Goal: Task Accomplishment & Management: Use online tool/utility

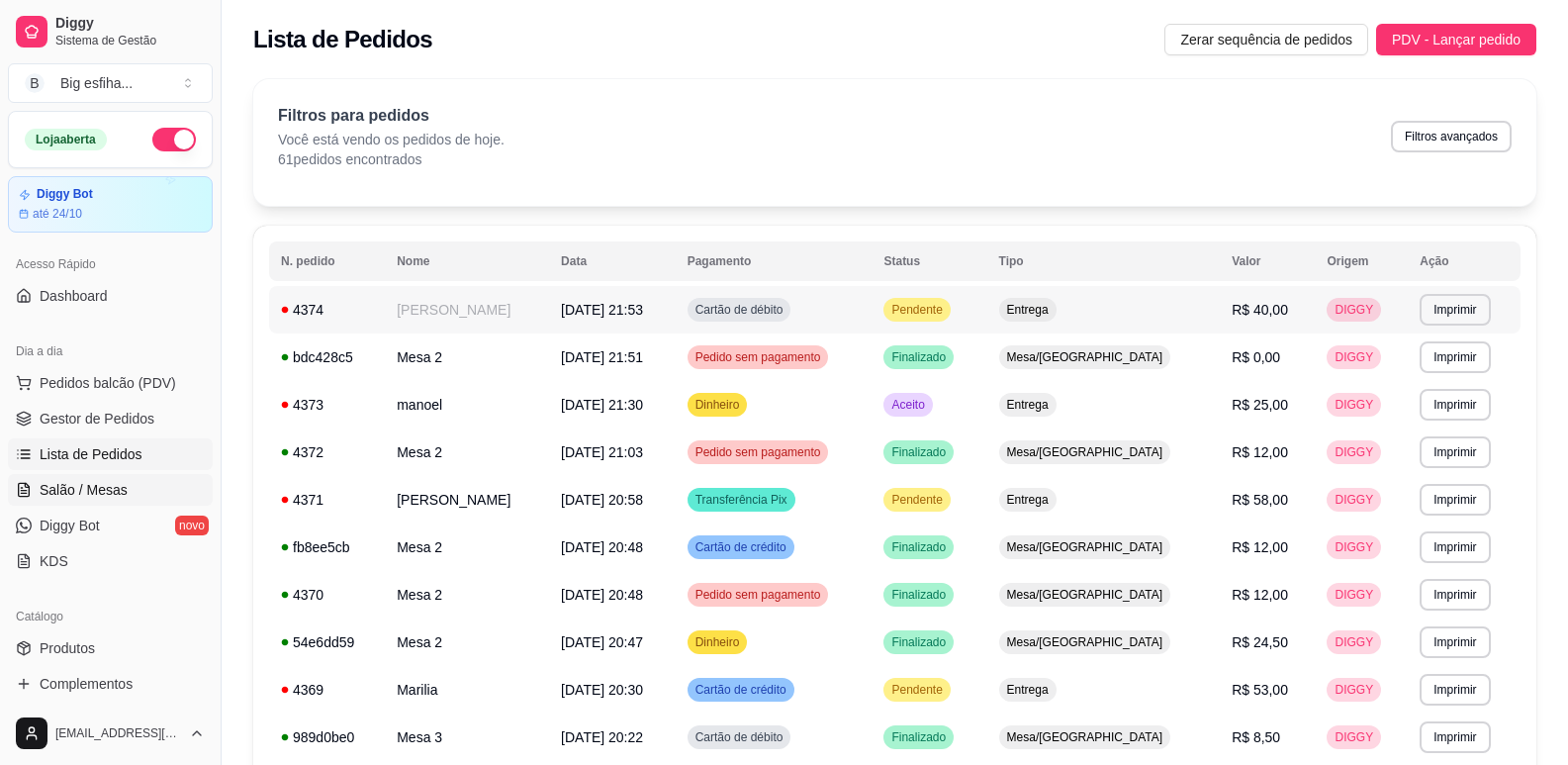
click at [125, 487] on link "Salão / Mesas" at bounding box center [111, 490] width 205 height 32
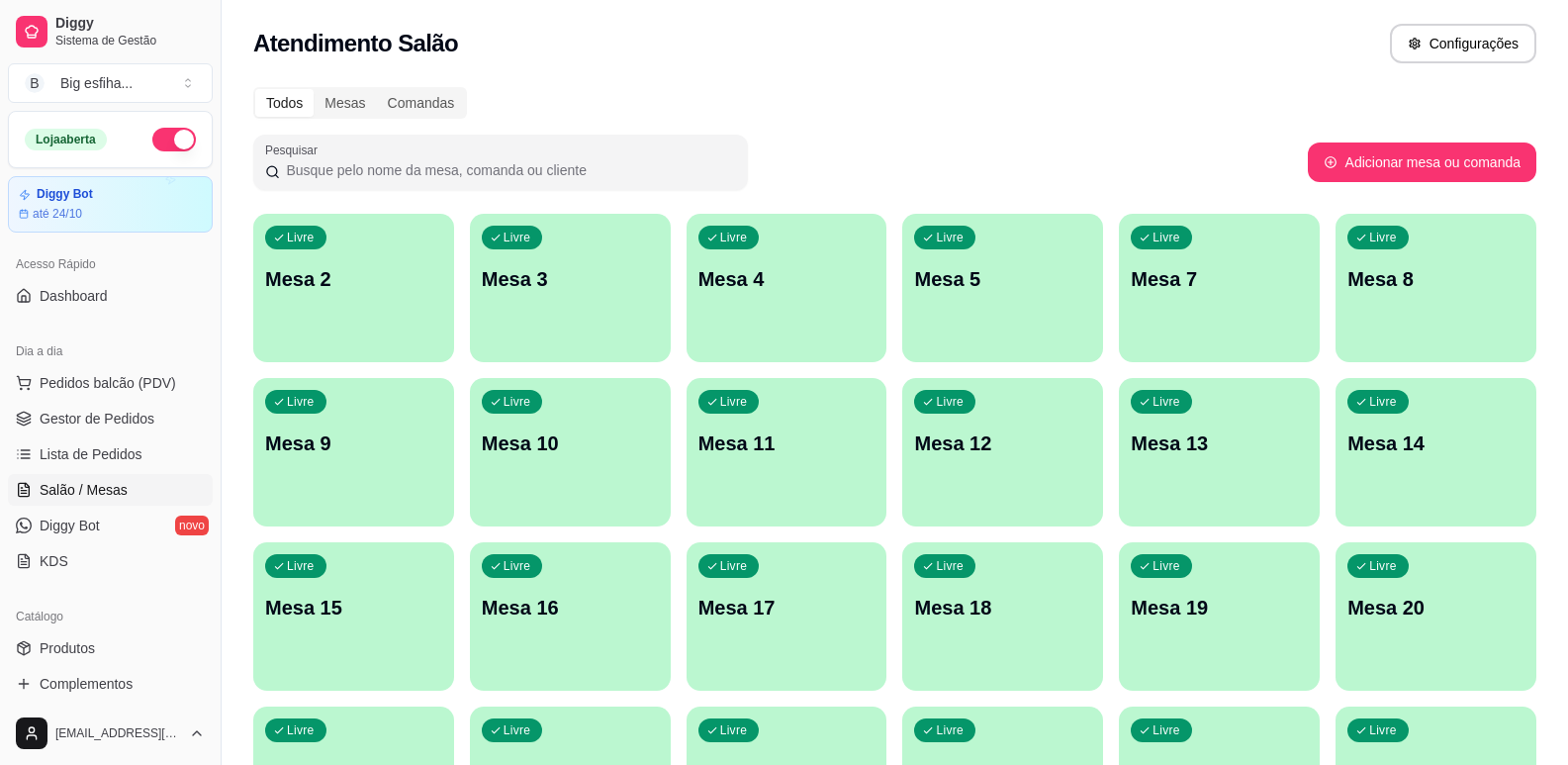
click at [354, 312] on div "Livre Mesa 2" at bounding box center [354, 276] width 201 height 125
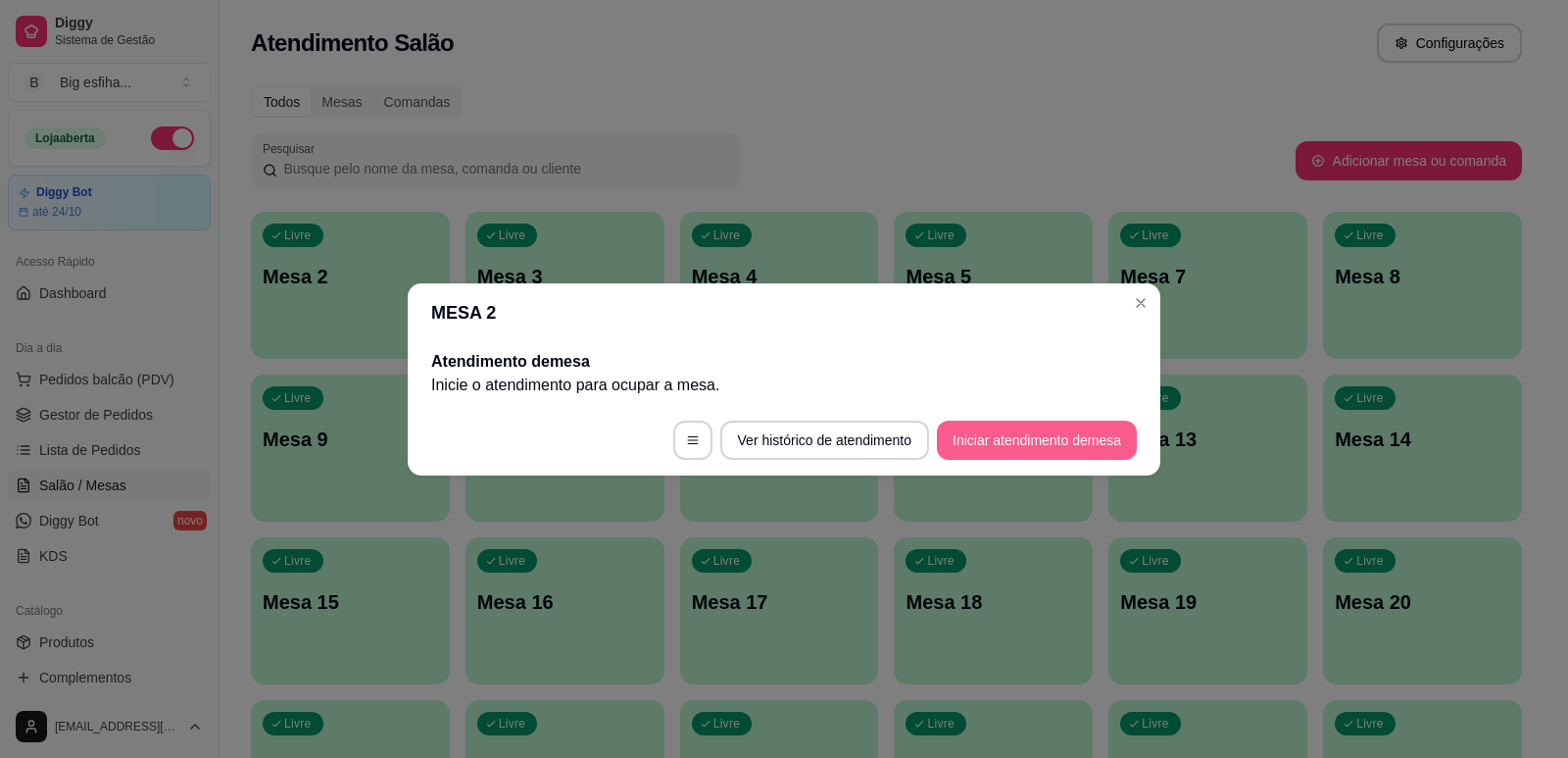
click at [1057, 443] on button "Iniciar atendimento de mesa" at bounding box center [1036, 440] width 200 height 39
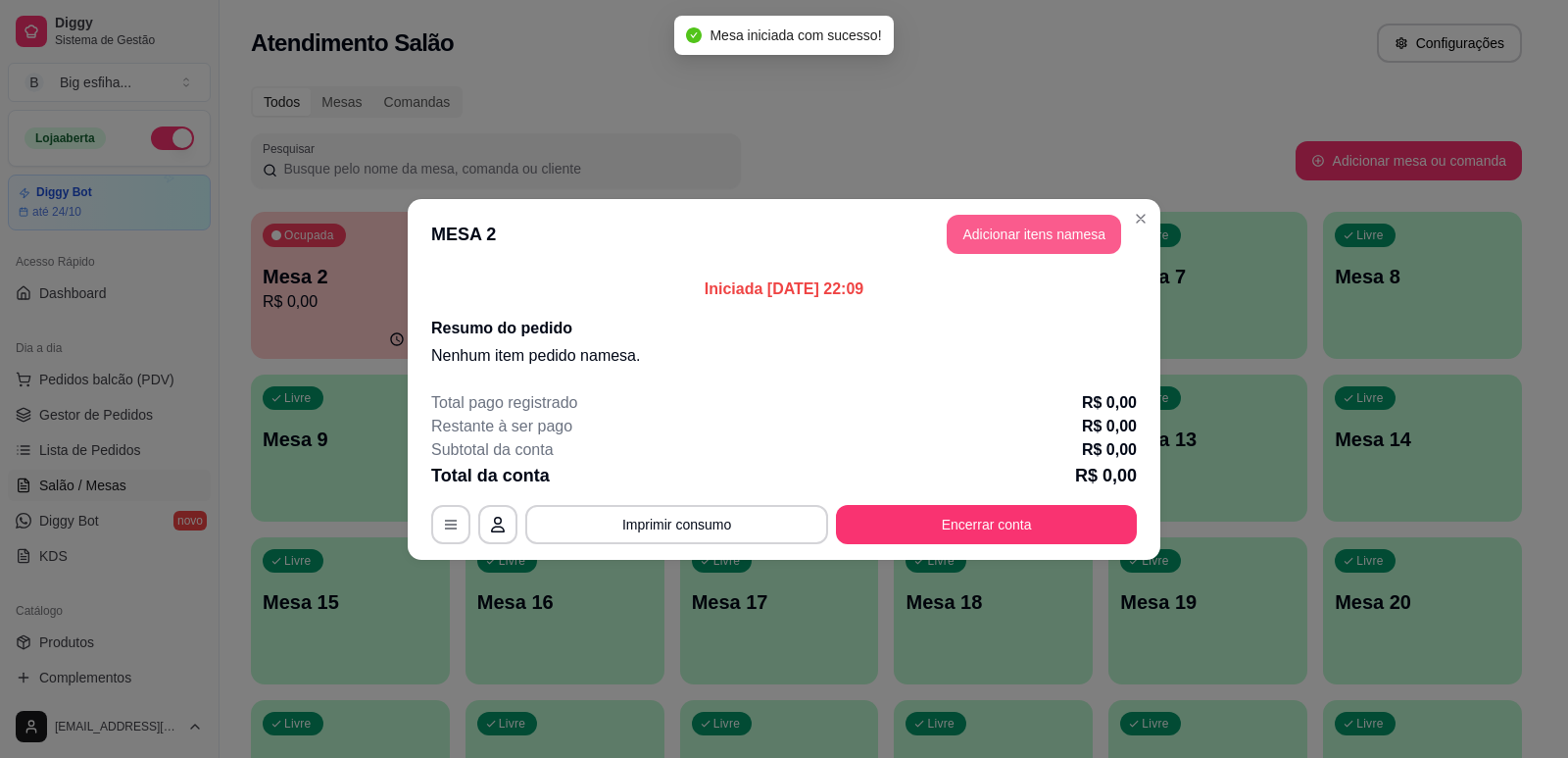
click at [1090, 237] on button "Adicionar itens na mesa" at bounding box center [1033, 235] width 175 height 39
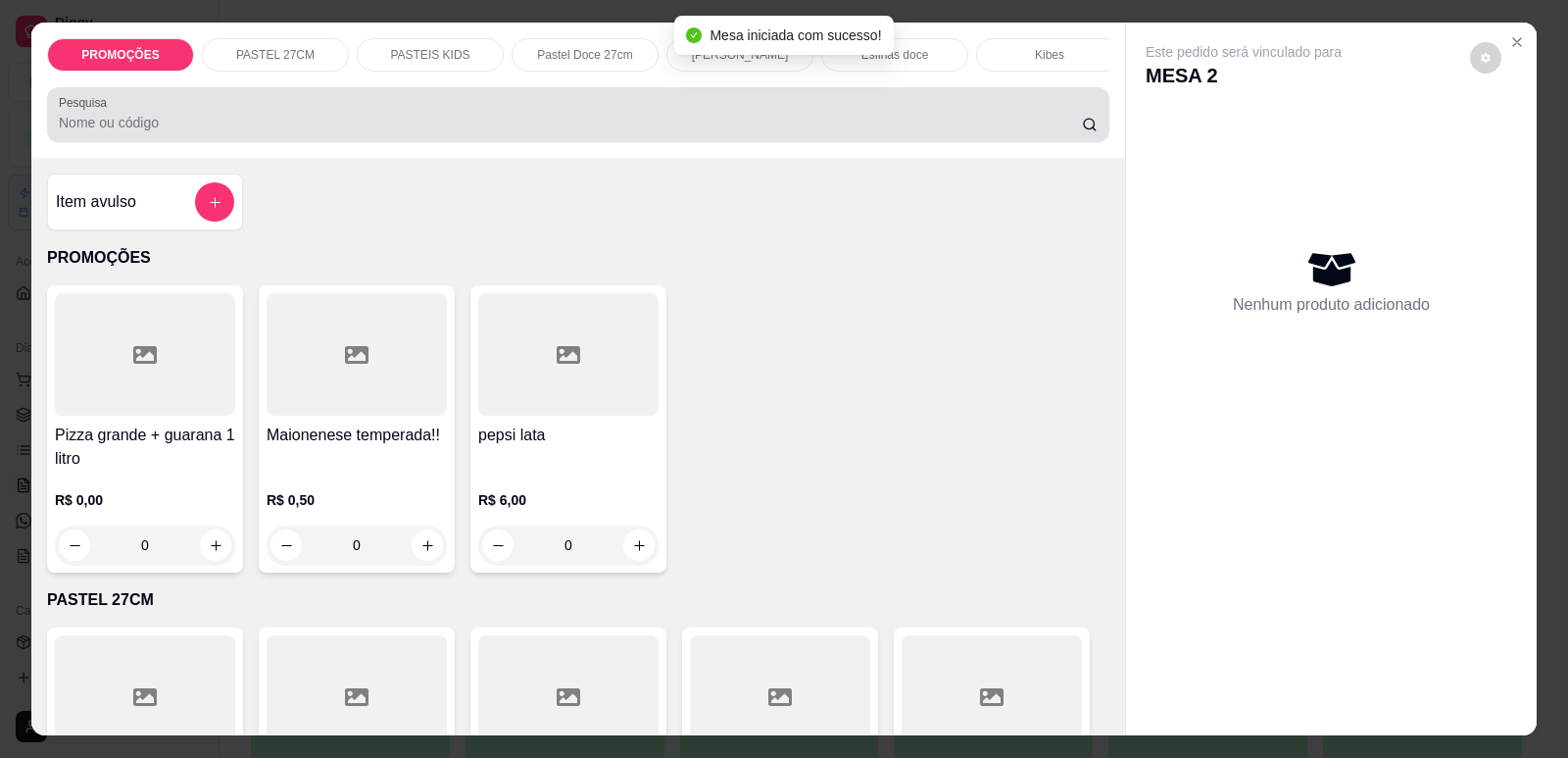
click at [526, 124] on div at bounding box center [578, 114] width 1039 height 39
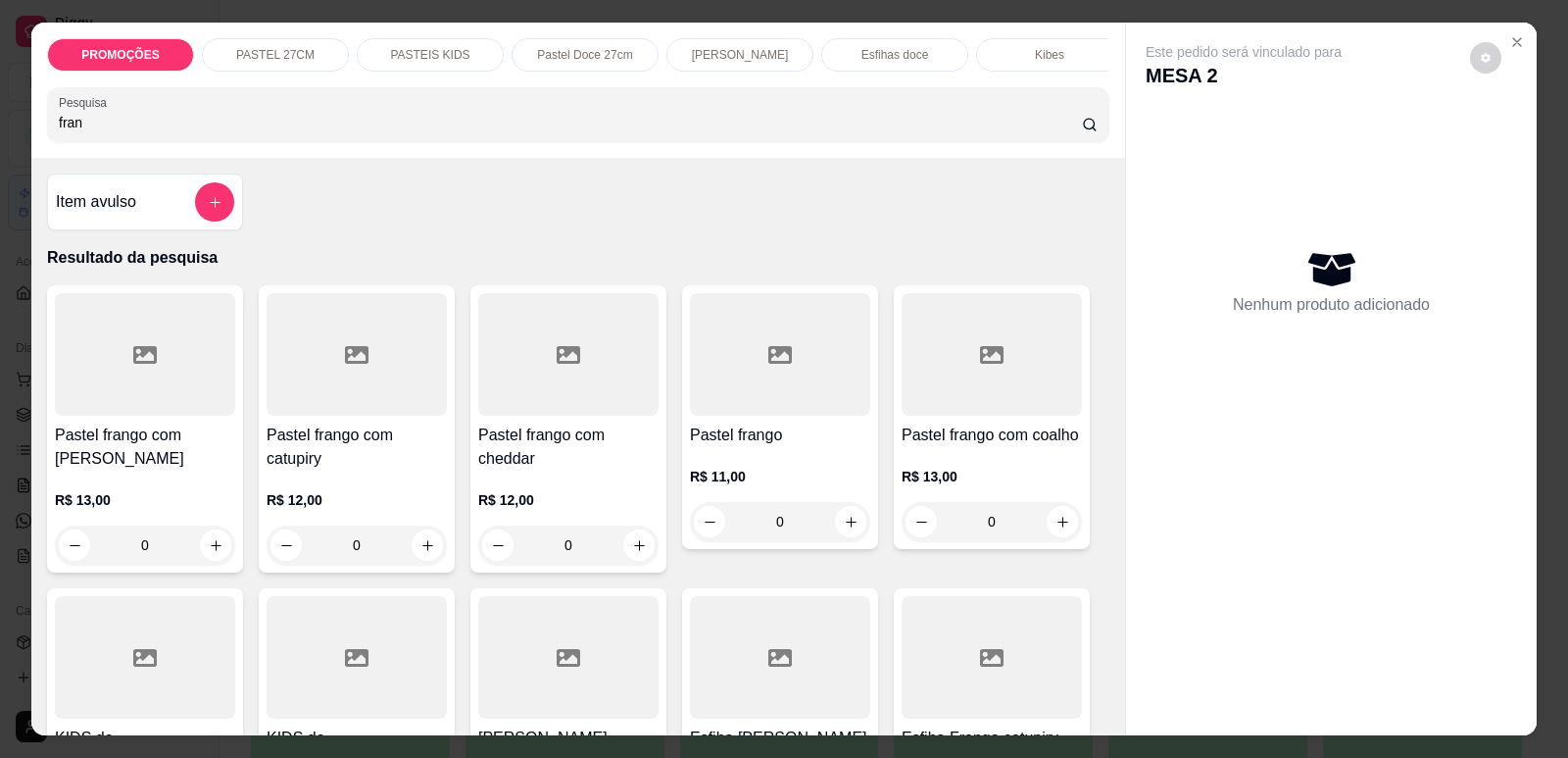
type input "fran"
click at [151, 390] on div at bounding box center [145, 354] width 181 height 122
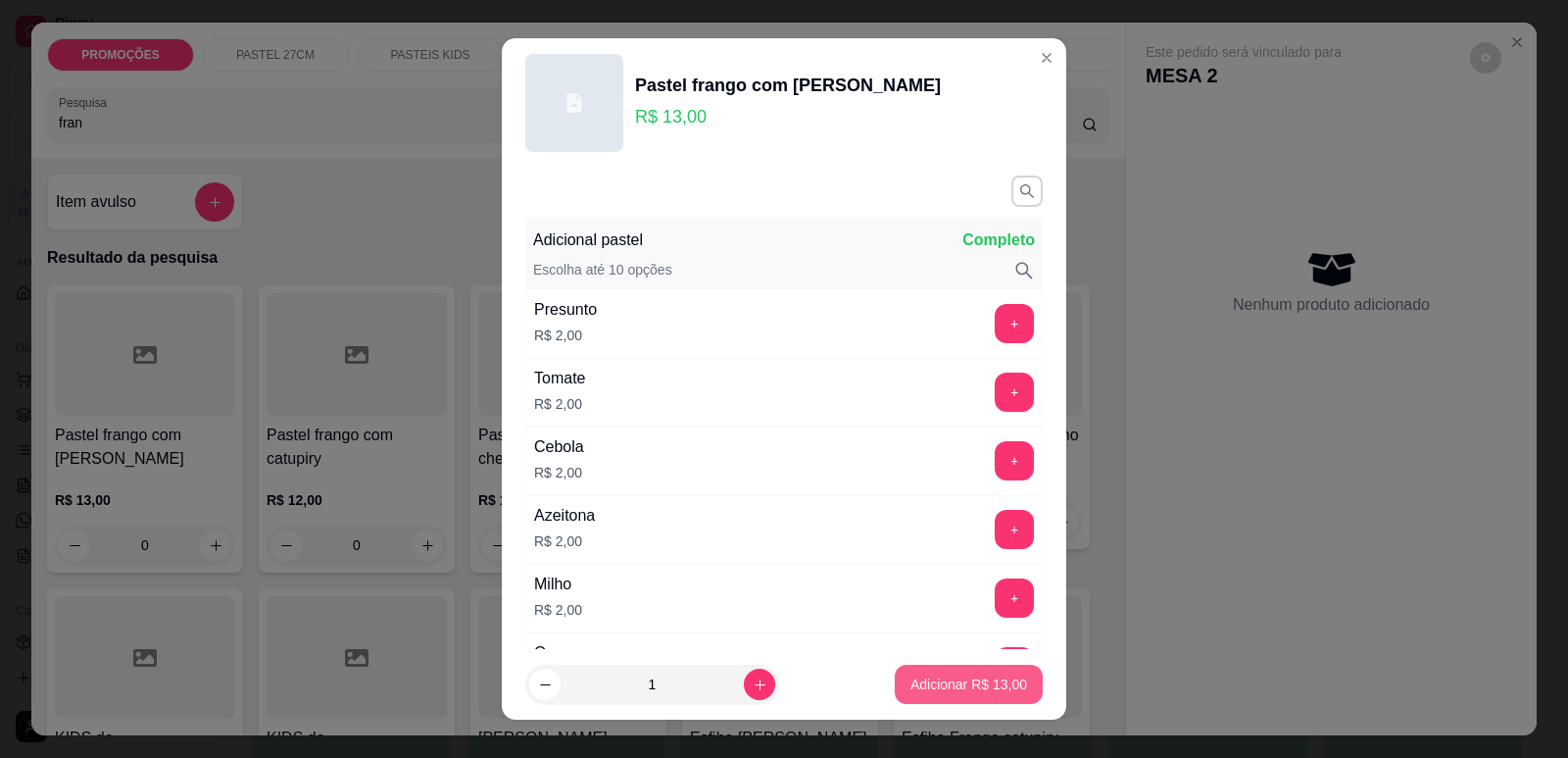
click at [941, 694] on button "Adicionar R$ 13,00" at bounding box center [969, 684] width 148 height 39
type input "1"
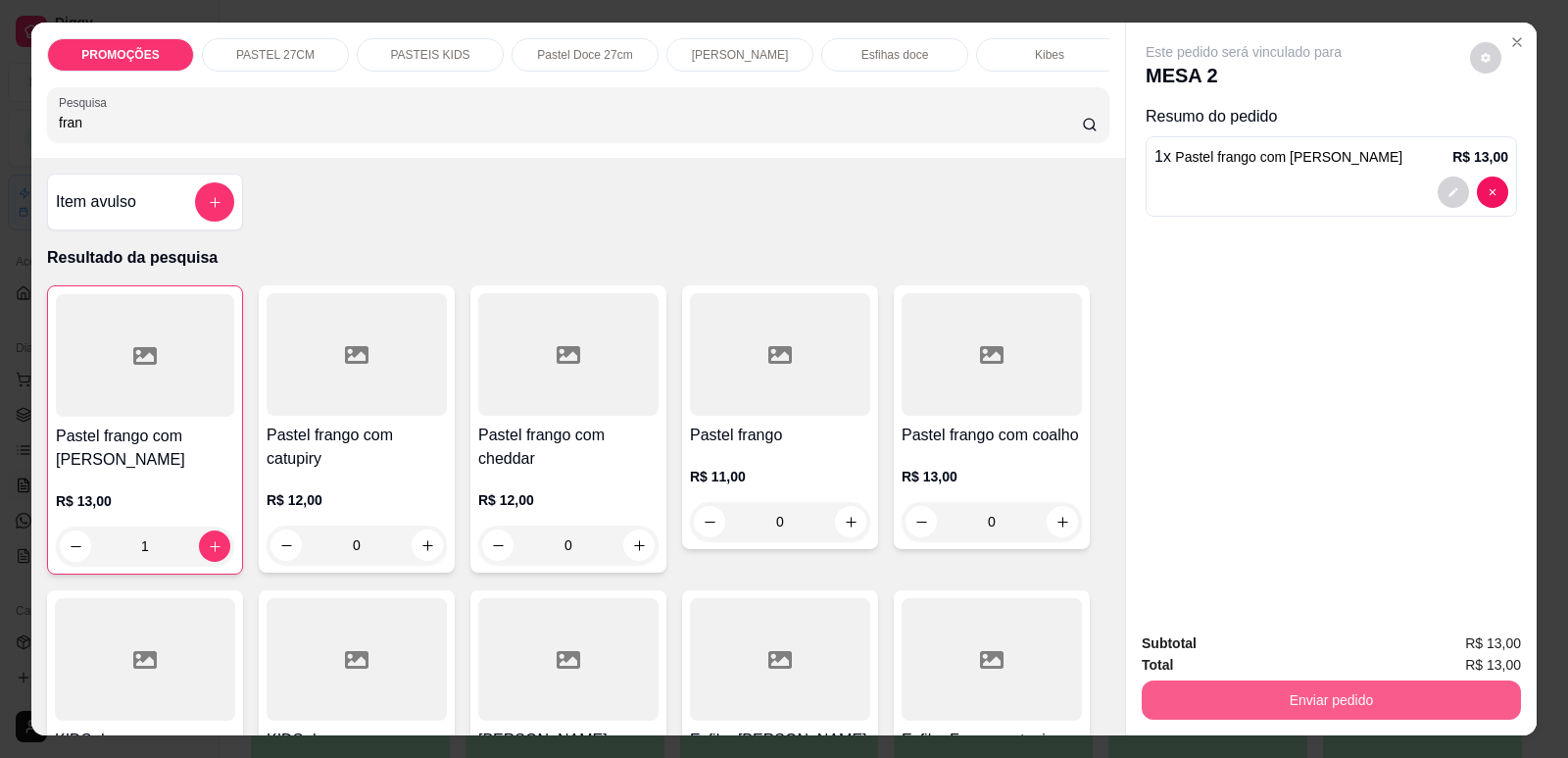
click at [1306, 711] on button "Enviar pedido" at bounding box center [1331, 700] width 379 height 39
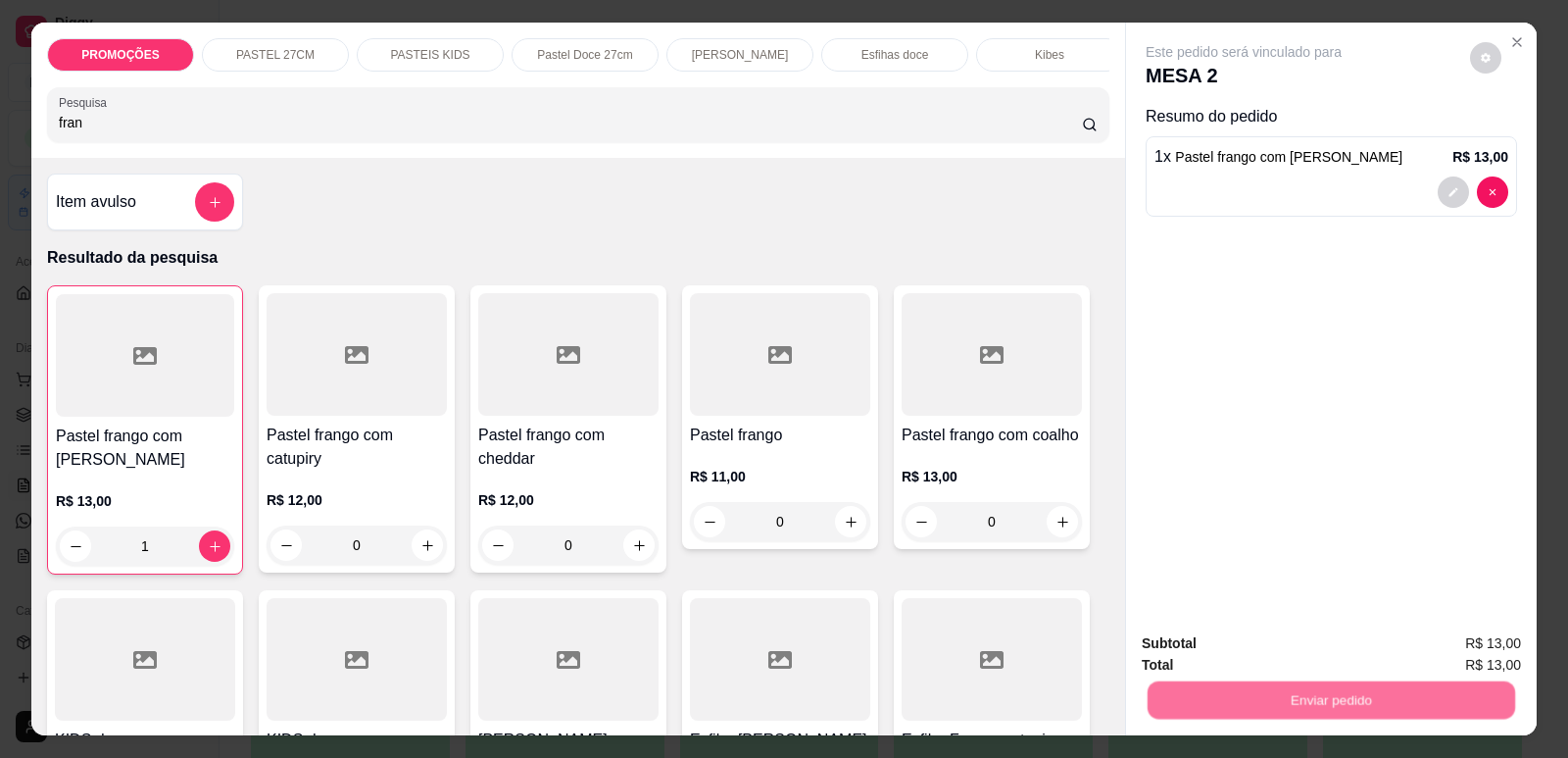
click at [1457, 648] on button "Enviar pedido" at bounding box center [1470, 652] width 111 height 38
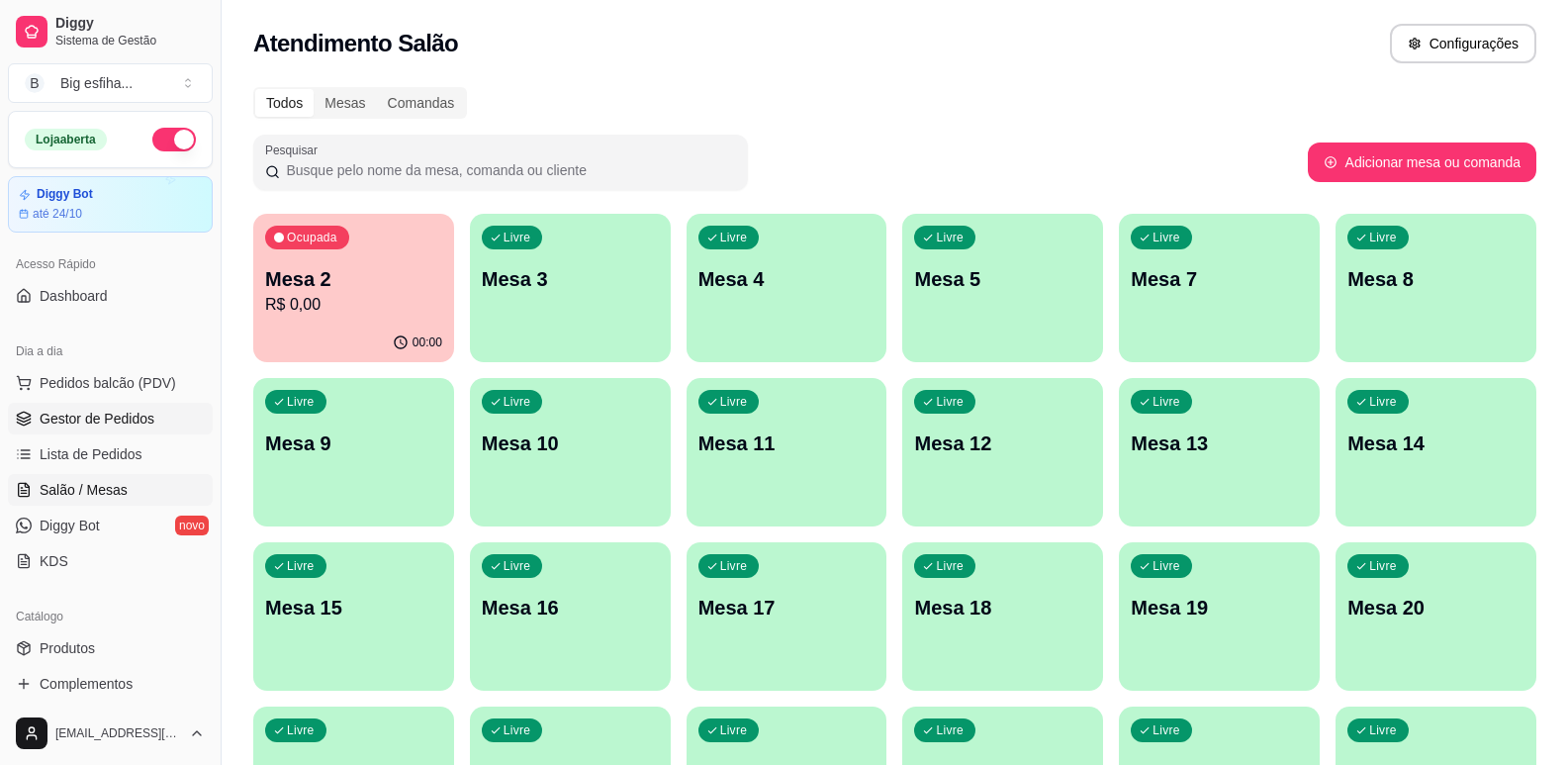
click at [96, 419] on span "Gestor de Pedidos" at bounding box center [97, 418] width 115 height 20
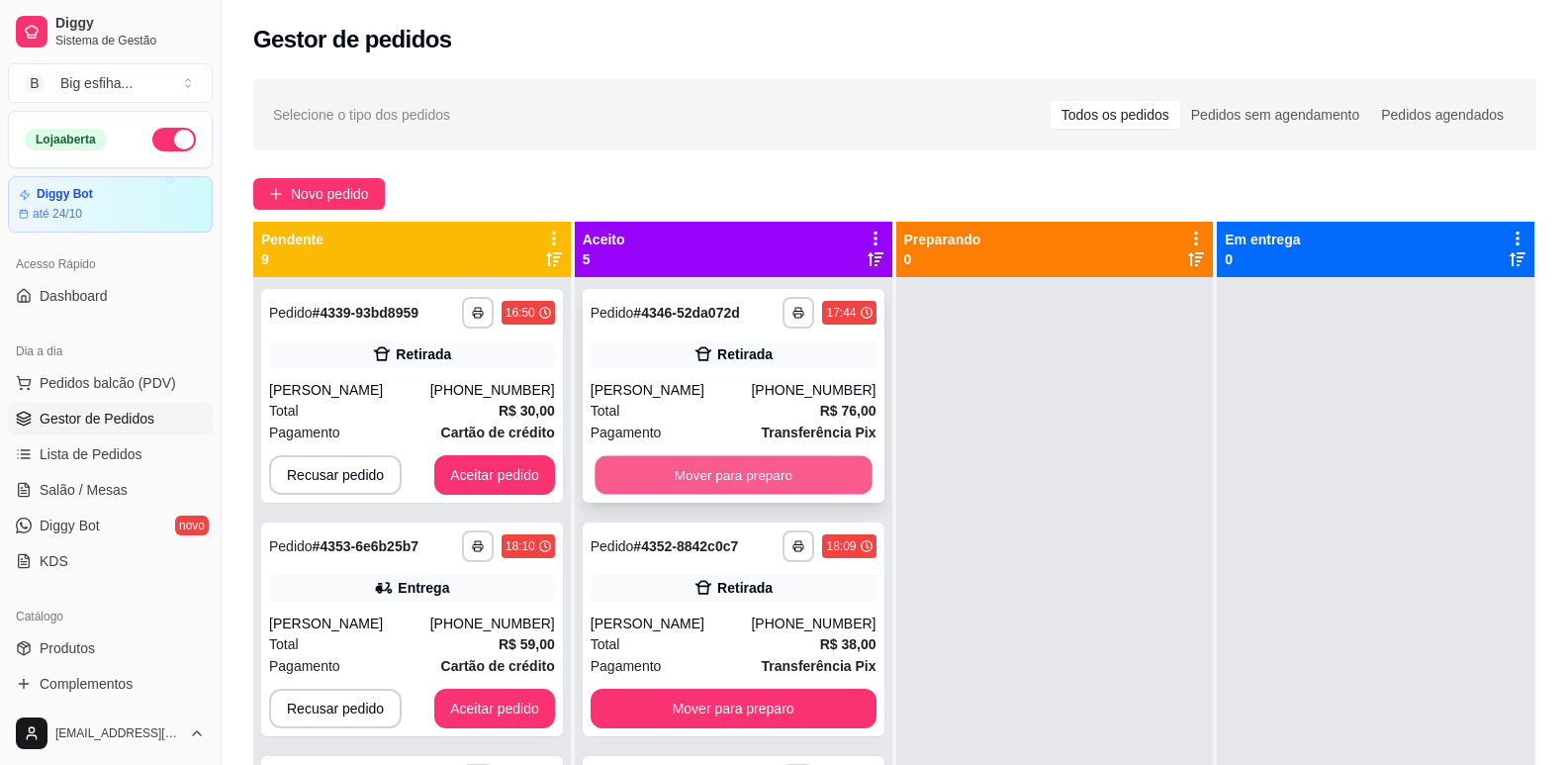
click at [680, 460] on button "Mover para preparo" at bounding box center [733, 475] width 277 height 39
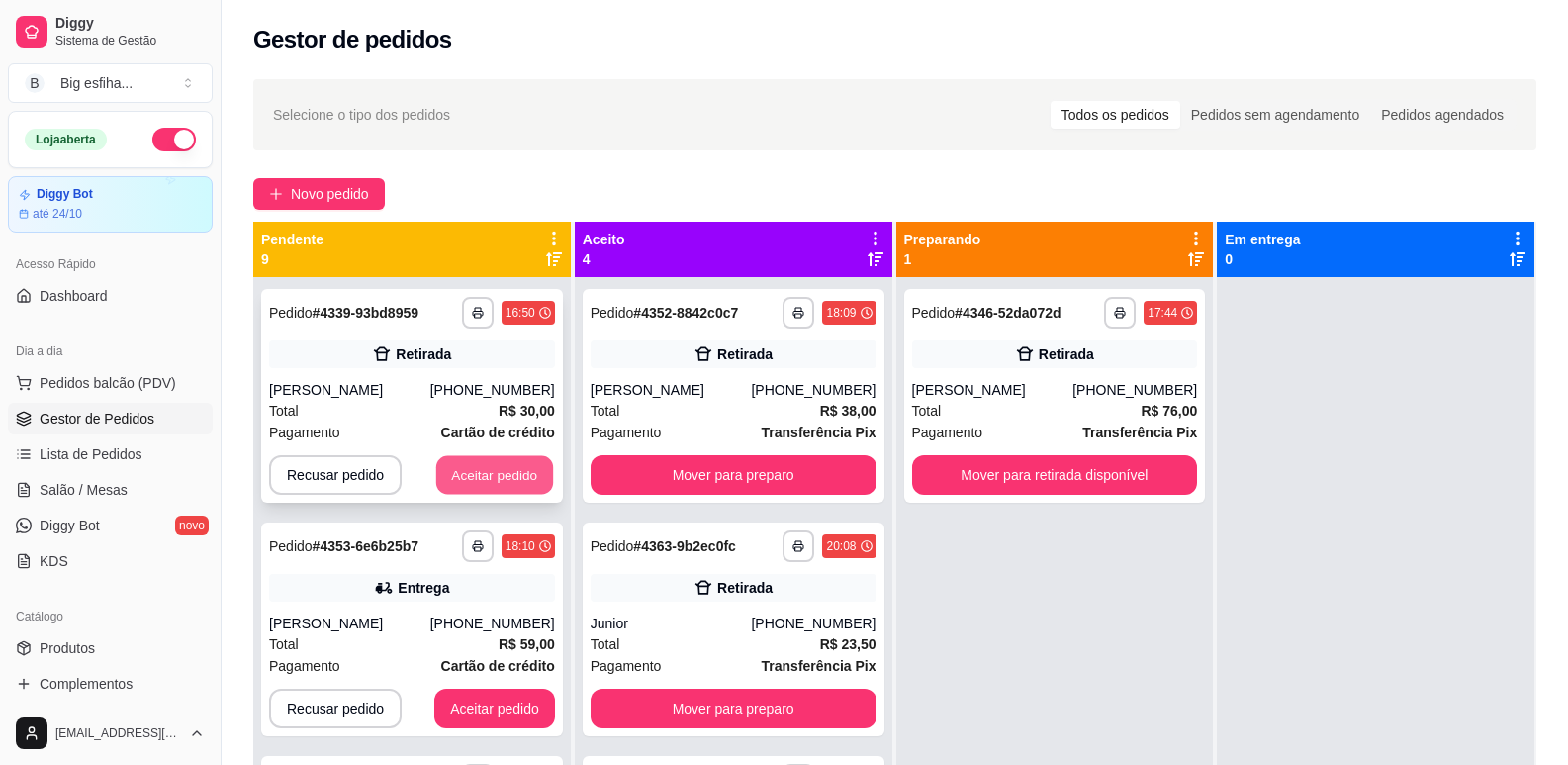
click at [493, 482] on button "Aceitar pedido" at bounding box center [494, 475] width 117 height 39
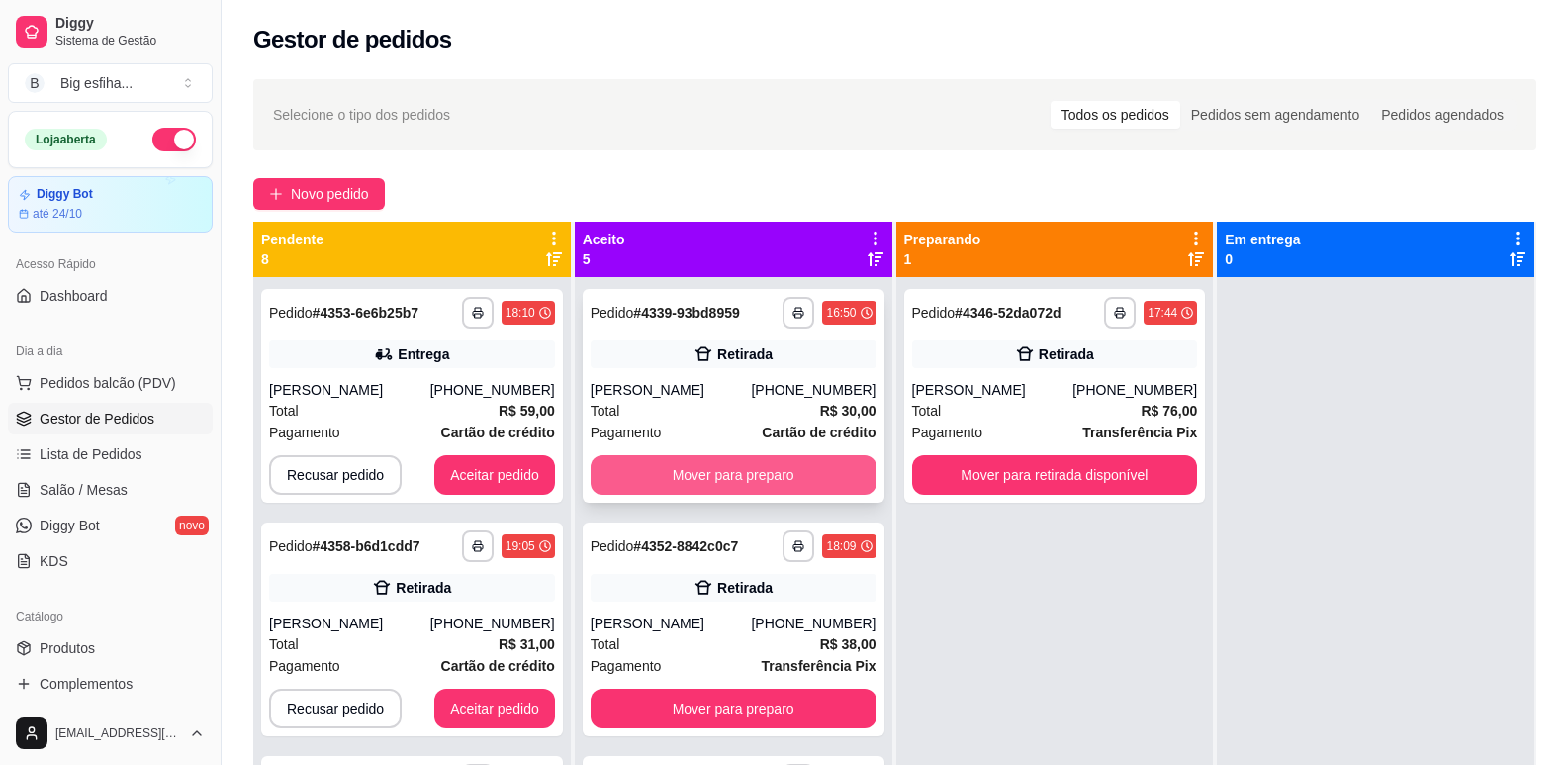
click at [690, 473] on button "Mover para preparo" at bounding box center [733, 475] width 286 height 40
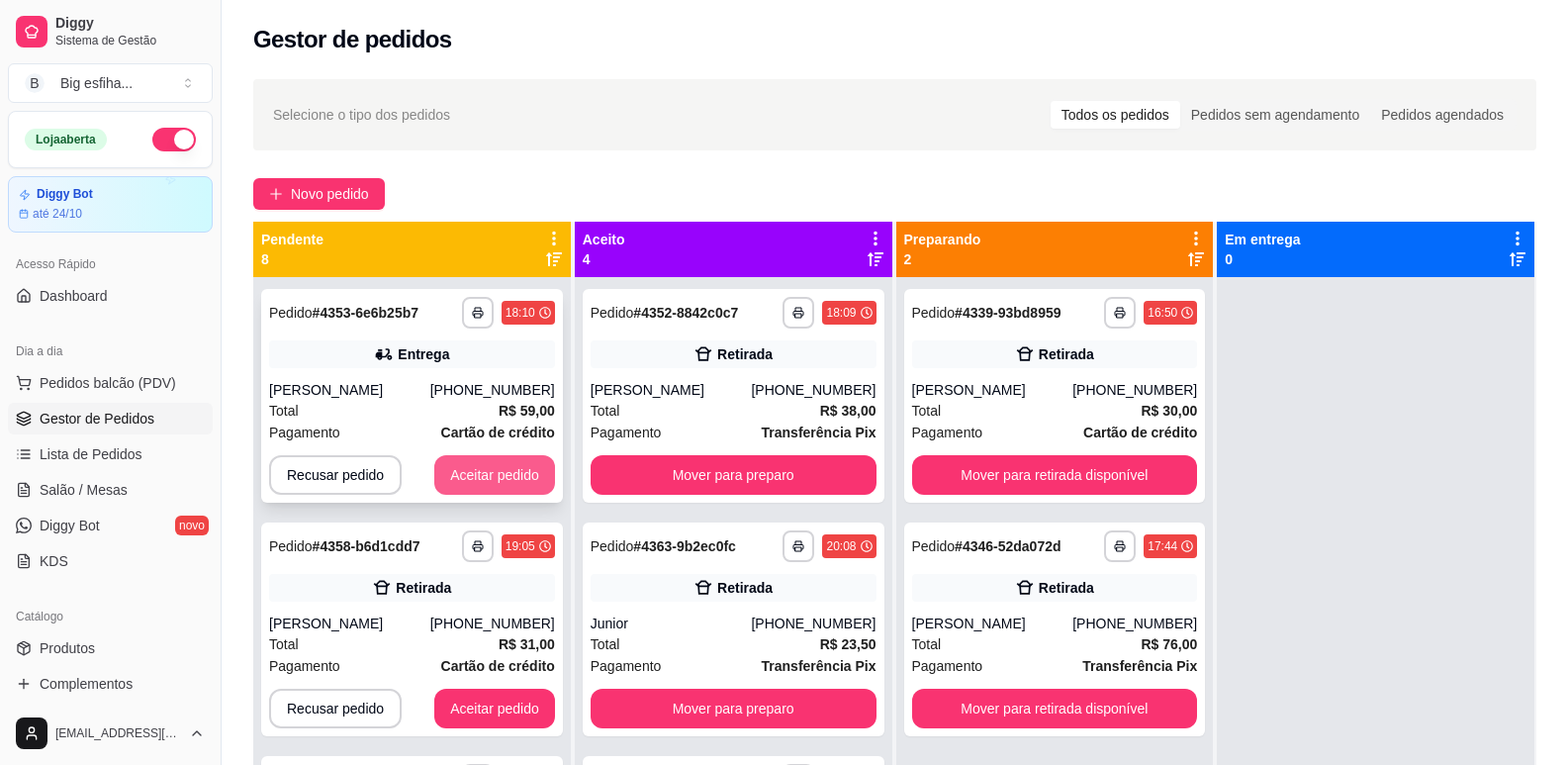
click at [463, 479] on button "Aceitar pedido" at bounding box center [494, 475] width 121 height 40
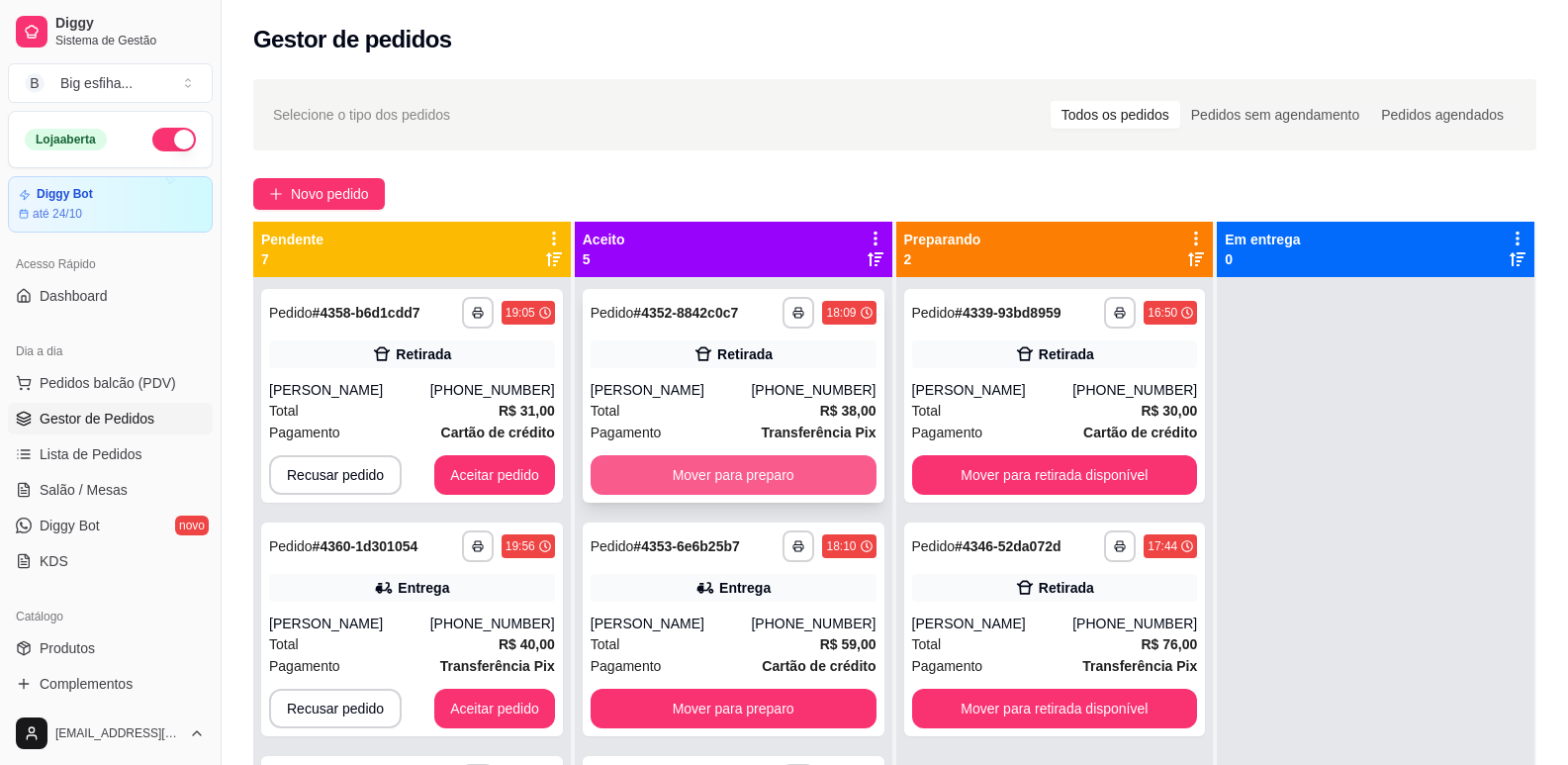
click at [696, 466] on button "Mover para preparo" at bounding box center [733, 475] width 286 height 40
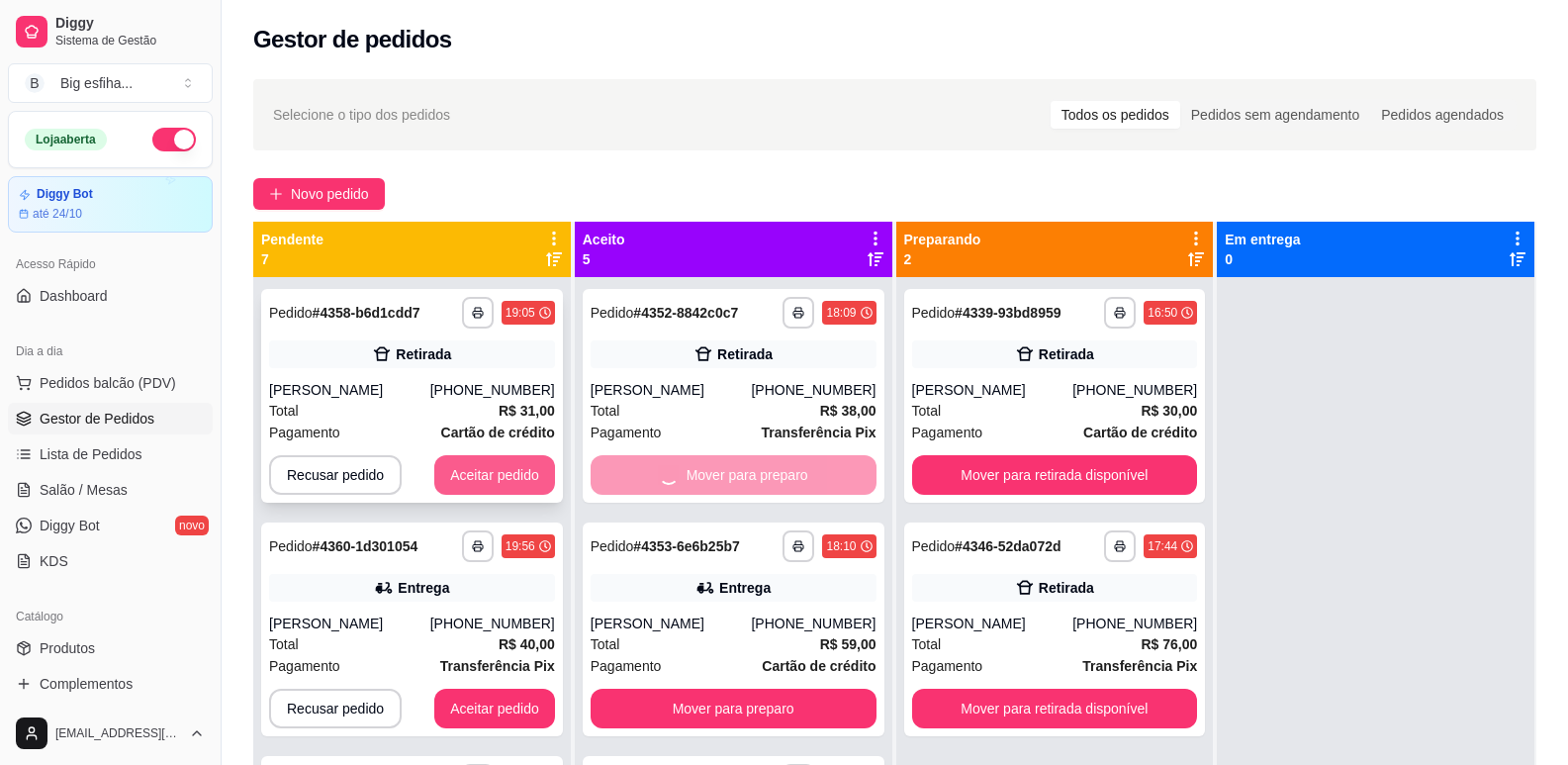
click at [480, 483] on button "Aceitar pedido" at bounding box center [494, 475] width 121 height 40
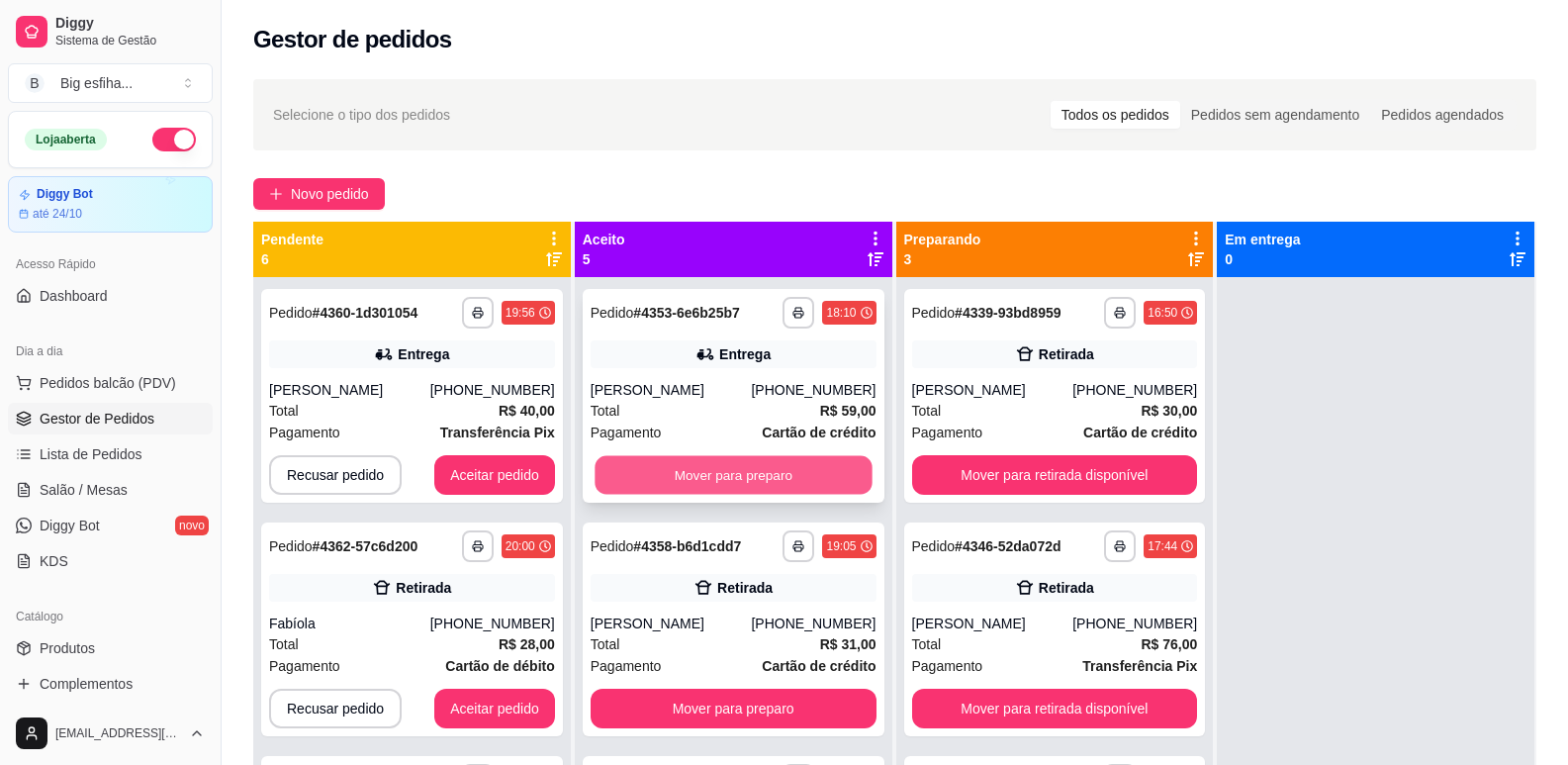
click at [669, 483] on button "Mover para preparo" at bounding box center [733, 475] width 277 height 39
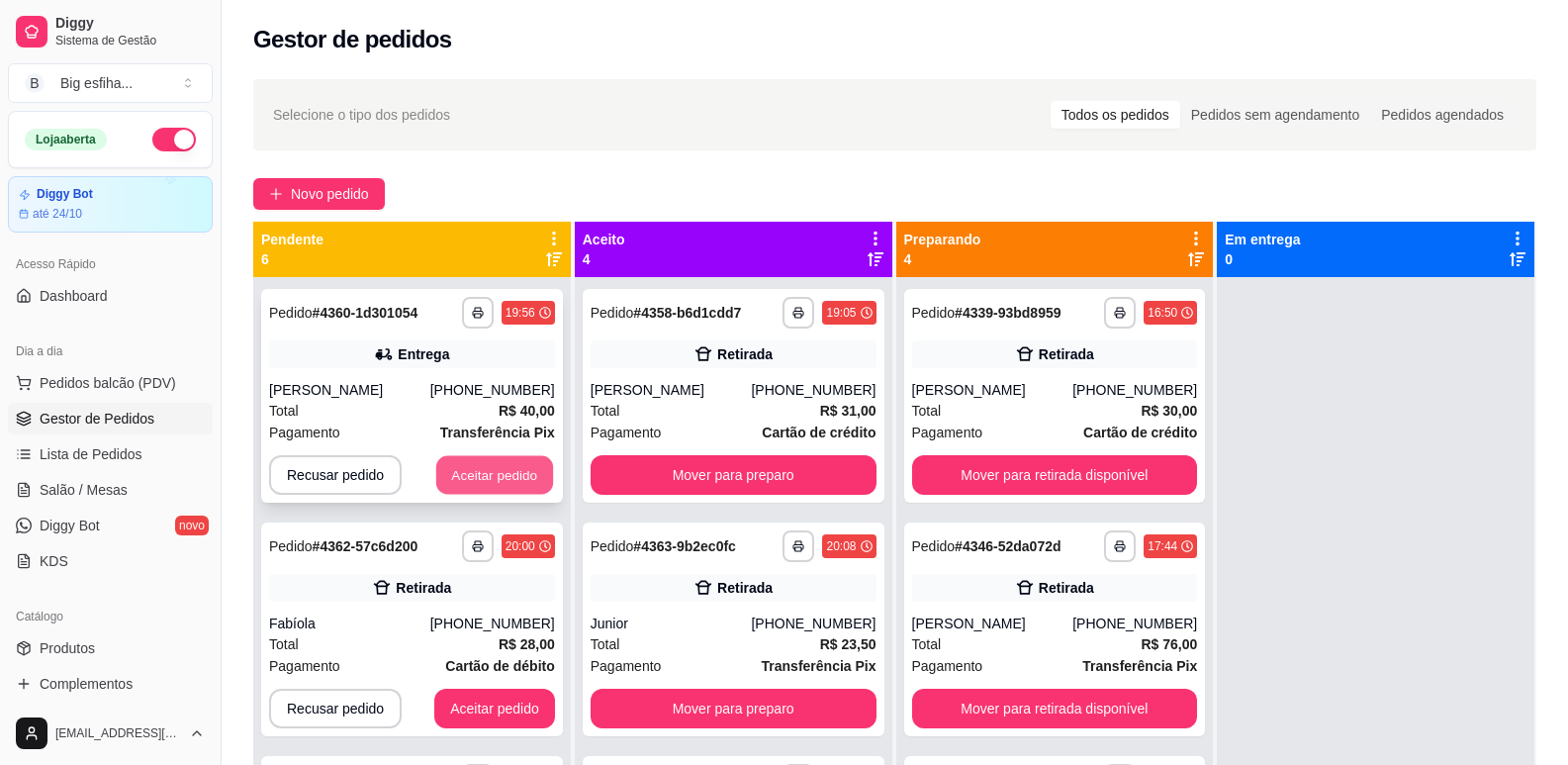
click at [472, 478] on button "Aceitar pedido" at bounding box center [494, 475] width 117 height 39
click at [704, 447] on div "**********" at bounding box center [733, 395] width 302 height 214
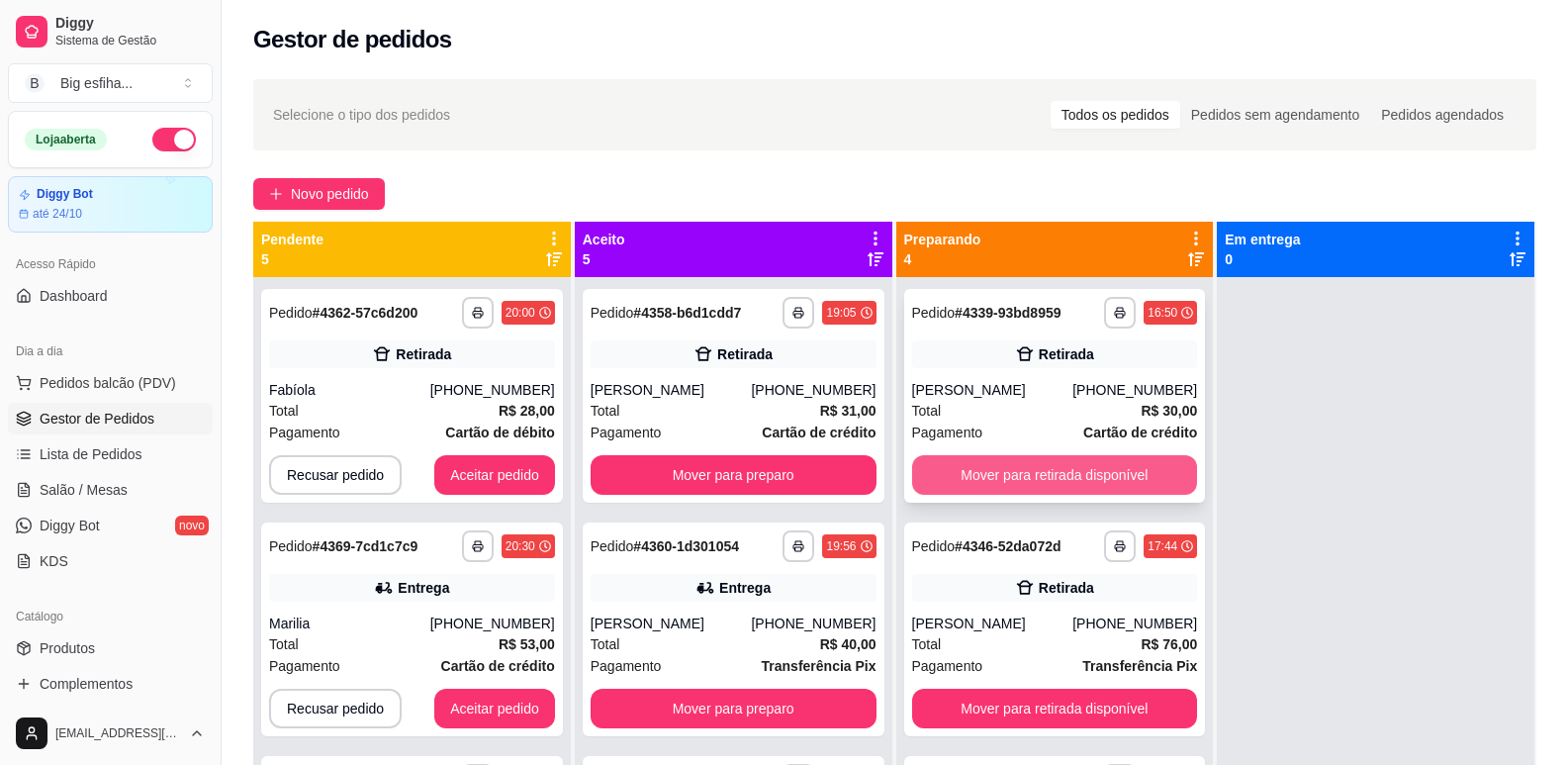
click at [1100, 473] on button "Mover para retirada disponível" at bounding box center [1055, 475] width 286 height 40
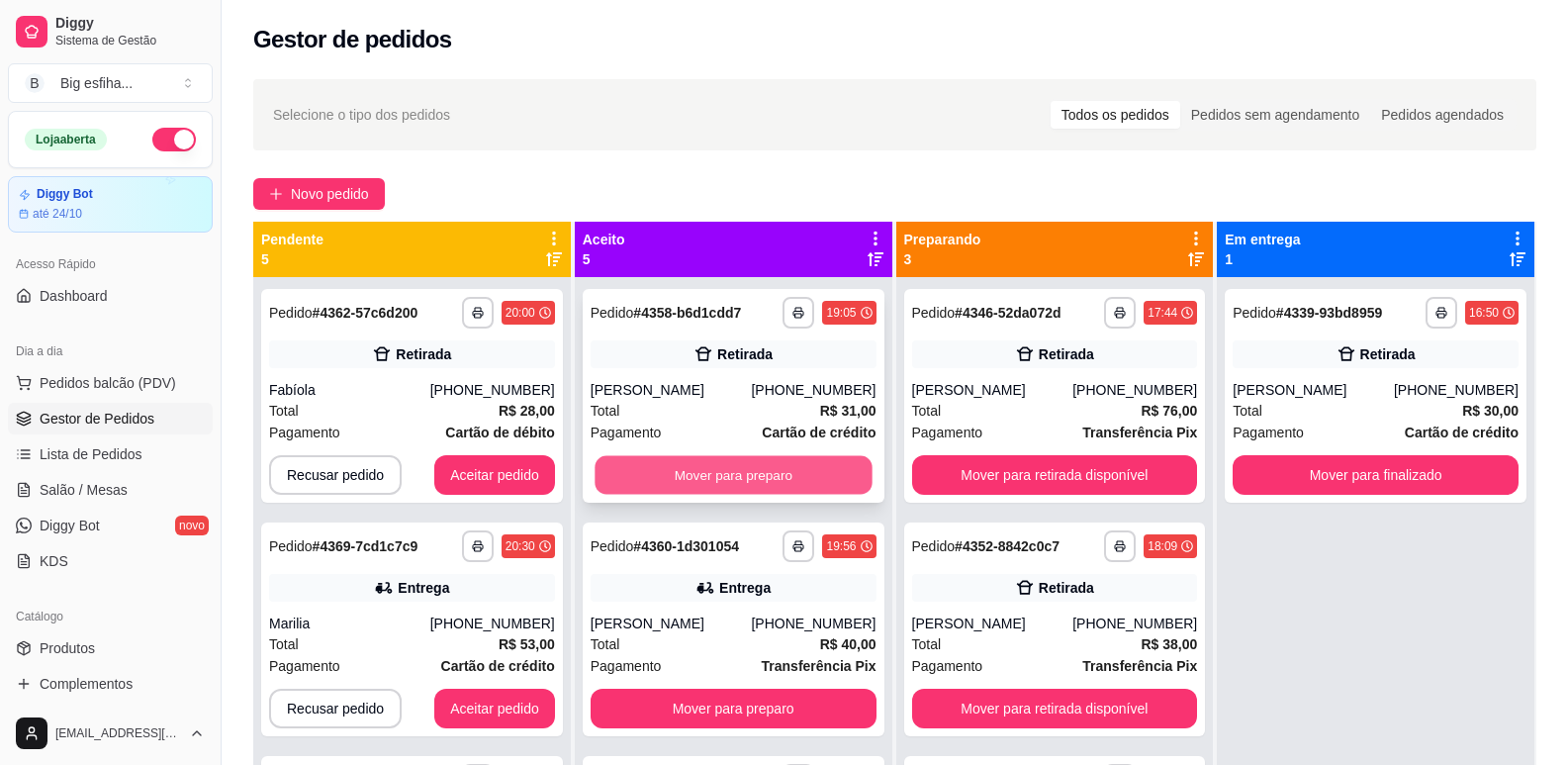
click at [725, 482] on button "Mover para preparo" at bounding box center [733, 475] width 277 height 39
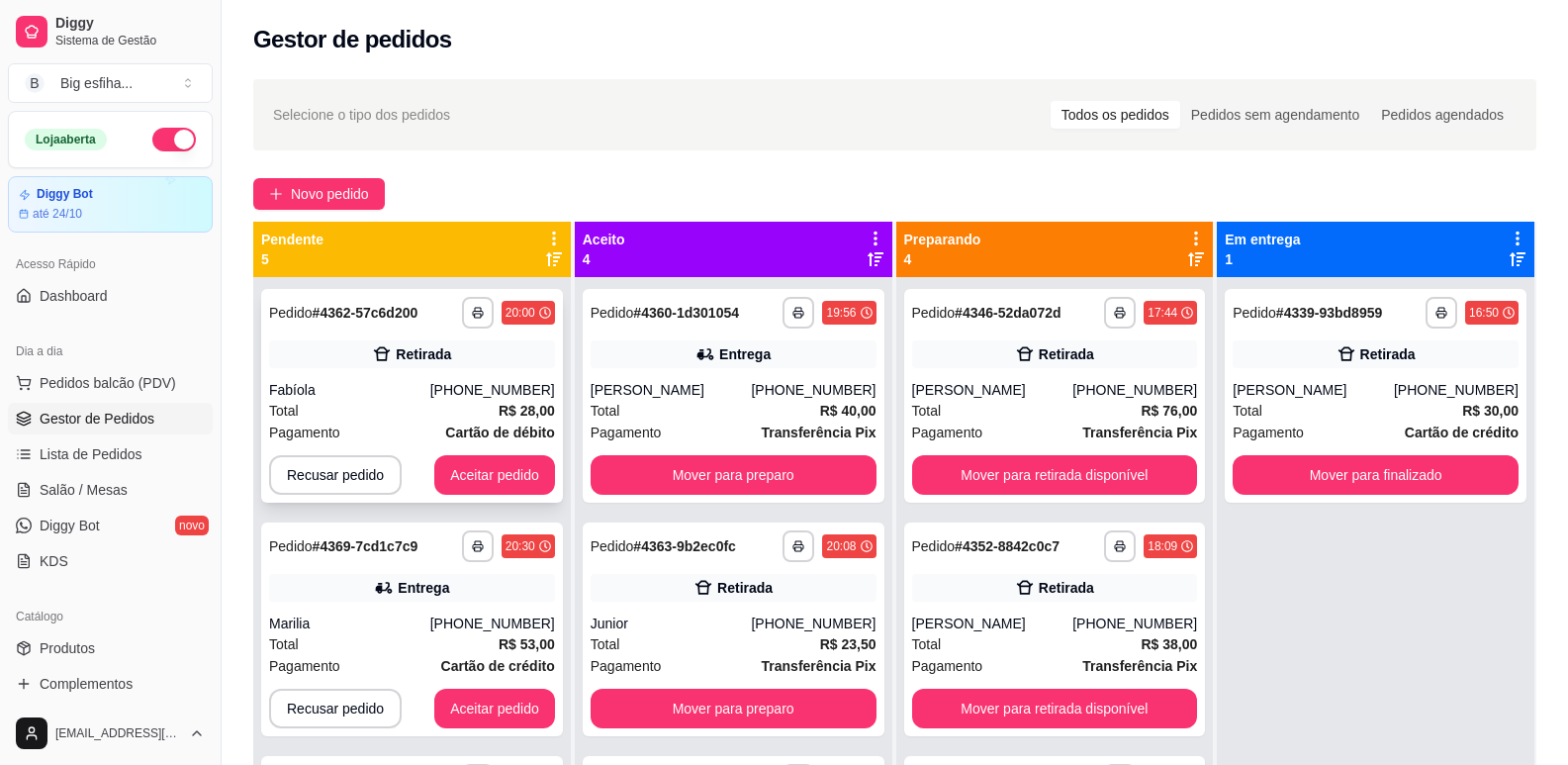
click at [510, 500] on div "**********" at bounding box center [411, 395] width 302 height 214
click at [1274, 481] on button "Mover para finalizado" at bounding box center [1375, 475] width 286 height 40
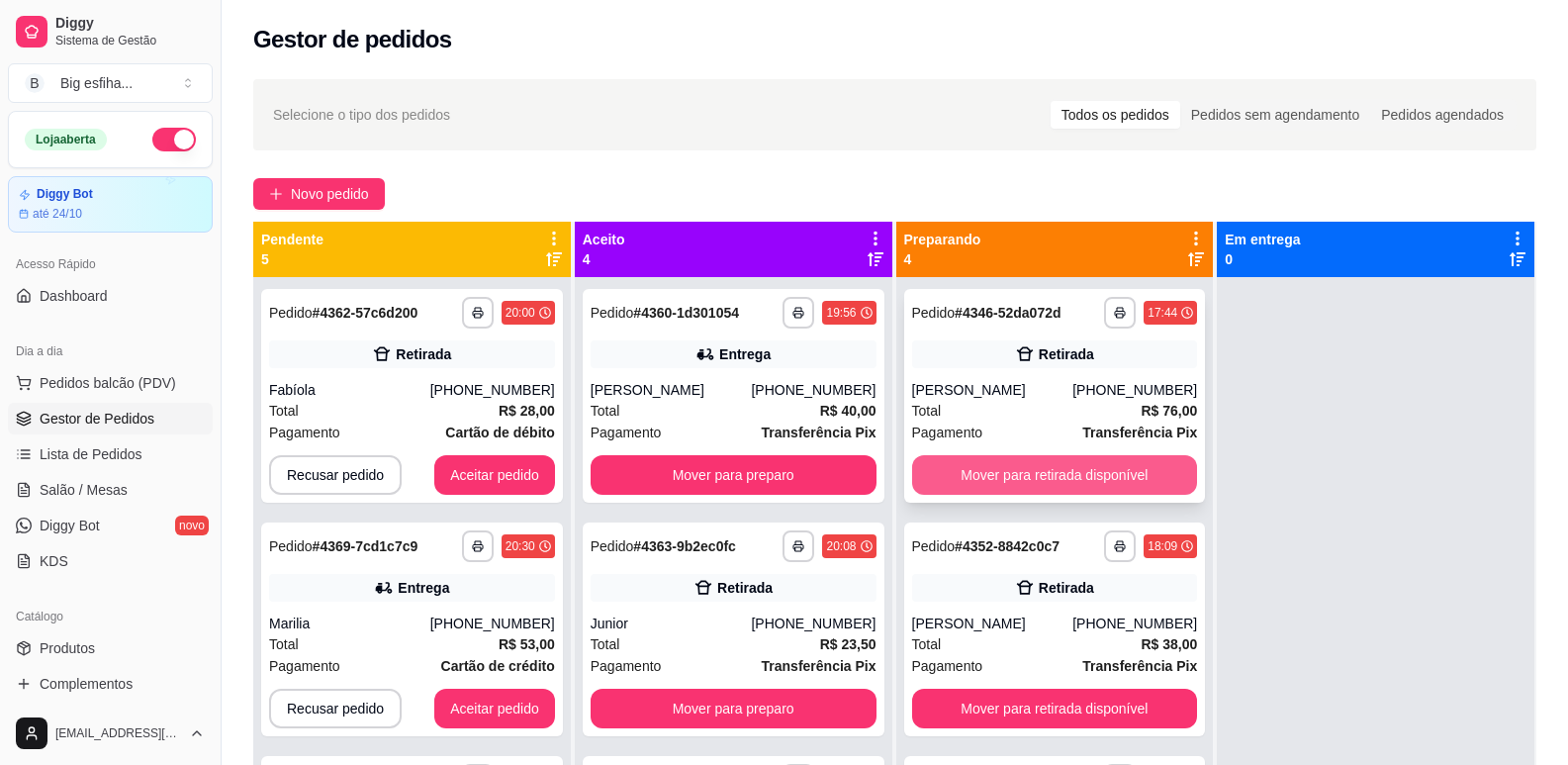
click at [1039, 481] on button "Mover para retirada disponível" at bounding box center [1055, 475] width 286 height 40
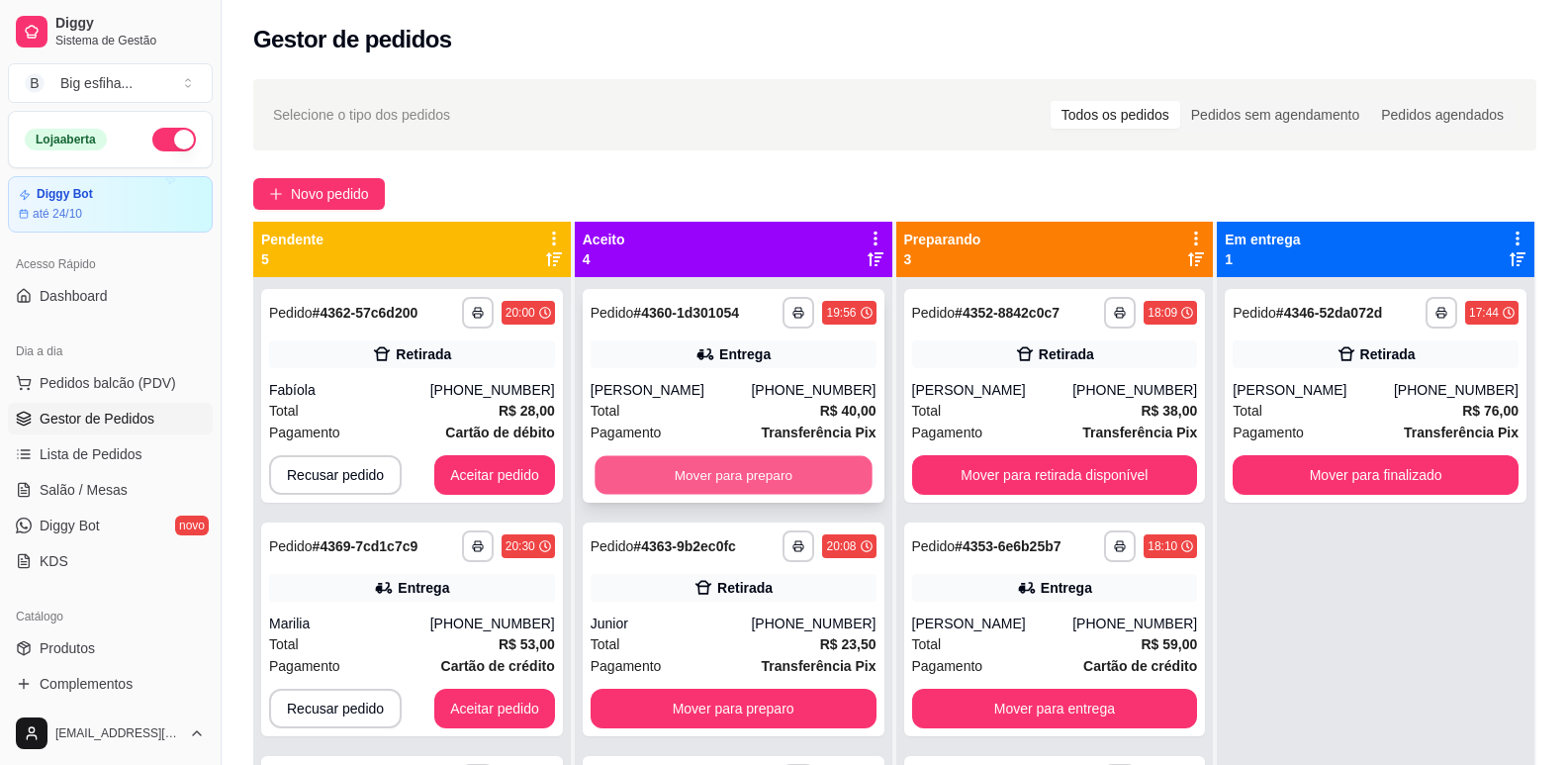
click at [744, 480] on button "Mover para preparo" at bounding box center [733, 475] width 277 height 39
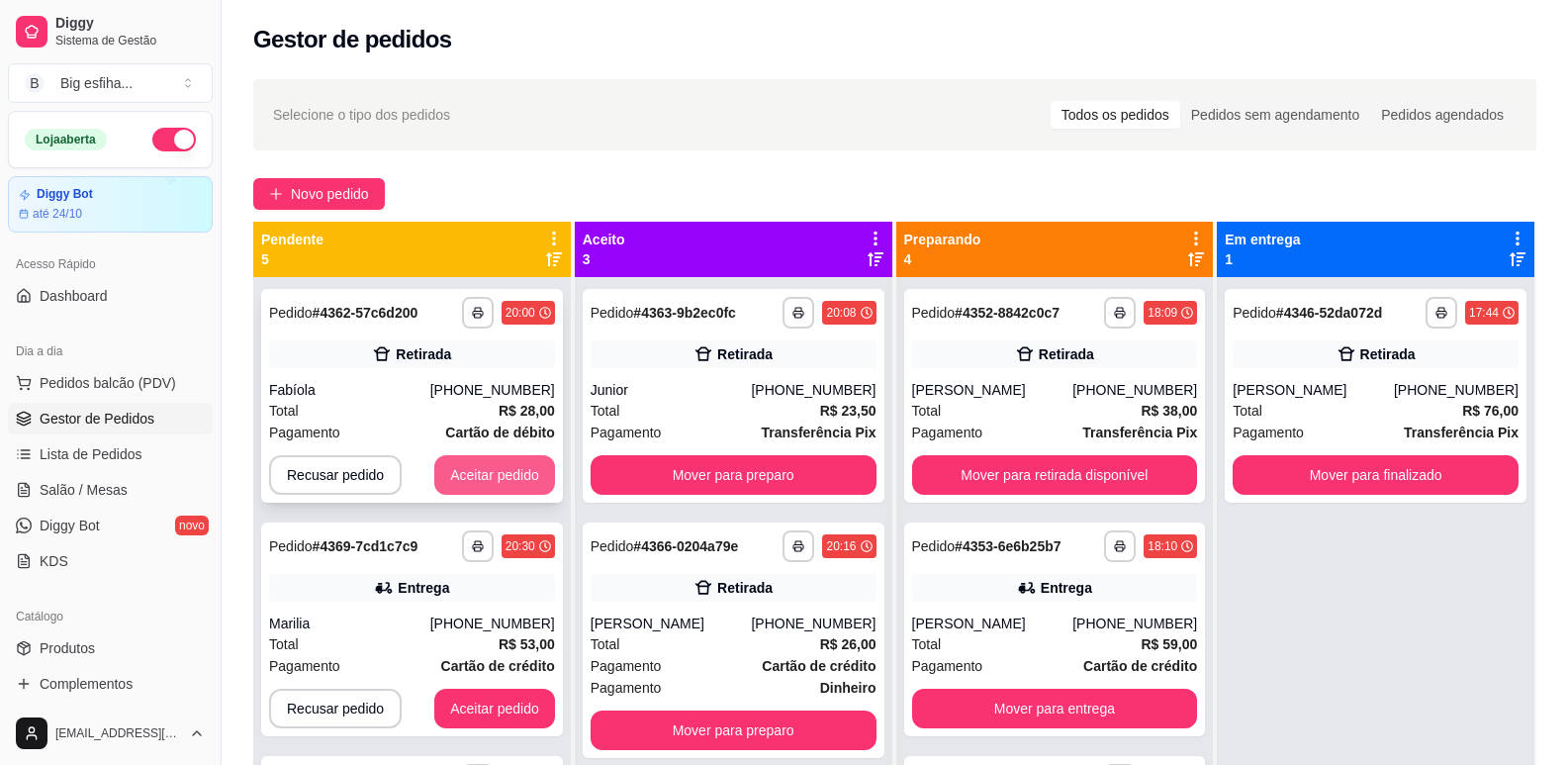
click at [470, 475] on button "Aceitar pedido" at bounding box center [494, 475] width 121 height 40
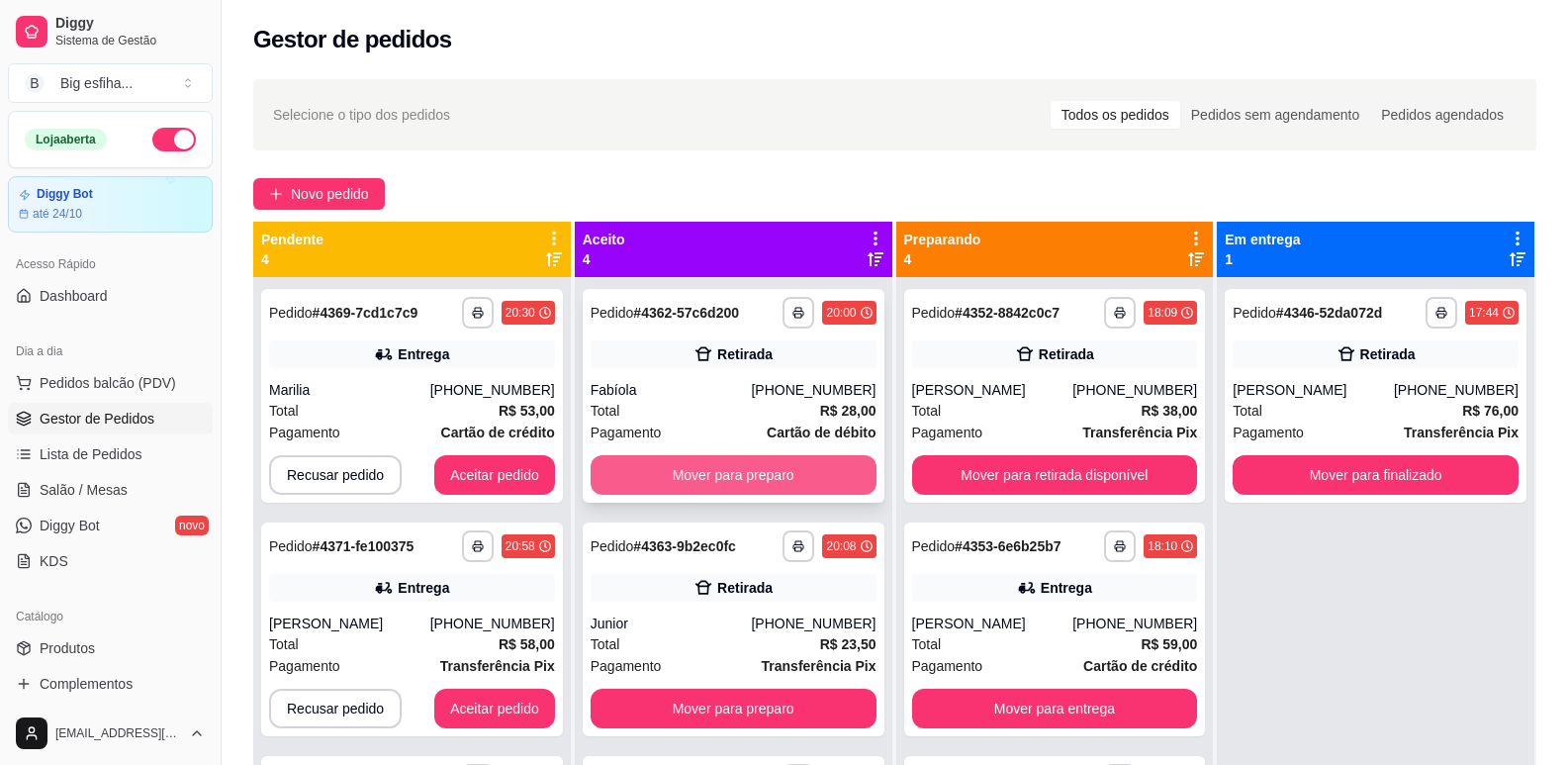
click at [709, 474] on button "Mover para preparo" at bounding box center [733, 475] width 286 height 40
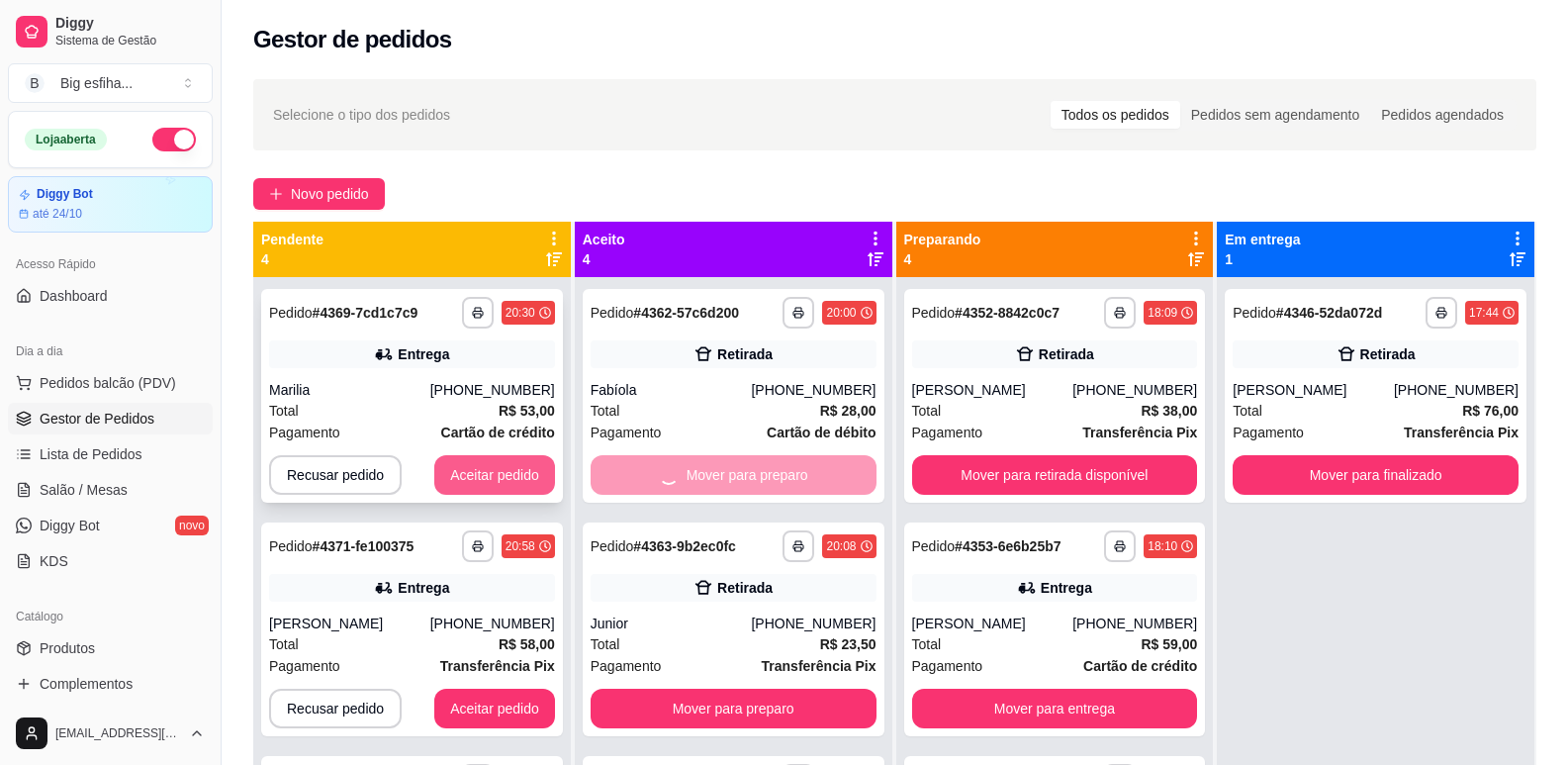
click at [503, 464] on button "Aceitar pedido" at bounding box center [494, 475] width 121 height 40
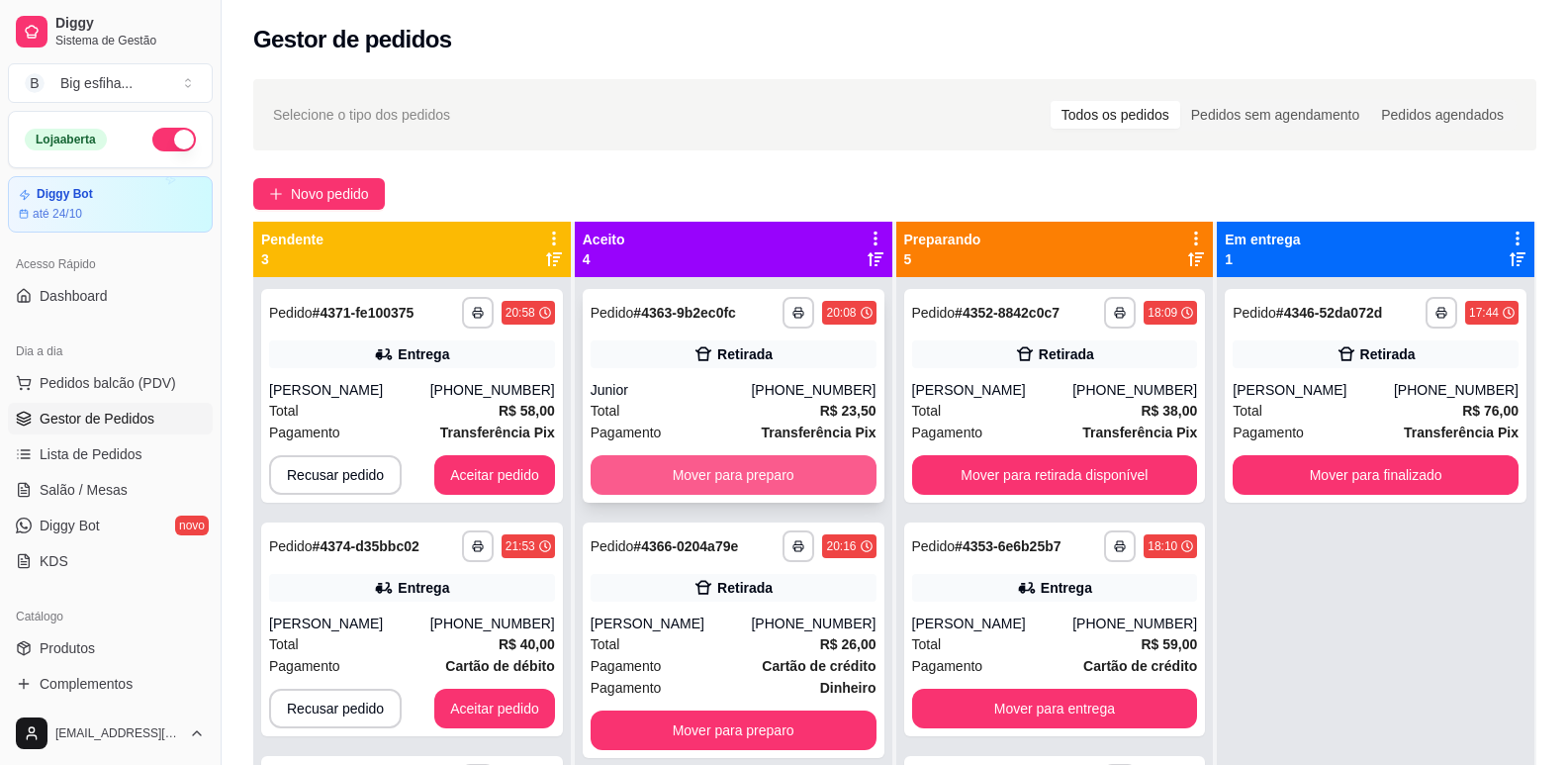
click at [695, 477] on button "Mover para preparo" at bounding box center [733, 475] width 286 height 40
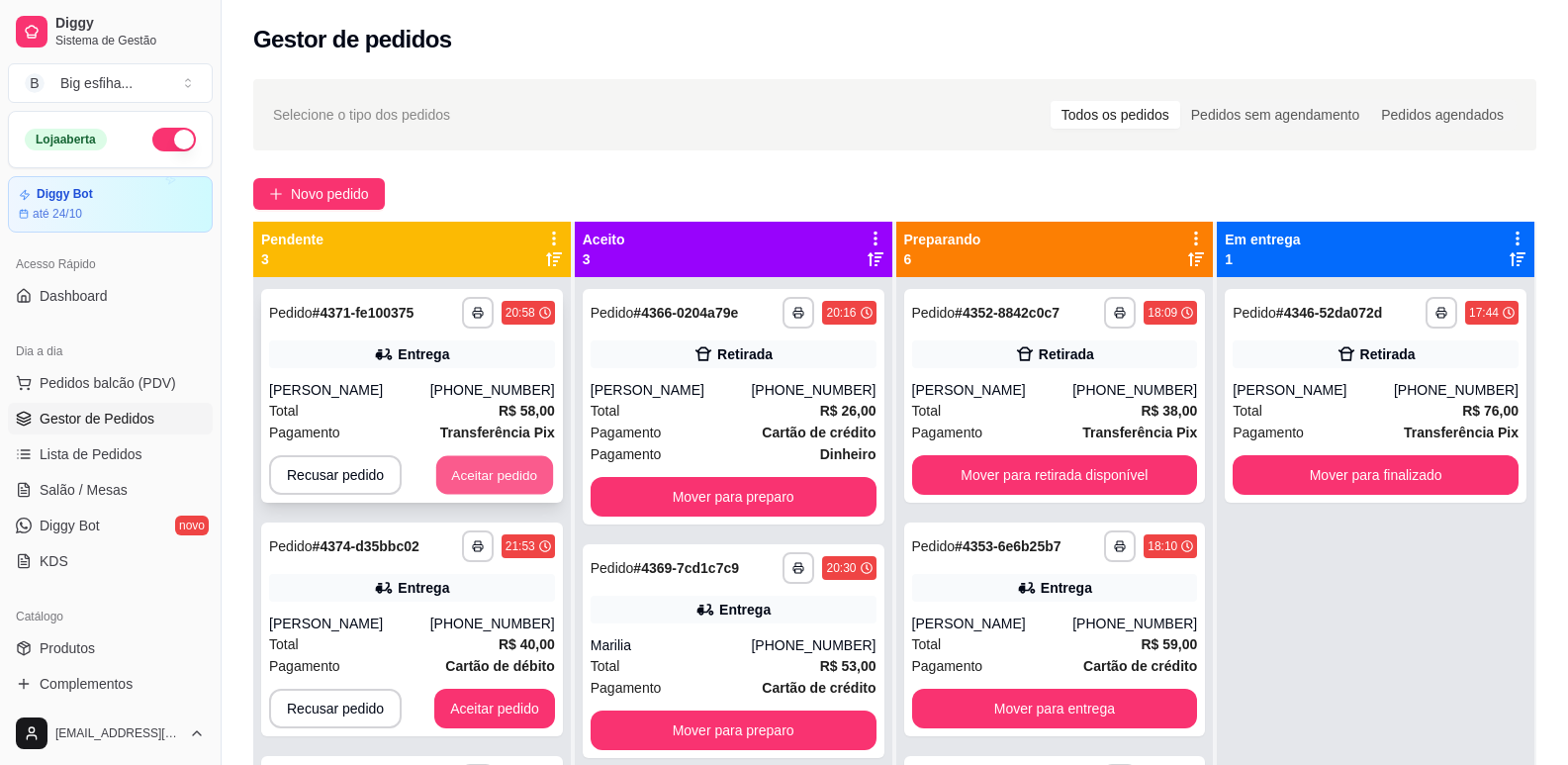
click at [480, 479] on button "Aceitar pedido" at bounding box center [494, 475] width 117 height 39
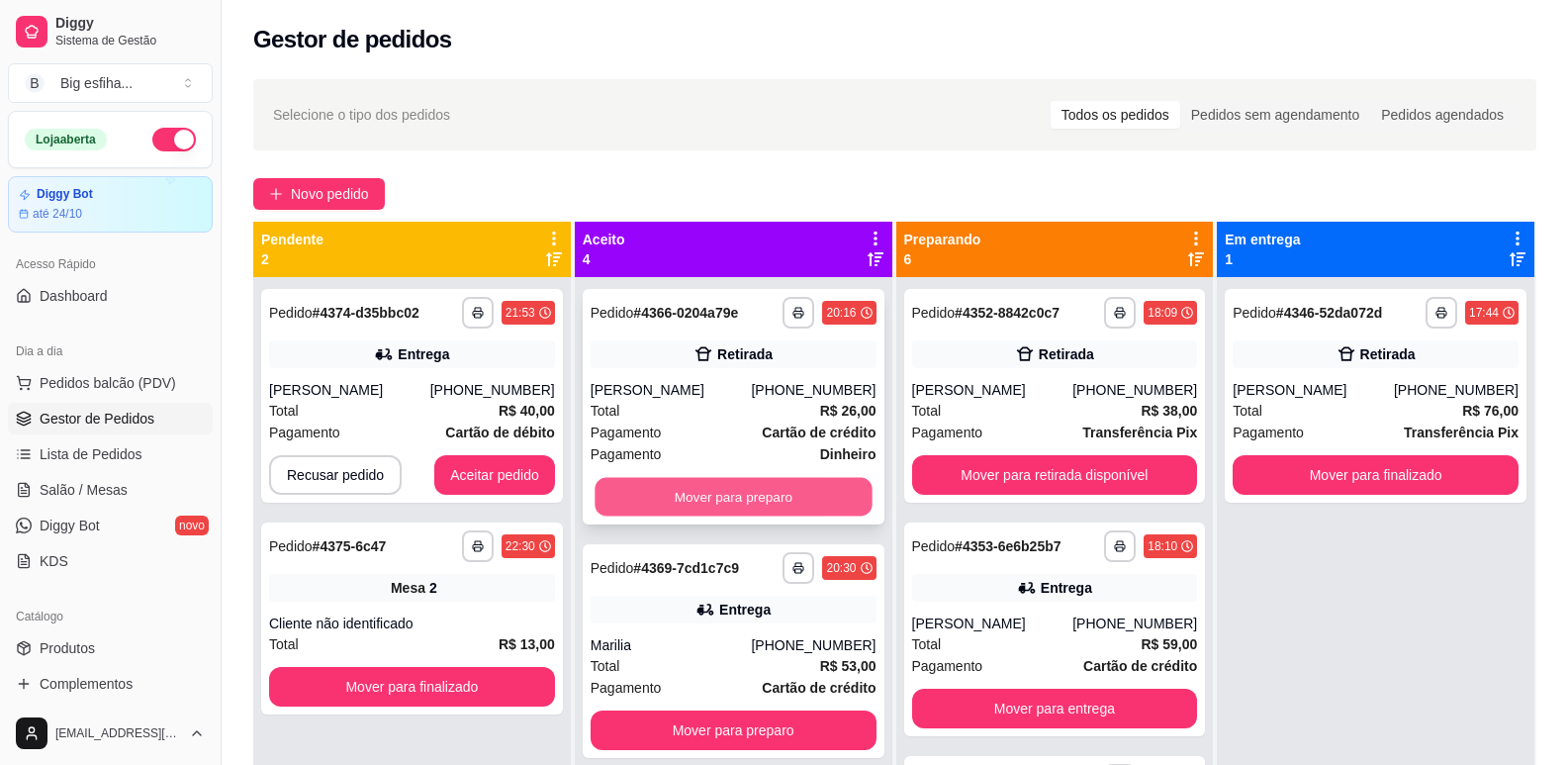
click at [744, 490] on button "Mover para preparo" at bounding box center [733, 497] width 277 height 39
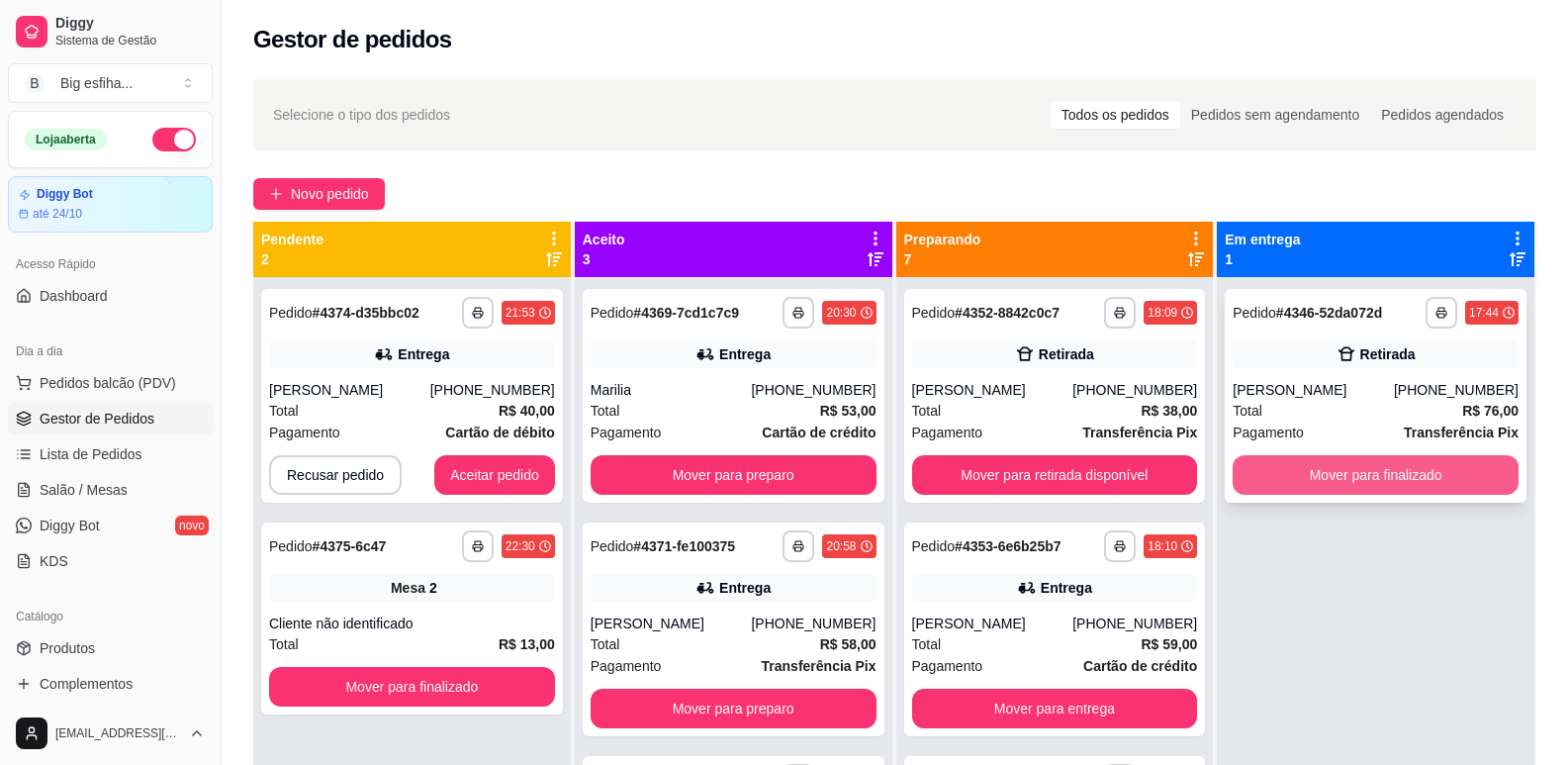
click at [1179, 491] on div "**********" at bounding box center [895, 604] width 1283 height 765
drag, startPoint x: 1047, startPoint y: 500, endPoint x: 975, endPoint y: 510, distance: 72.7
click at [988, 507] on div "**********" at bounding box center [1055, 659] width 318 height 765
click at [1325, 478] on button "Mover para finalizado" at bounding box center [1375, 475] width 286 height 40
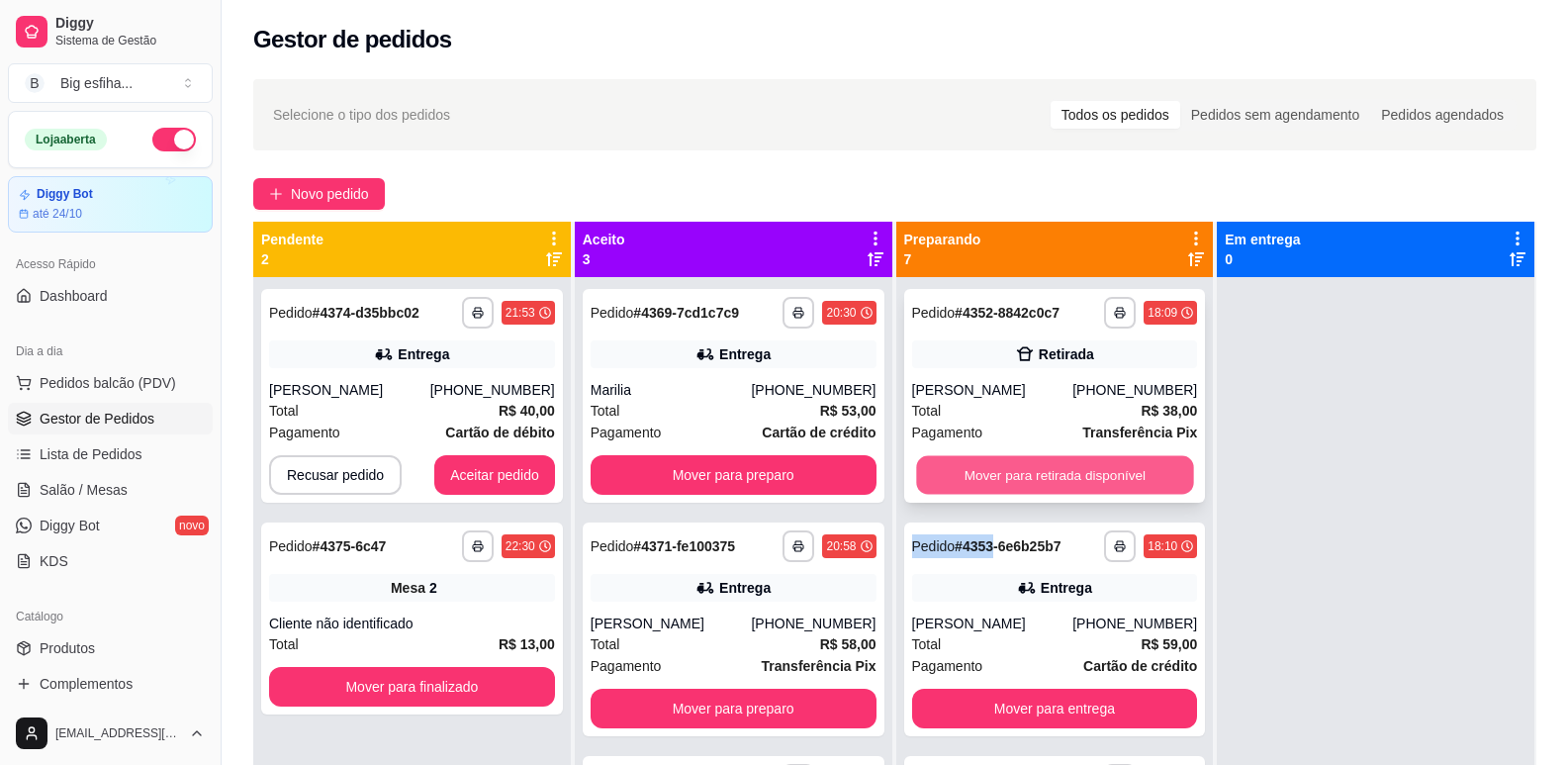
click at [959, 466] on button "Mover para retirada disponível" at bounding box center [1055, 475] width 277 height 39
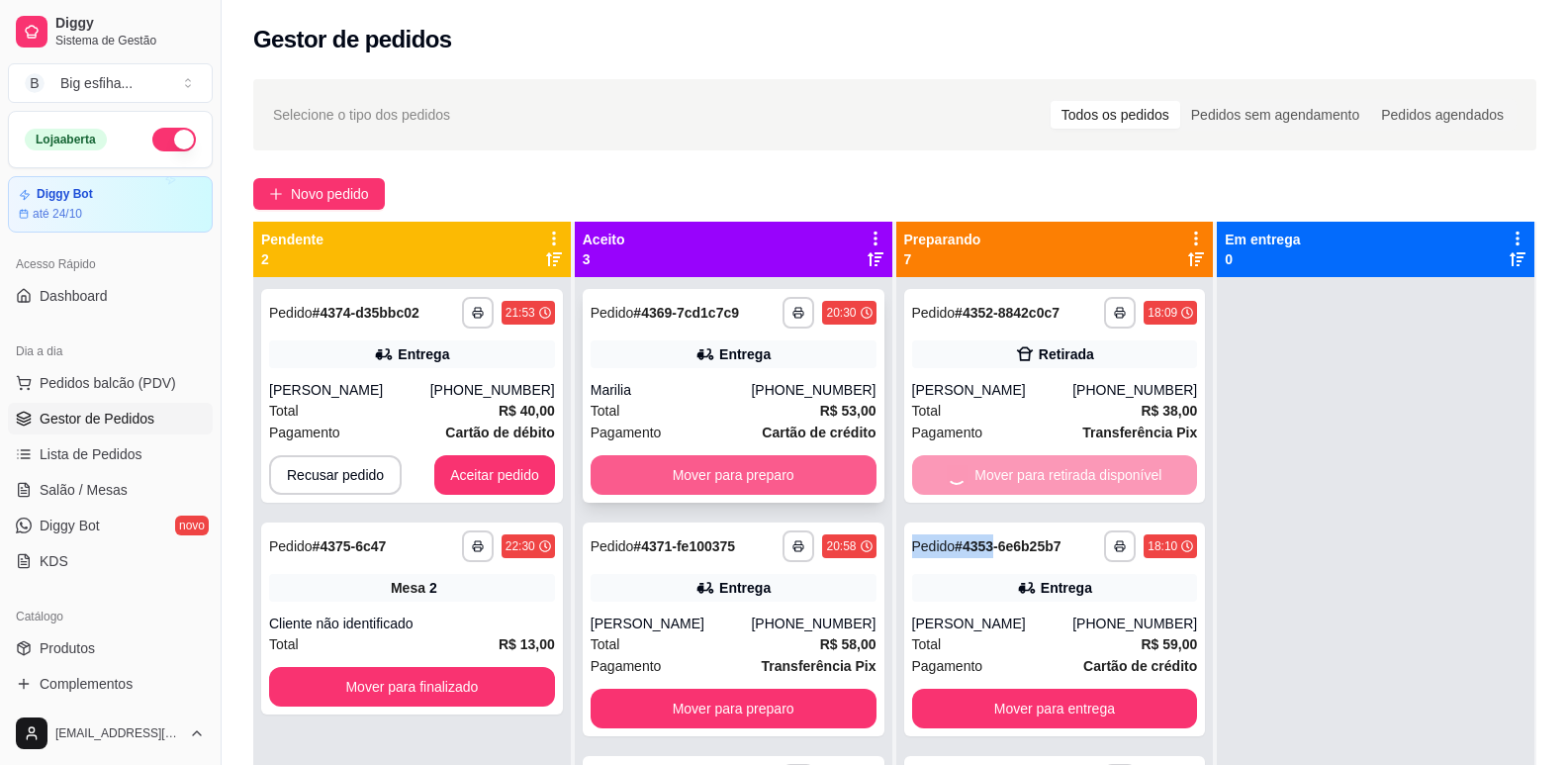
click at [694, 473] on button "Mover para preparo" at bounding box center [733, 475] width 286 height 40
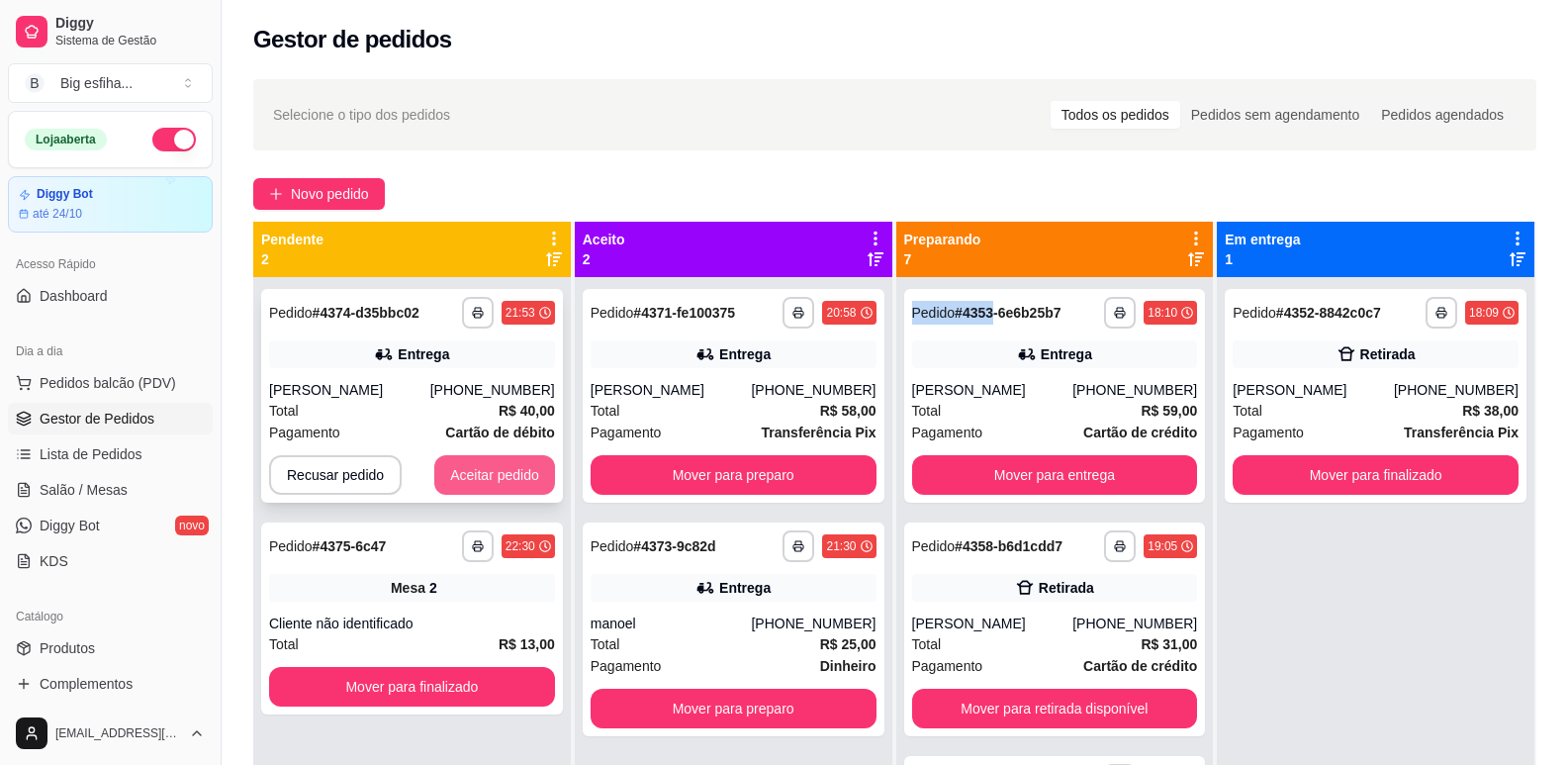
click at [484, 456] on button "Aceitar pedido" at bounding box center [494, 475] width 121 height 40
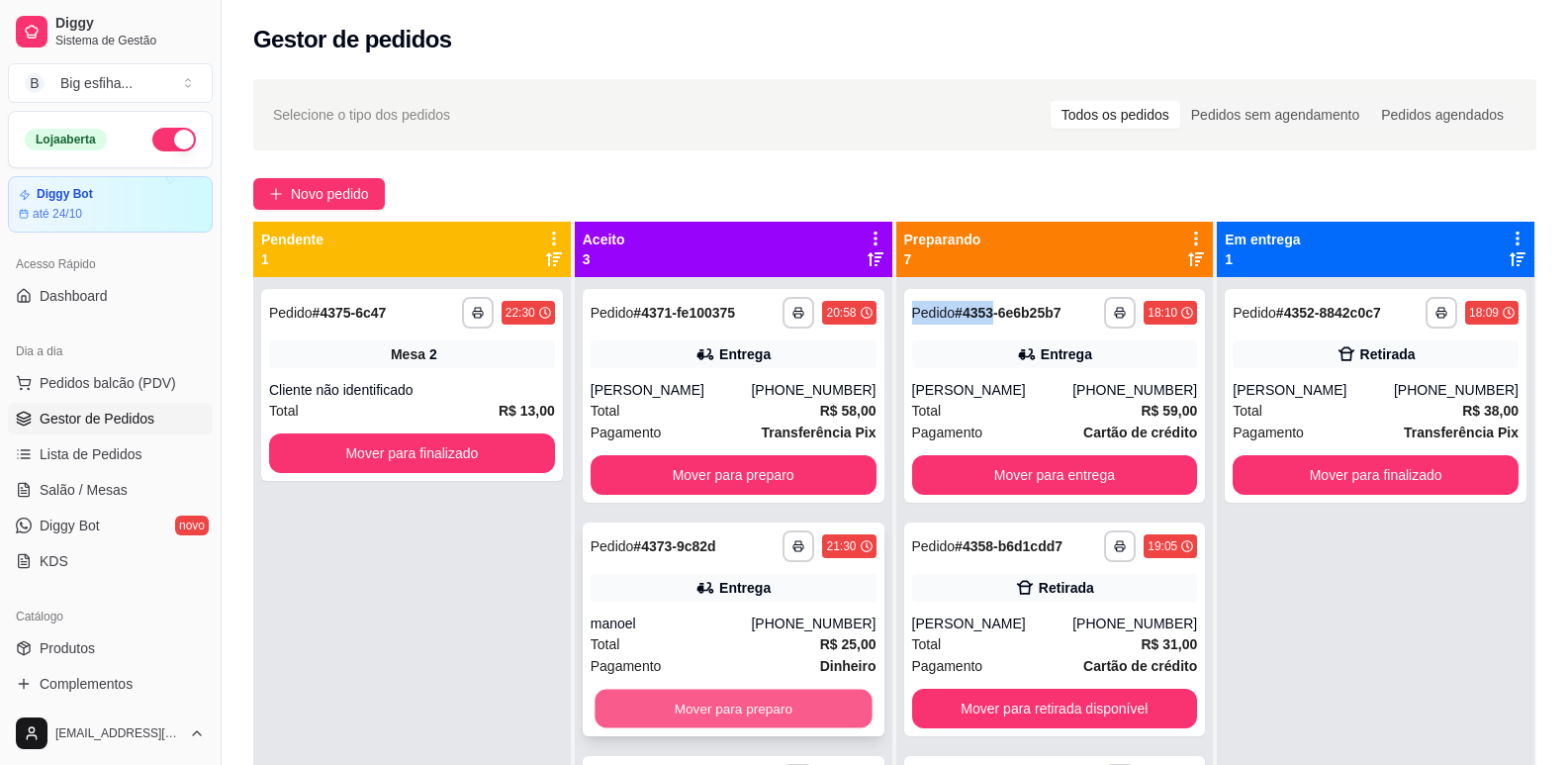
click at [671, 717] on button "Mover para preparo" at bounding box center [733, 708] width 277 height 39
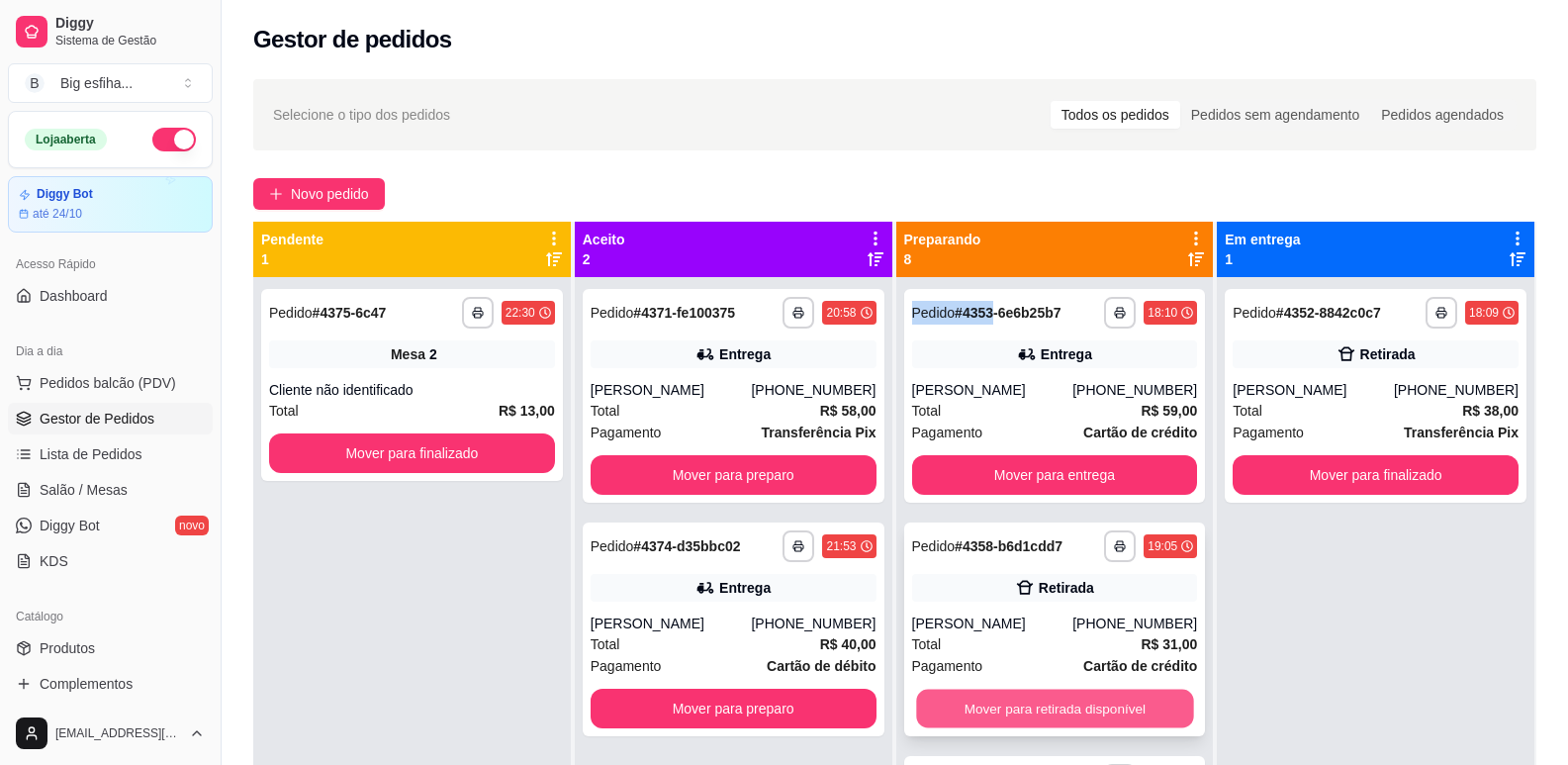
click at [977, 718] on button "Mover para retirada disponível" at bounding box center [1055, 708] width 277 height 39
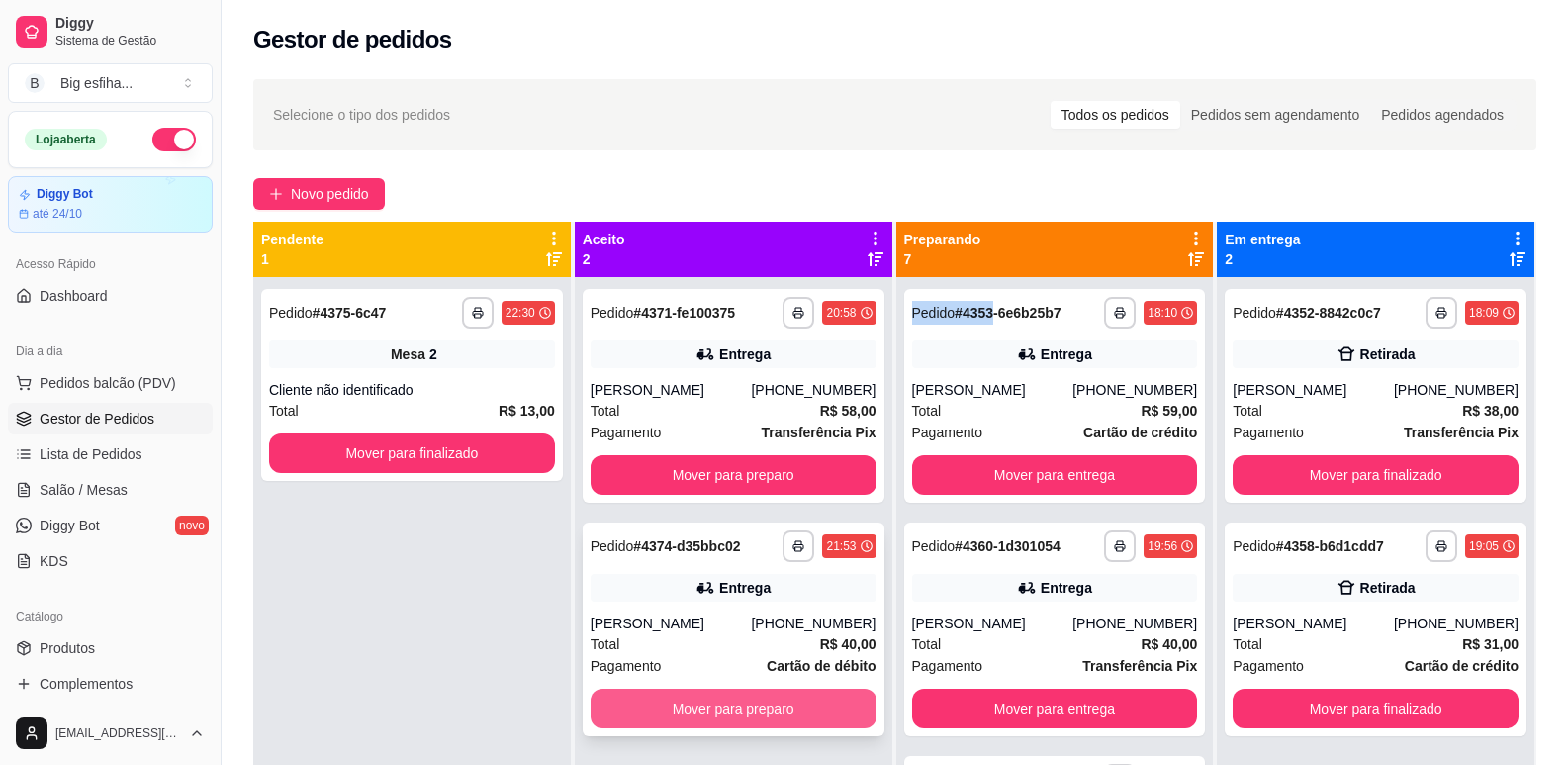
click at [734, 712] on button "Mover para preparo" at bounding box center [733, 708] width 286 height 40
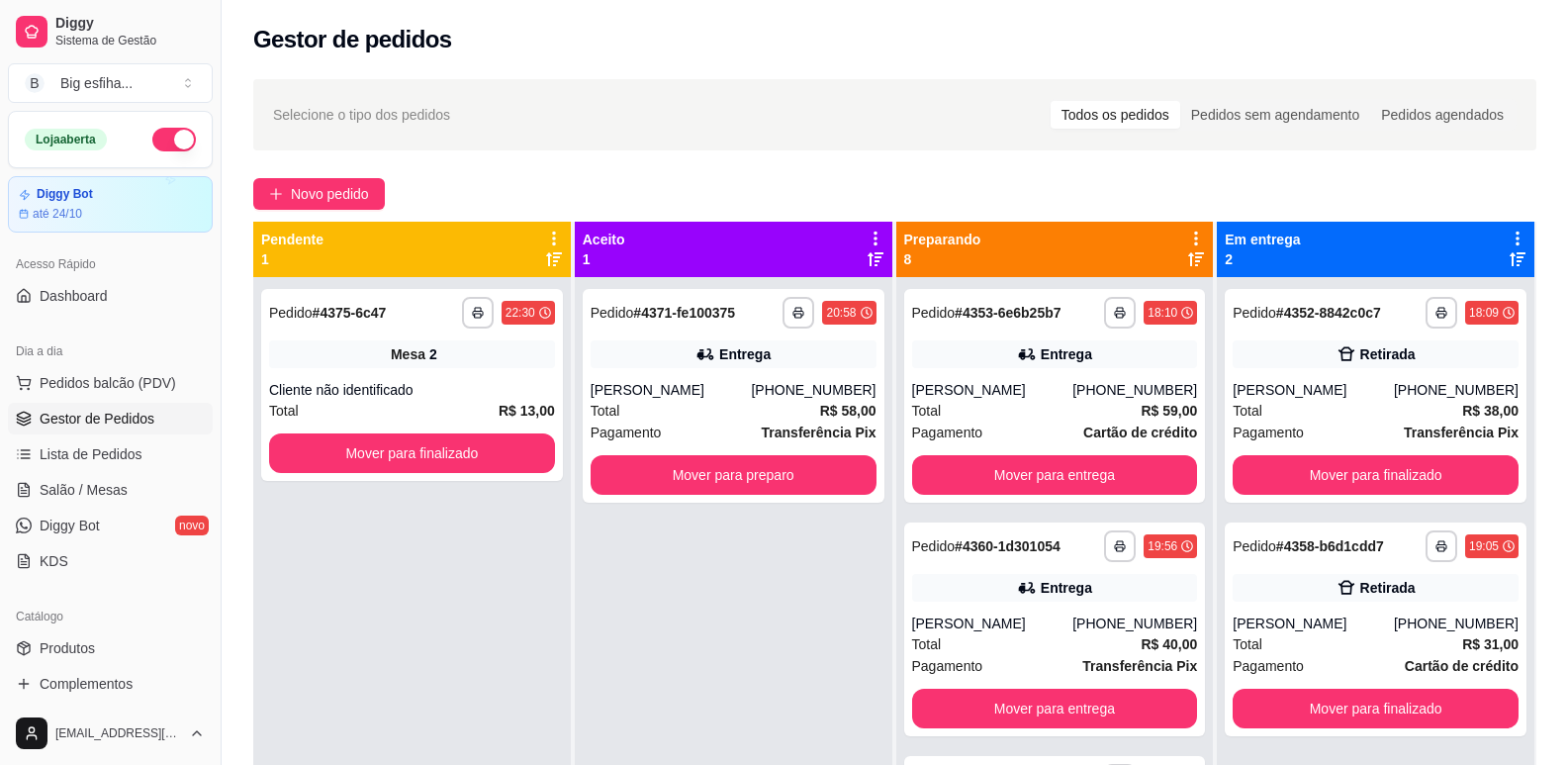
click at [884, 703] on div "**********" at bounding box center [733, 659] width 318 height 765
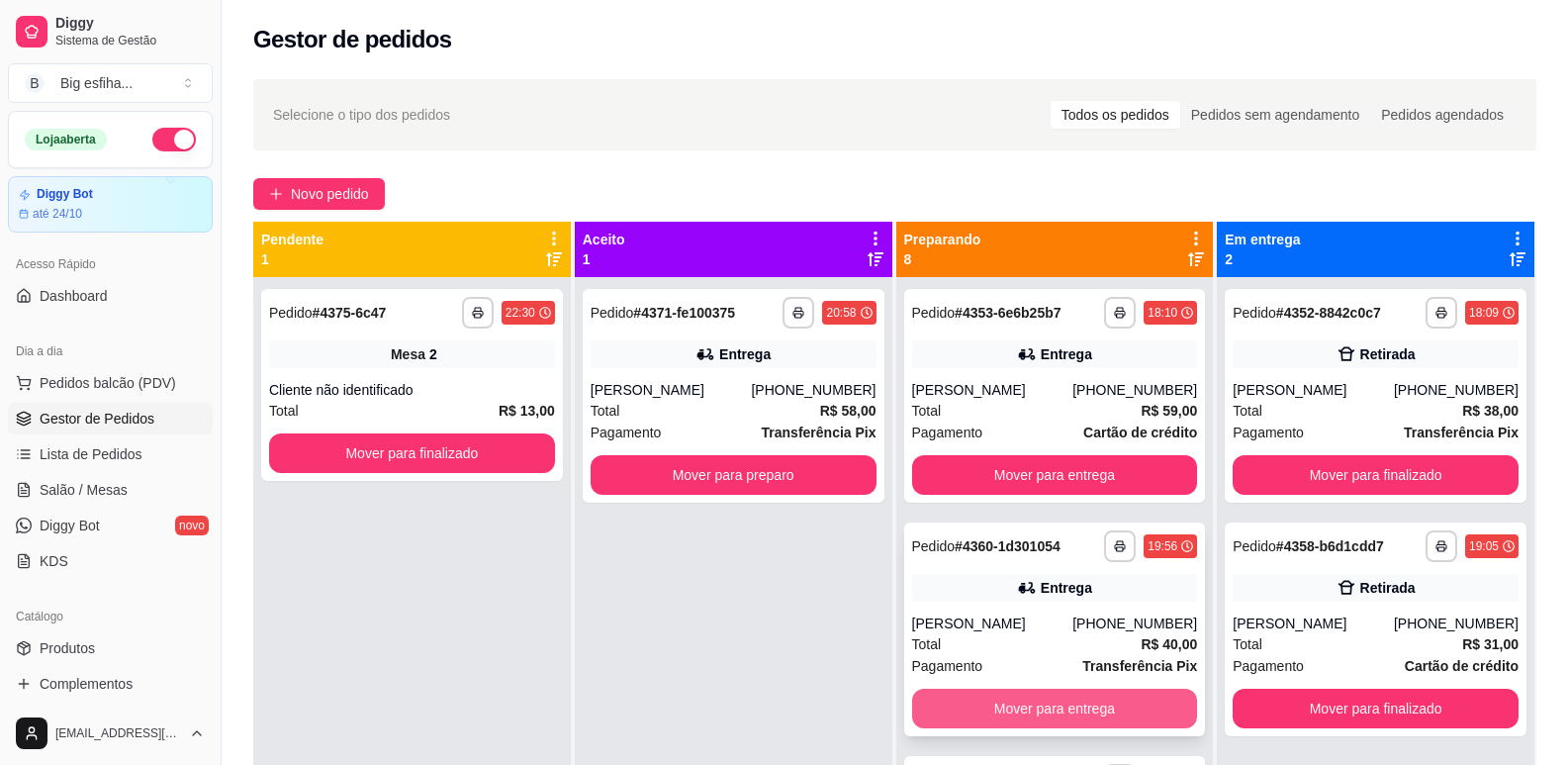
click at [966, 702] on button "Mover para entrega" at bounding box center [1055, 708] width 286 height 40
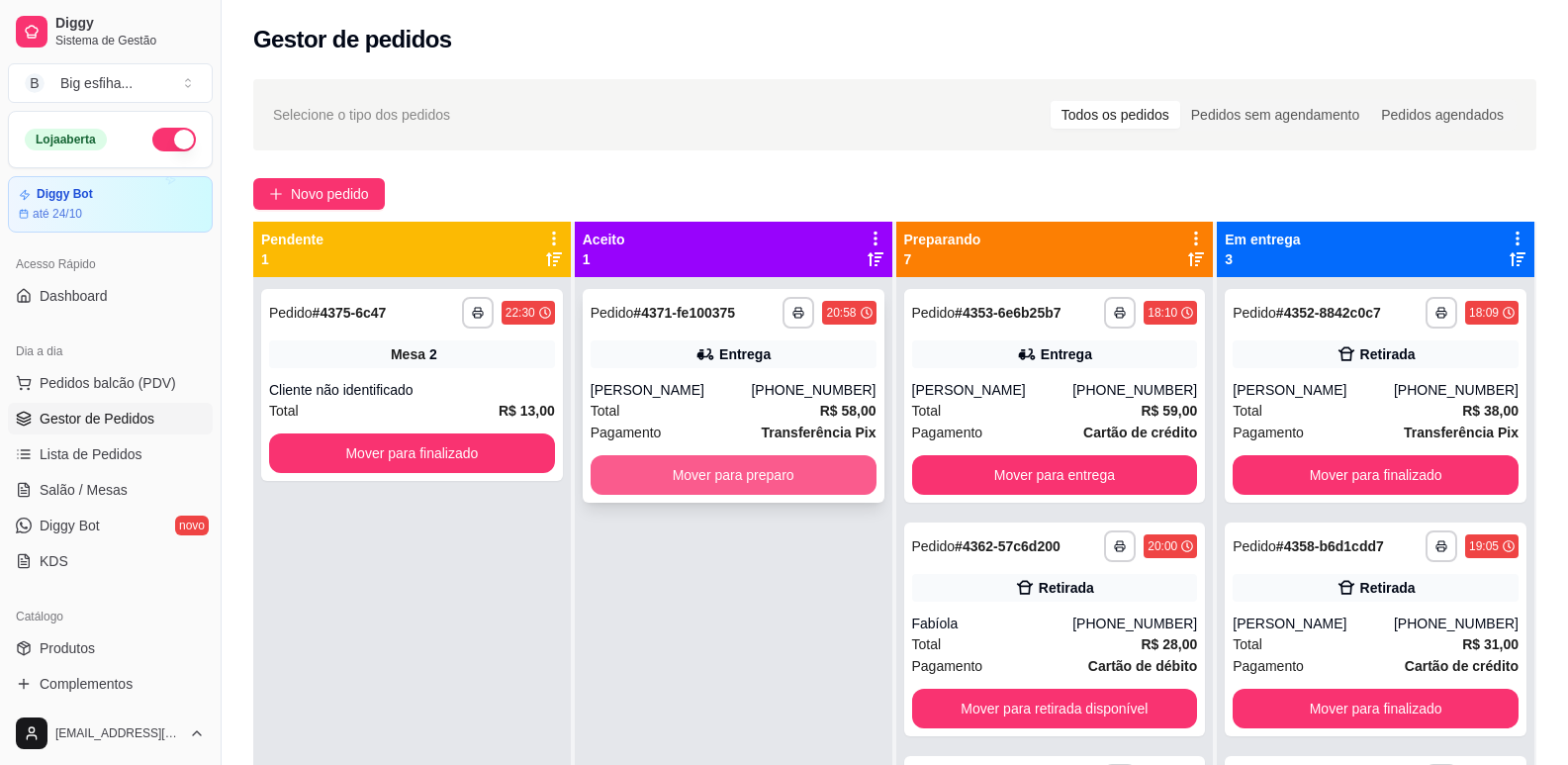
click at [707, 473] on button "Mover para preparo" at bounding box center [733, 475] width 286 height 40
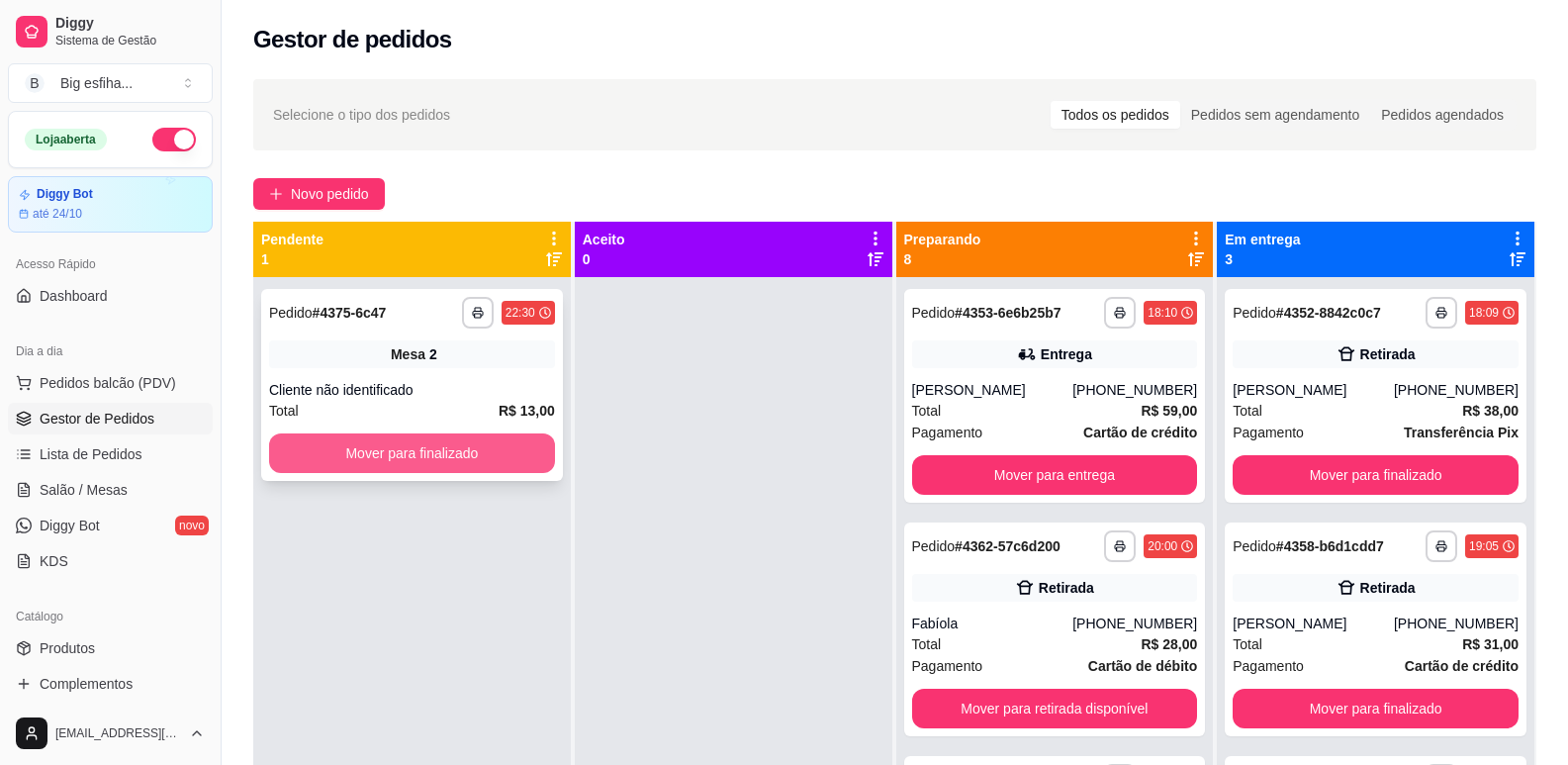
click at [413, 434] on button "Mover para finalizado" at bounding box center [411, 453] width 286 height 40
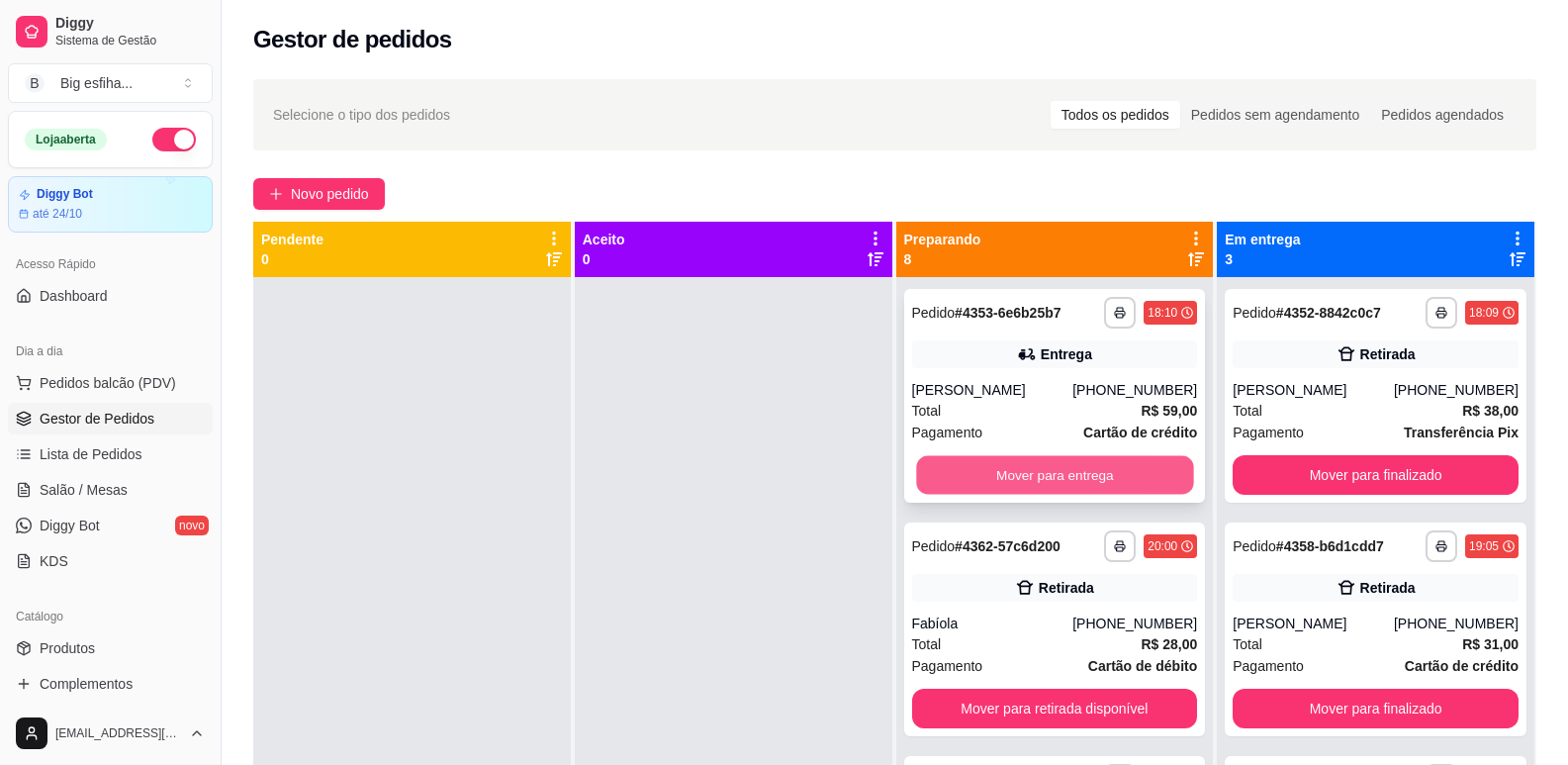
click at [1002, 479] on button "Mover para entrega" at bounding box center [1055, 475] width 277 height 39
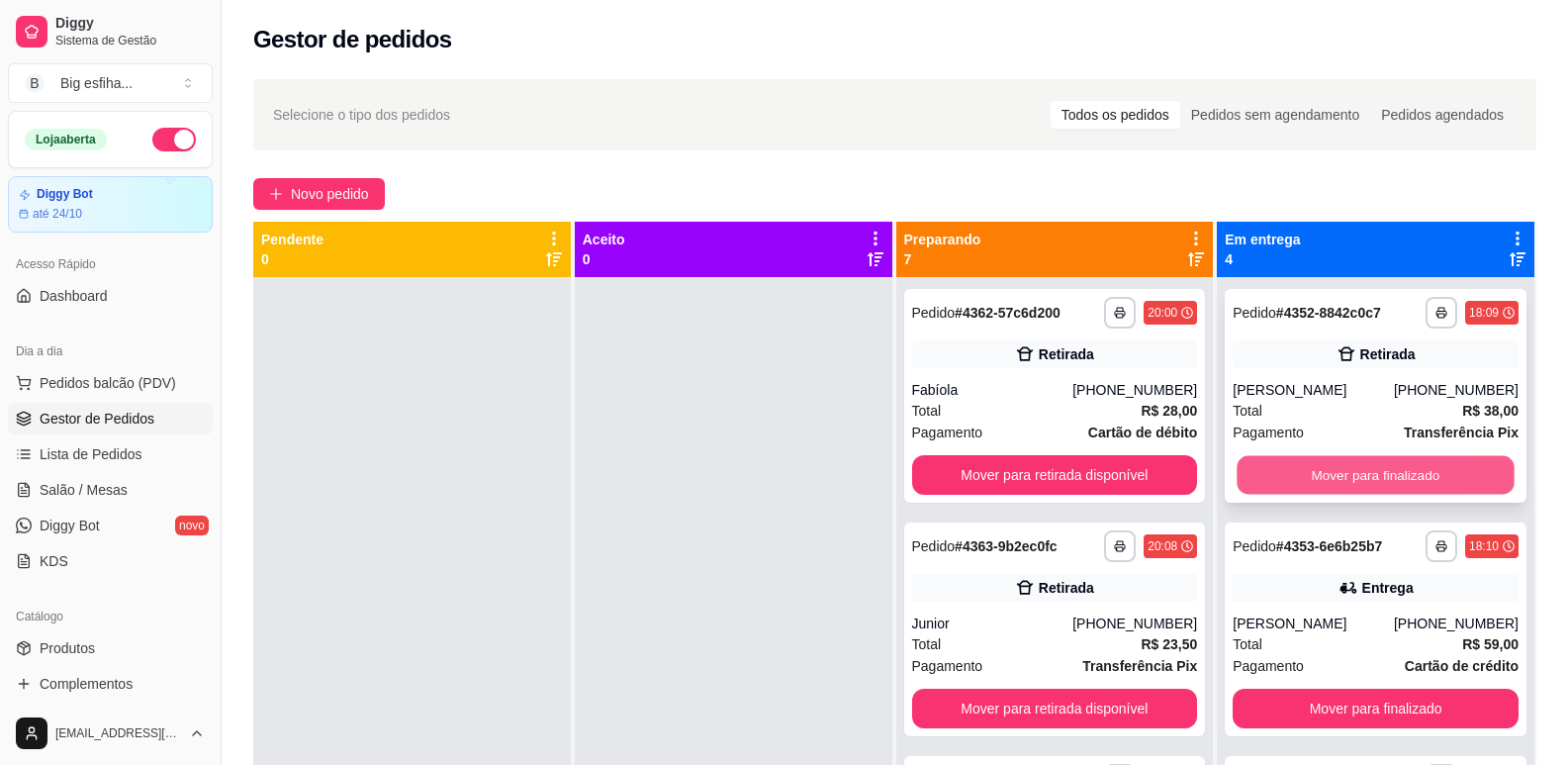
click at [1264, 470] on button "Mover para finalizado" at bounding box center [1376, 475] width 277 height 39
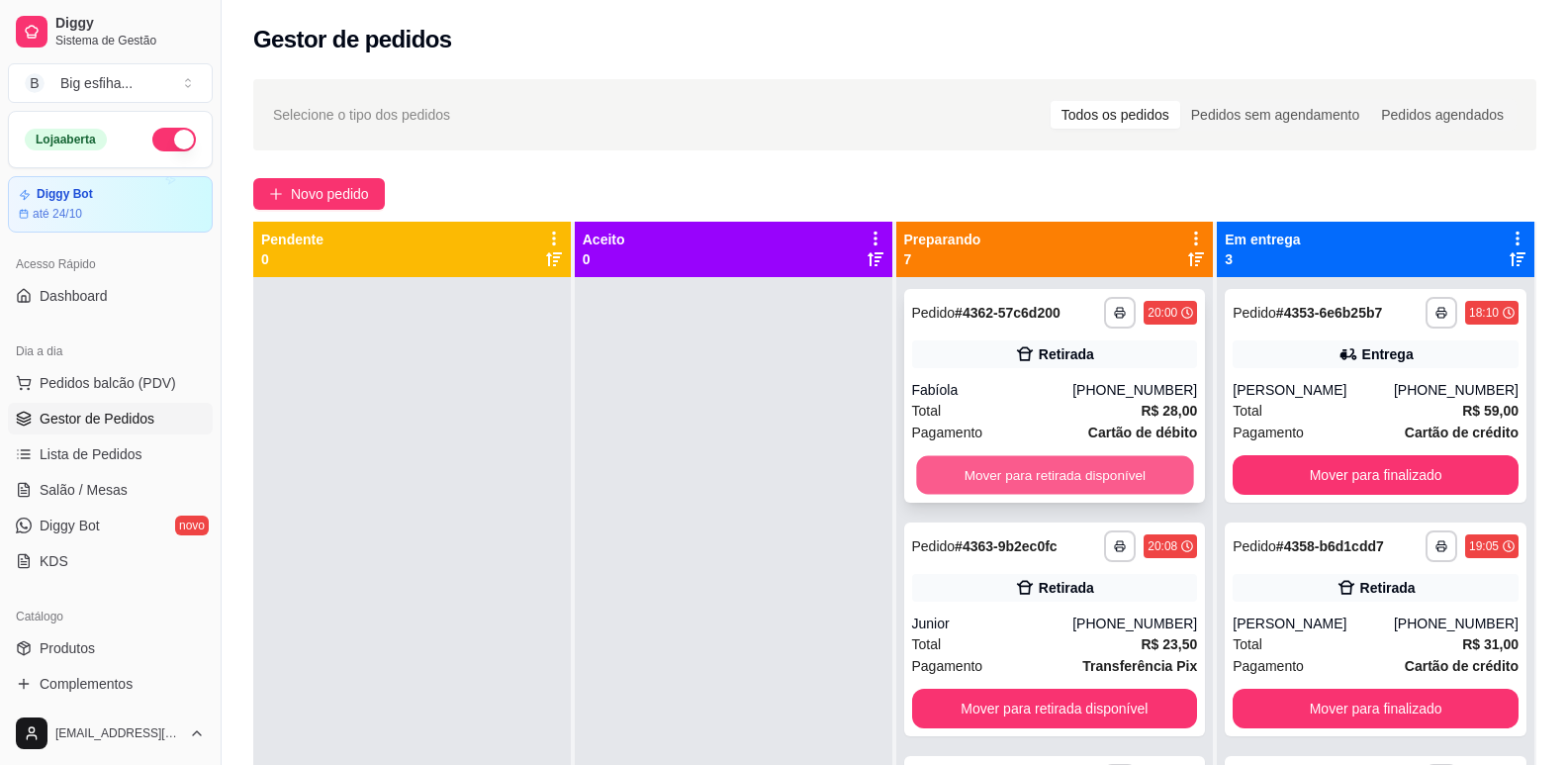
click at [1082, 470] on button "Mover para retirada disponível" at bounding box center [1055, 475] width 277 height 39
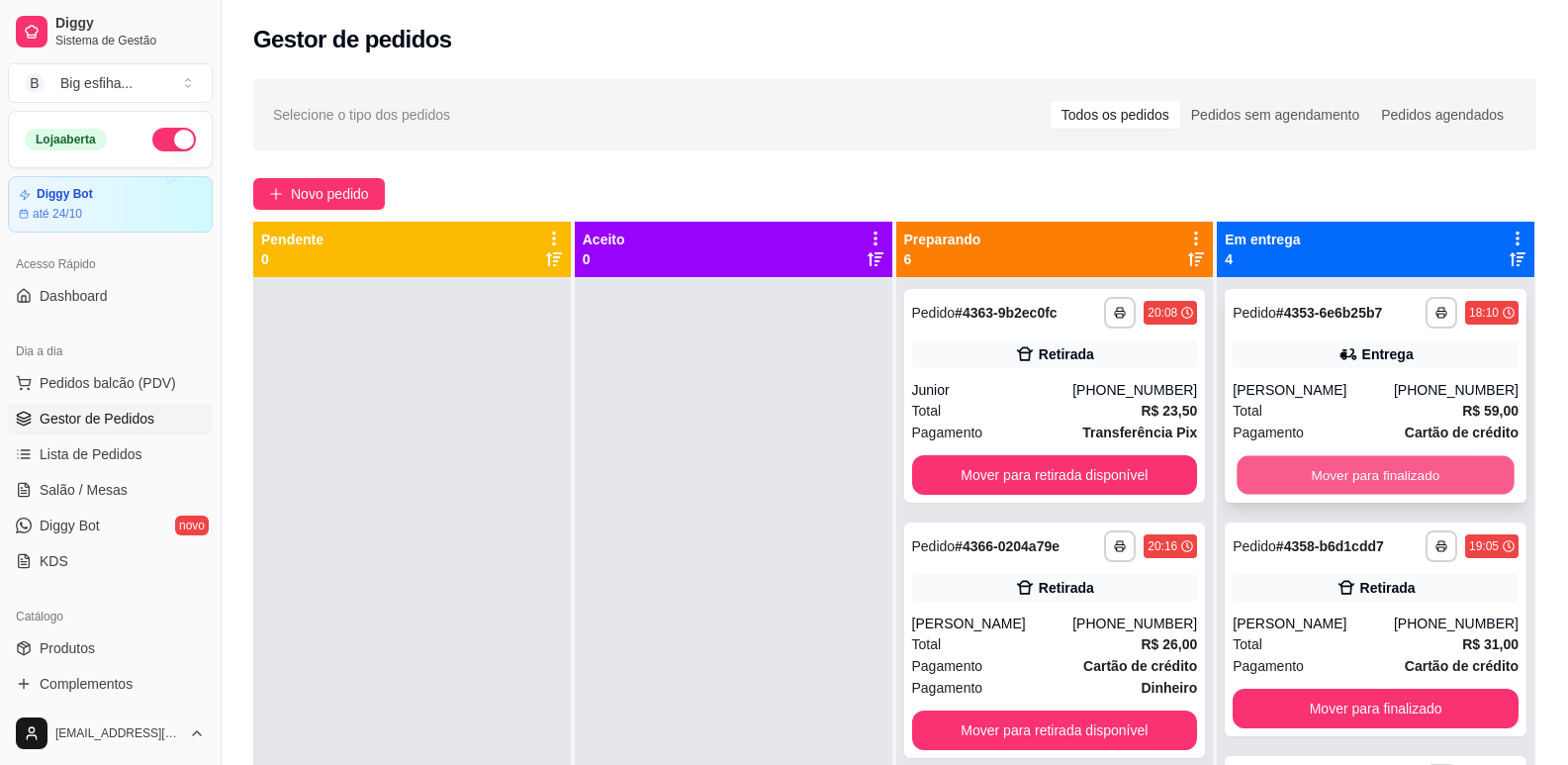
click at [1335, 460] on button "Mover para finalizado" at bounding box center [1376, 475] width 277 height 39
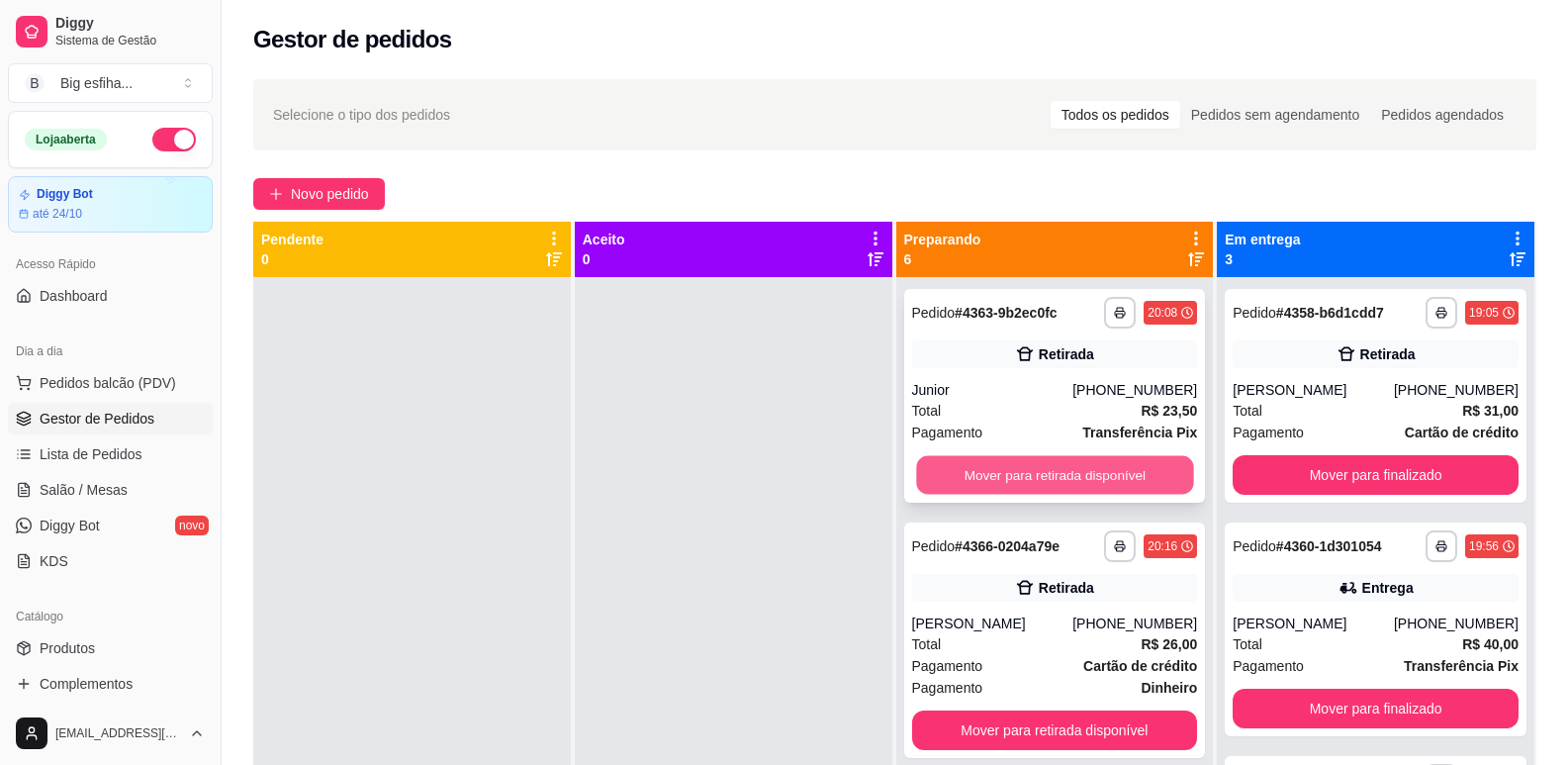
click at [1108, 484] on button "Mover para retirada disponível" at bounding box center [1055, 475] width 277 height 39
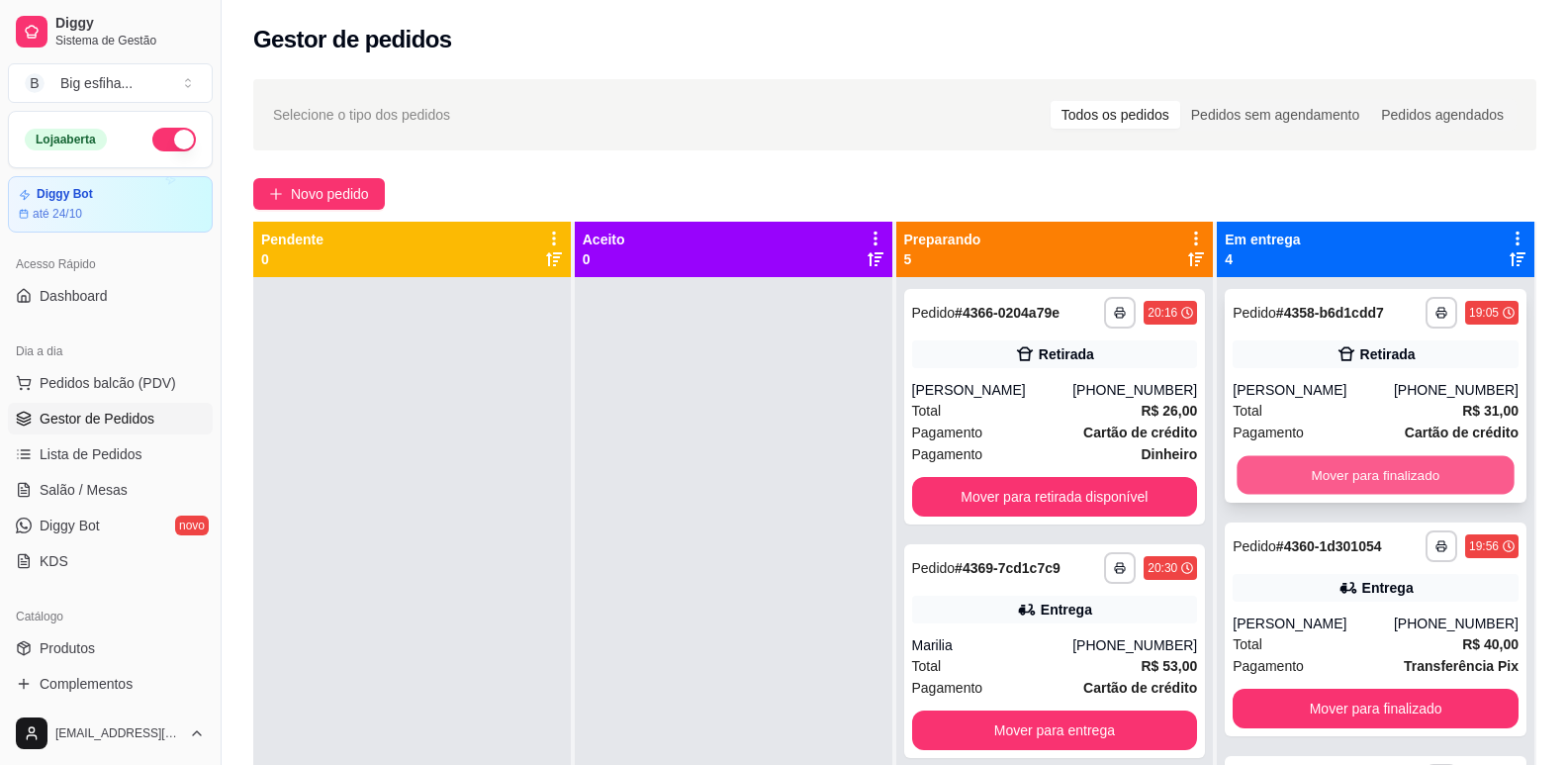
click at [1265, 475] on button "Mover para finalizado" at bounding box center [1376, 475] width 277 height 39
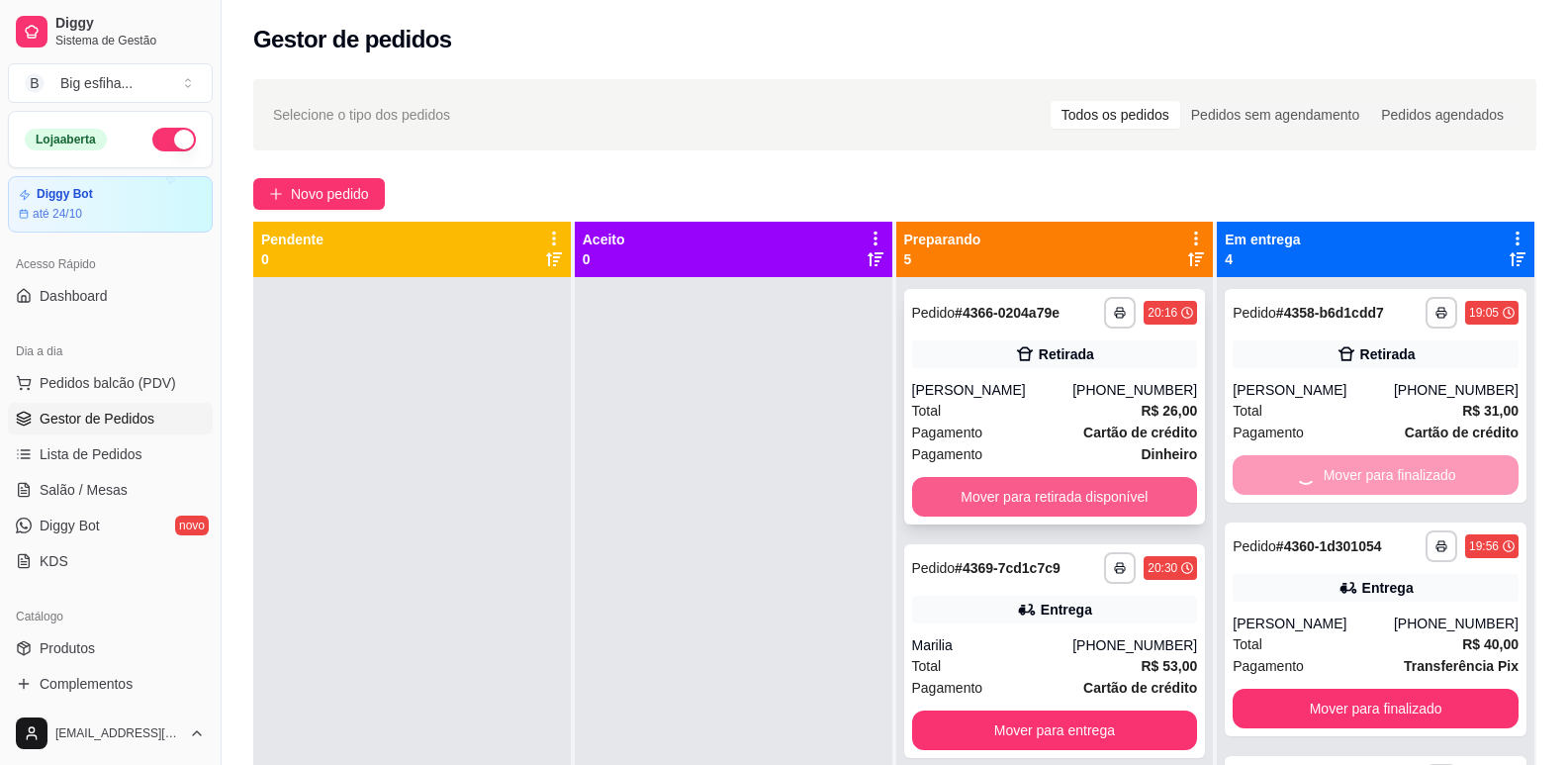
click at [1017, 496] on button "Mover para retirada disponível" at bounding box center [1055, 497] width 286 height 40
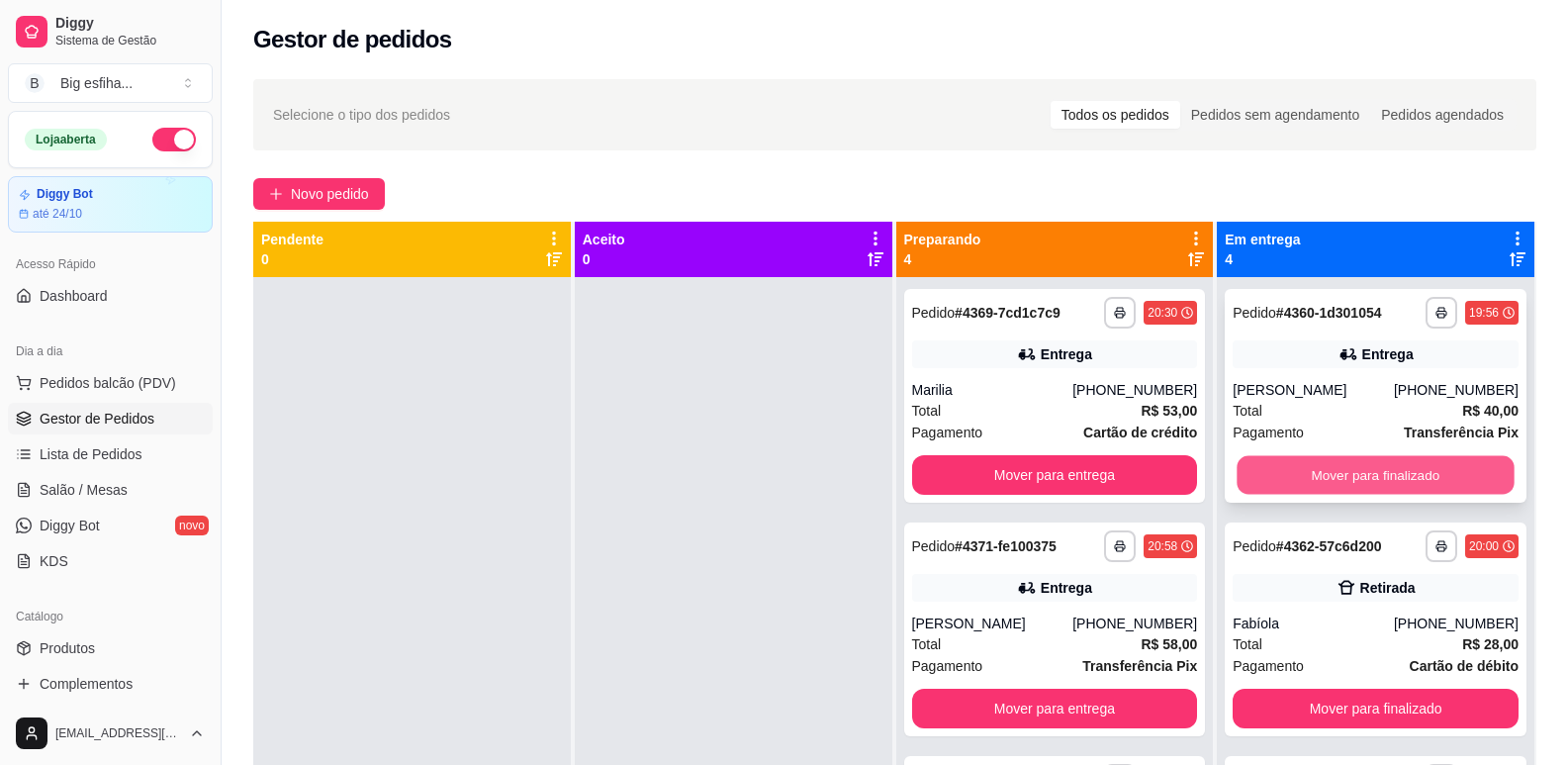
click at [1345, 475] on button "Mover para finalizado" at bounding box center [1376, 475] width 277 height 39
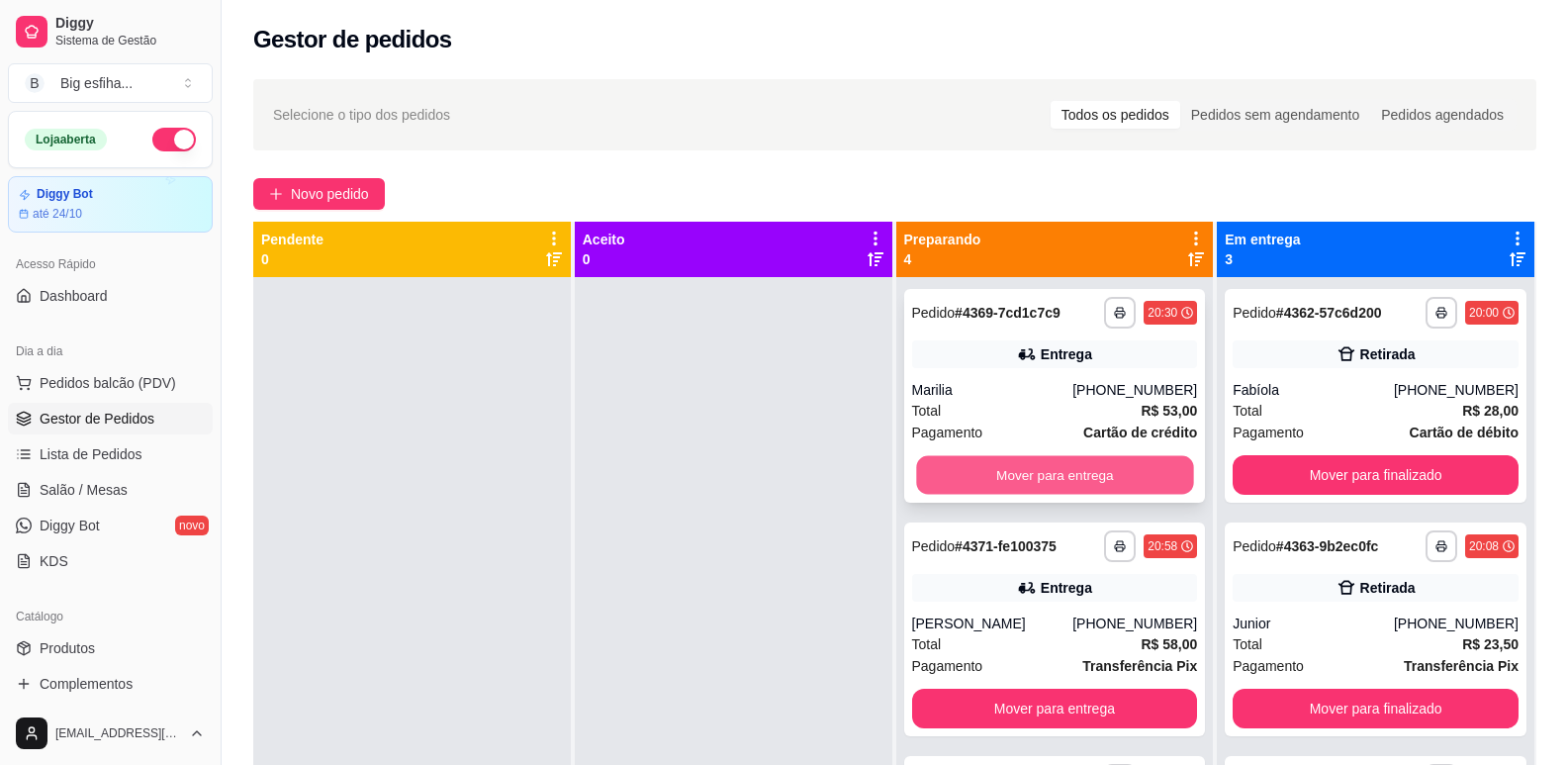
click at [1038, 475] on button "Mover para entrega" at bounding box center [1055, 475] width 277 height 39
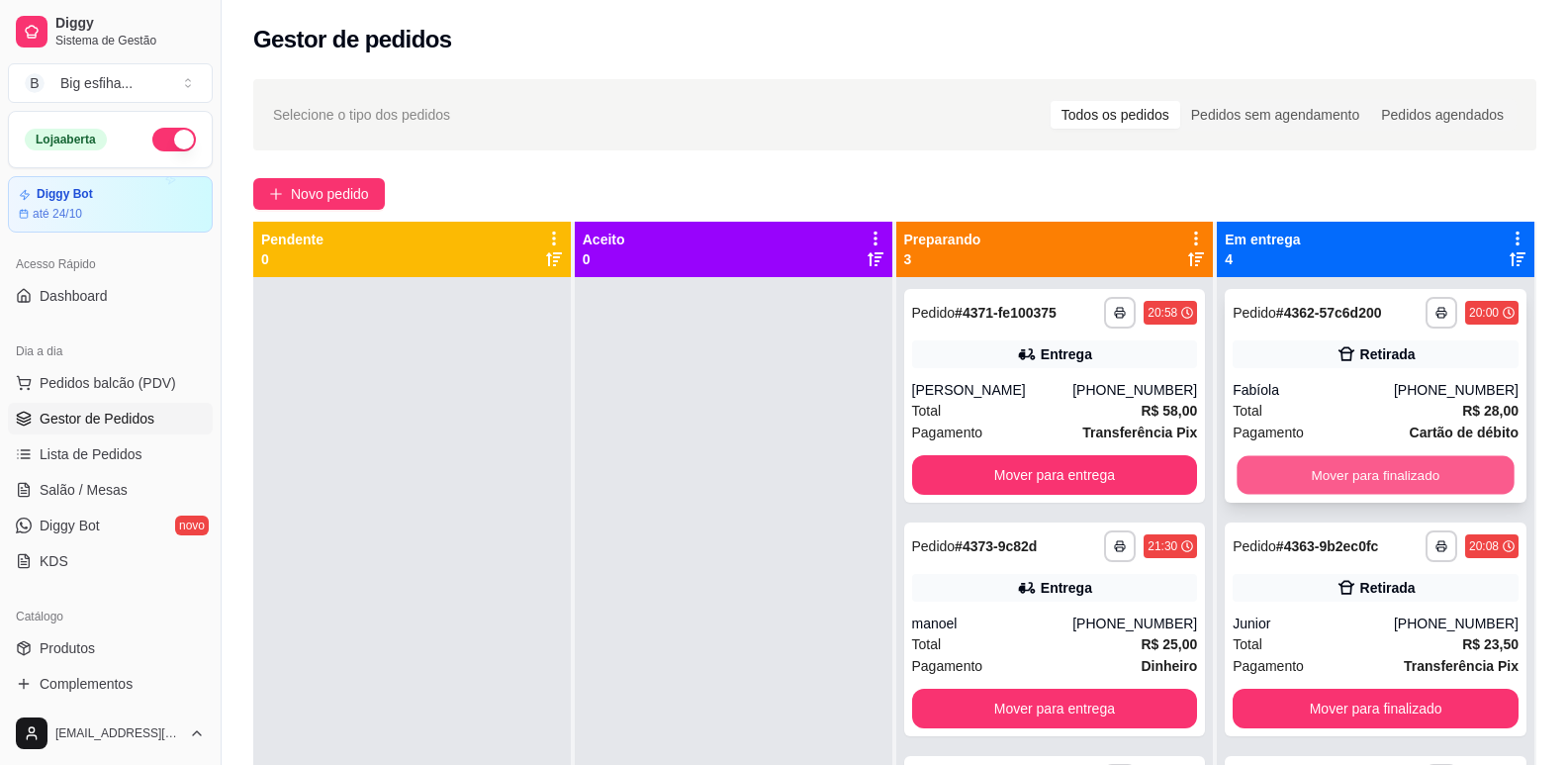
click at [1294, 477] on button "Mover para finalizado" at bounding box center [1376, 475] width 277 height 39
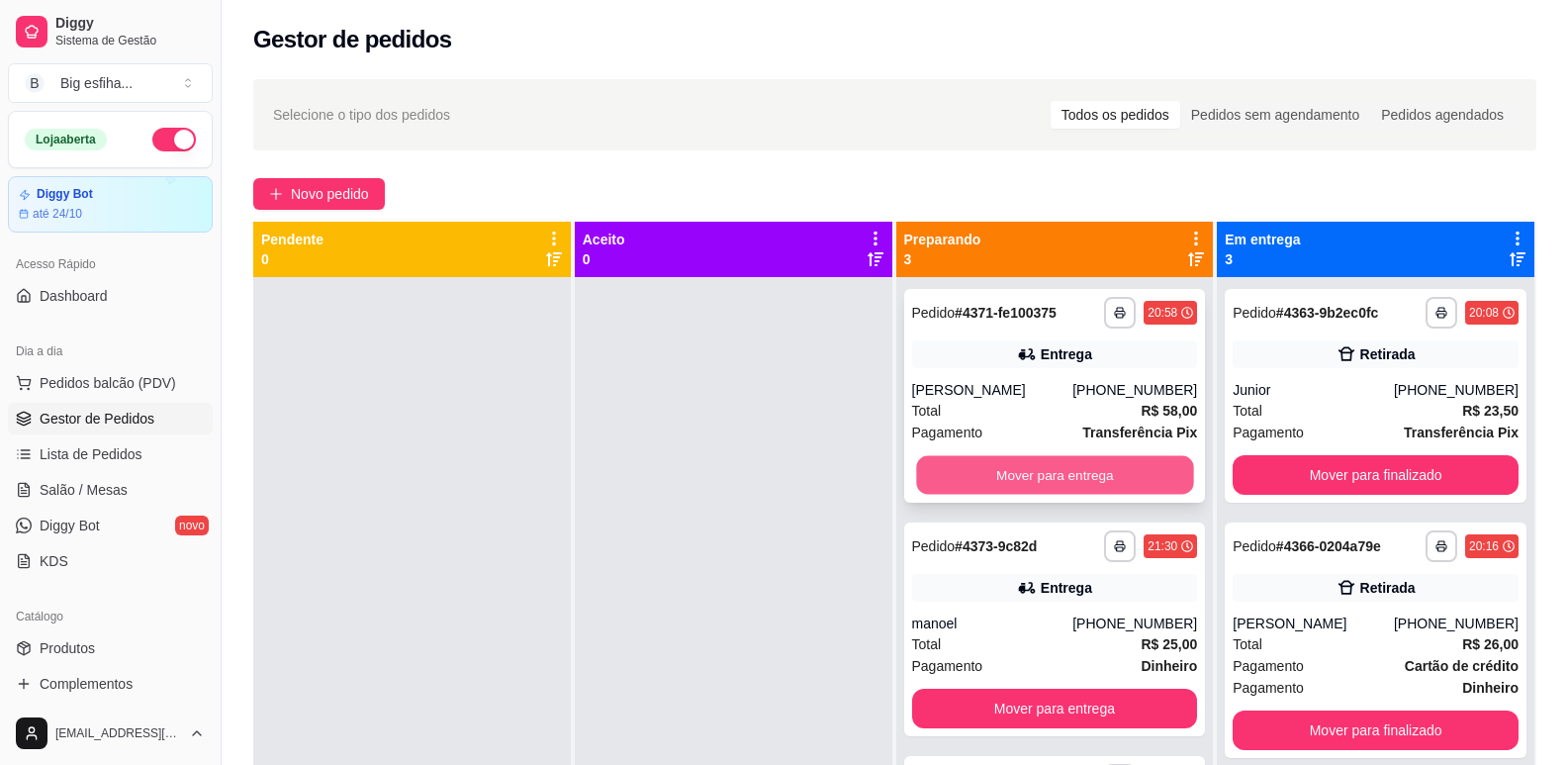
click at [1040, 483] on button "Mover para entrega" at bounding box center [1055, 475] width 277 height 39
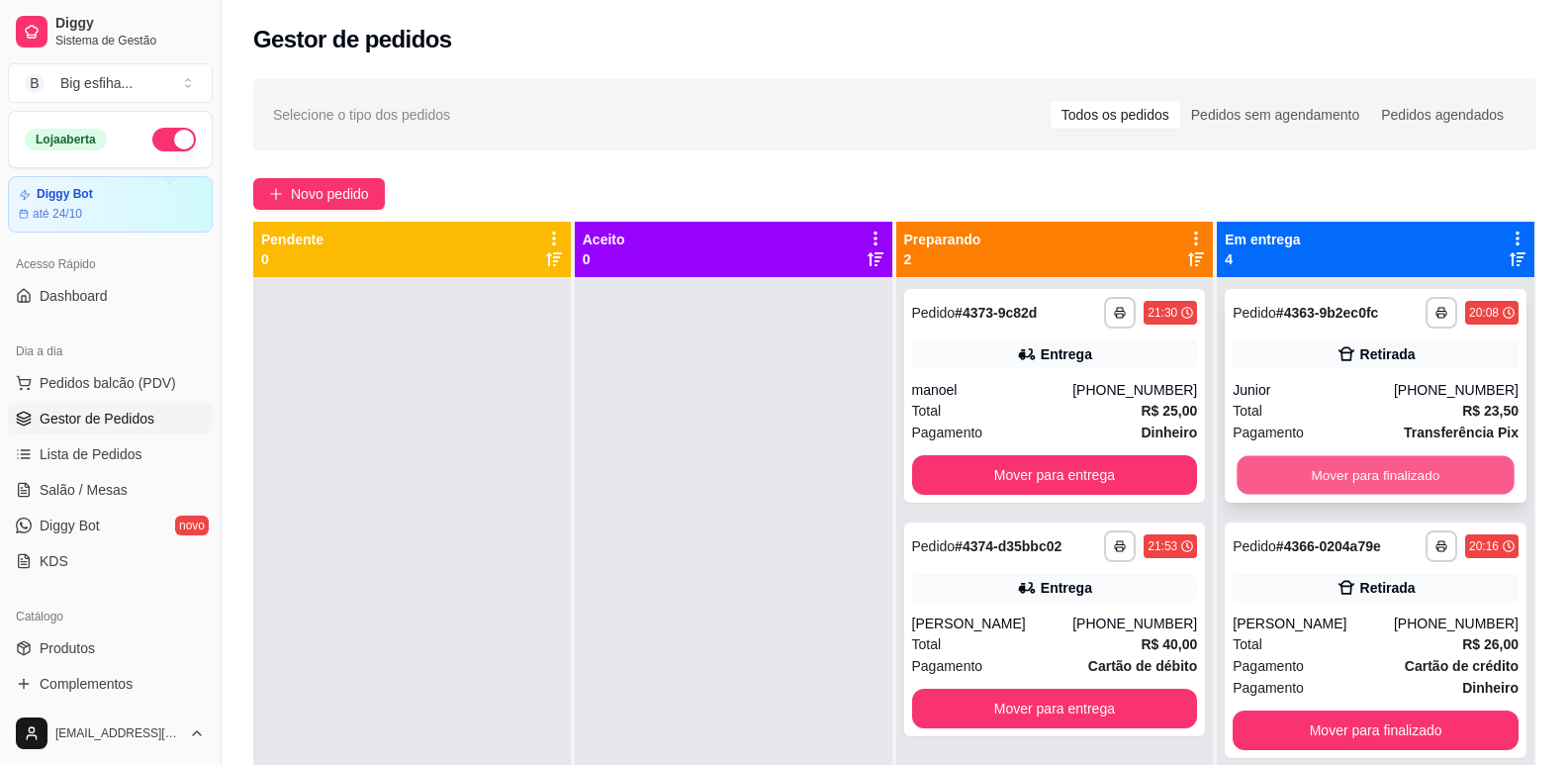
click at [1330, 476] on button "Mover para finalizado" at bounding box center [1376, 475] width 277 height 39
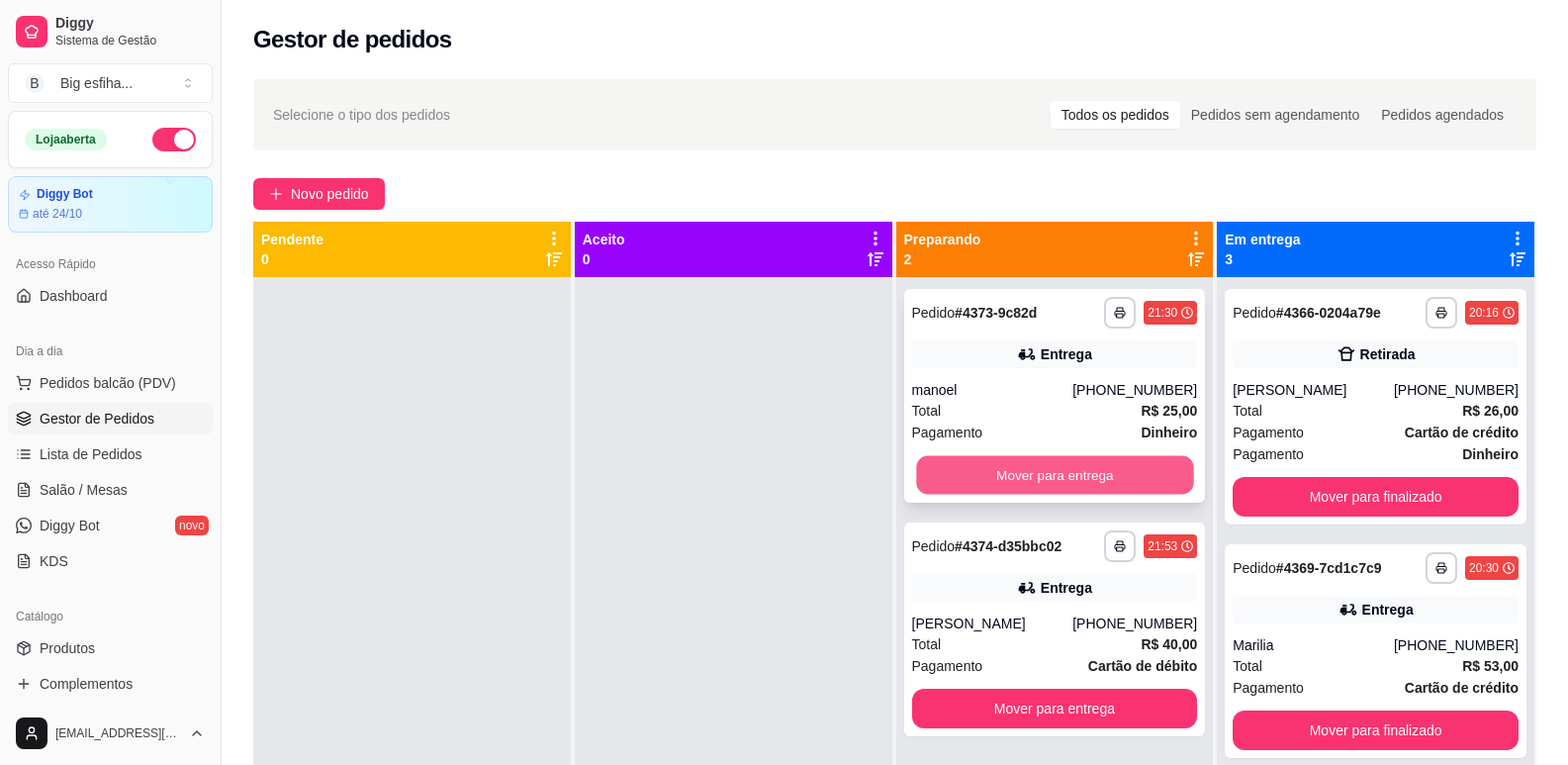
click at [1157, 469] on button "Mover para entrega" at bounding box center [1055, 475] width 277 height 39
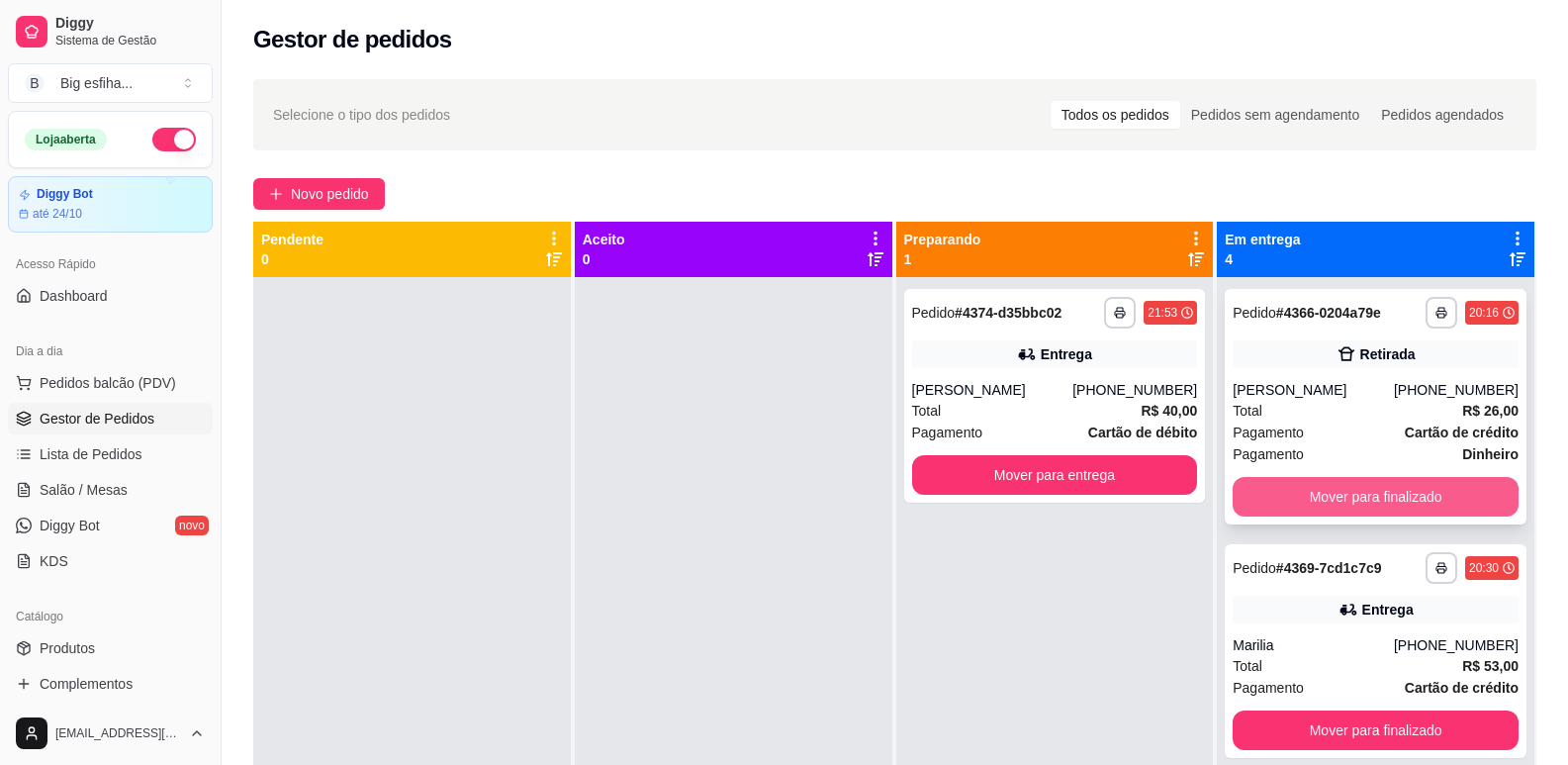
click at [1312, 498] on button "Mover para finalizado" at bounding box center [1375, 497] width 286 height 40
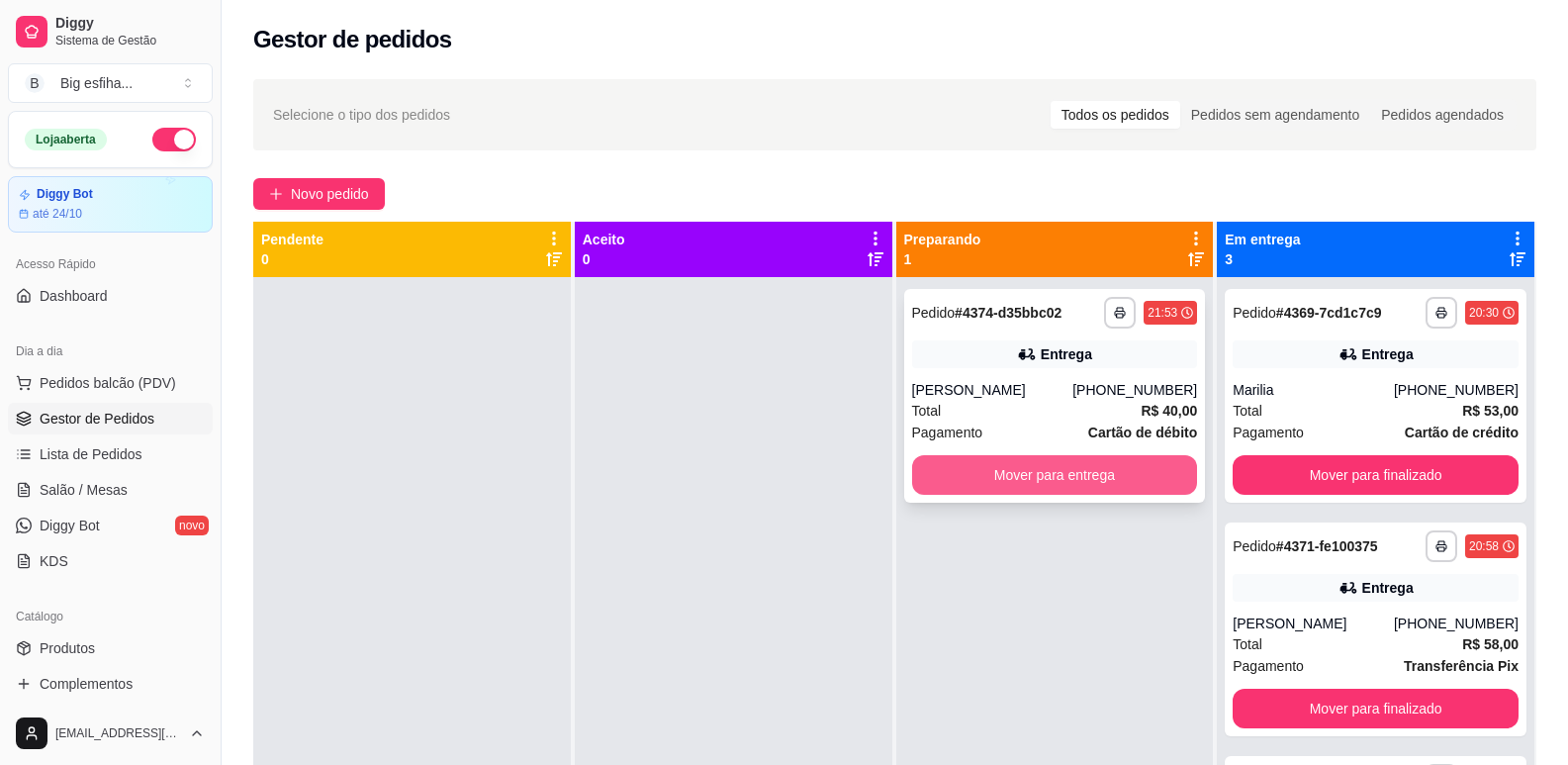
click at [1095, 465] on button "Mover para entrega" at bounding box center [1055, 475] width 286 height 40
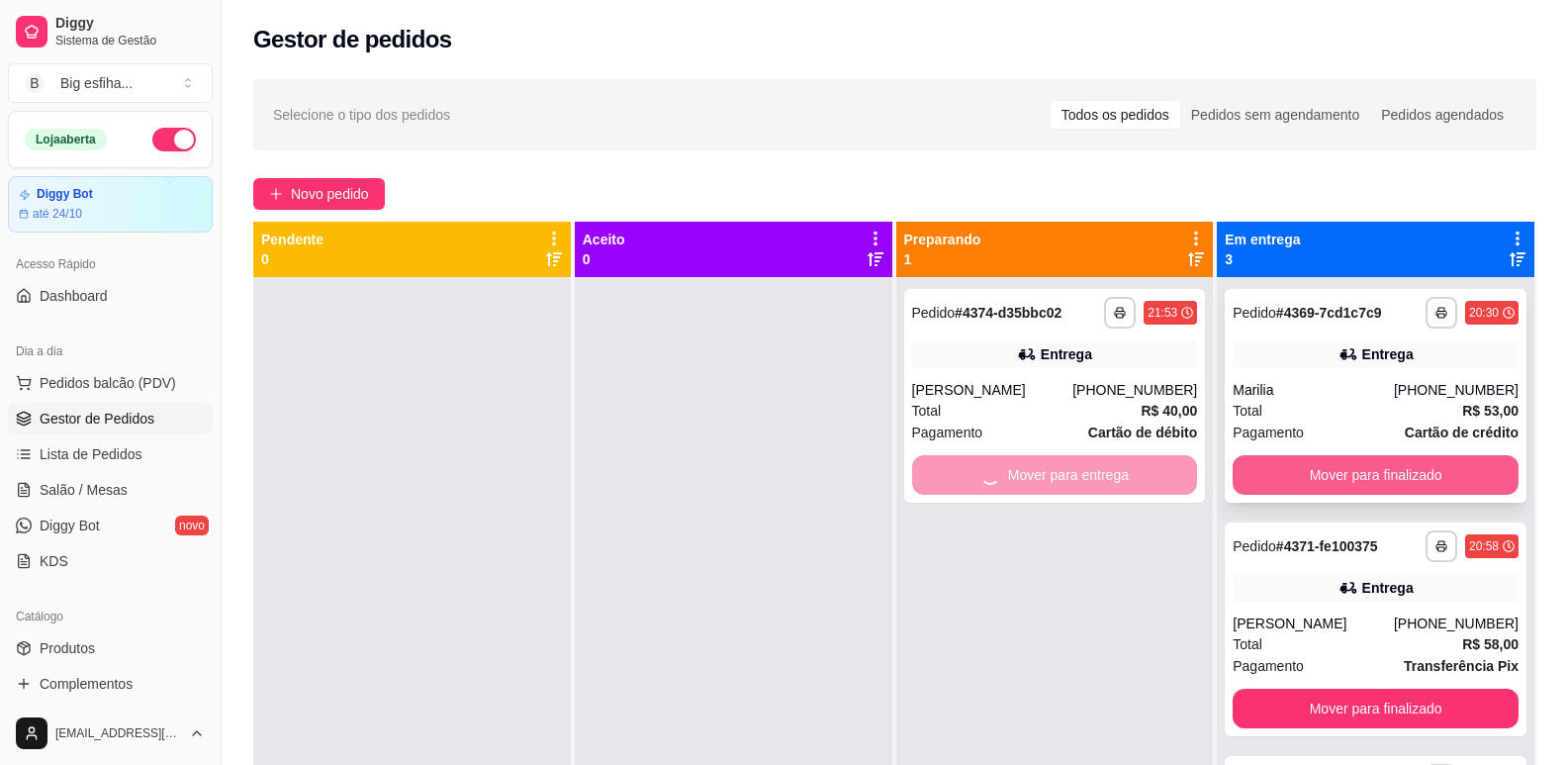
click at [1331, 477] on button "Mover para finalizado" at bounding box center [1375, 475] width 286 height 40
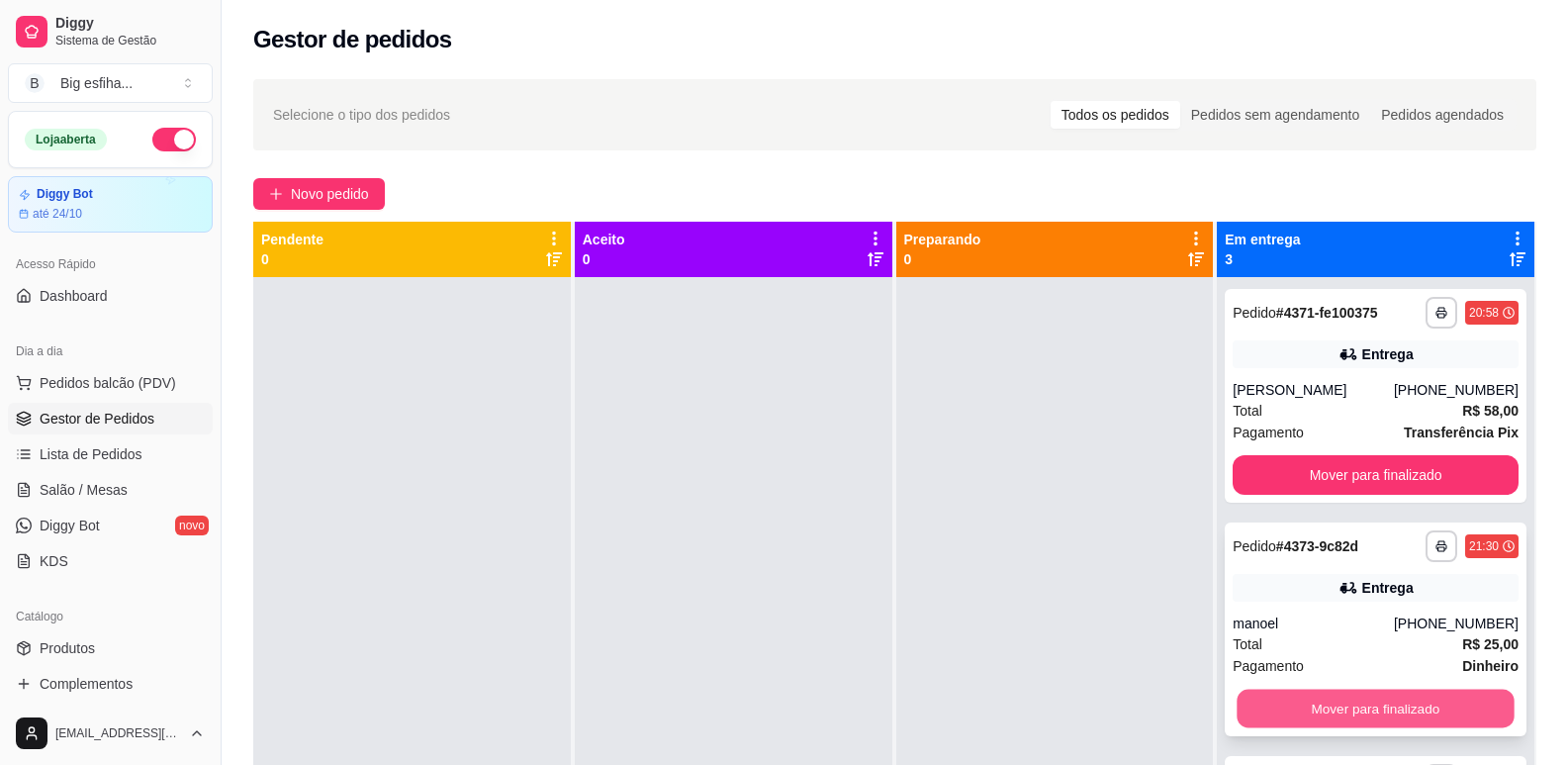
click at [1331, 701] on button "Mover para finalizado" at bounding box center [1376, 708] width 277 height 39
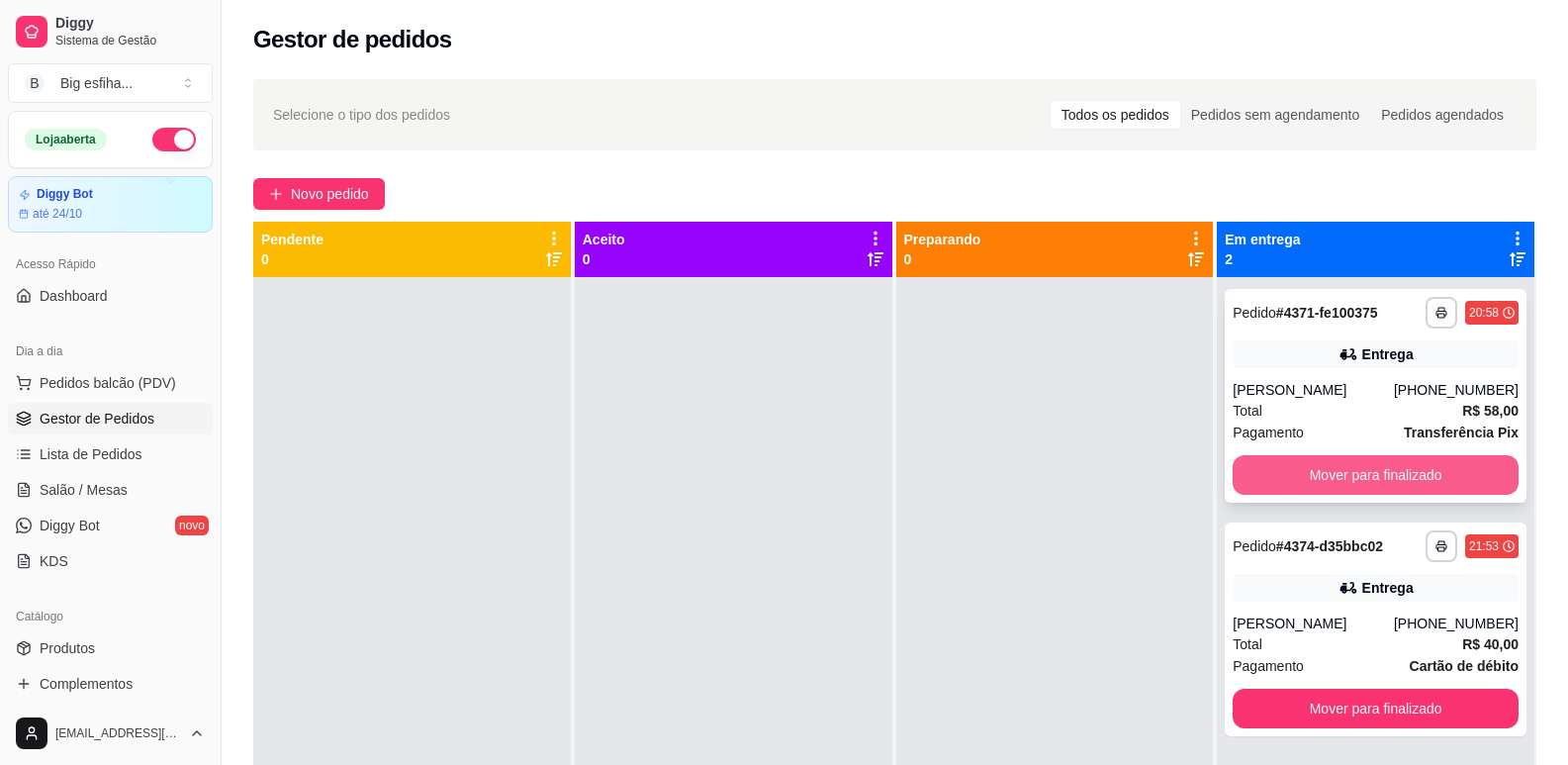
click at [1331, 474] on button "Mover para finalizado" at bounding box center [1375, 475] width 286 height 40
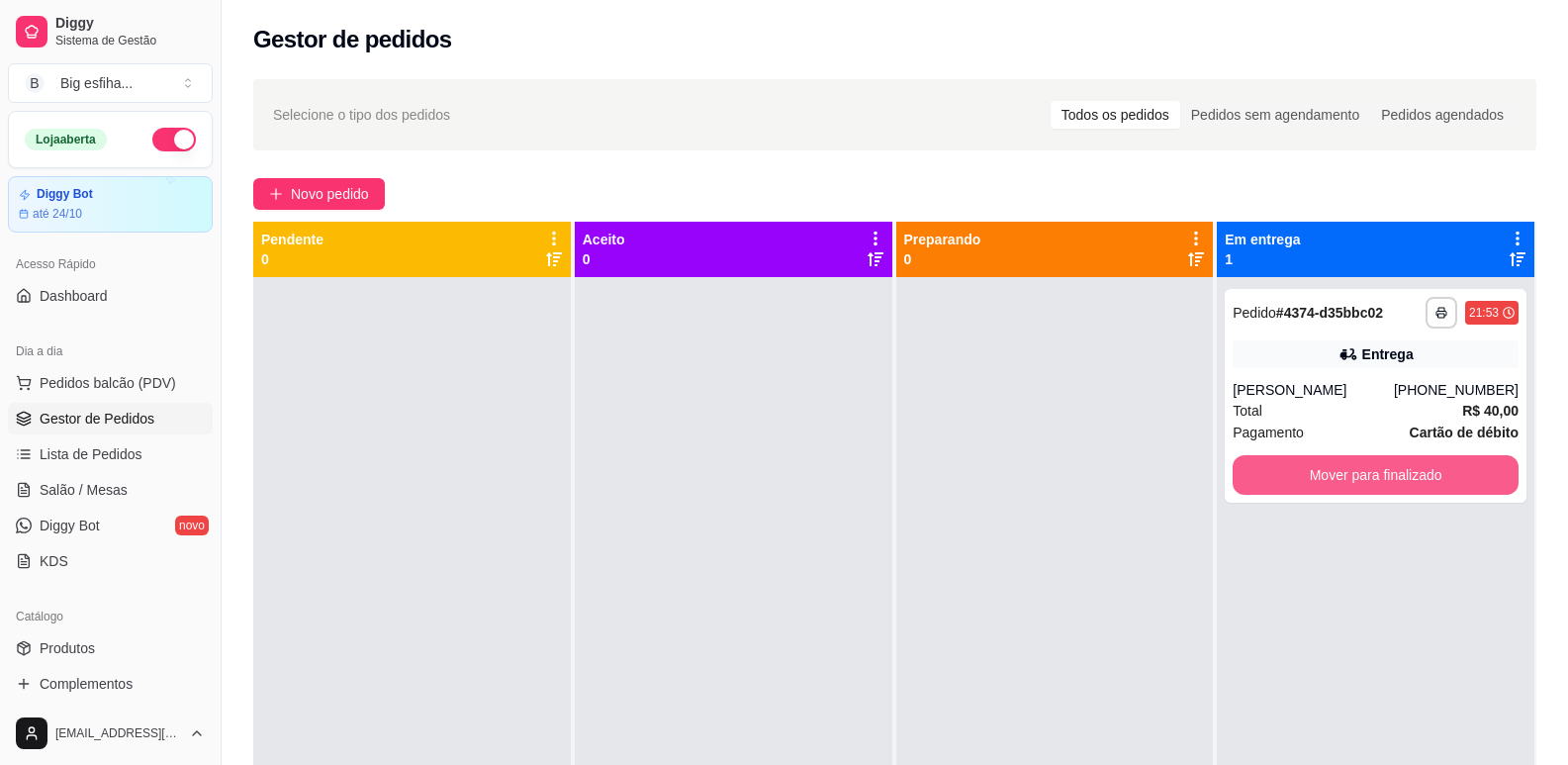
click at [1331, 474] on button "Mover para finalizado" at bounding box center [1375, 475] width 286 height 40
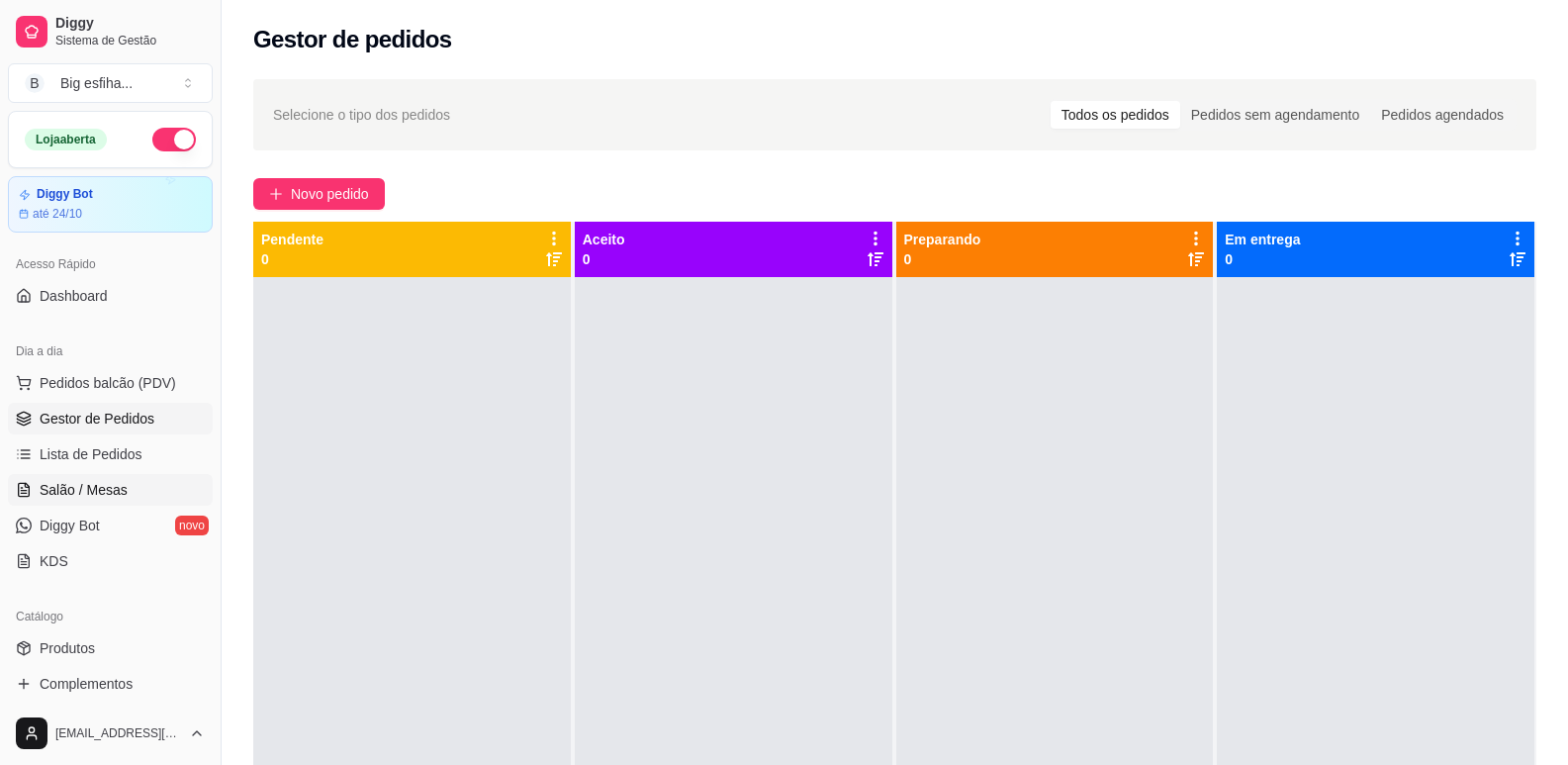
click at [83, 478] on link "Salão / Mesas" at bounding box center [111, 490] width 205 height 32
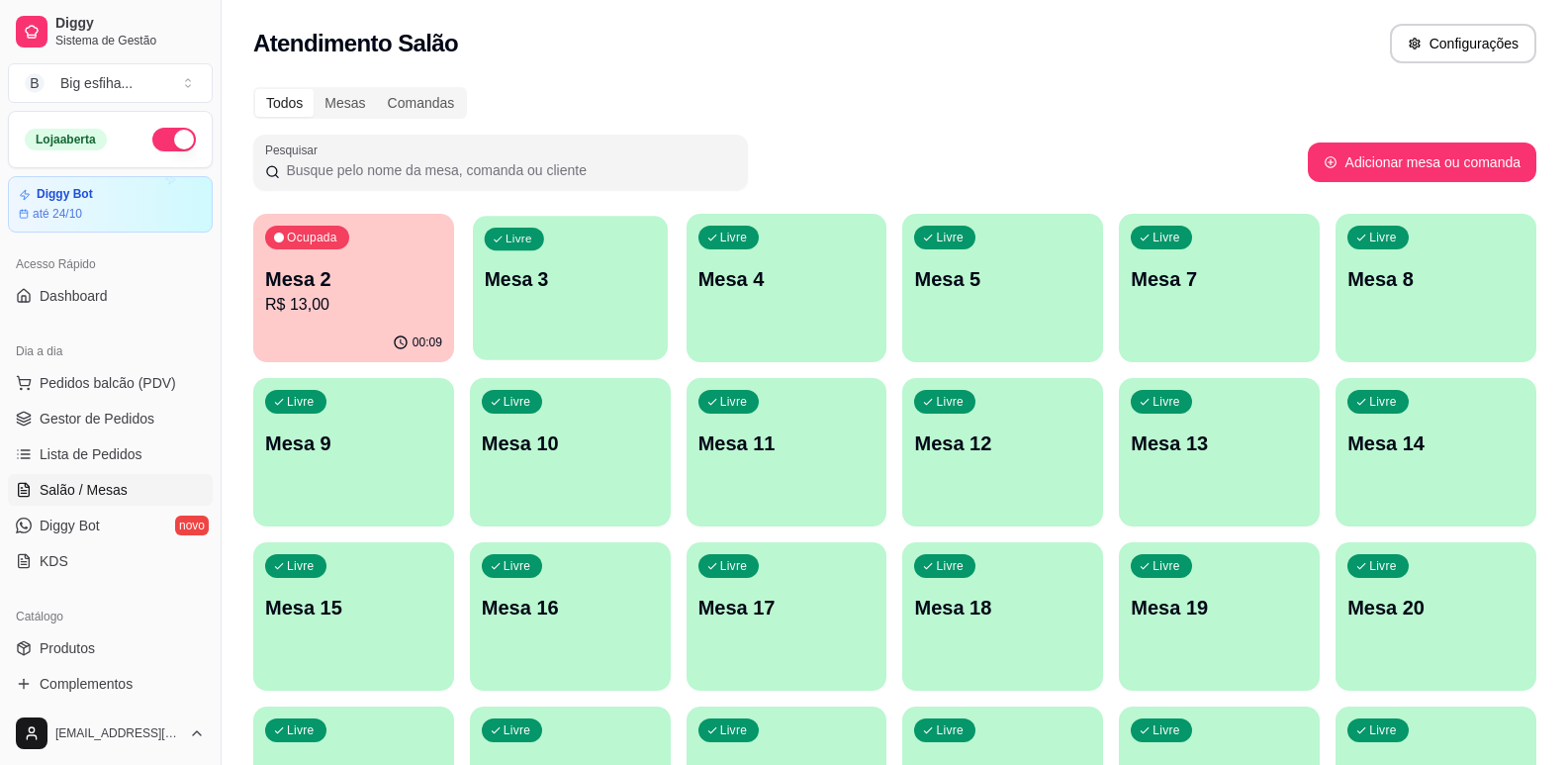
click at [584, 309] on div "Livre Mesa 3" at bounding box center [571, 276] width 195 height 121
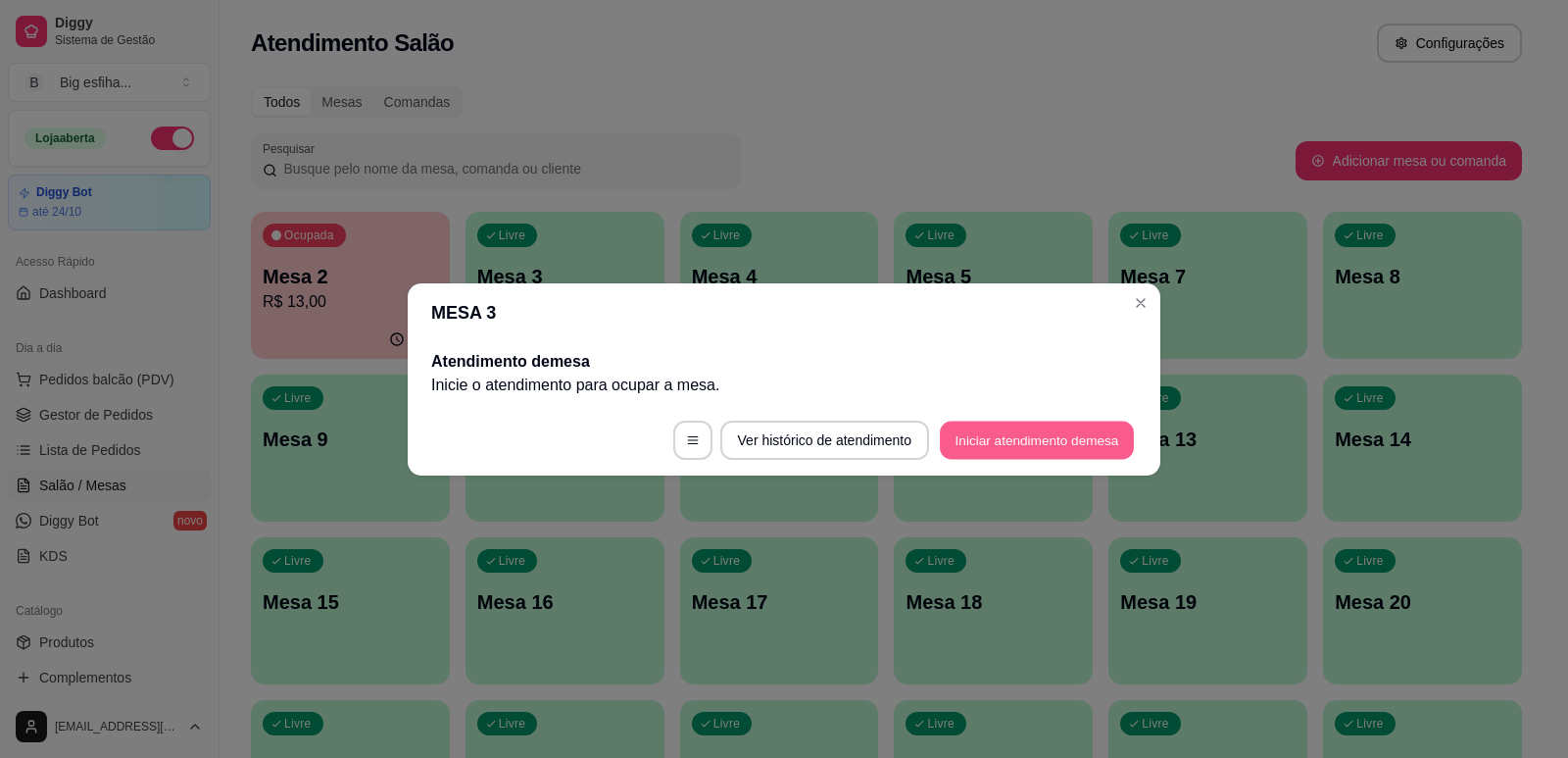
click at [1039, 454] on button "Iniciar atendimento de mesa" at bounding box center [1036, 439] width 194 height 38
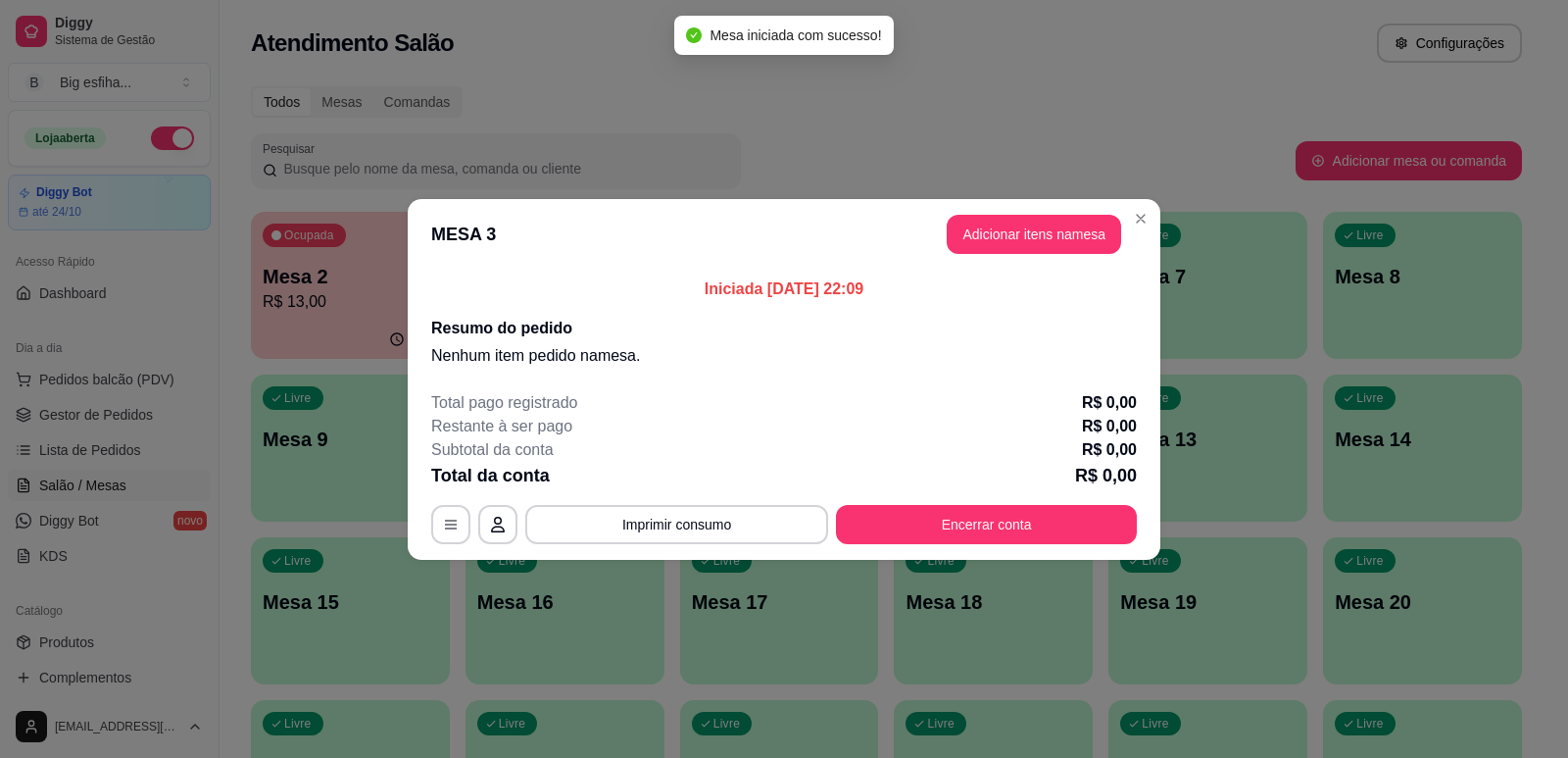
click at [1033, 286] on p "Iniciada [DATE] 22:09" at bounding box center [784, 289] width 706 height 24
click at [1029, 274] on div "Iniciada [DATE] 22:09 Resumo do pedido Nenhum item pedido na mesa ." at bounding box center [784, 322] width 753 height 106
click at [1029, 261] on header "MESA 3 Adicionar itens na mesa" at bounding box center [784, 235] width 753 height 71
click at [1034, 243] on button "Adicionar itens na mesa" at bounding box center [1033, 234] width 169 height 38
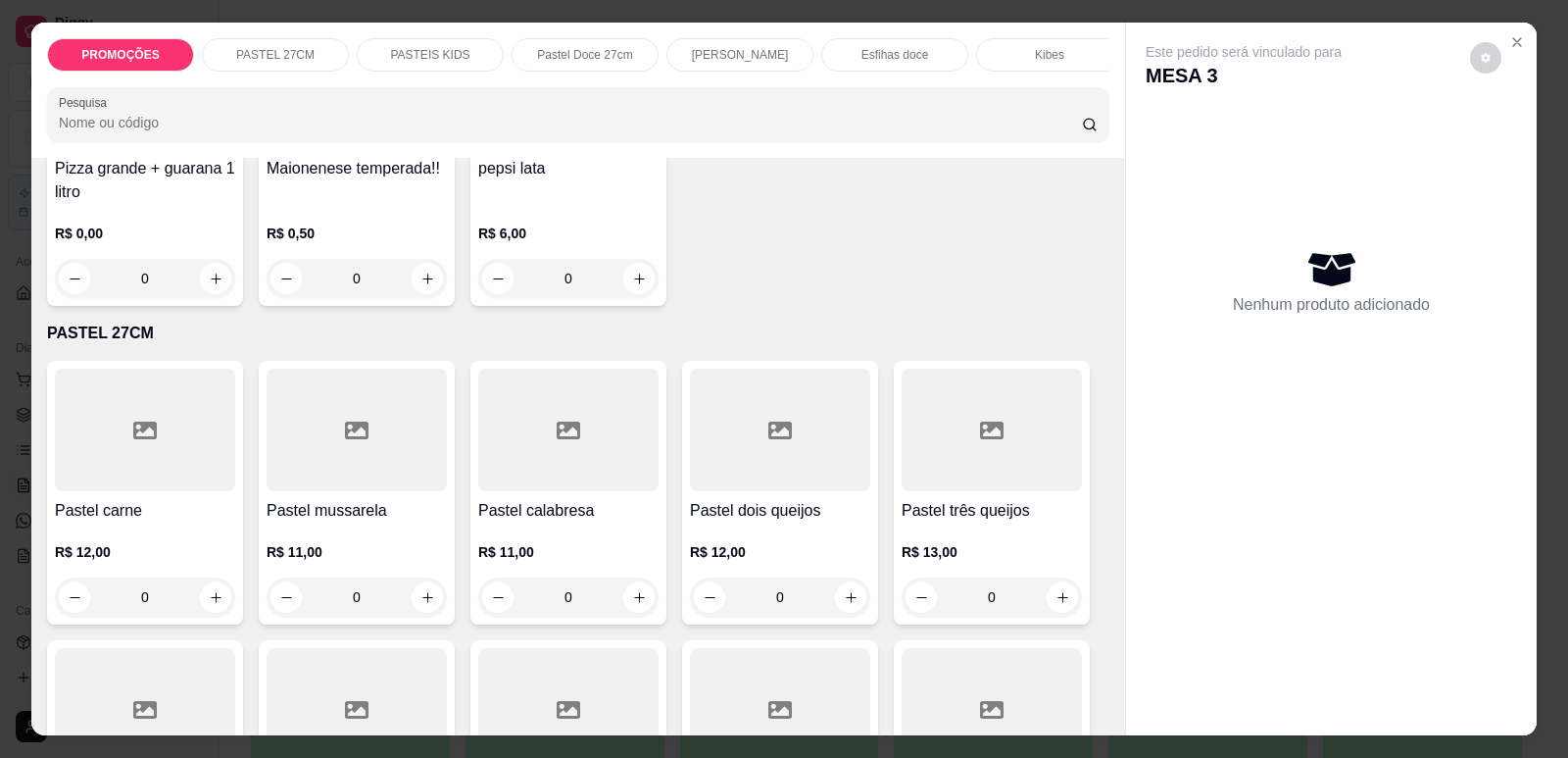
scroll to position [294, 0]
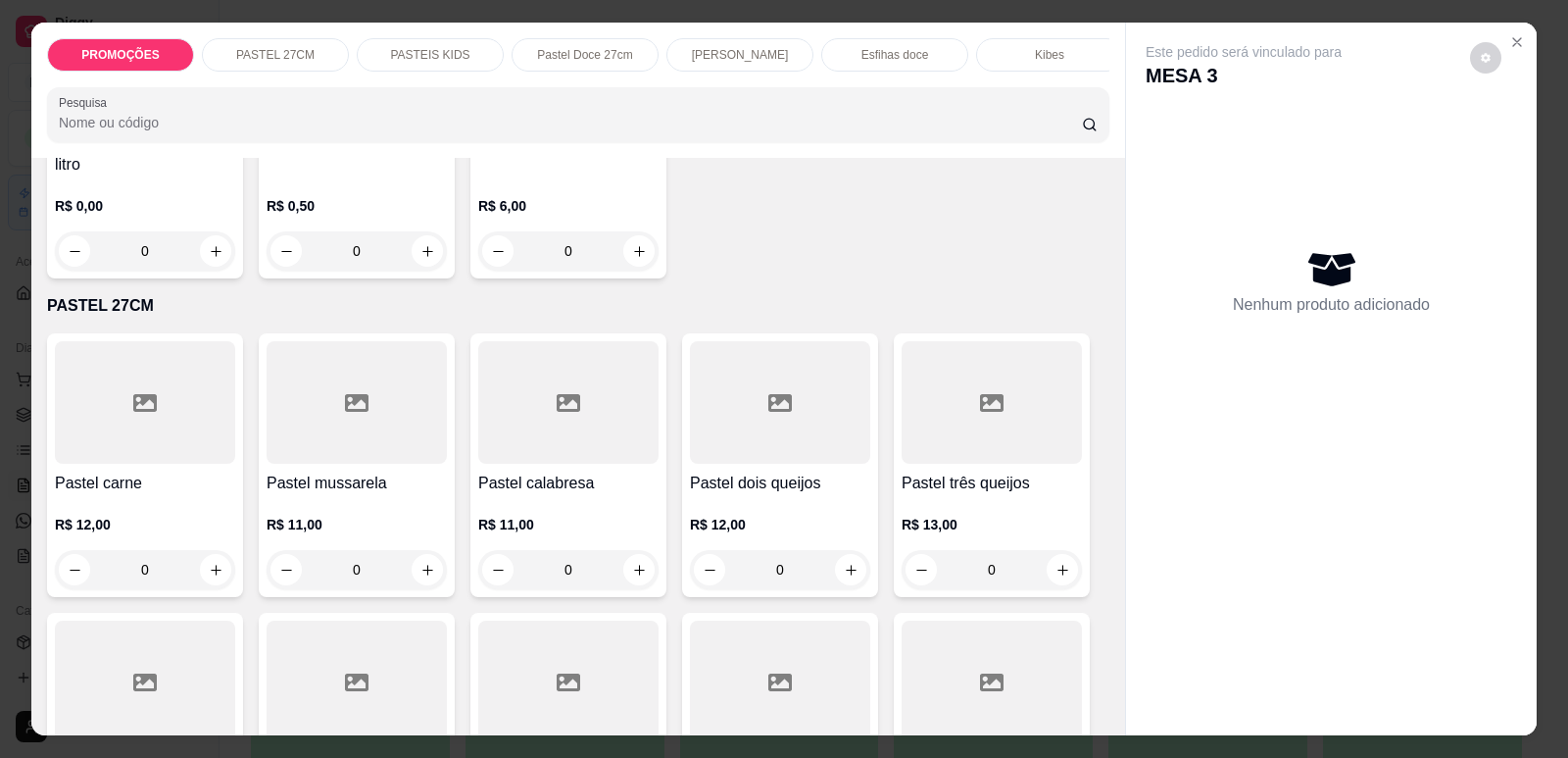
click at [173, 495] on h4 "Pastel carne" at bounding box center [145, 484] width 181 height 24
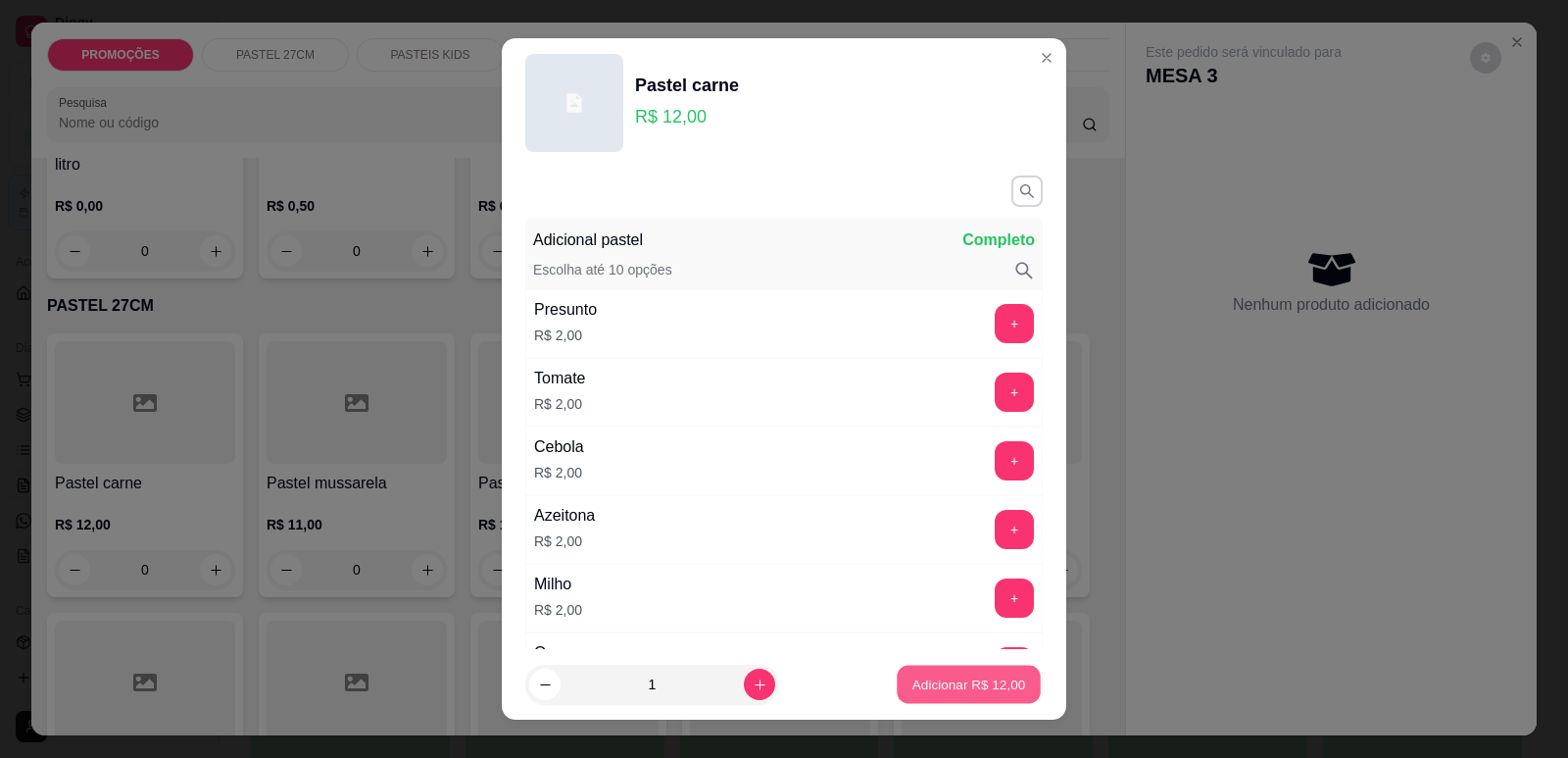
click at [976, 695] on button "Adicionar R$ 12,00" at bounding box center [969, 684] width 144 height 38
type input "1"
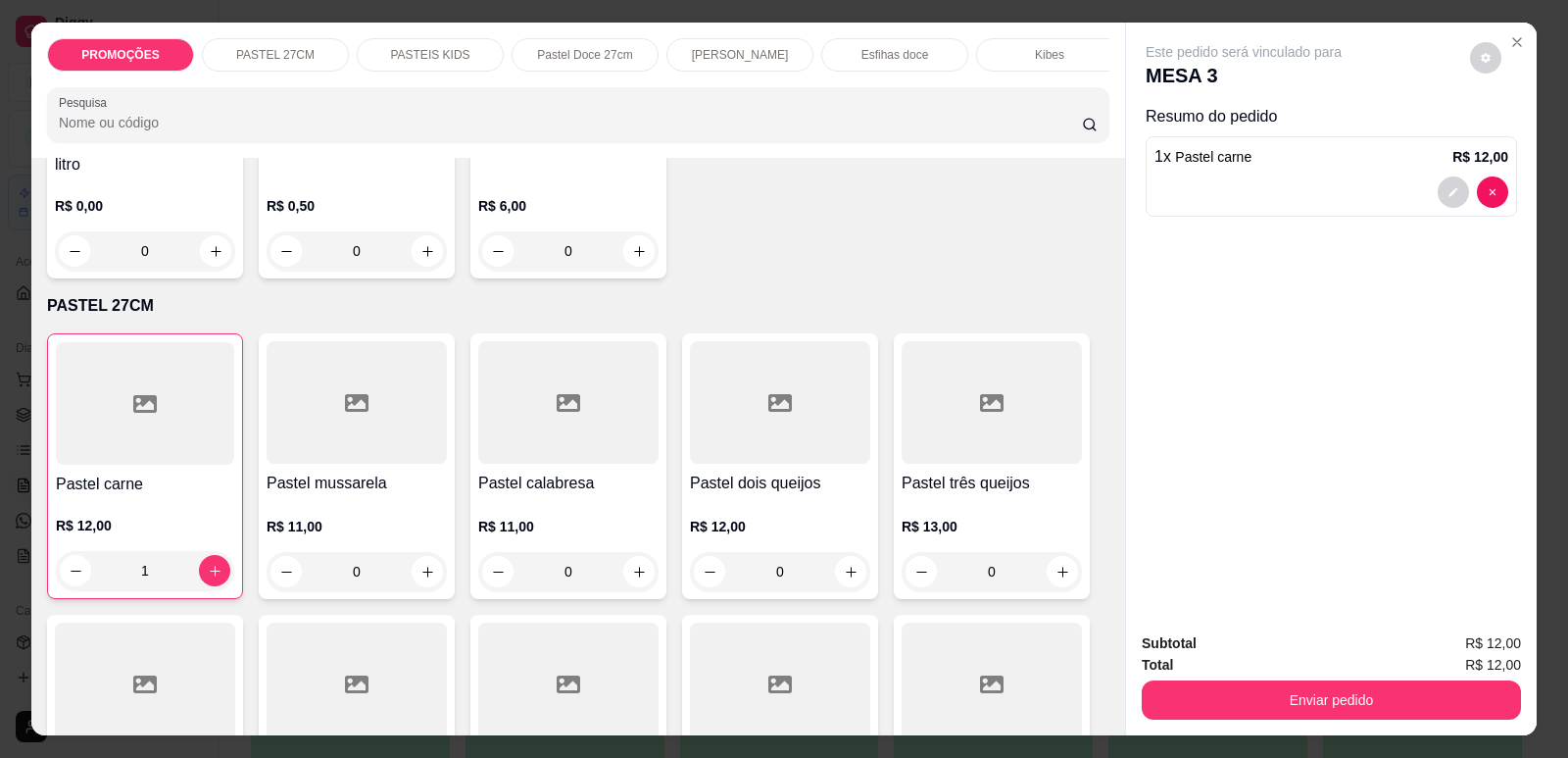
click at [851, 55] on div "Esfihas doce" at bounding box center [894, 55] width 147 height 34
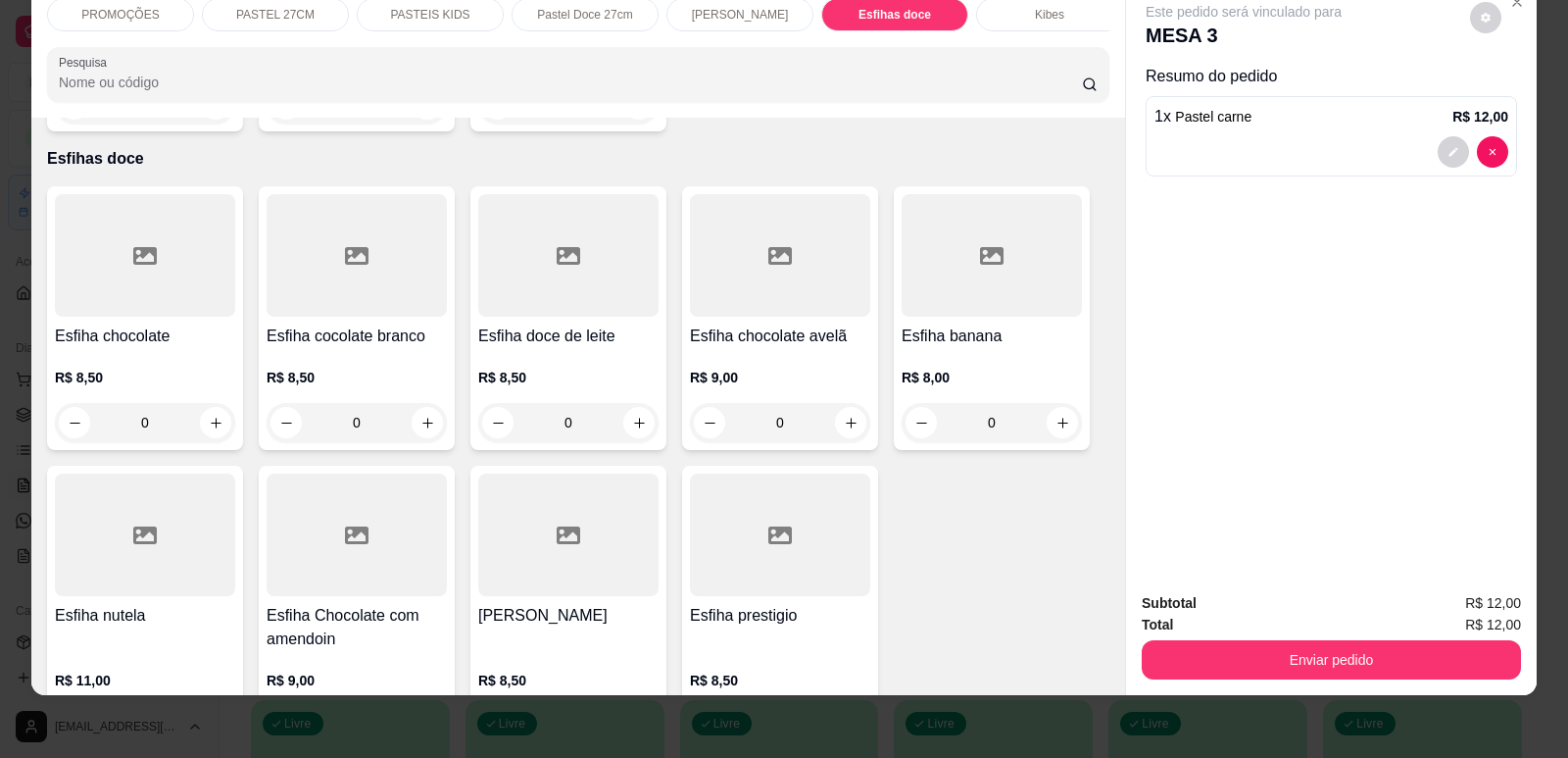
scroll to position [9259, 0]
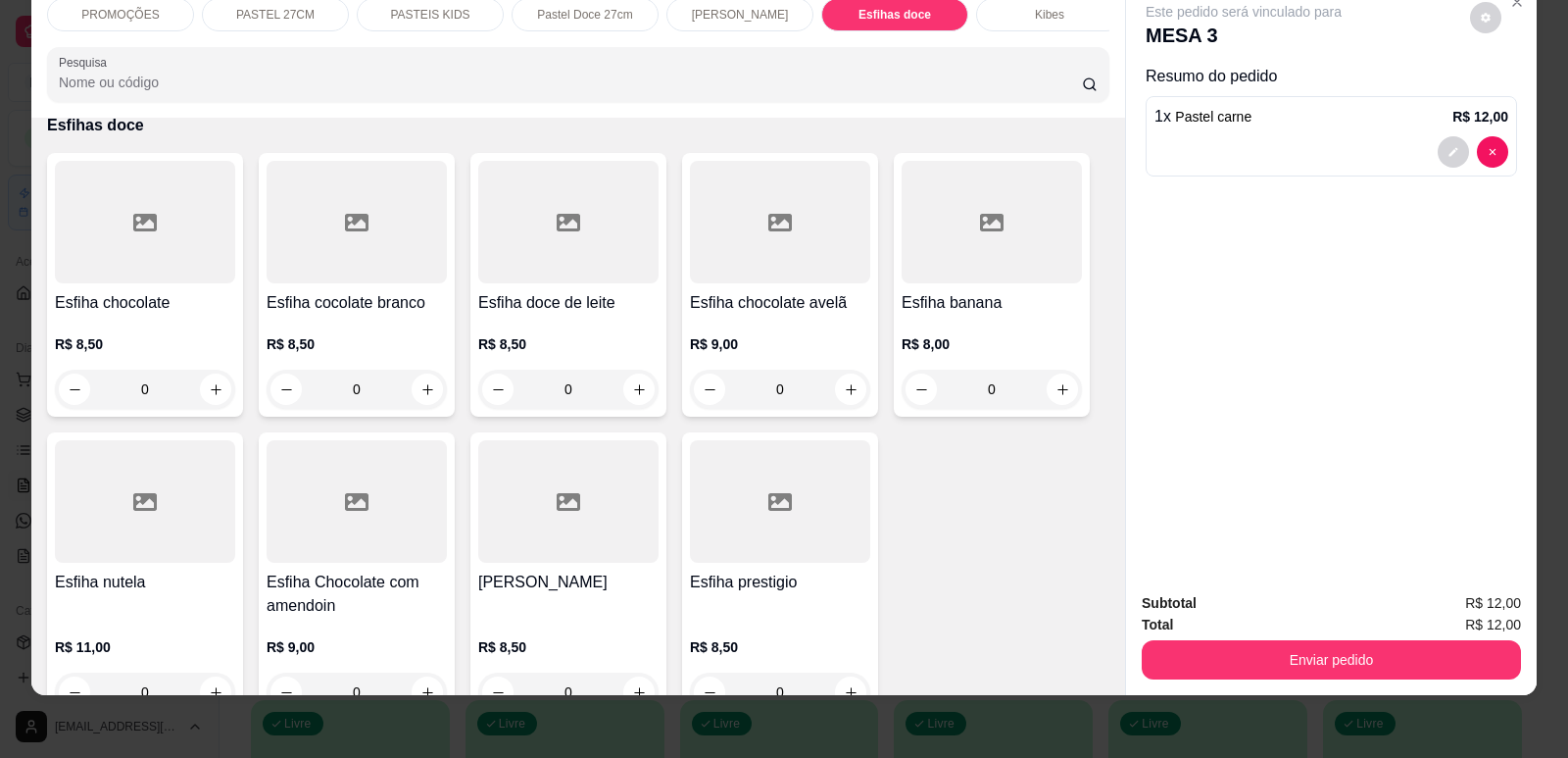
click at [974, 315] on div "R$ 8,00 0" at bounding box center [992, 361] width 181 height 94
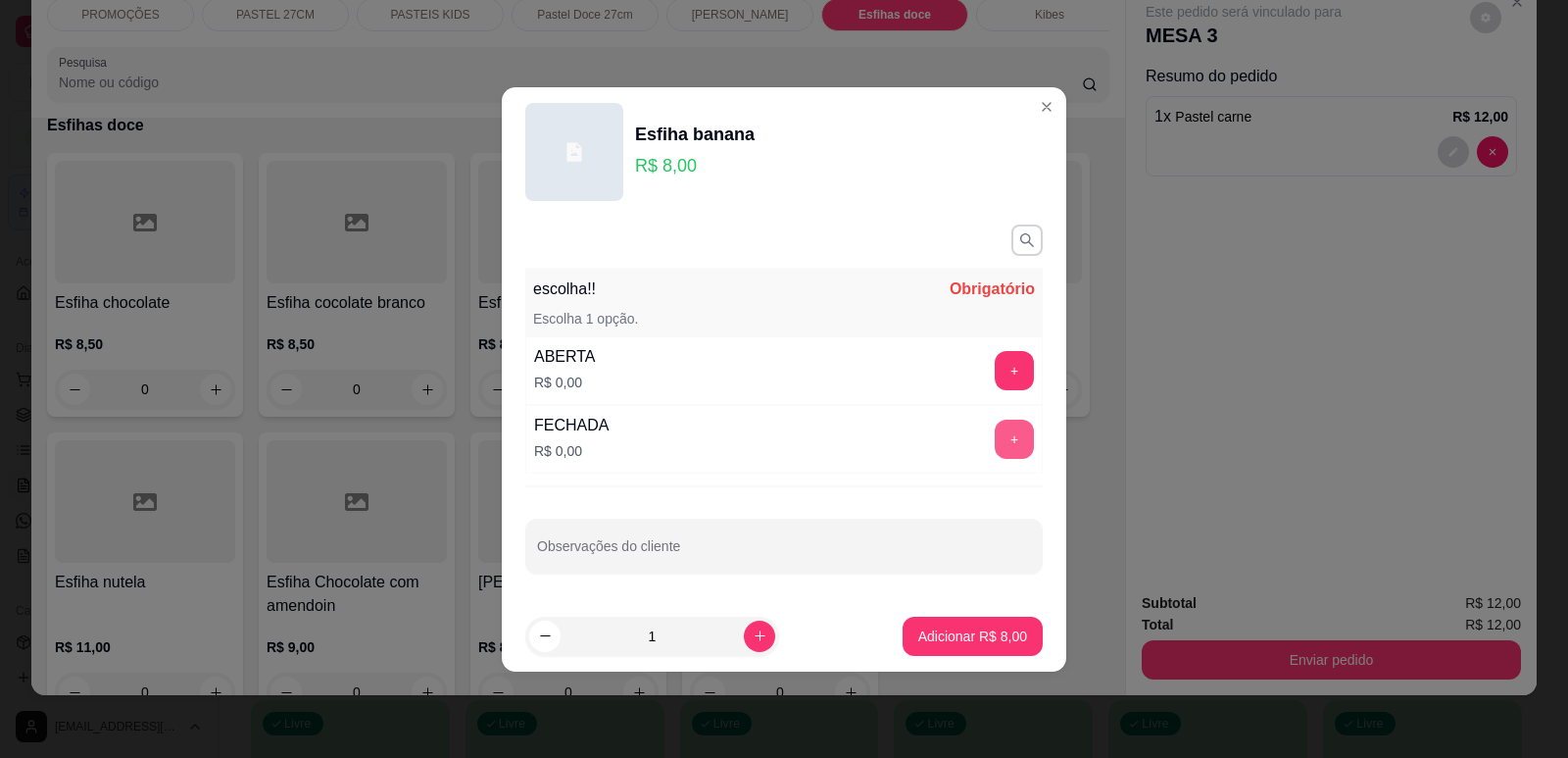
click at [1008, 436] on button "+" at bounding box center [1014, 439] width 39 height 39
click at [963, 645] on button "Adicionar R$ 8,00" at bounding box center [973, 637] width 140 height 39
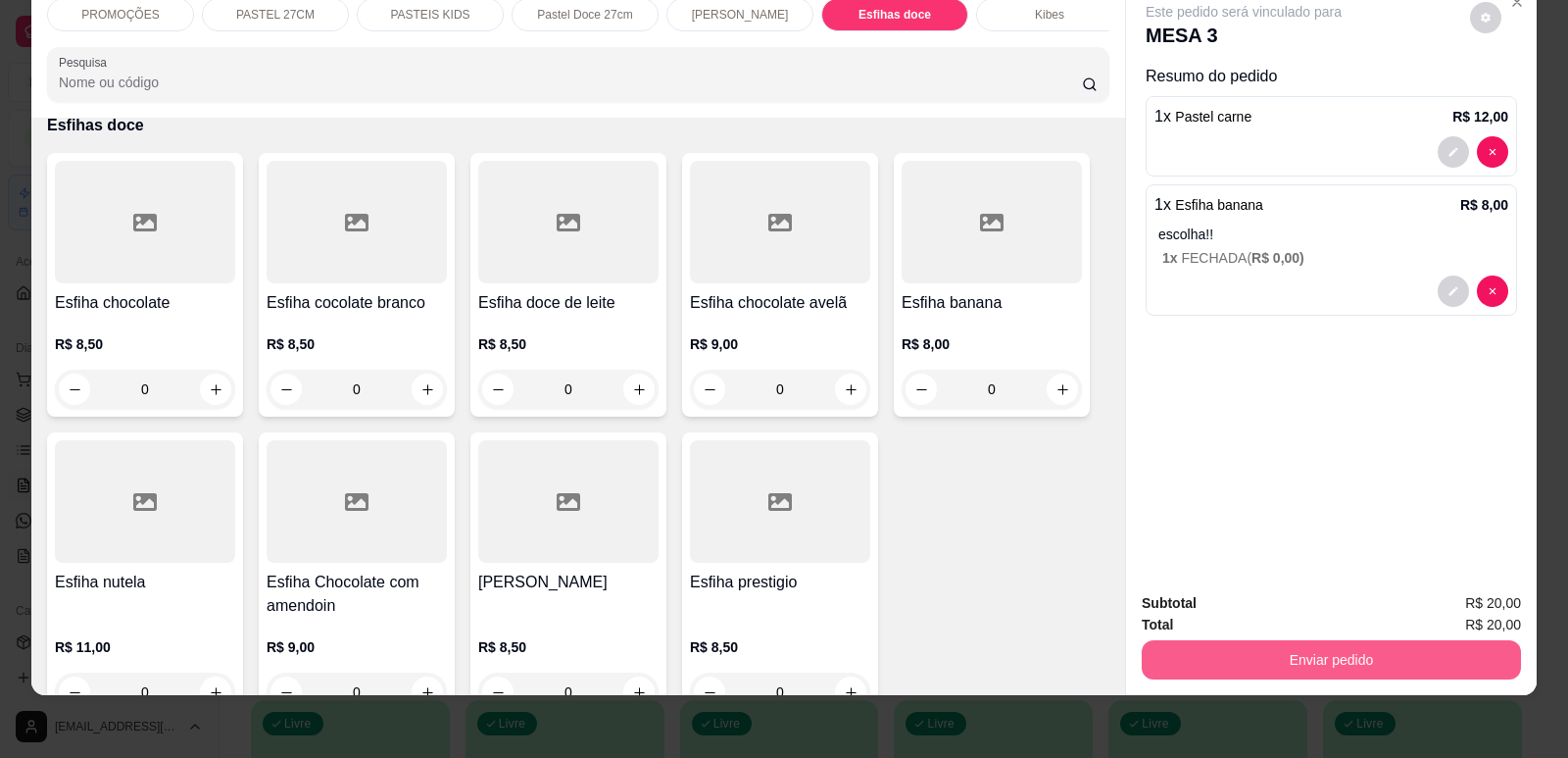
click at [1256, 657] on button "Enviar pedido" at bounding box center [1331, 660] width 379 height 39
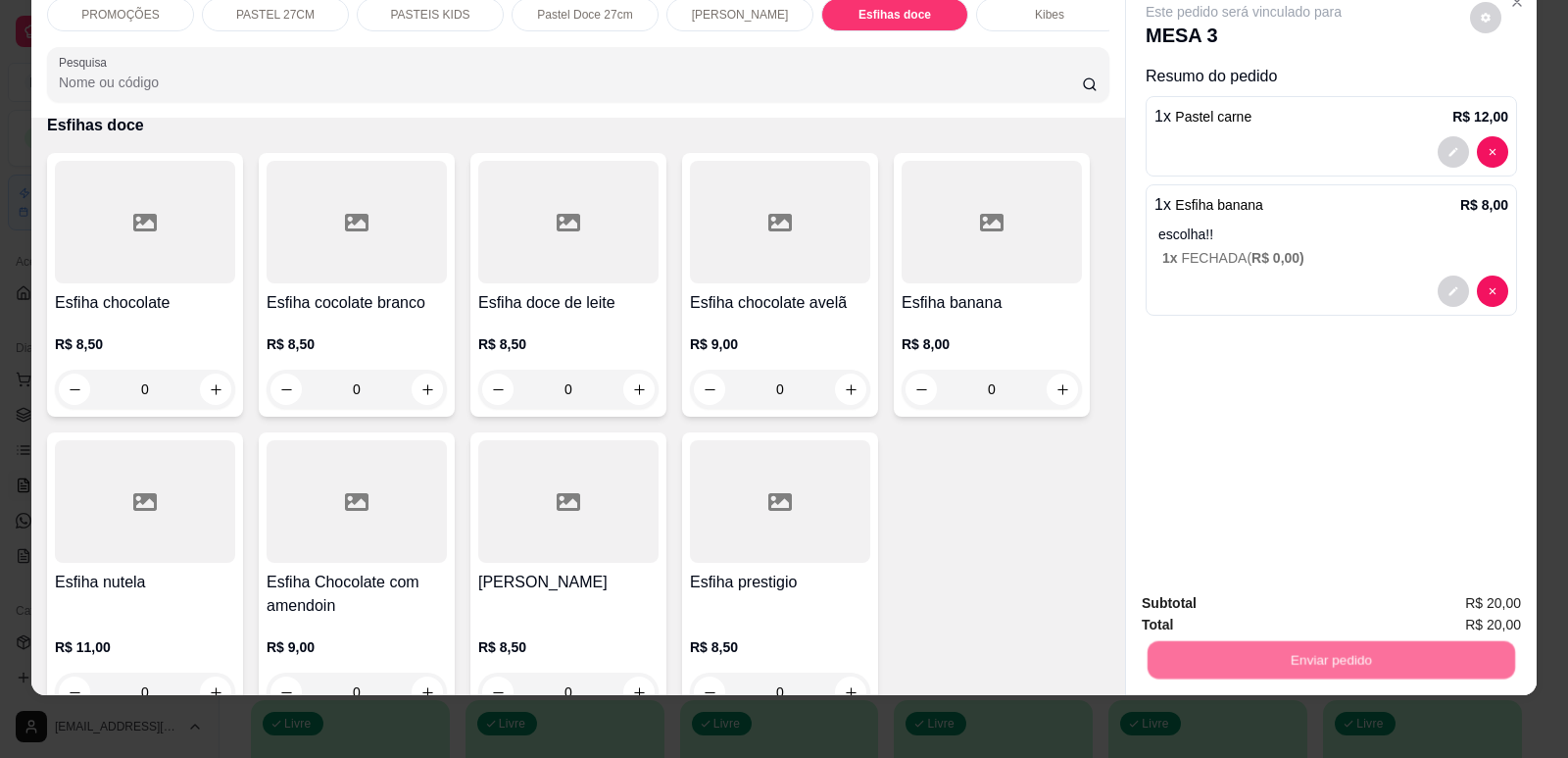
click at [1467, 609] on button "Enviar pedido" at bounding box center [1469, 611] width 108 height 37
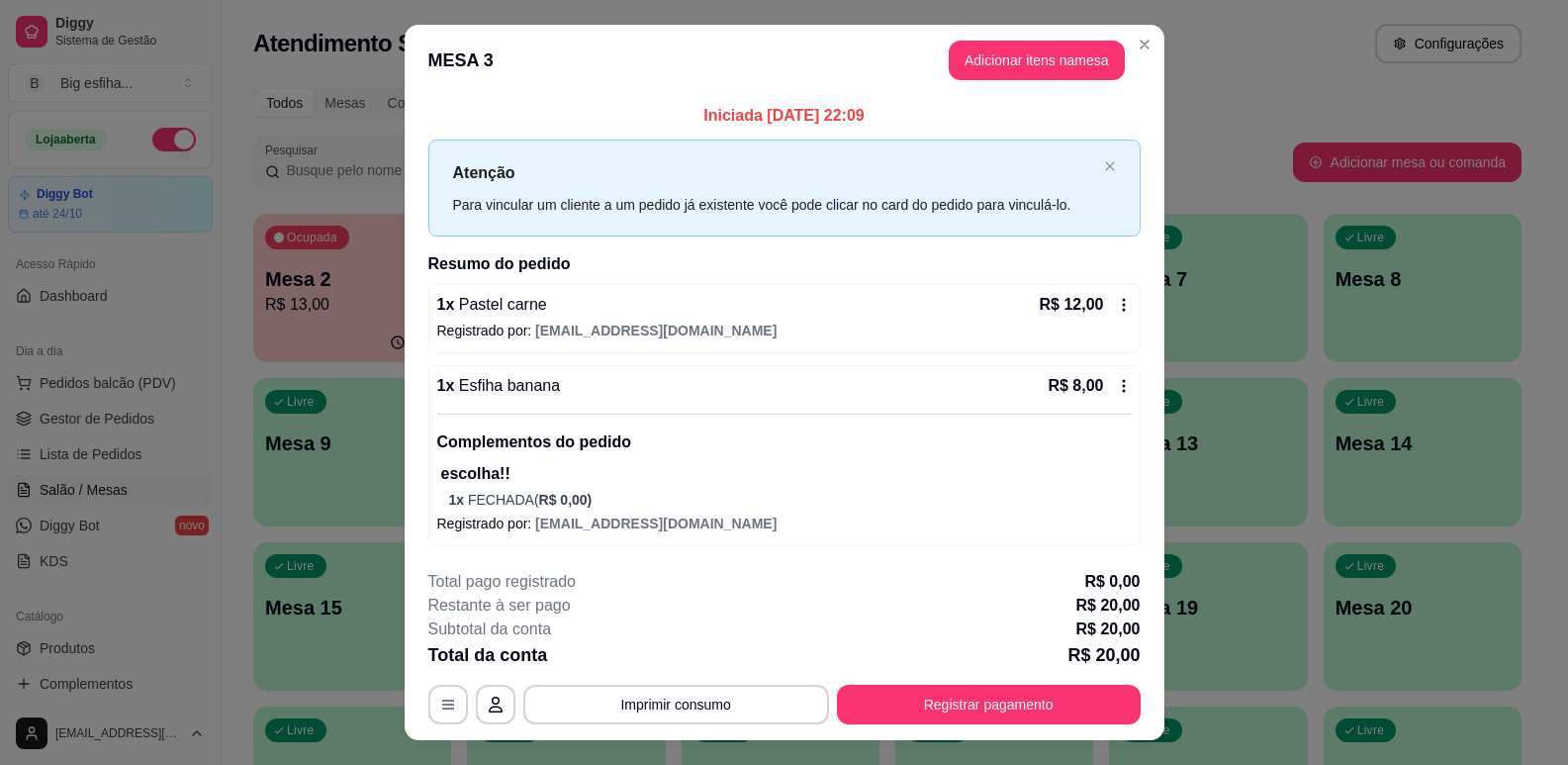
click at [361, 303] on p "R$ 13,00" at bounding box center [352, 305] width 174 height 24
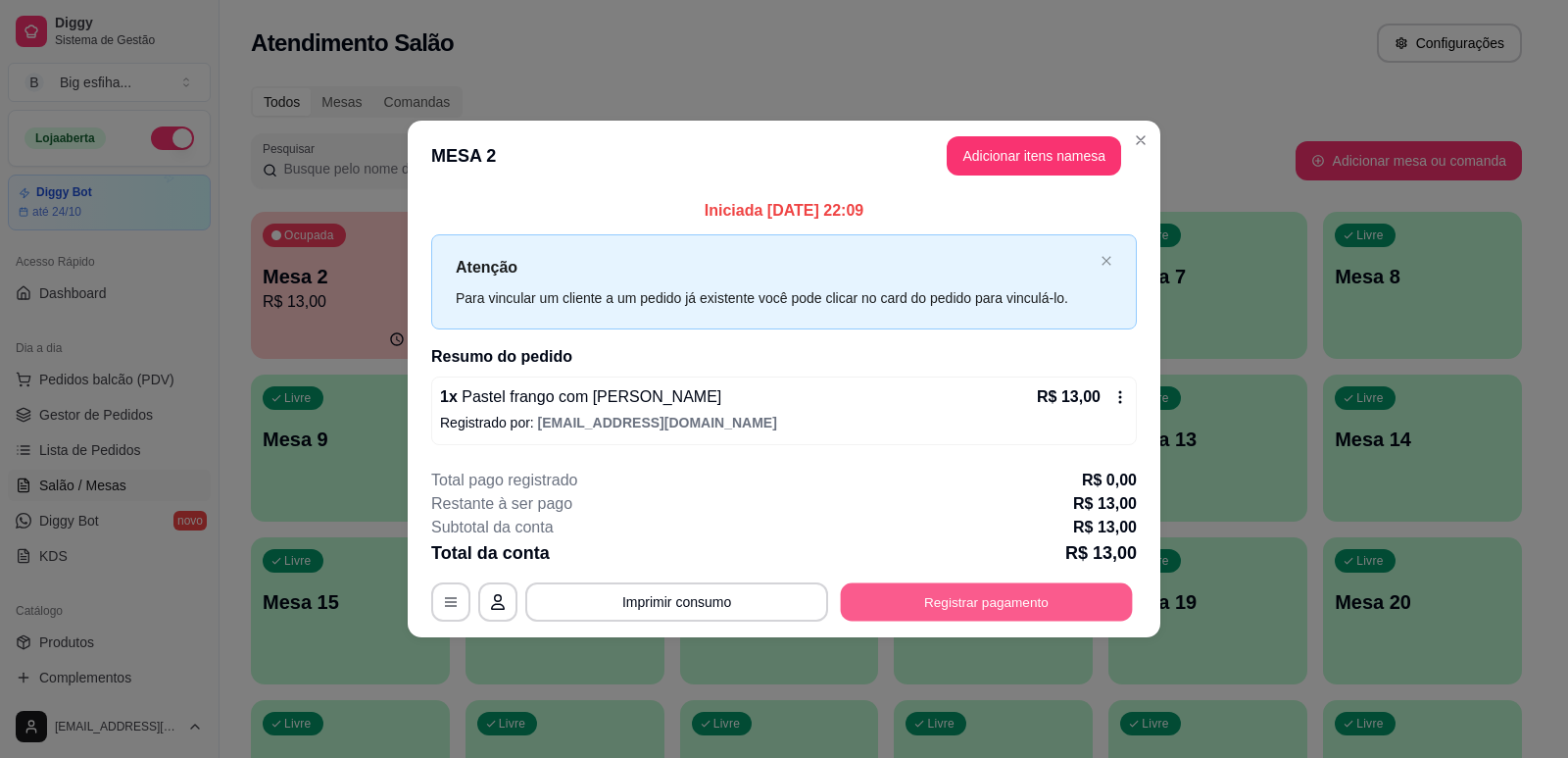
click at [979, 591] on button "Registrar pagamento" at bounding box center [987, 602] width 292 height 38
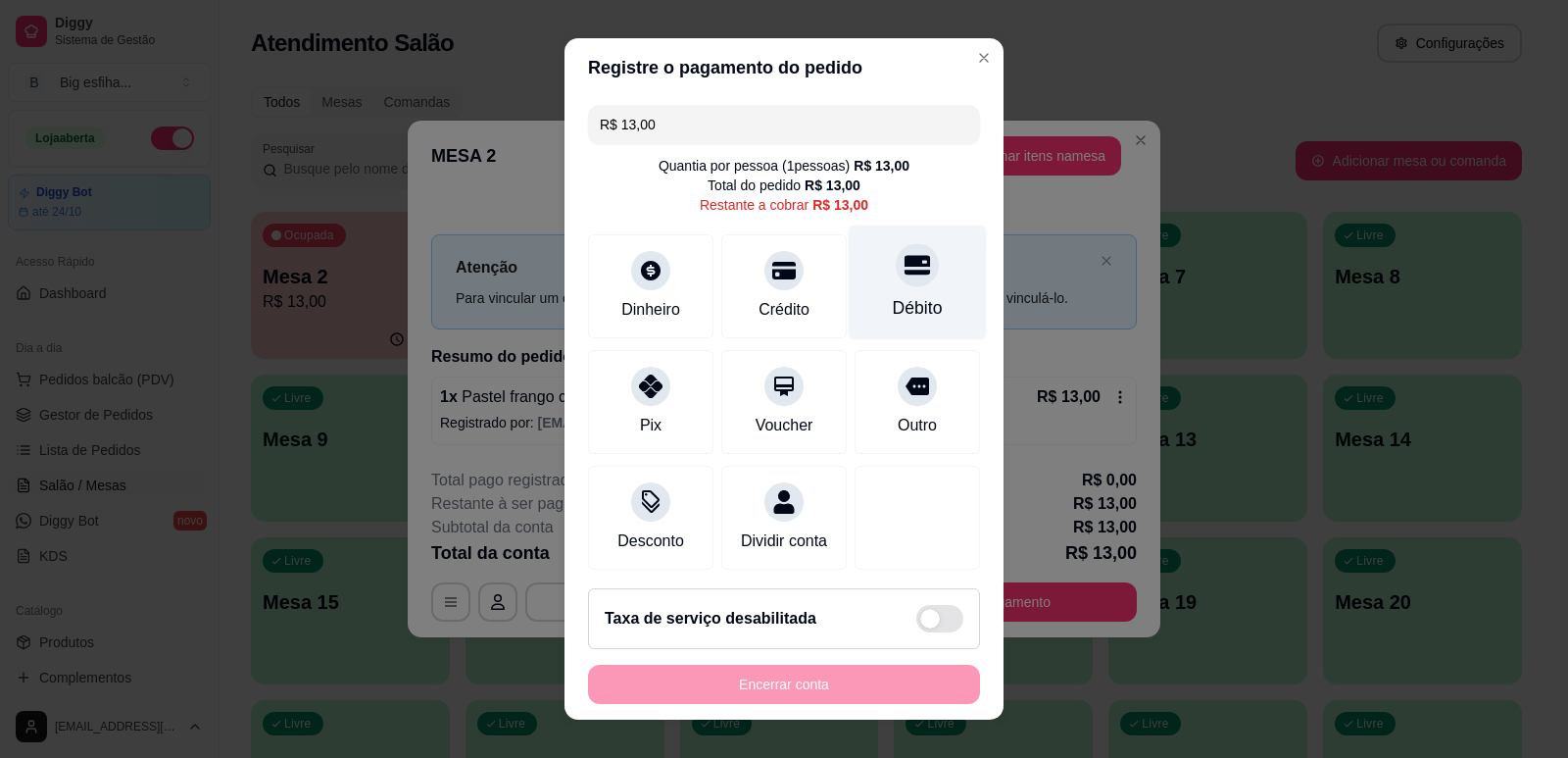
click at [905, 271] on icon at bounding box center [918, 265] width 26 height 26
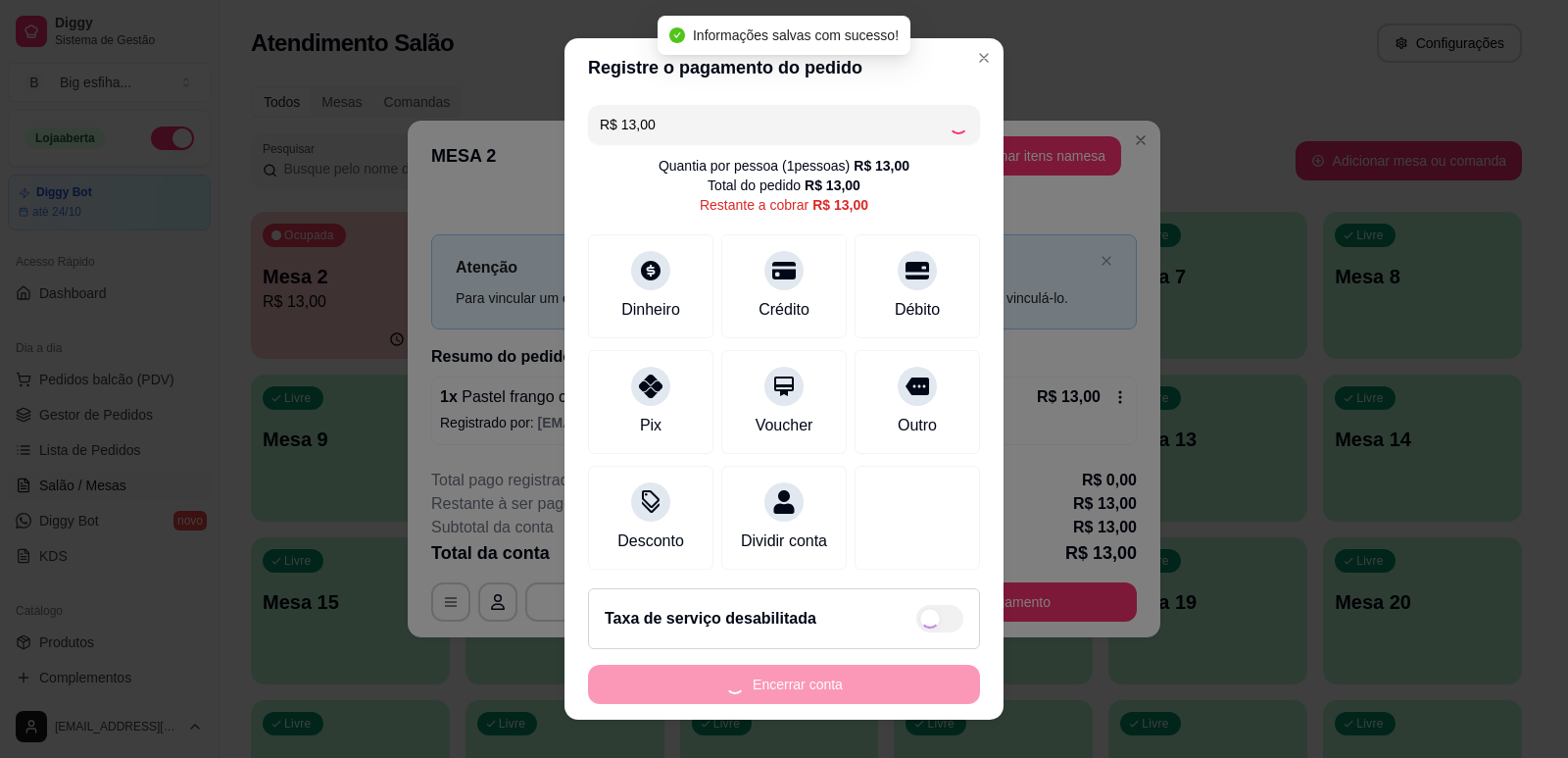
type input "R$ 0,00"
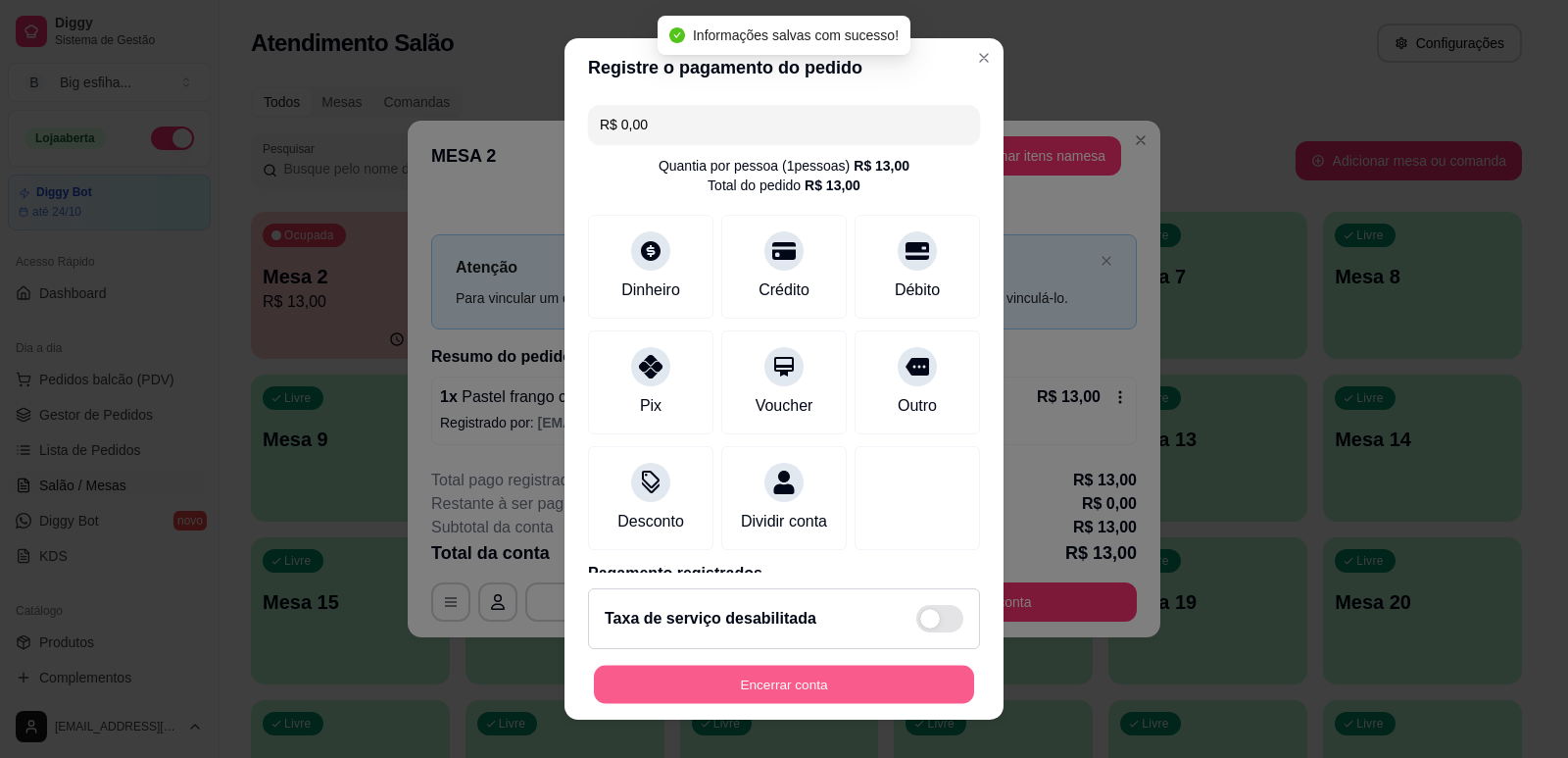
click at [807, 681] on button "Encerrar conta" at bounding box center [784, 684] width 380 height 38
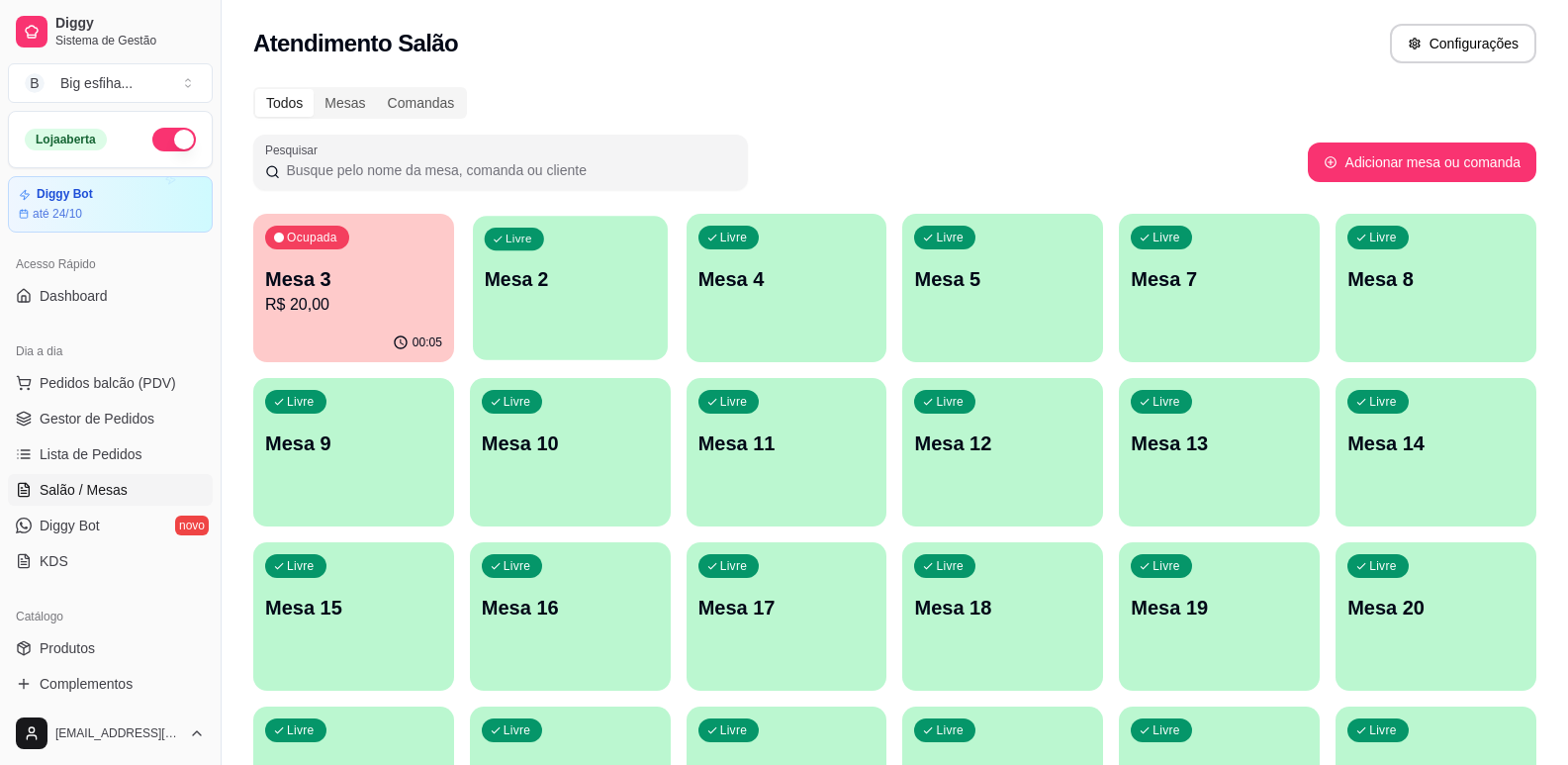
click at [555, 241] on div "Livre Mesa 2" at bounding box center [571, 276] width 195 height 121
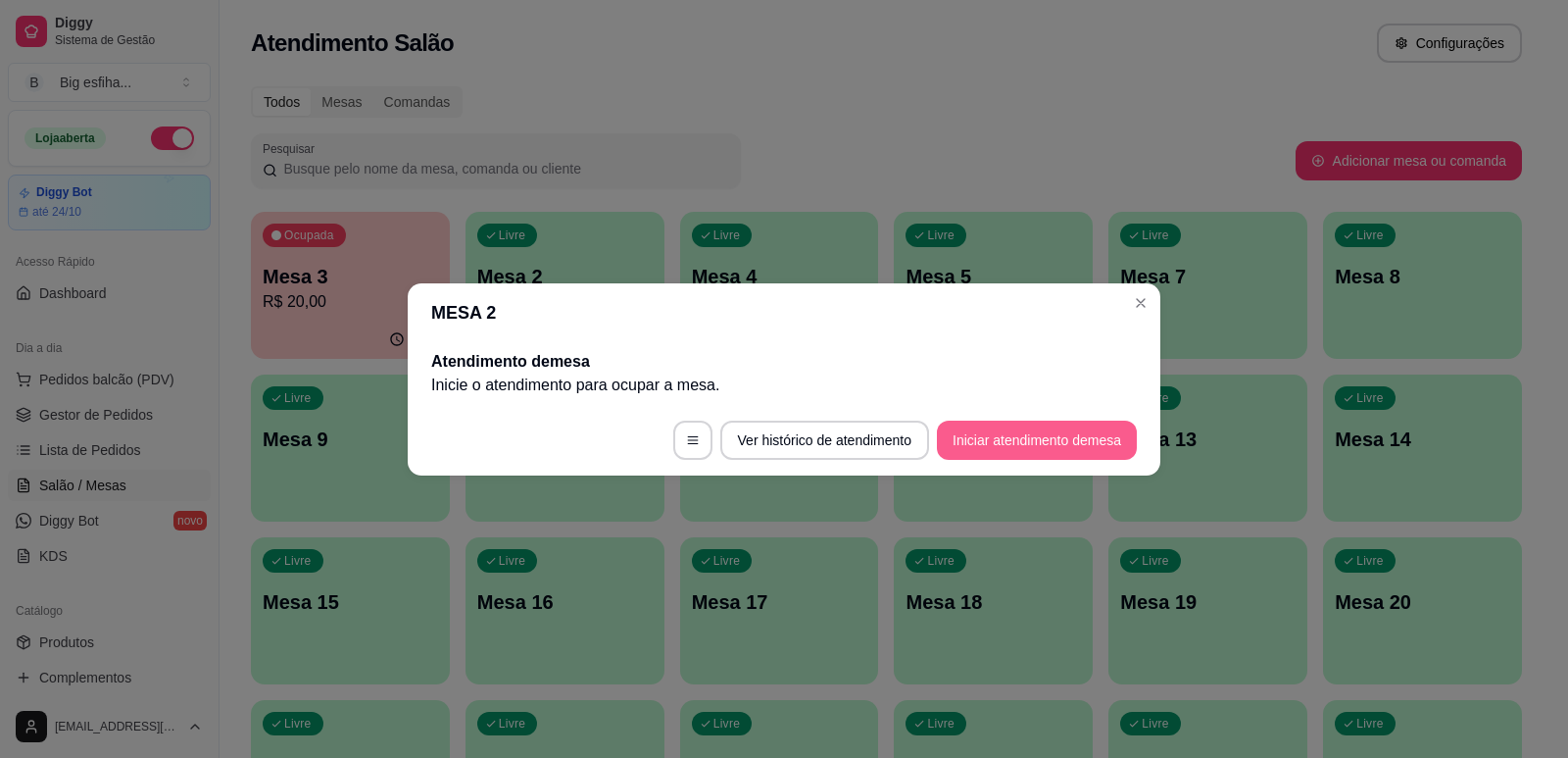
click at [1057, 447] on button "Iniciar atendimento de mesa" at bounding box center [1036, 440] width 200 height 39
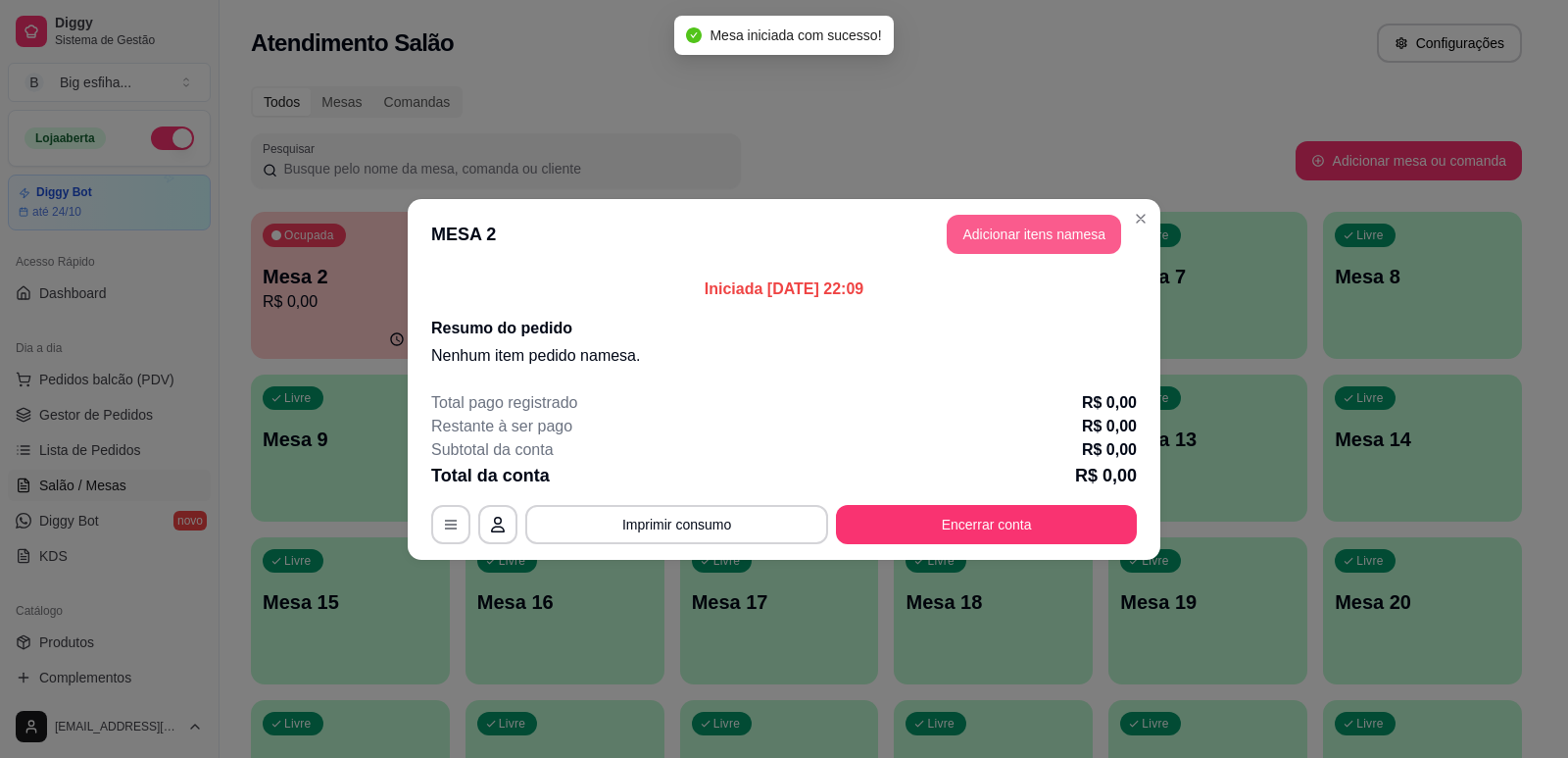
click at [1040, 235] on button "Adicionar itens na mesa" at bounding box center [1033, 235] width 175 height 39
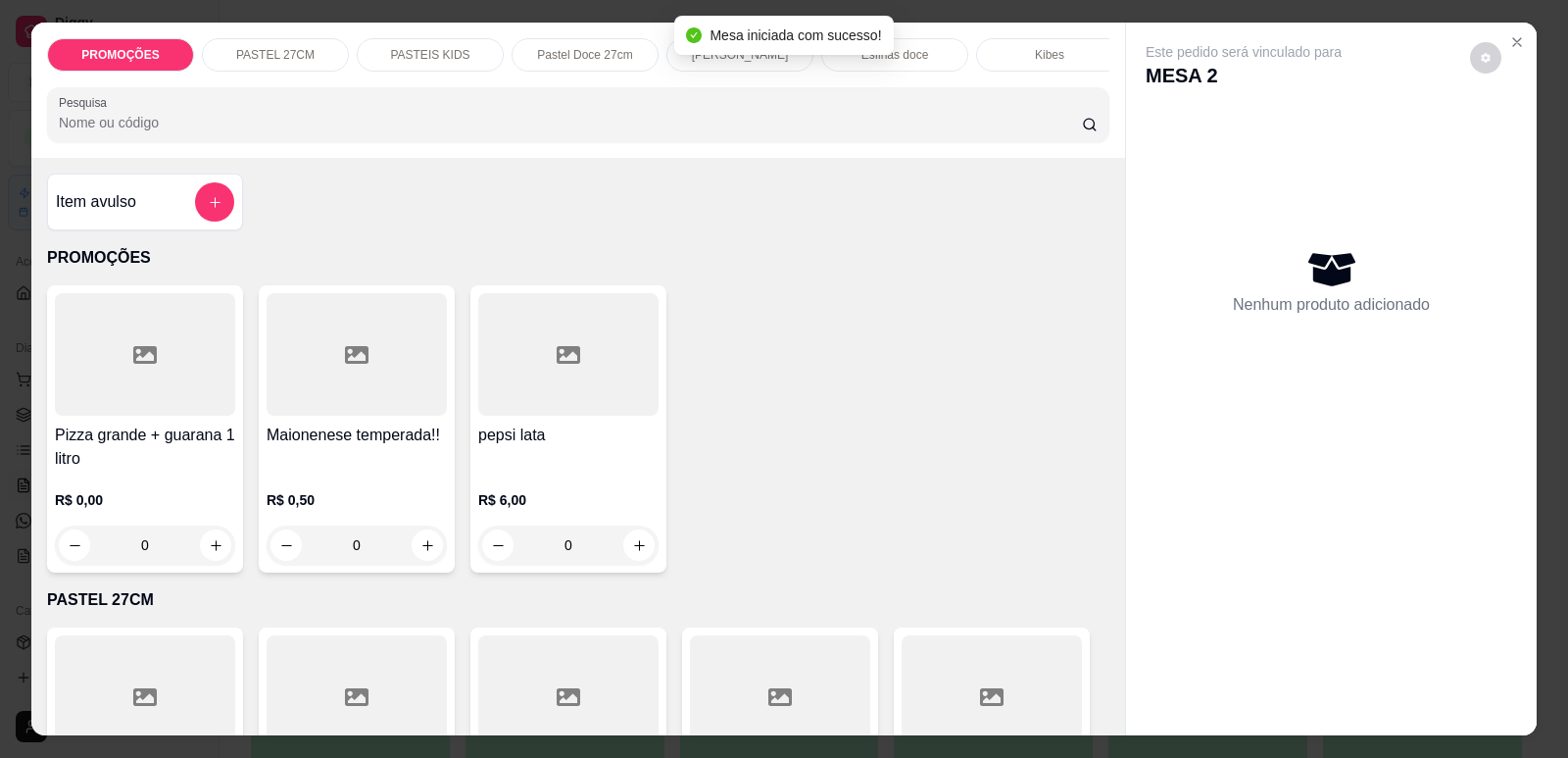
click at [752, 59] on p "[PERSON_NAME]" at bounding box center [740, 55] width 97 height 16
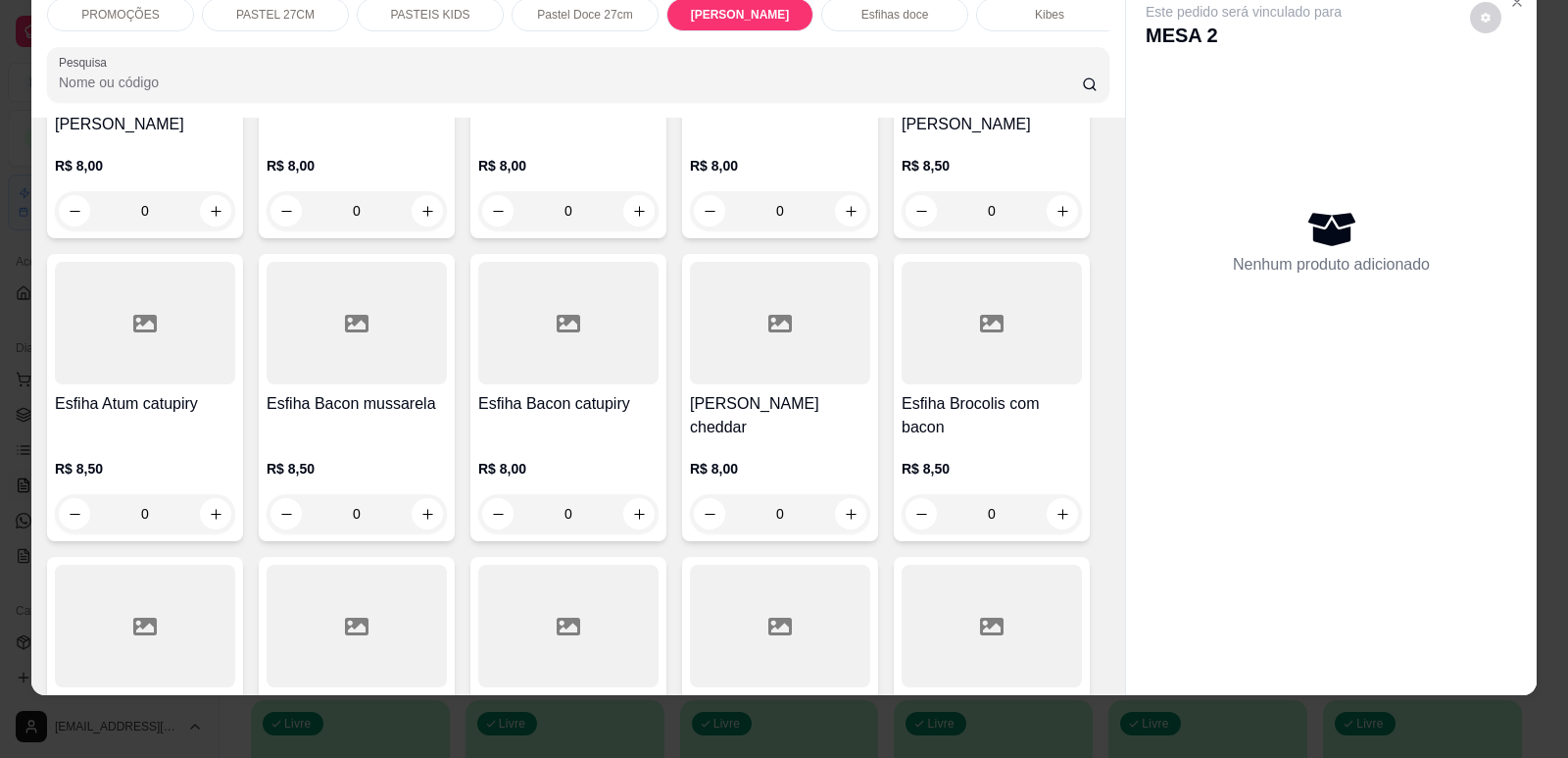
scroll to position [5971, 0]
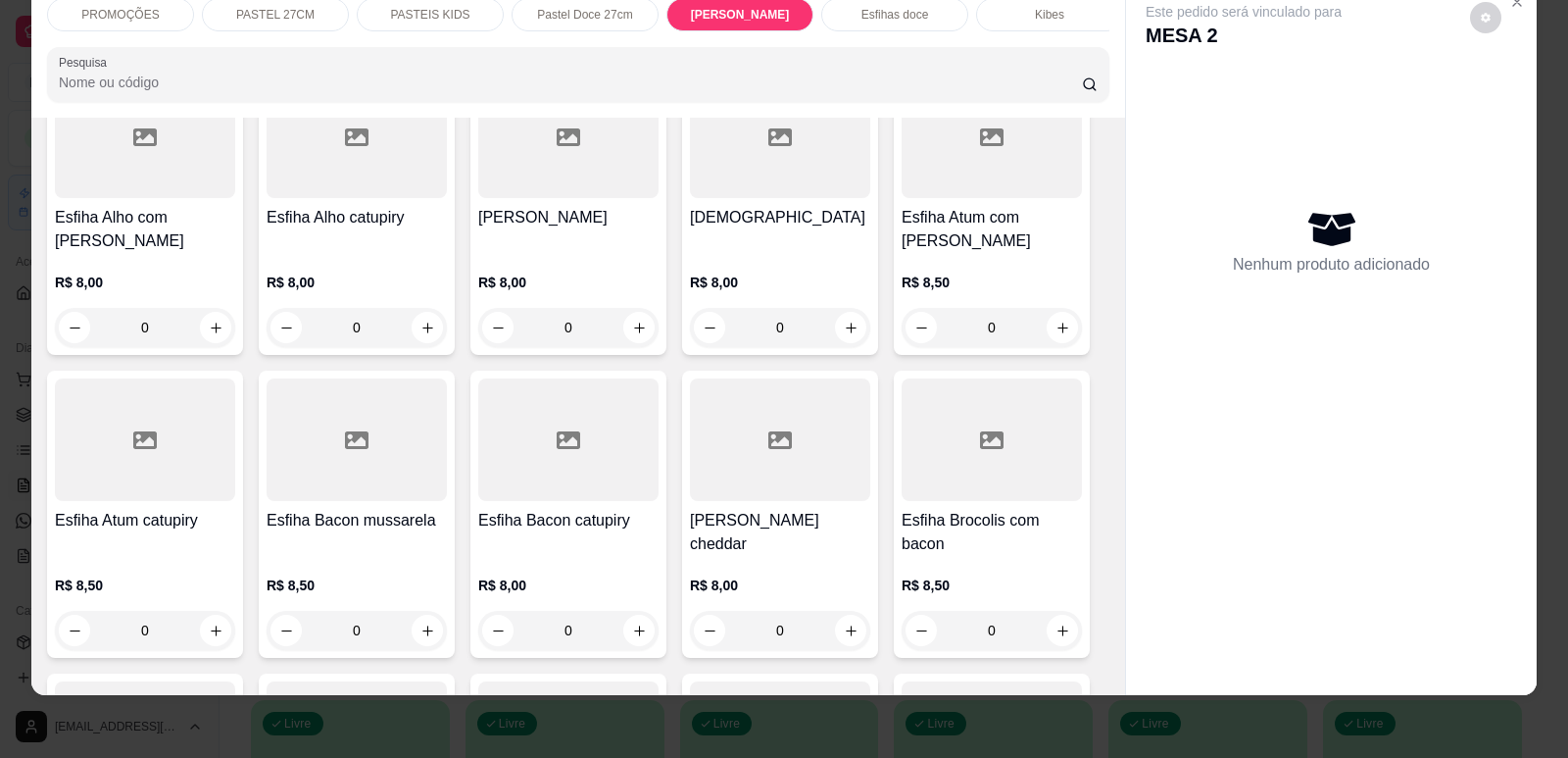
click at [90, 476] on div at bounding box center [145, 439] width 181 height 122
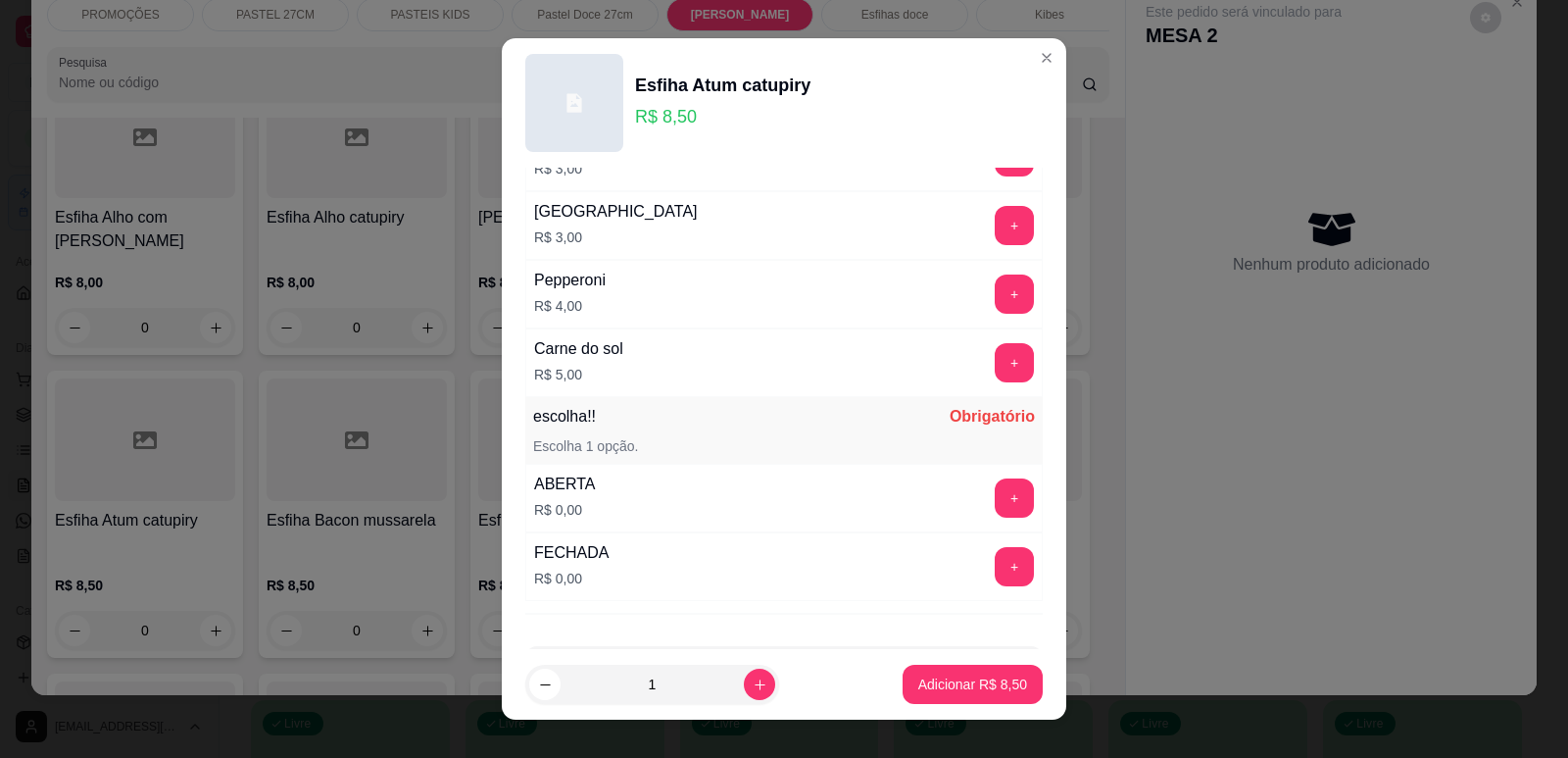
scroll to position [1549, 0]
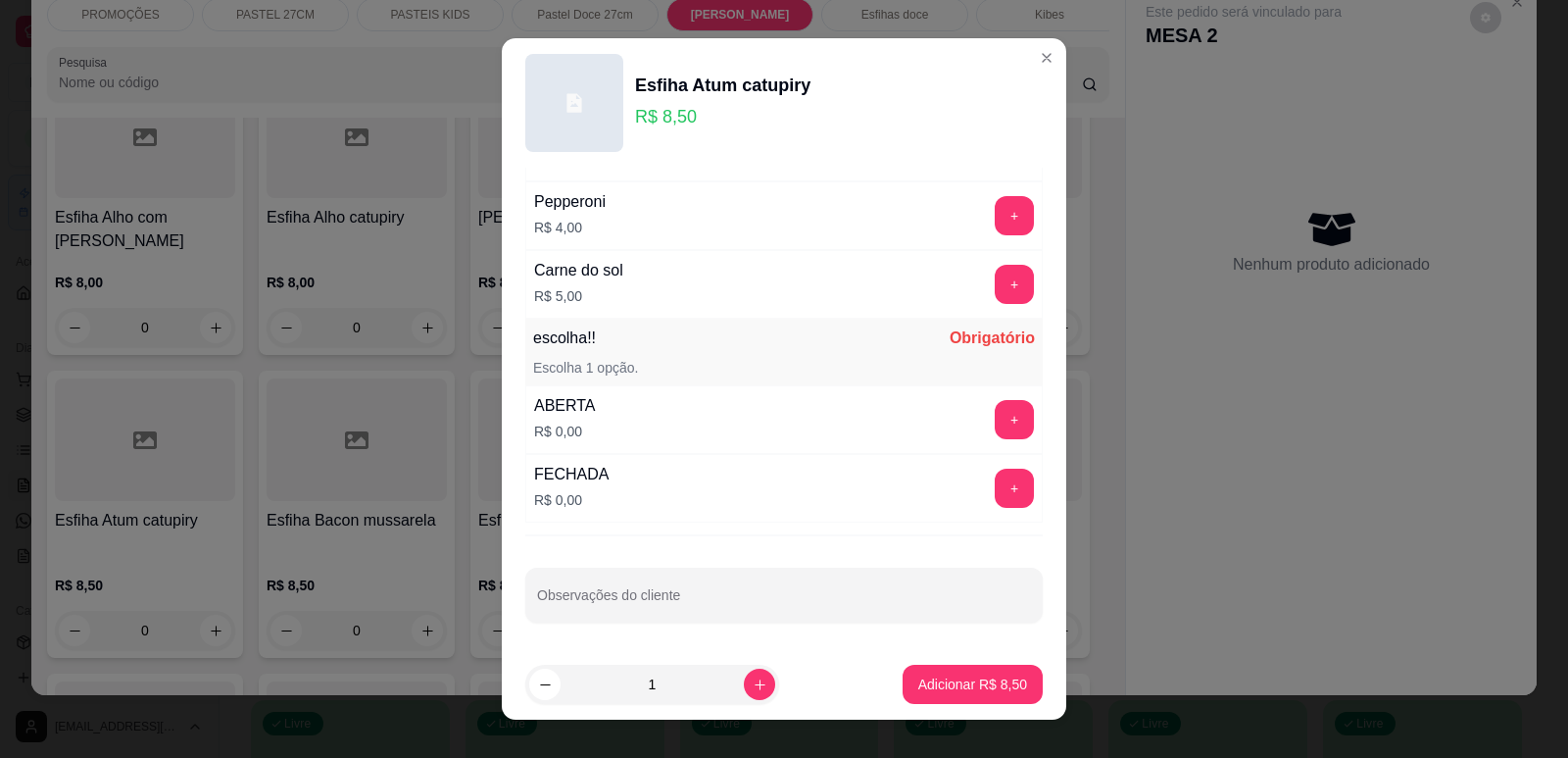
click at [942, 425] on div "ABERTA R$ 0,00 +" at bounding box center [784, 419] width 517 height 69
click at [995, 421] on button "+" at bounding box center [1014, 419] width 39 height 39
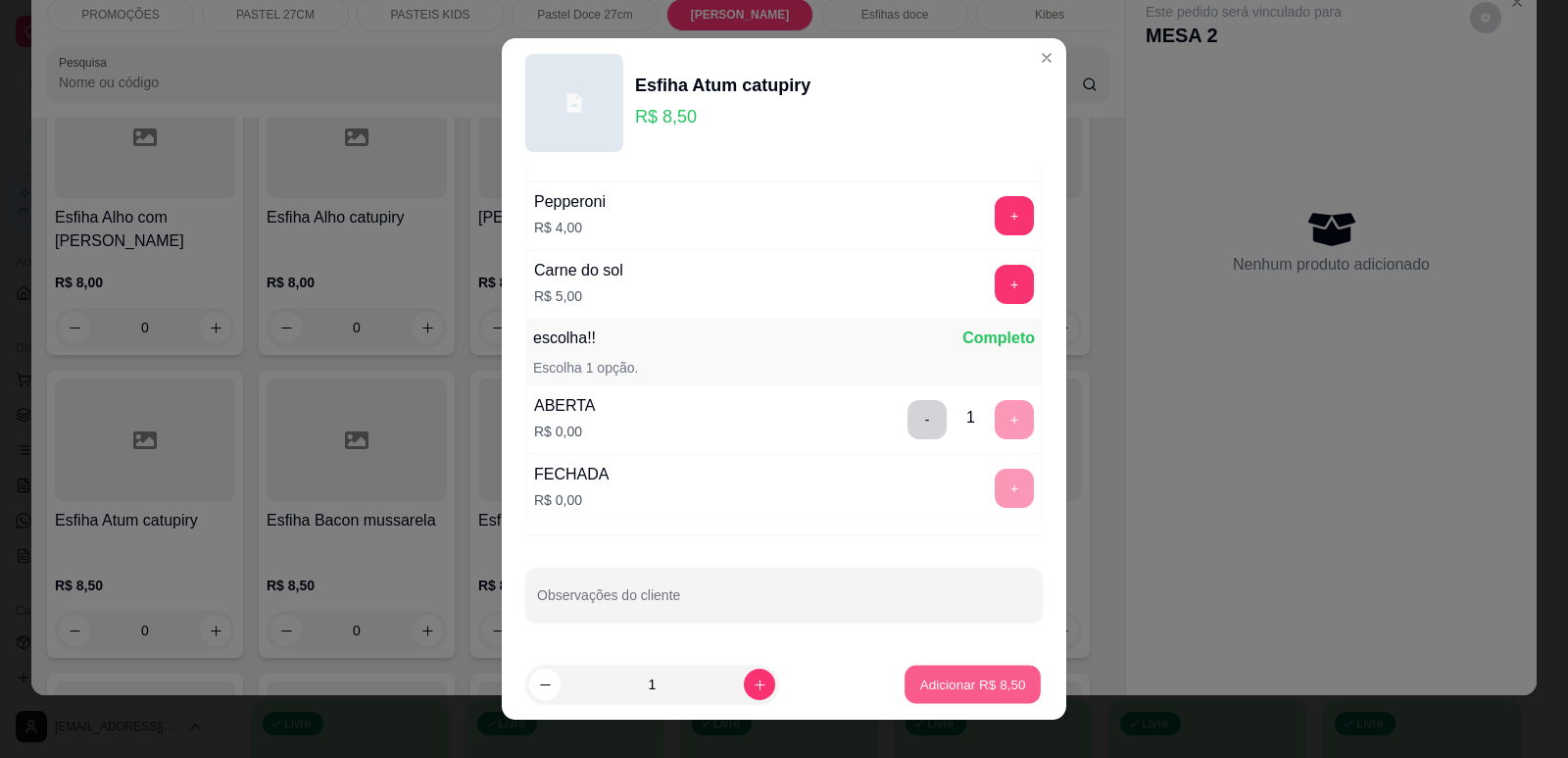
click at [980, 684] on p "Adicionar R$ 8,50" at bounding box center [972, 684] width 106 height 19
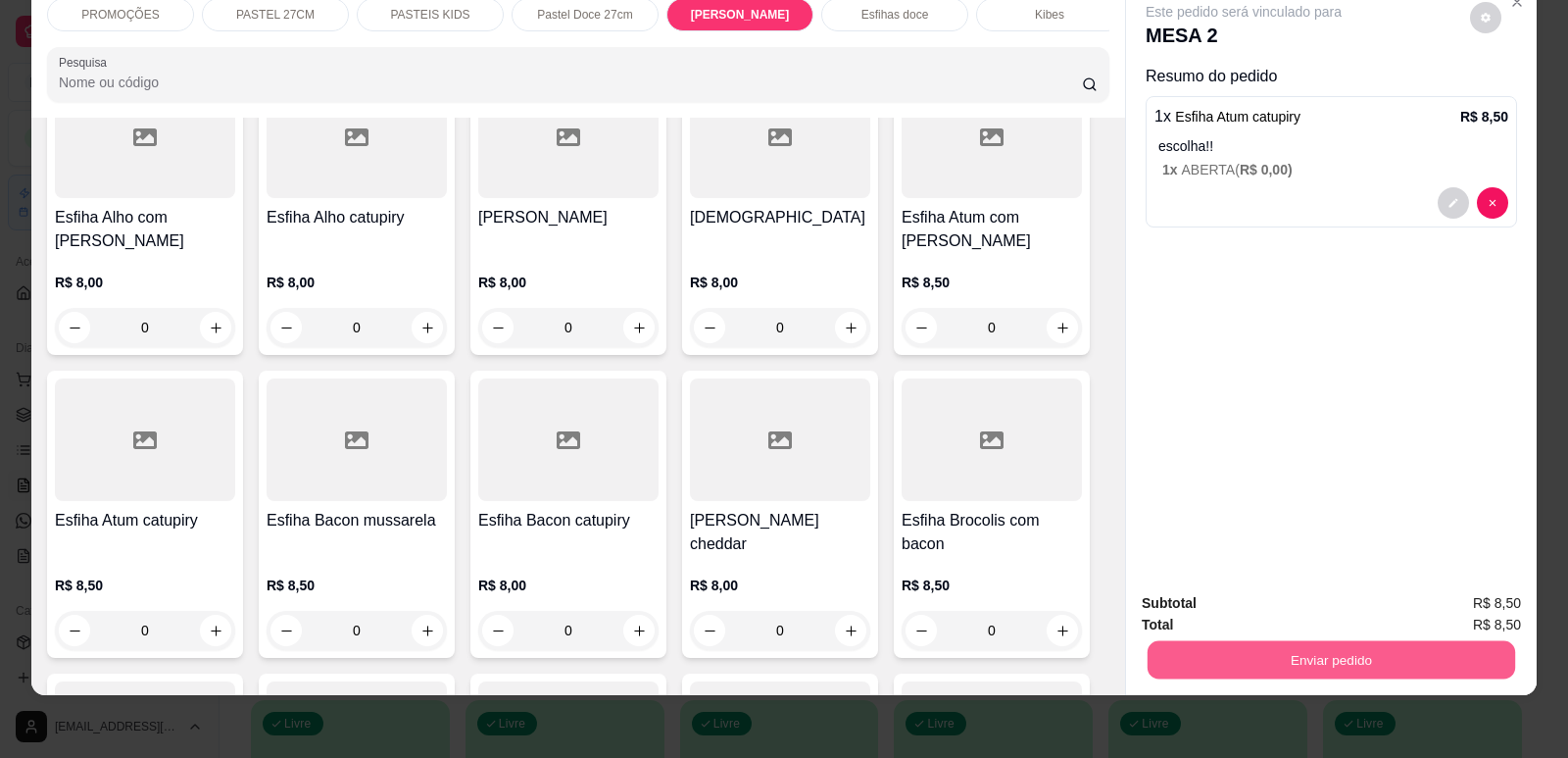
click at [1243, 649] on button "Enviar pedido" at bounding box center [1331, 659] width 367 height 38
click at [1466, 623] on button "Enviar pedido" at bounding box center [1470, 612] width 111 height 38
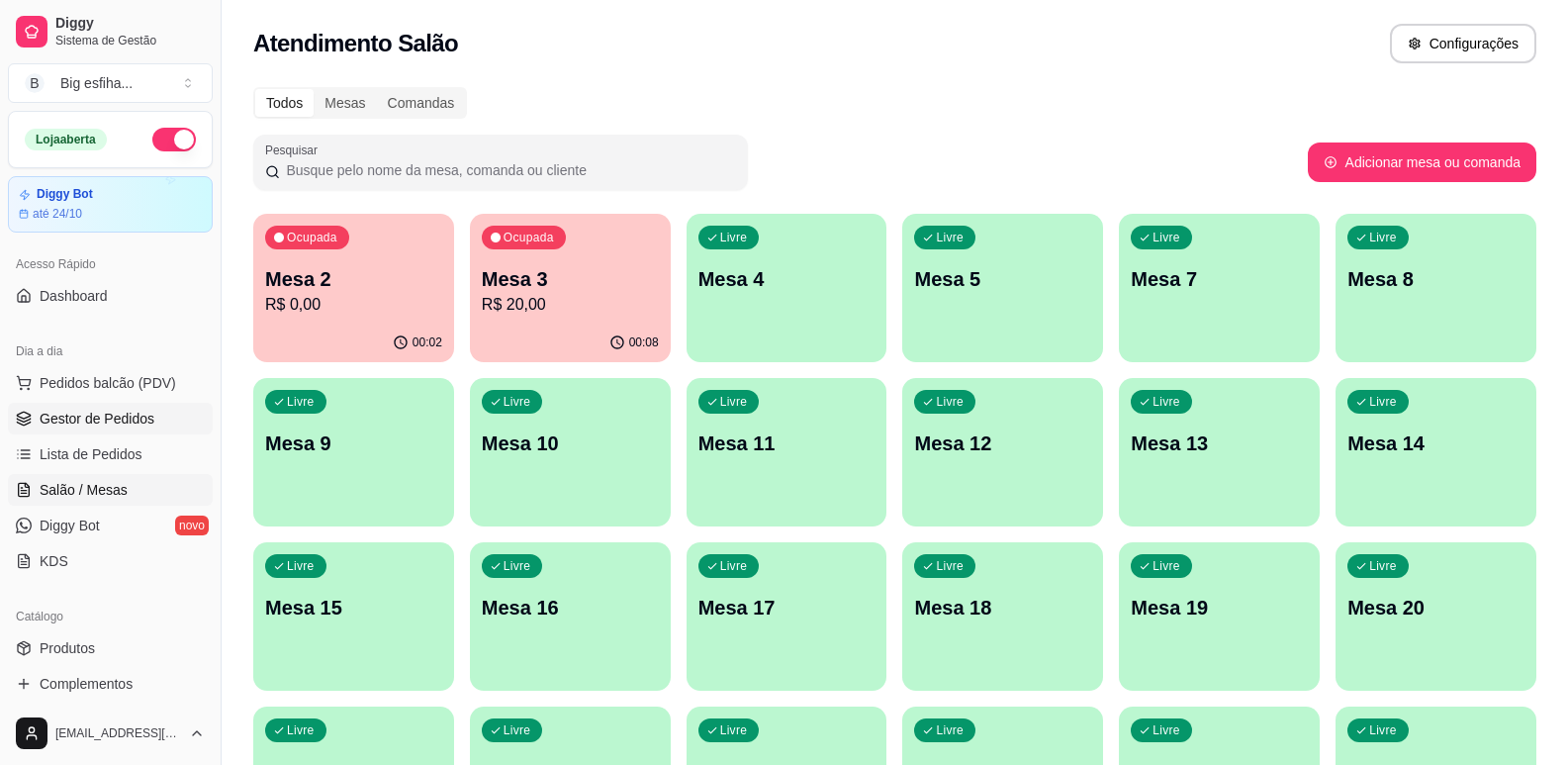
click at [87, 412] on span "Gestor de Pedidos" at bounding box center [97, 418] width 115 height 20
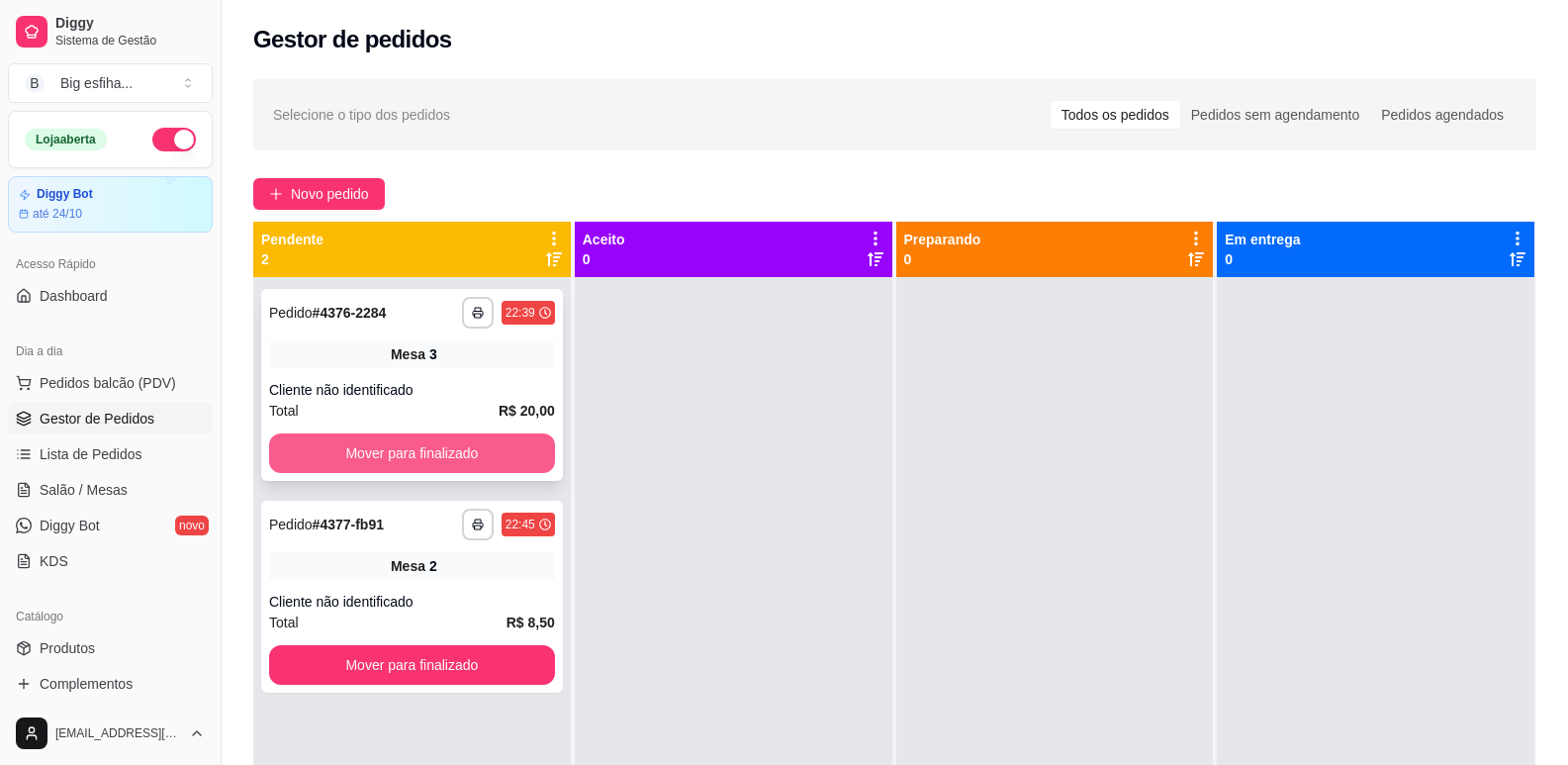
click at [435, 466] on button "Mover para finalizado" at bounding box center [411, 453] width 286 height 40
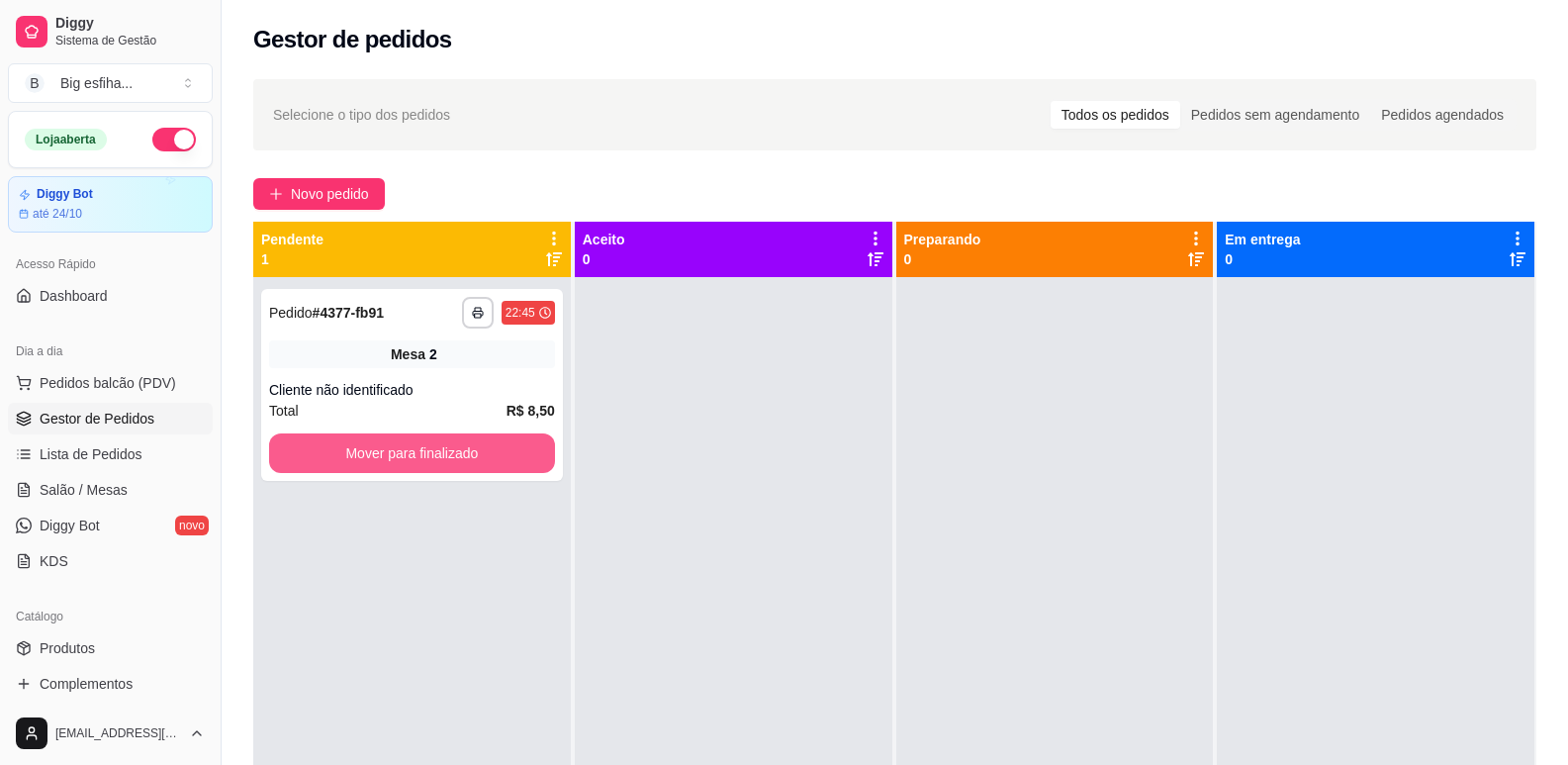
click at [442, 454] on button "Mover para finalizado" at bounding box center [411, 453] width 286 height 40
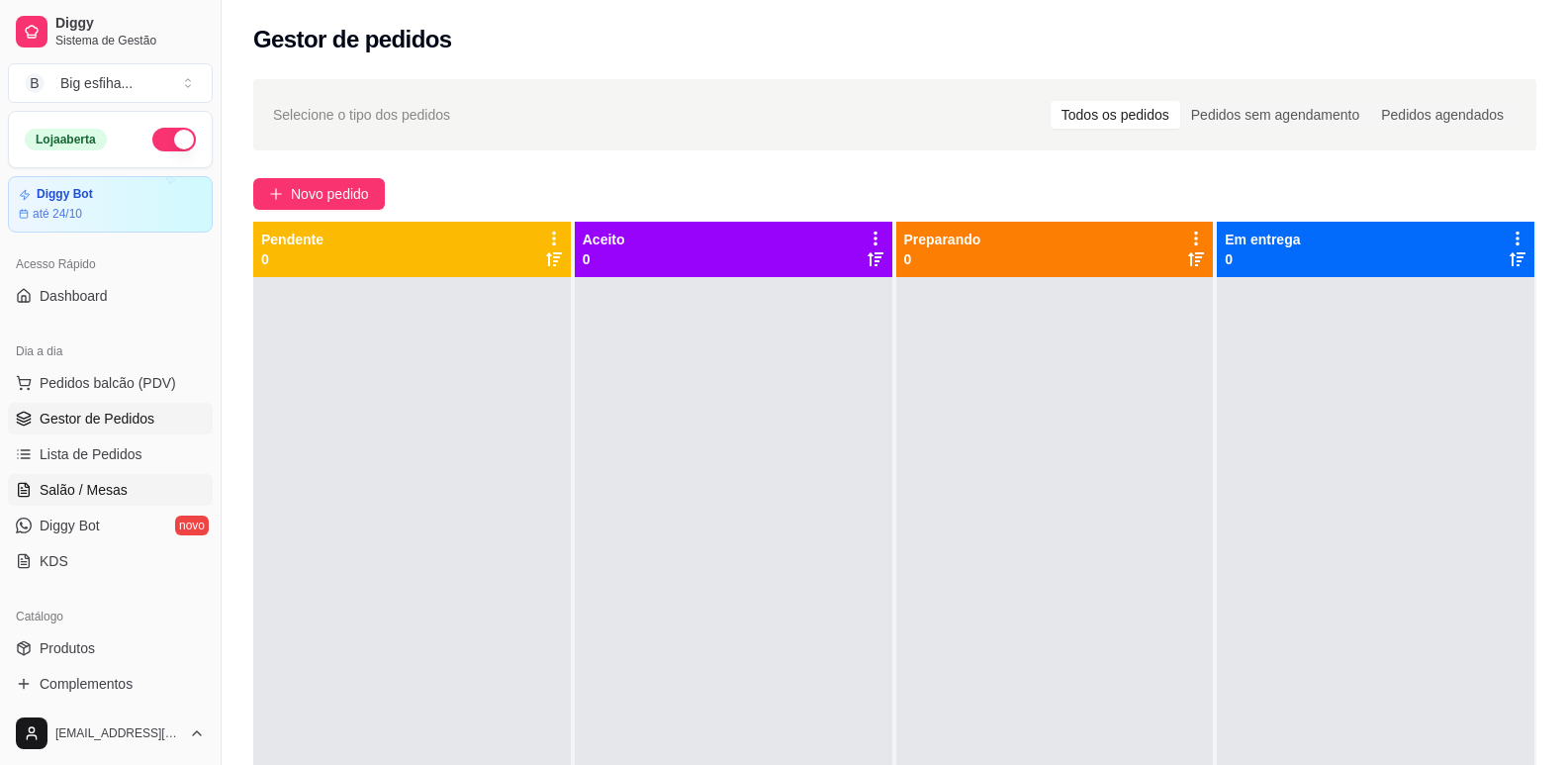
click at [137, 505] on link "Salão / Mesas" at bounding box center [111, 490] width 205 height 32
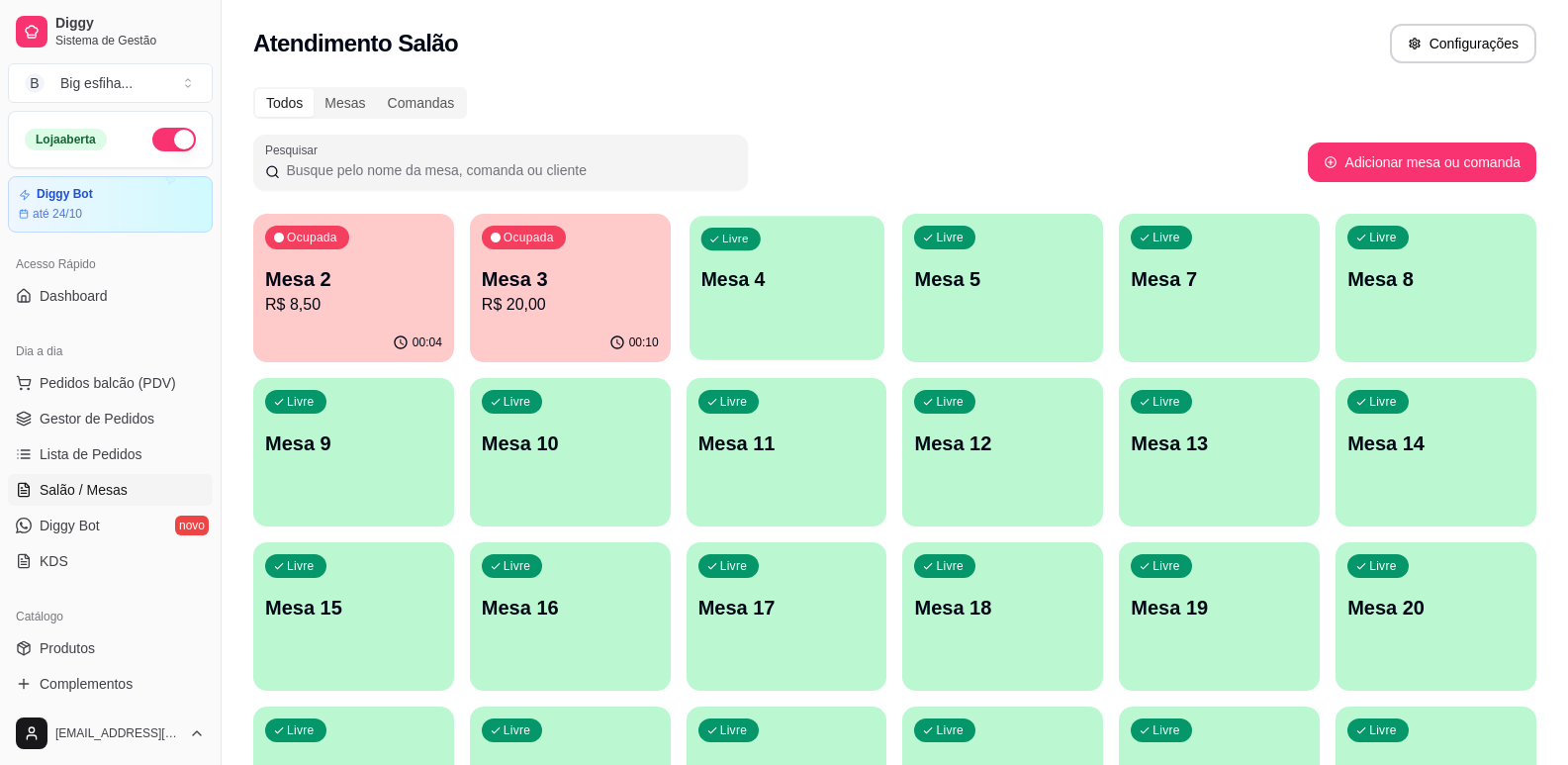
click at [789, 298] on div "Livre Mesa 4" at bounding box center [787, 276] width 195 height 121
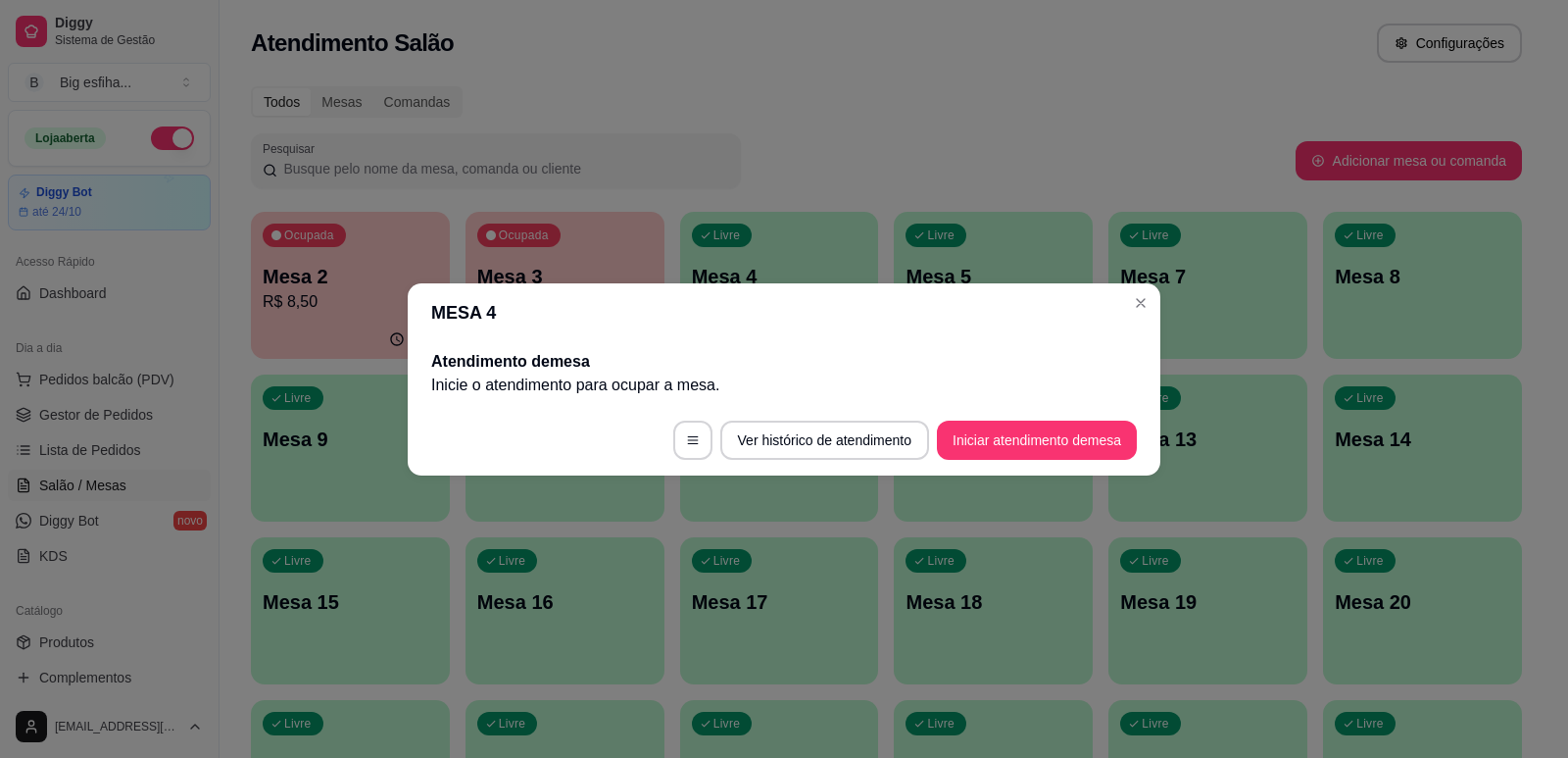
click at [988, 412] on footer "Ver histórico de atendimento Iniciar atendimento de mesa" at bounding box center [784, 440] width 753 height 71
click at [998, 430] on button "Iniciar atendimento de mesa" at bounding box center [1036, 439] width 194 height 38
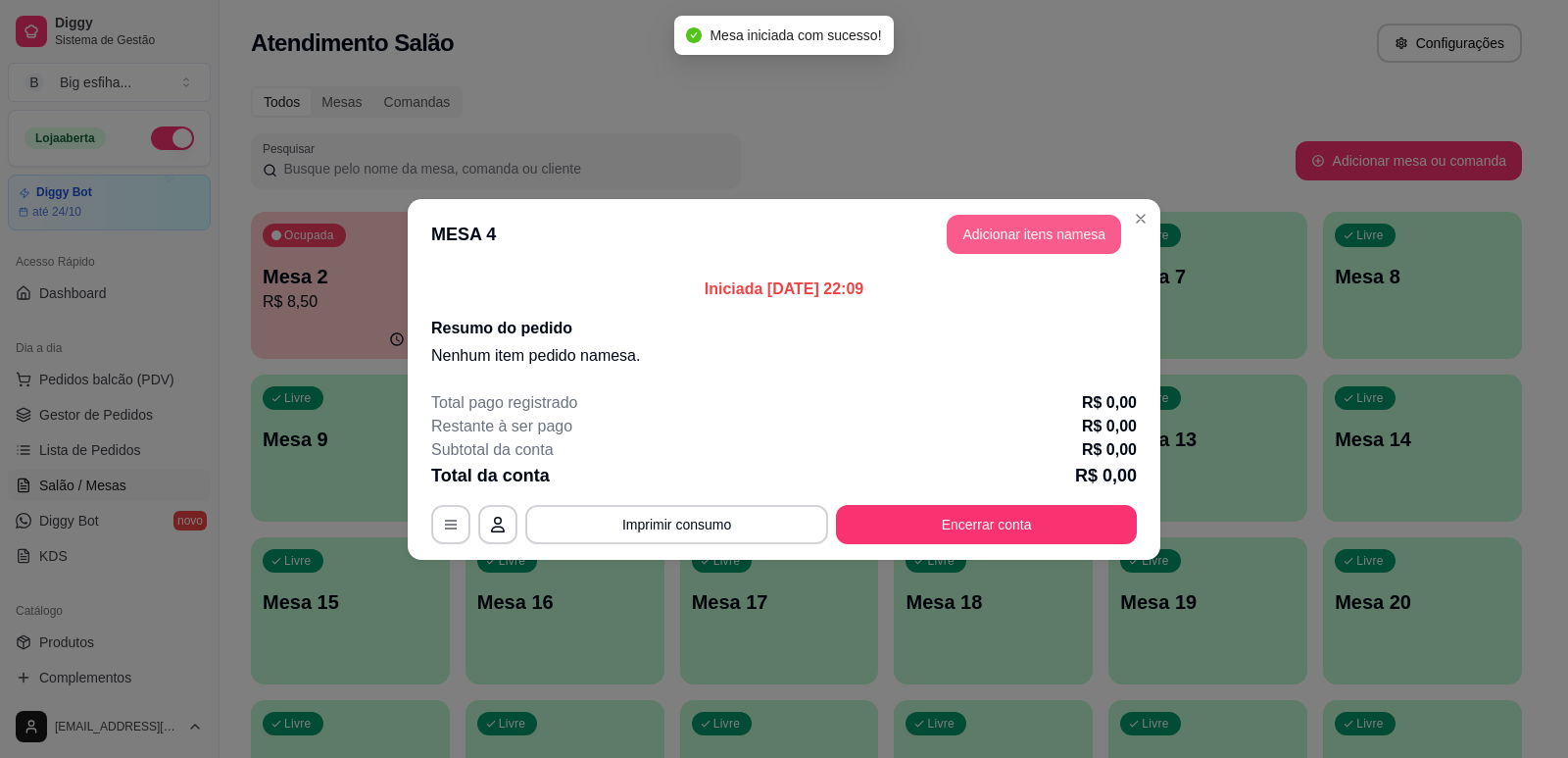
click at [1051, 228] on button "Adicionar itens na mesa" at bounding box center [1033, 235] width 175 height 39
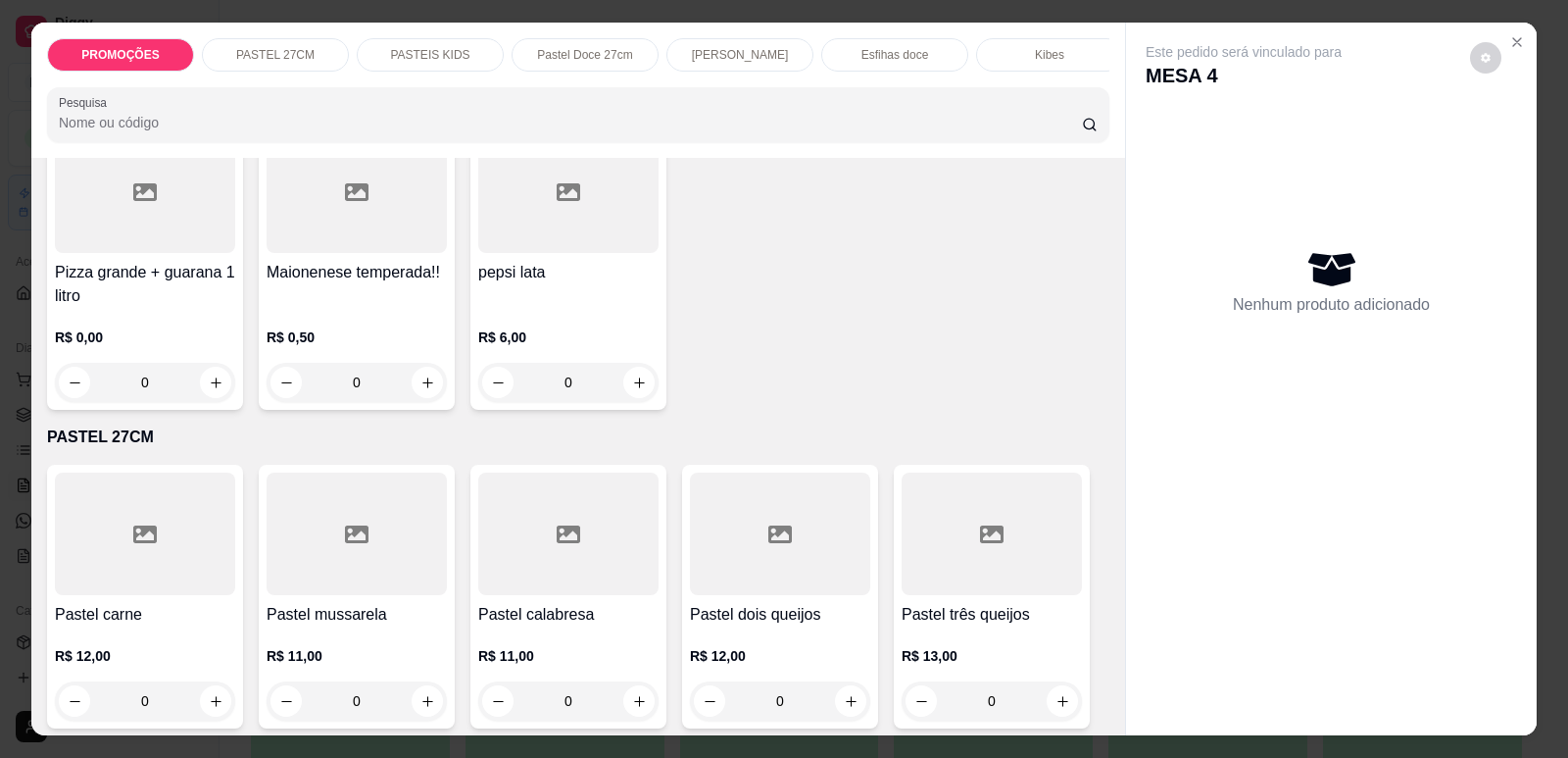
scroll to position [196, 0]
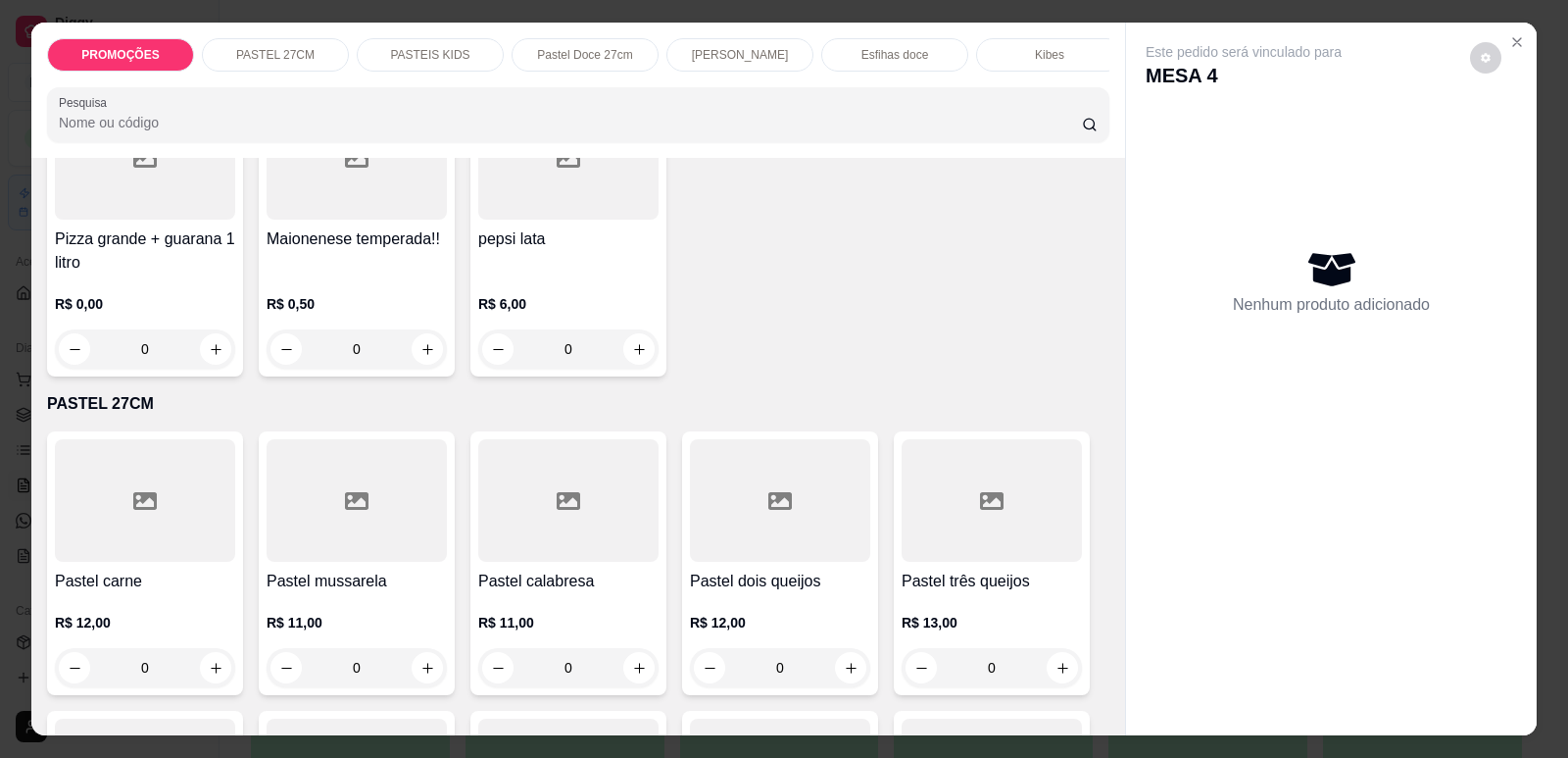
click at [137, 512] on icon at bounding box center [145, 501] width 24 height 24
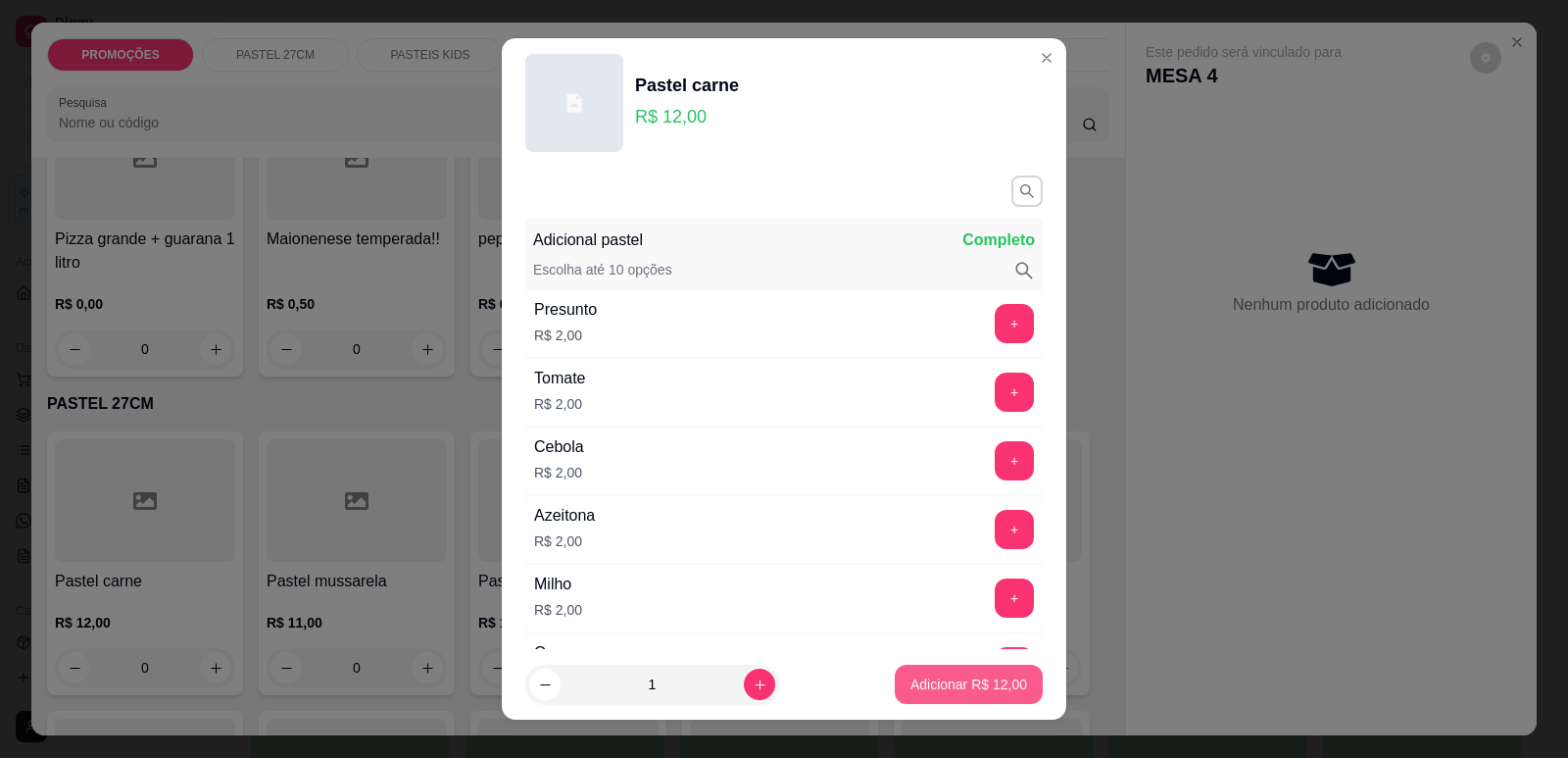
click at [997, 694] on button "Adicionar R$ 12,00" at bounding box center [969, 684] width 148 height 39
type input "1"
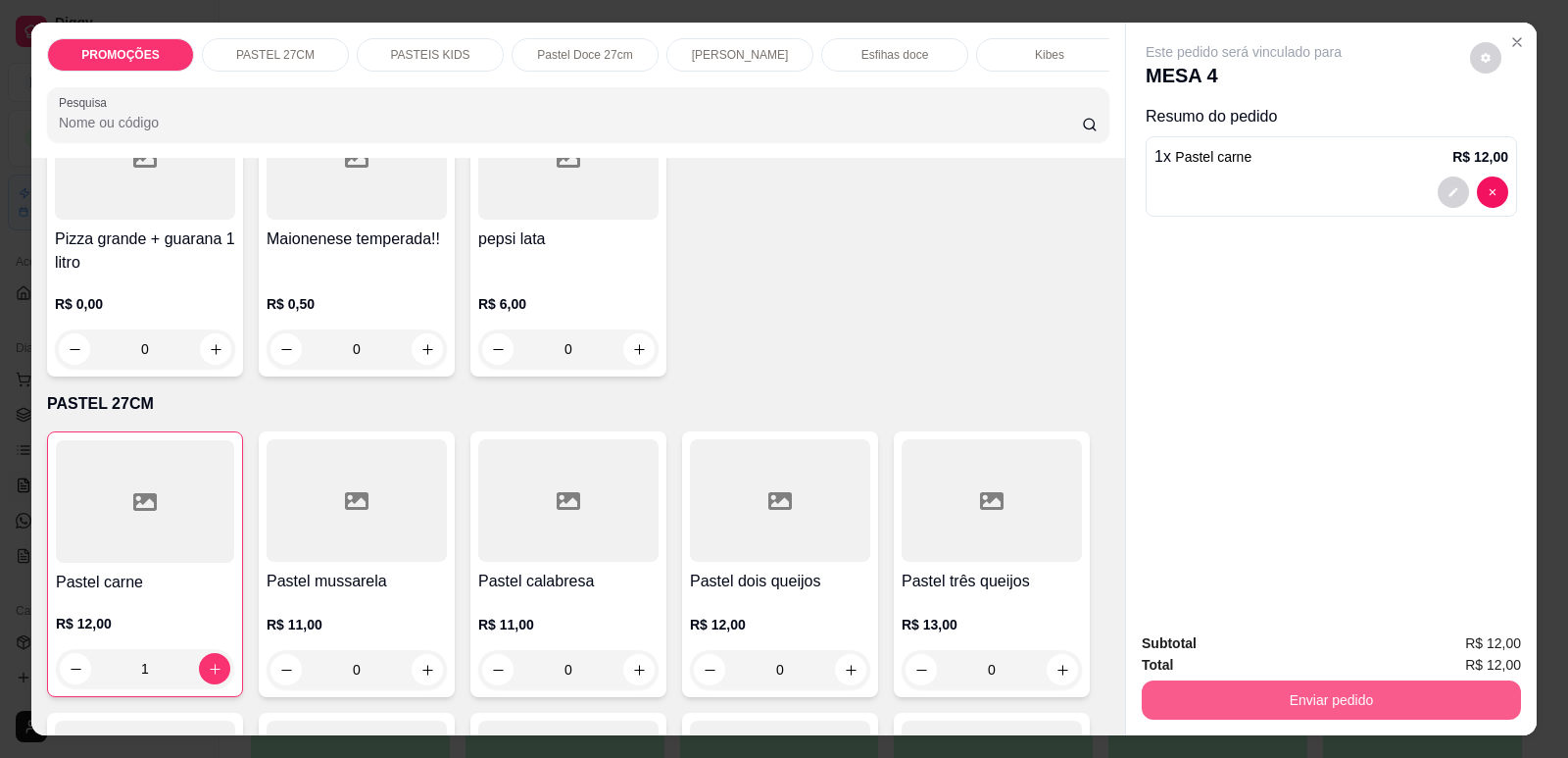
click at [1205, 711] on button "Enviar pedido" at bounding box center [1331, 700] width 379 height 39
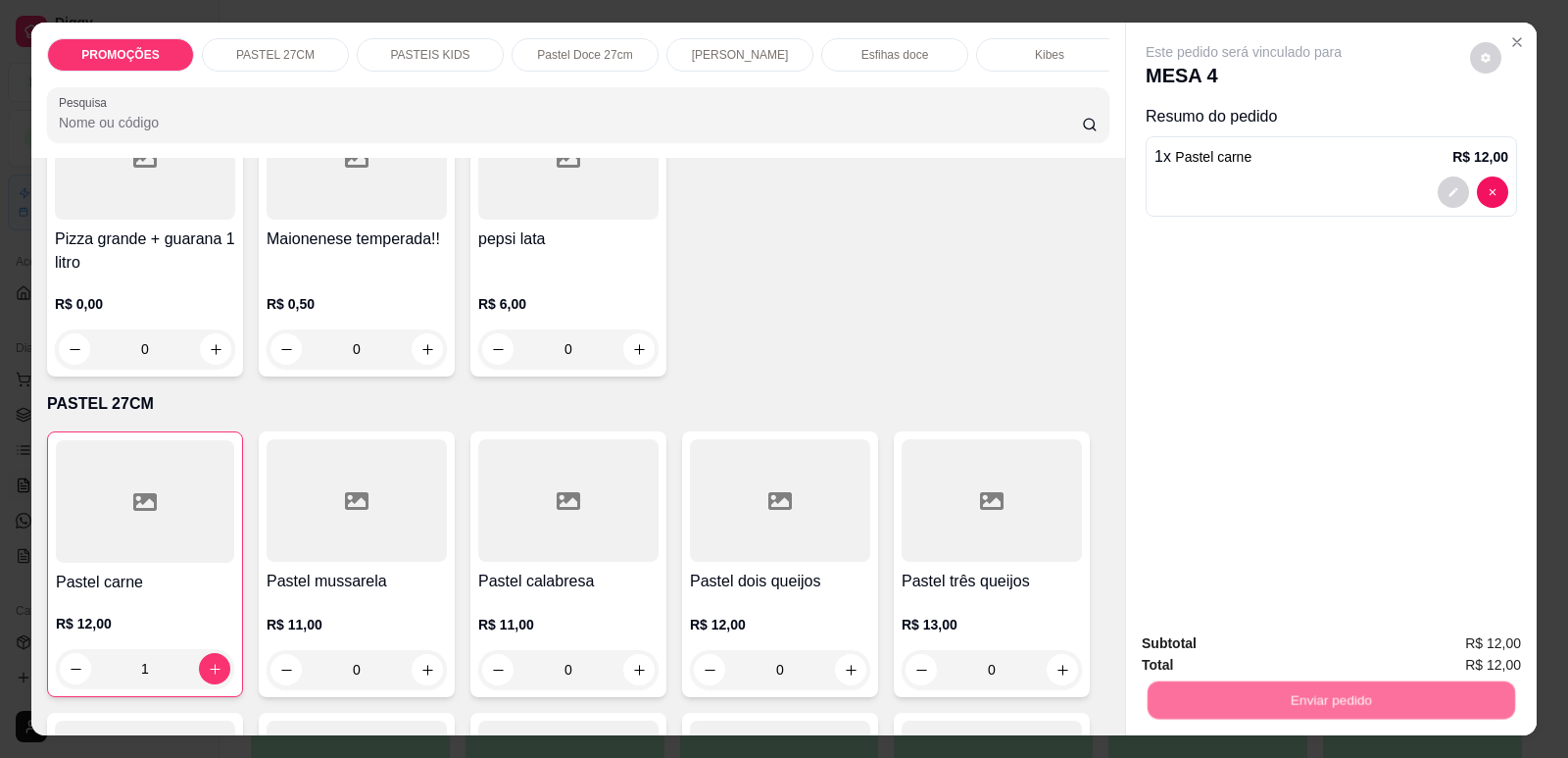
click at [1463, 641] on button "Enviar pedido" at bounding box center [1469, 651] width 108 height 37
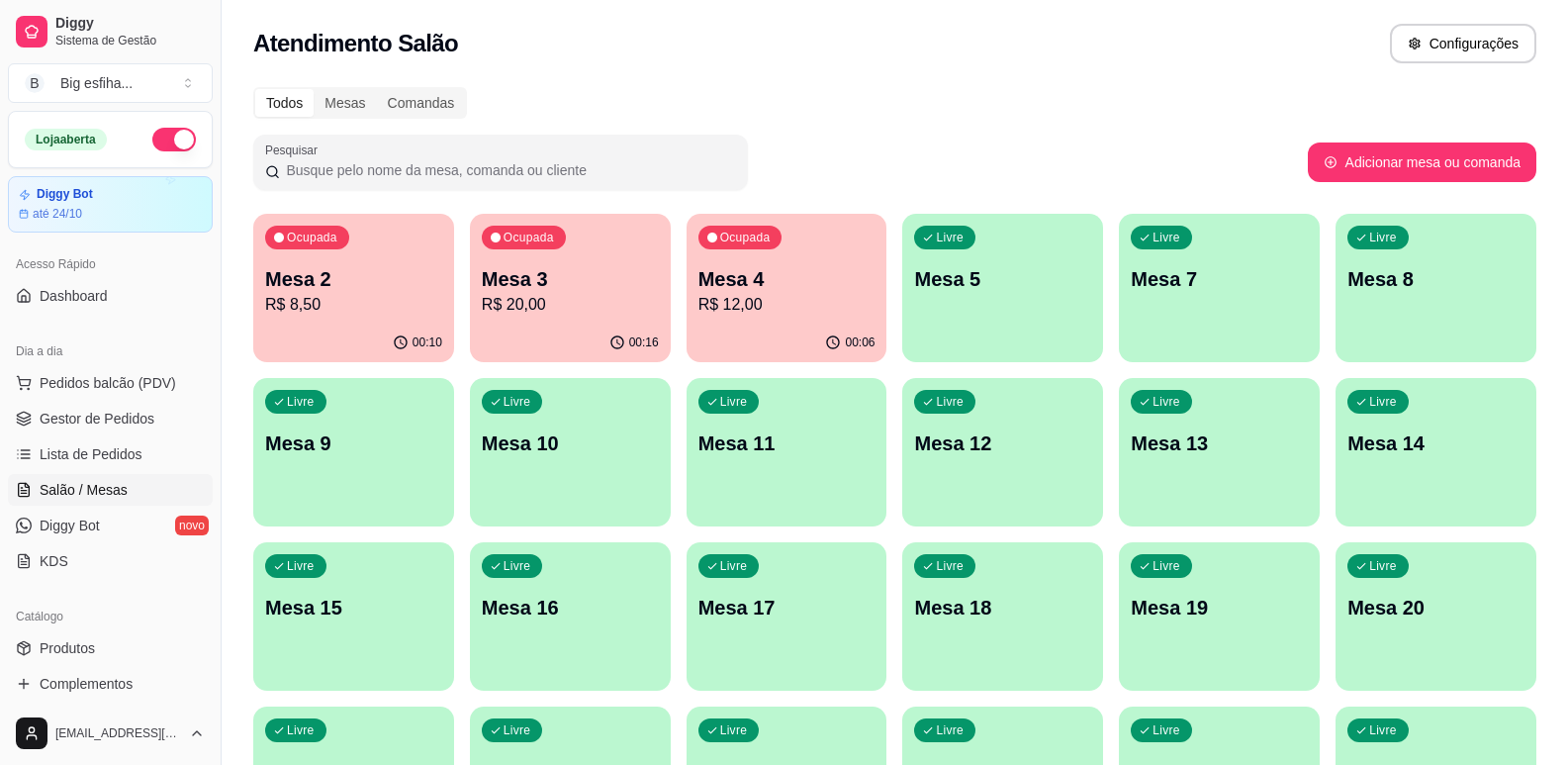
click at [839, 304] on p "R$ 12,00" at bounding box center [787, 305] width 177 height 24
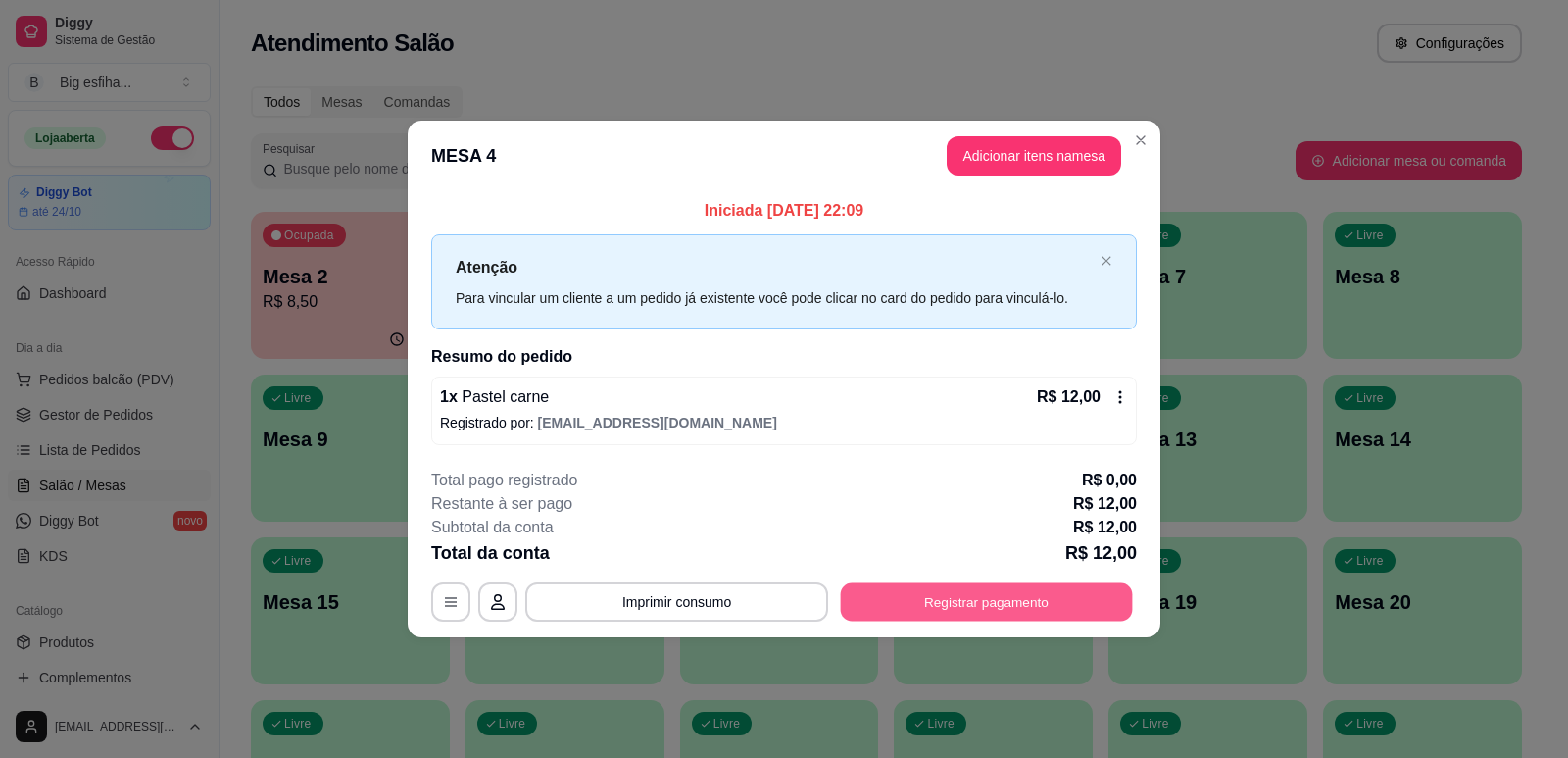
click at [952, 590] on button "Registrar pagamento" at bounding box center [987, 602] width 292 height 38
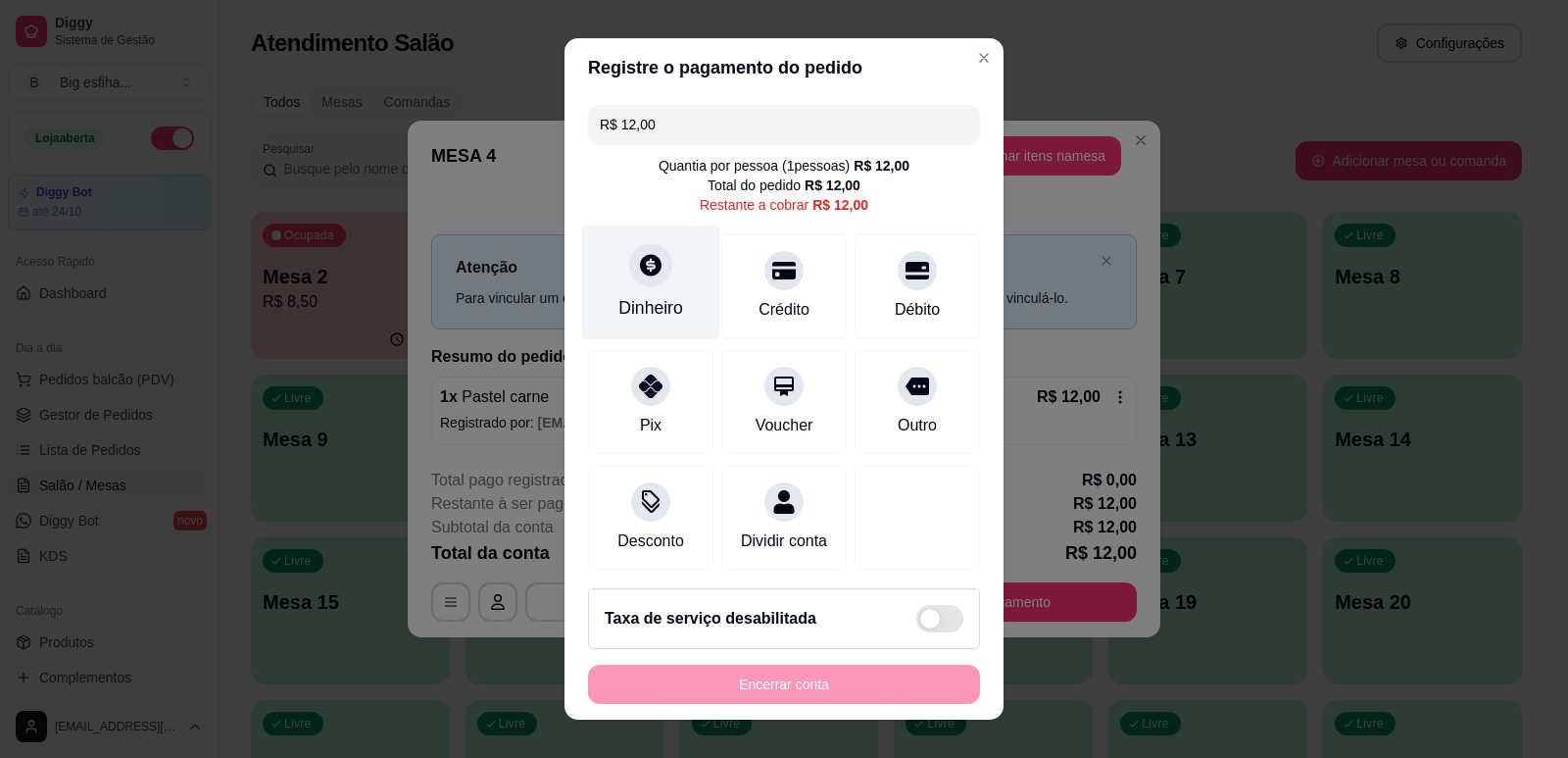
click at [636, 283] on div at bounding box center [651, 265] width 43 height 43
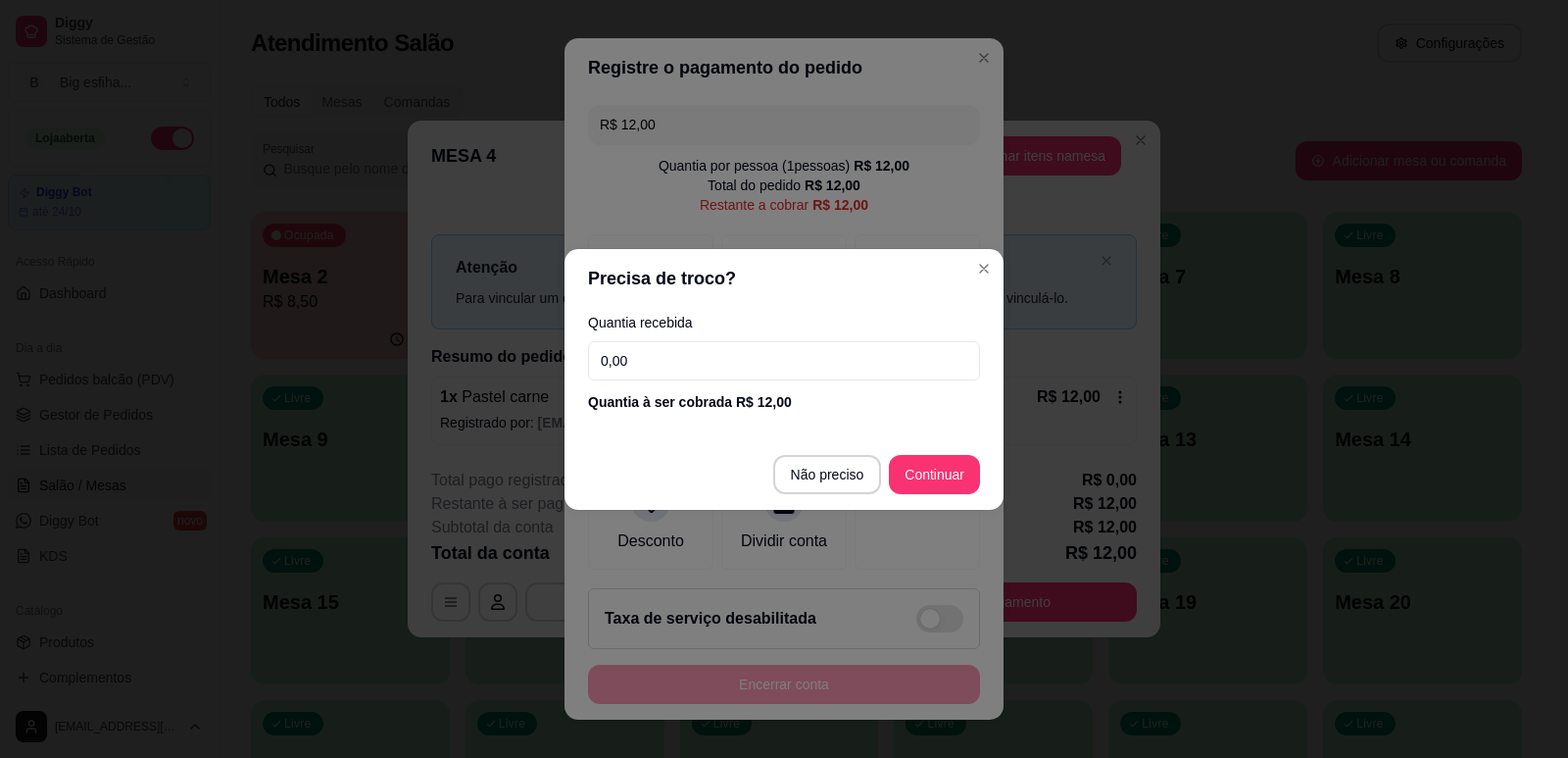
click at [662, 362] on input "0,00" at bounding box center [784, 361] width 392 height 39
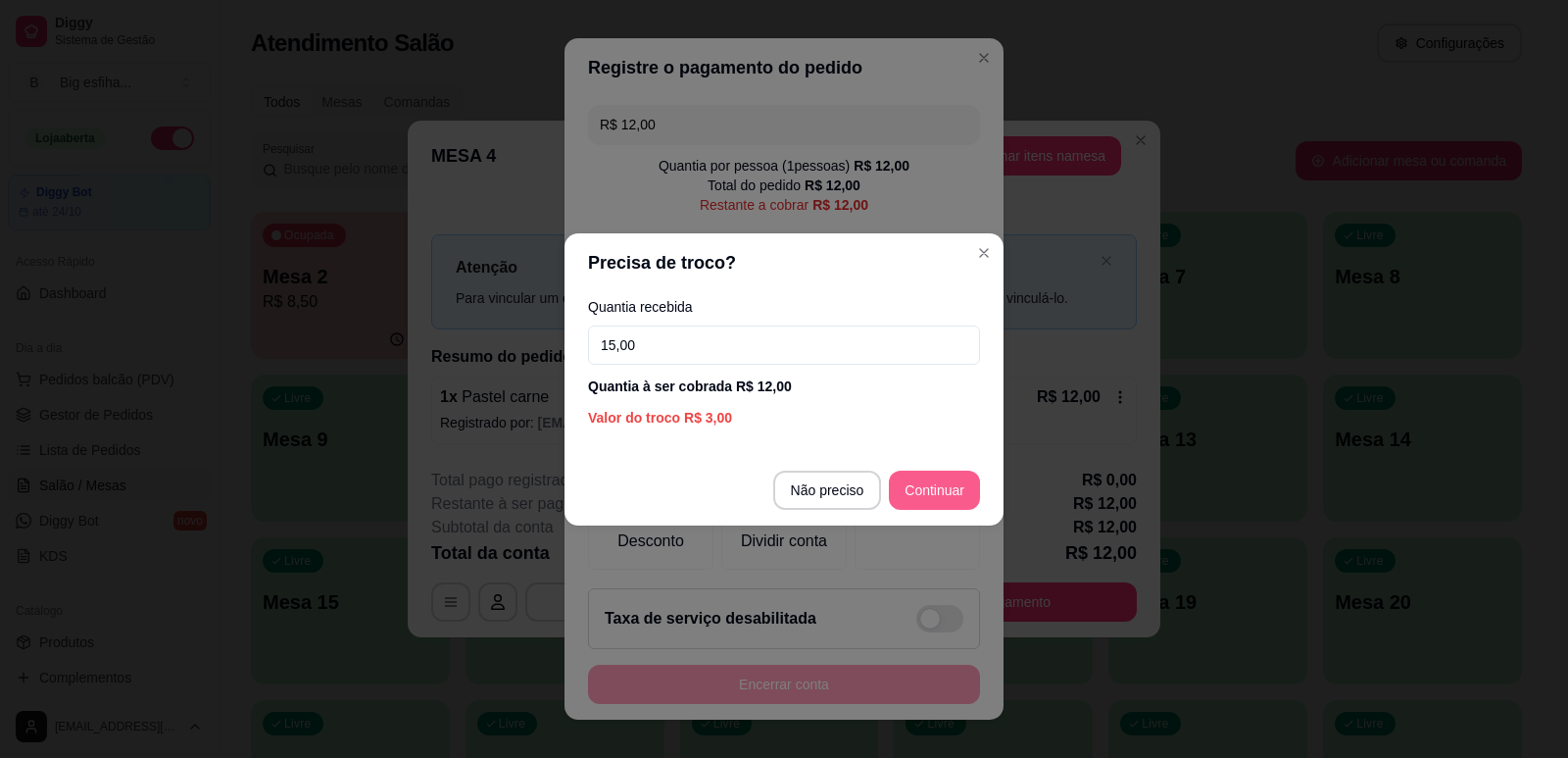
type input "15,00"
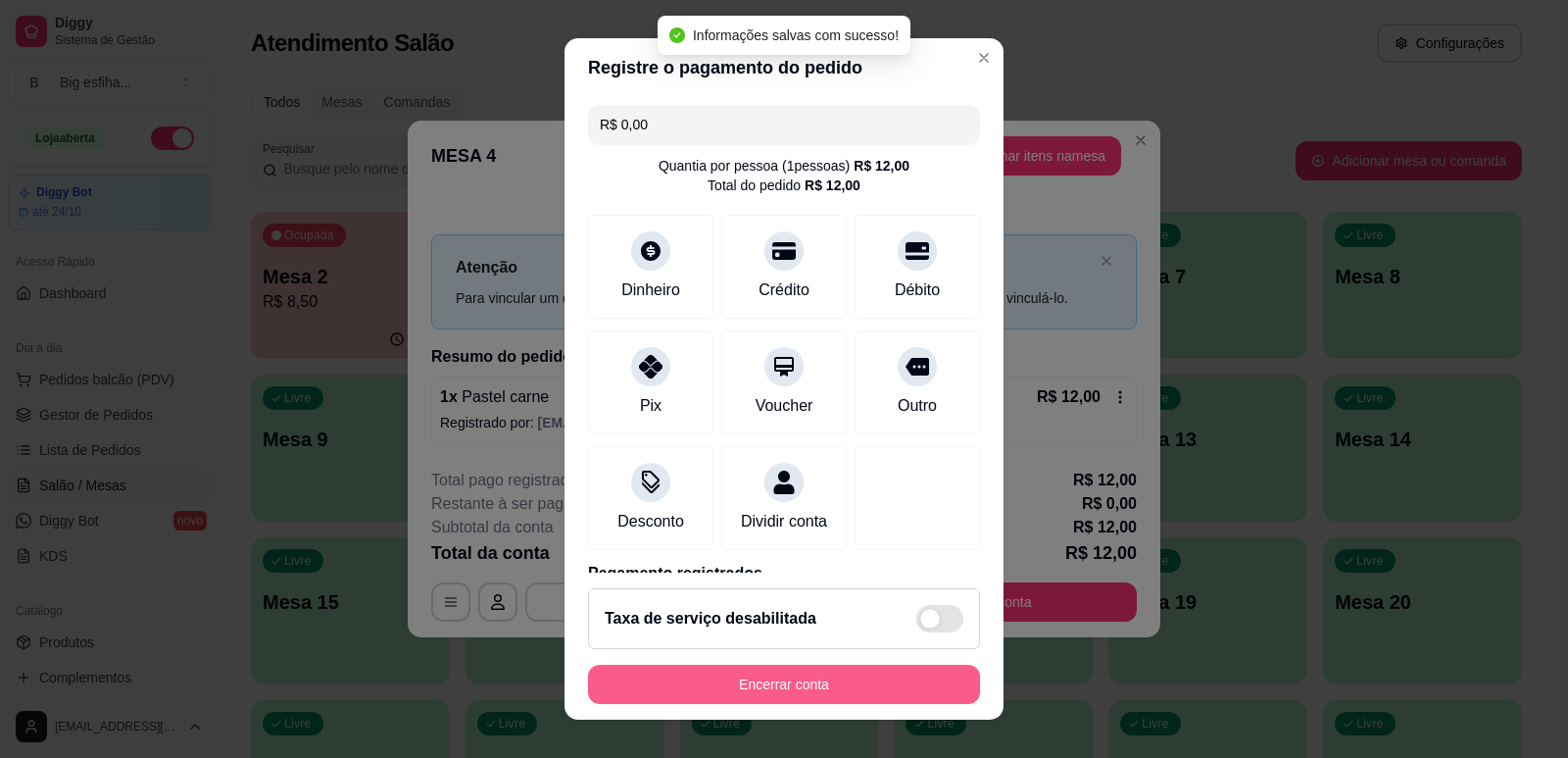
type input "R$ 0,00"
click at [749, 696] on button "Encerrar conta" at bounding box center [784, 684] width 380 height 38
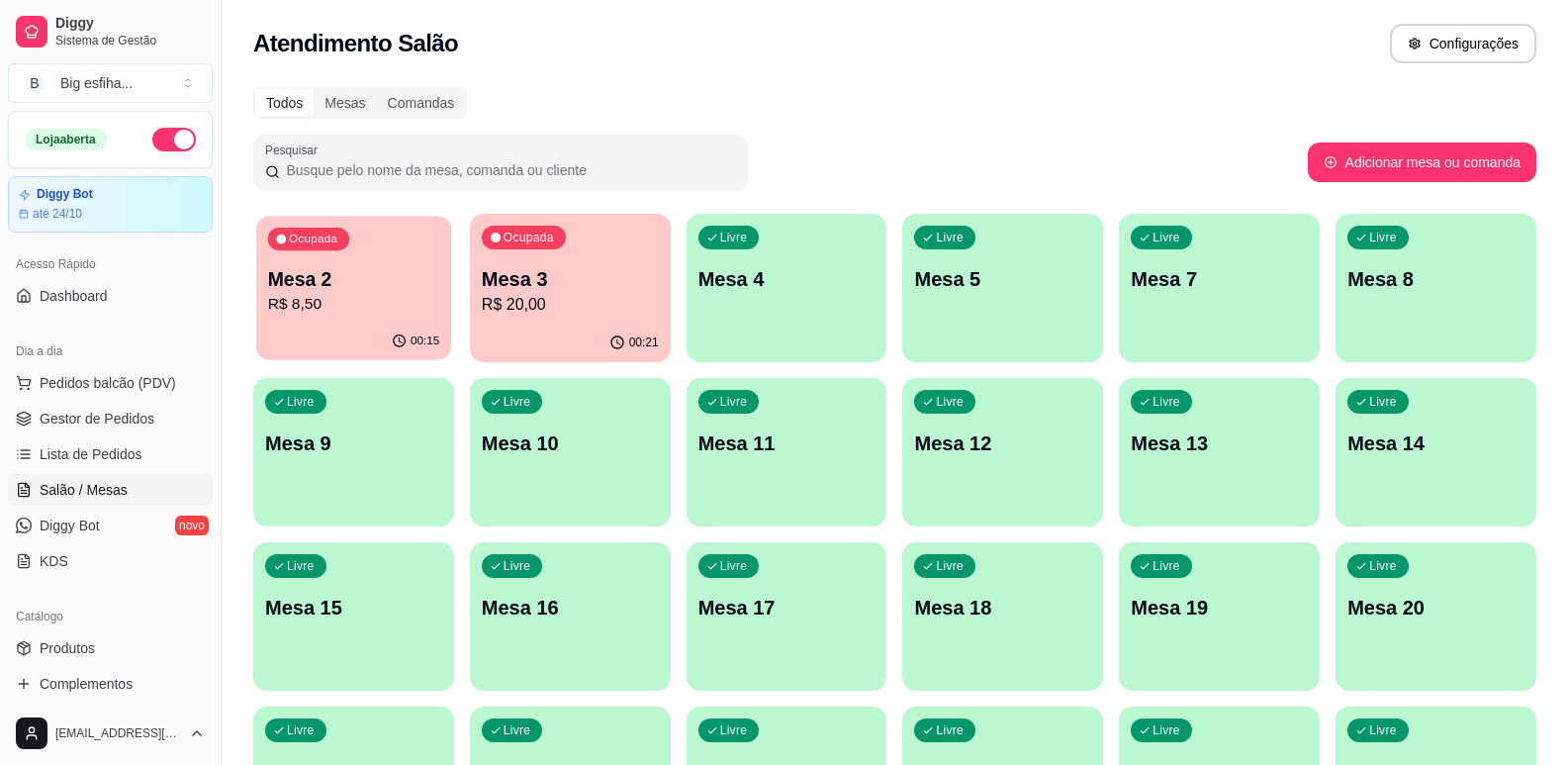
click at [329, 313] on p "R$ 8,50" at bounding box center [354, 304] width 171 height 23
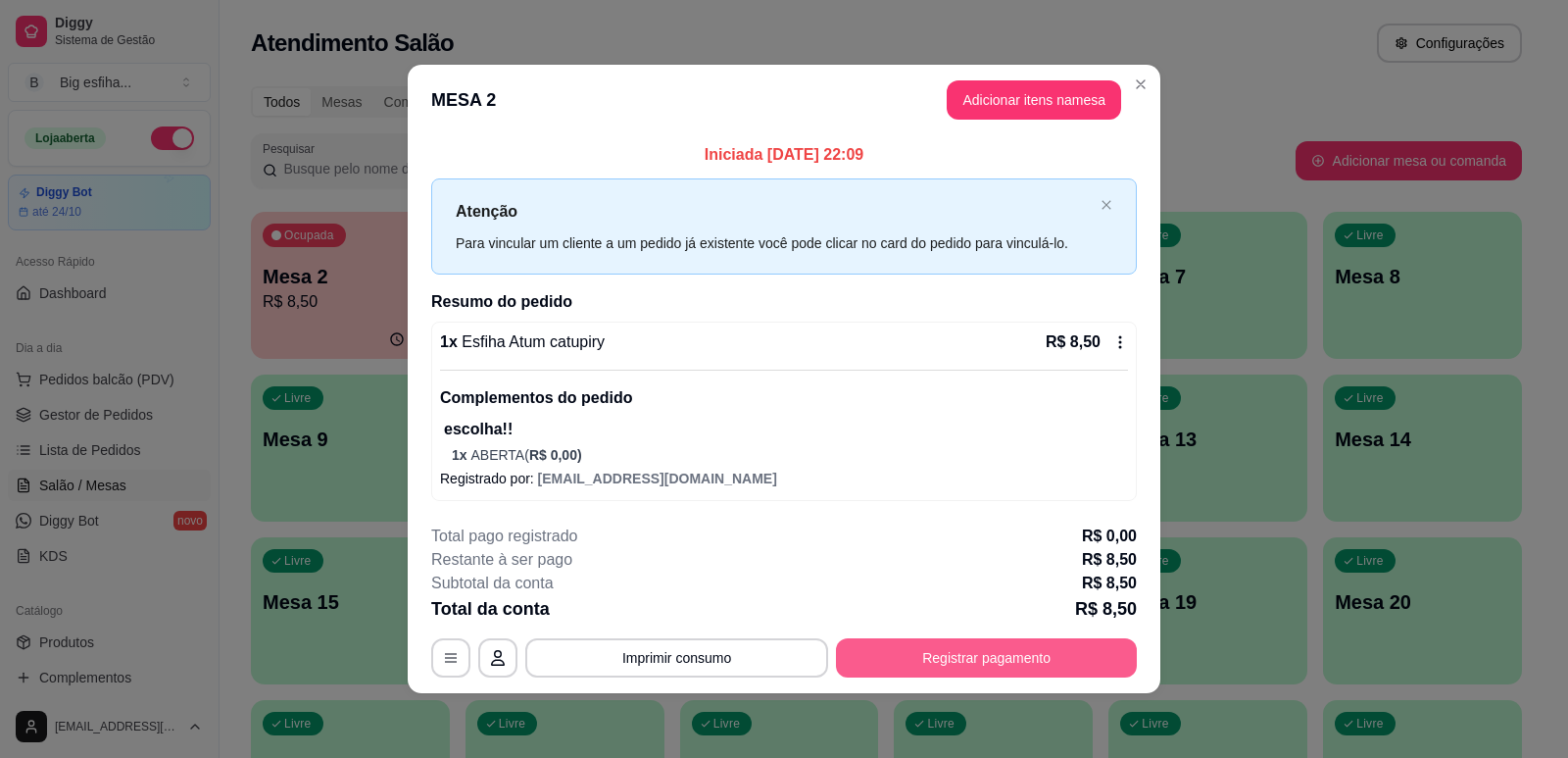
click at [1088, 656] on button "Registrar pagamento" at bounding box center [986, 658] width 301 height 39
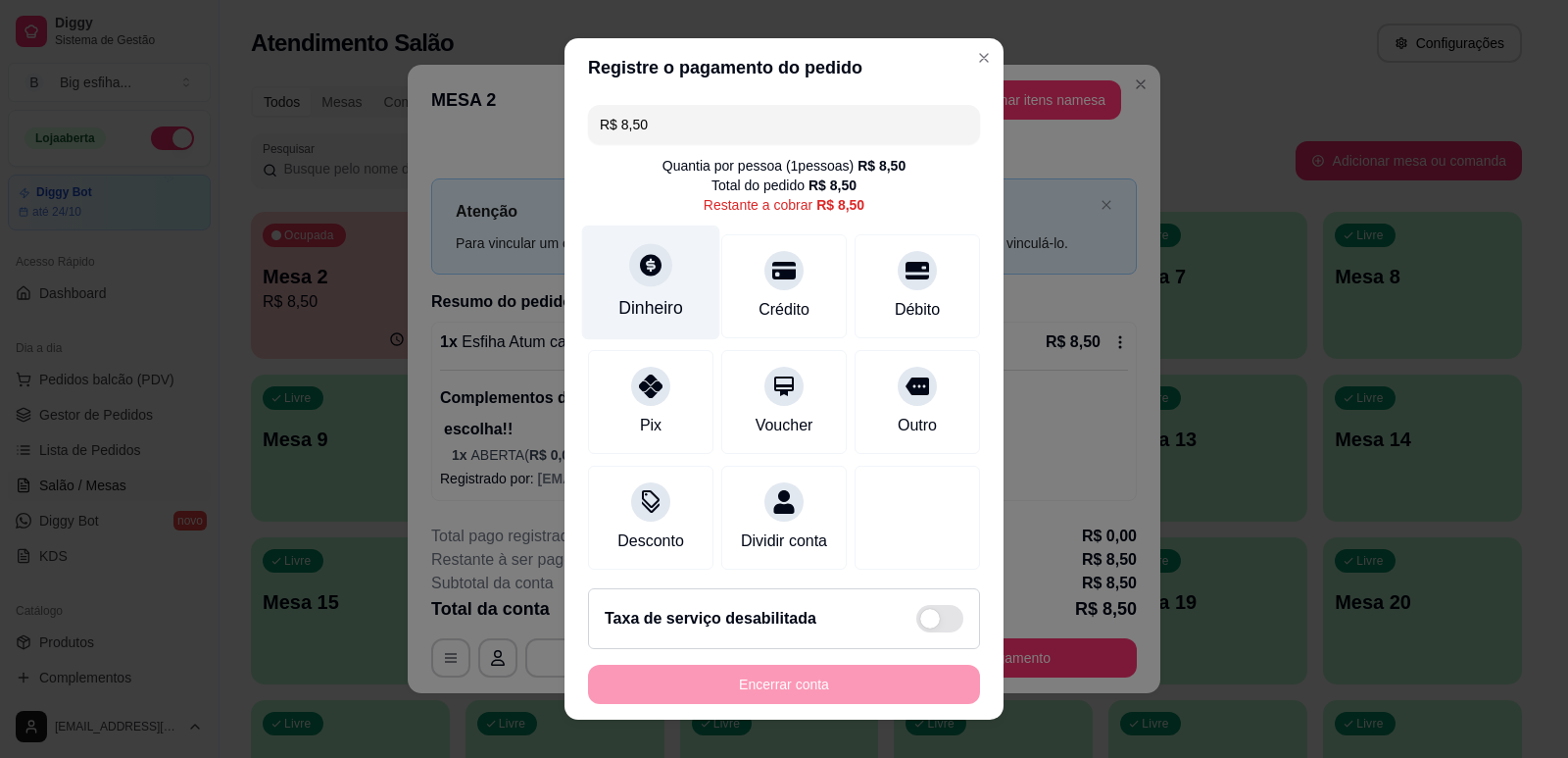
click at [627, 288] on div "Dinheiro" at bounding box center [651, 281] width 138 height 114
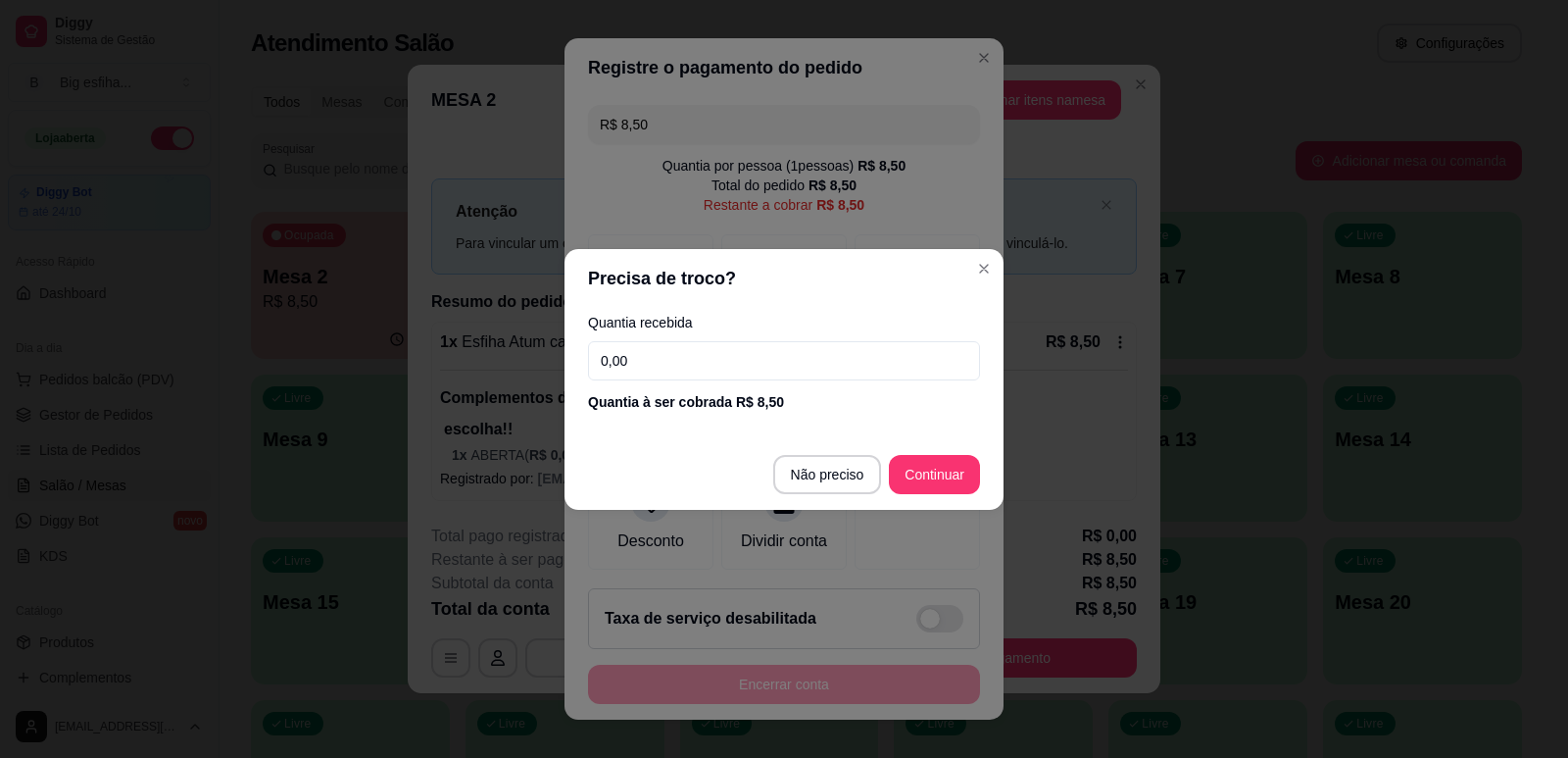
click at [691, 352] on input "0,00" at bounding box center [784, 361] width 392 height 39
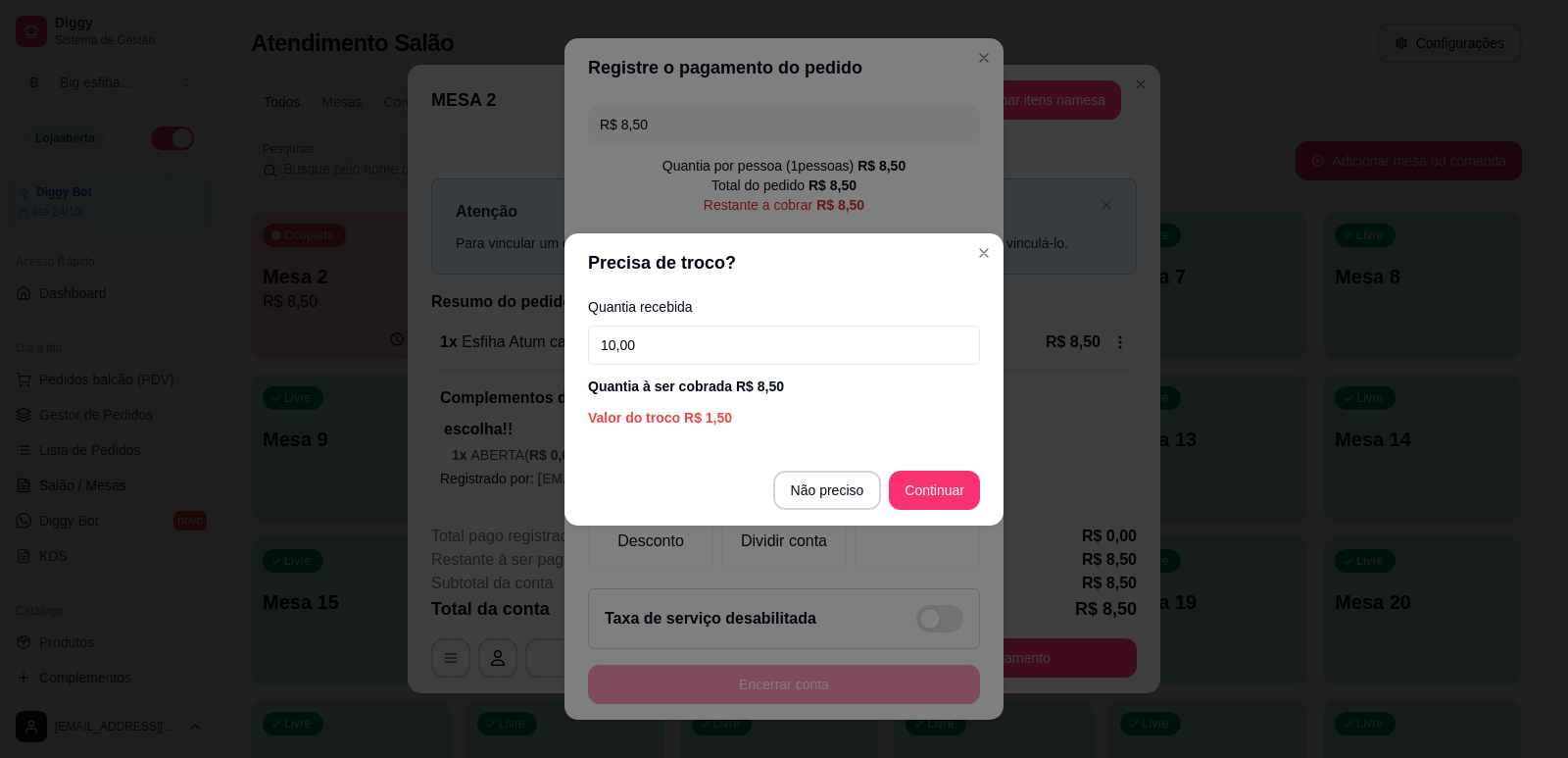
type input "10,00"
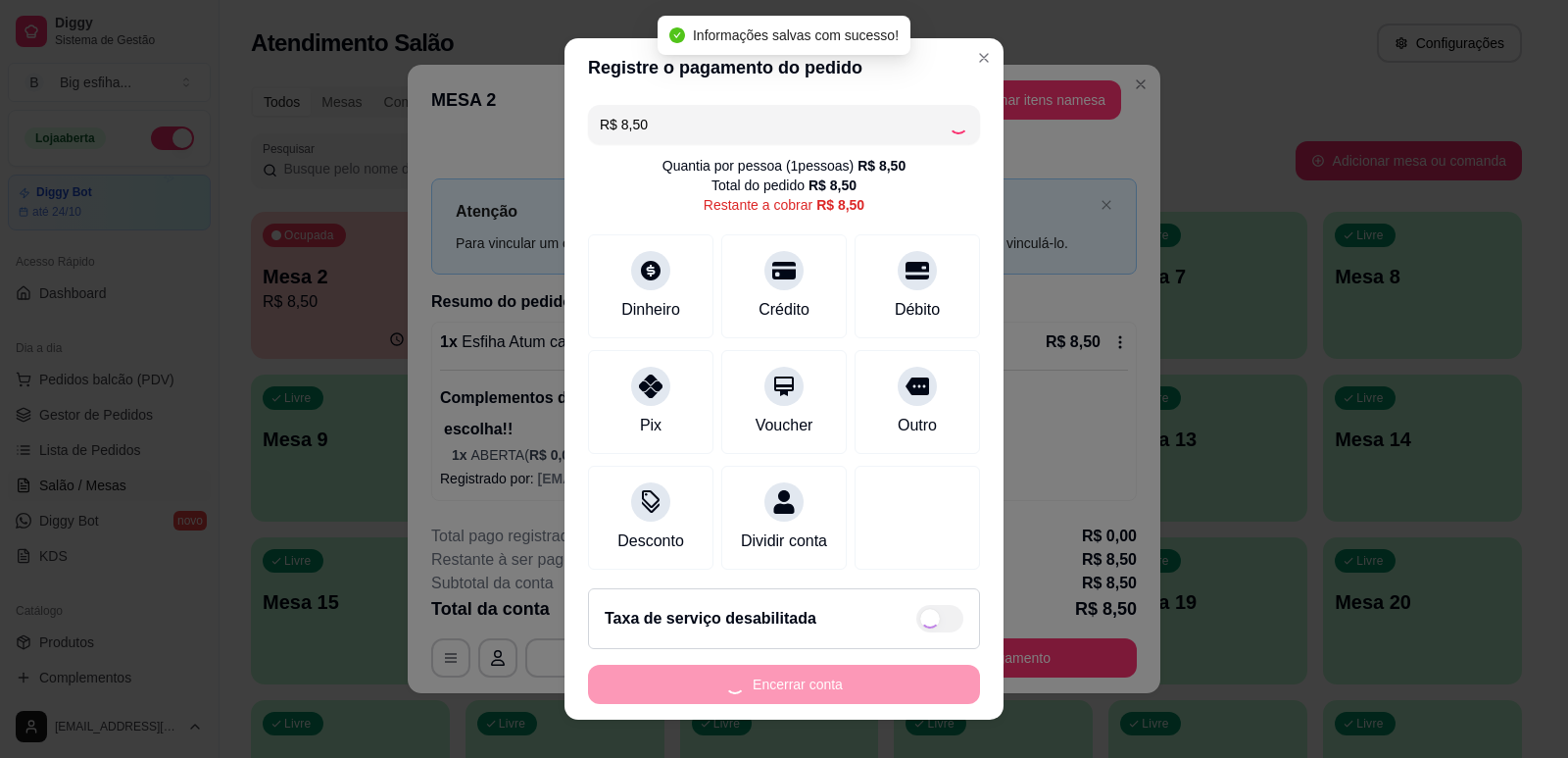
type input "R$ 0,00"
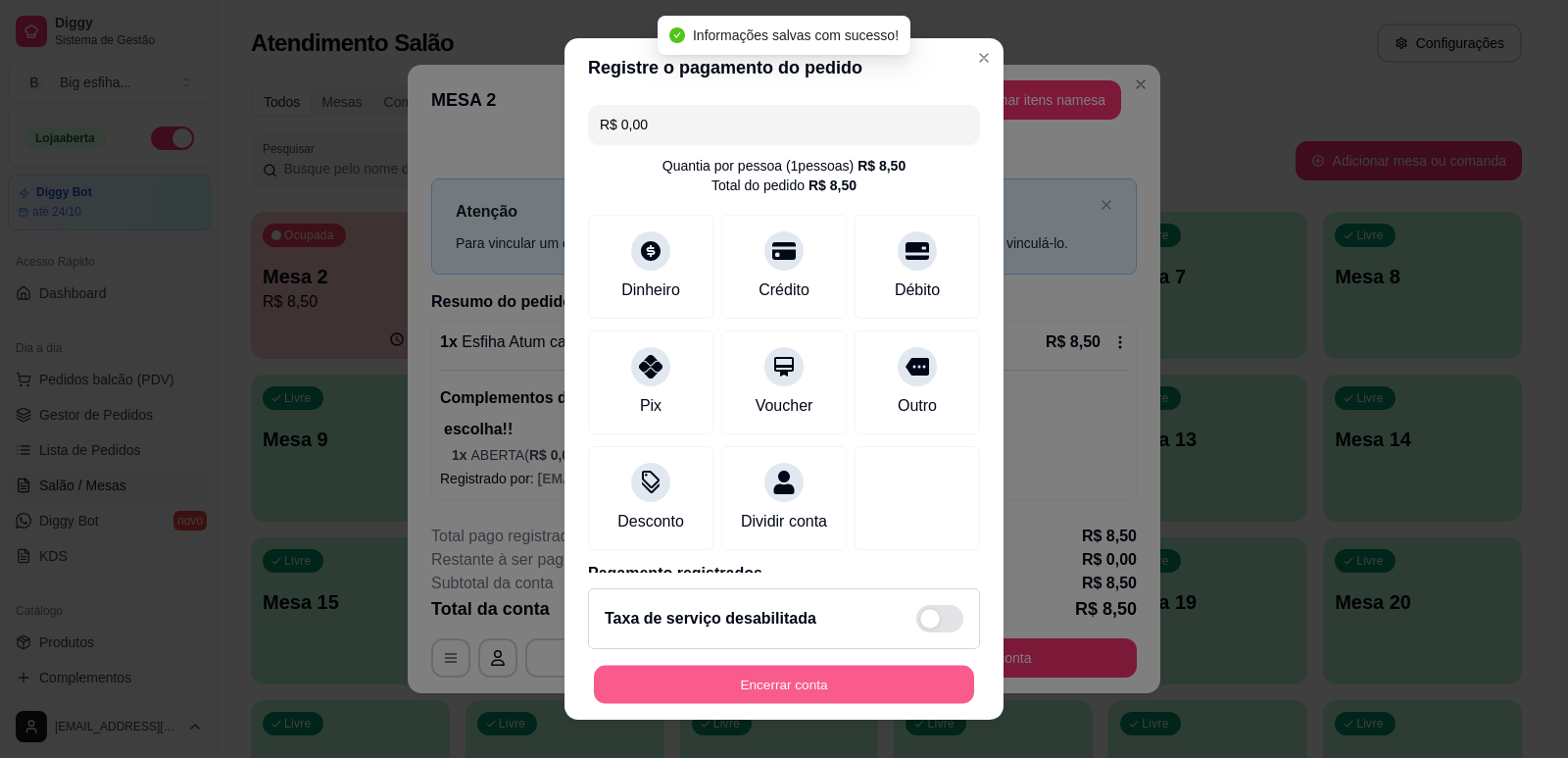
click at [810, 680] on button "Encerrar conta" at bounding box center [784, 684] width 380 height 38
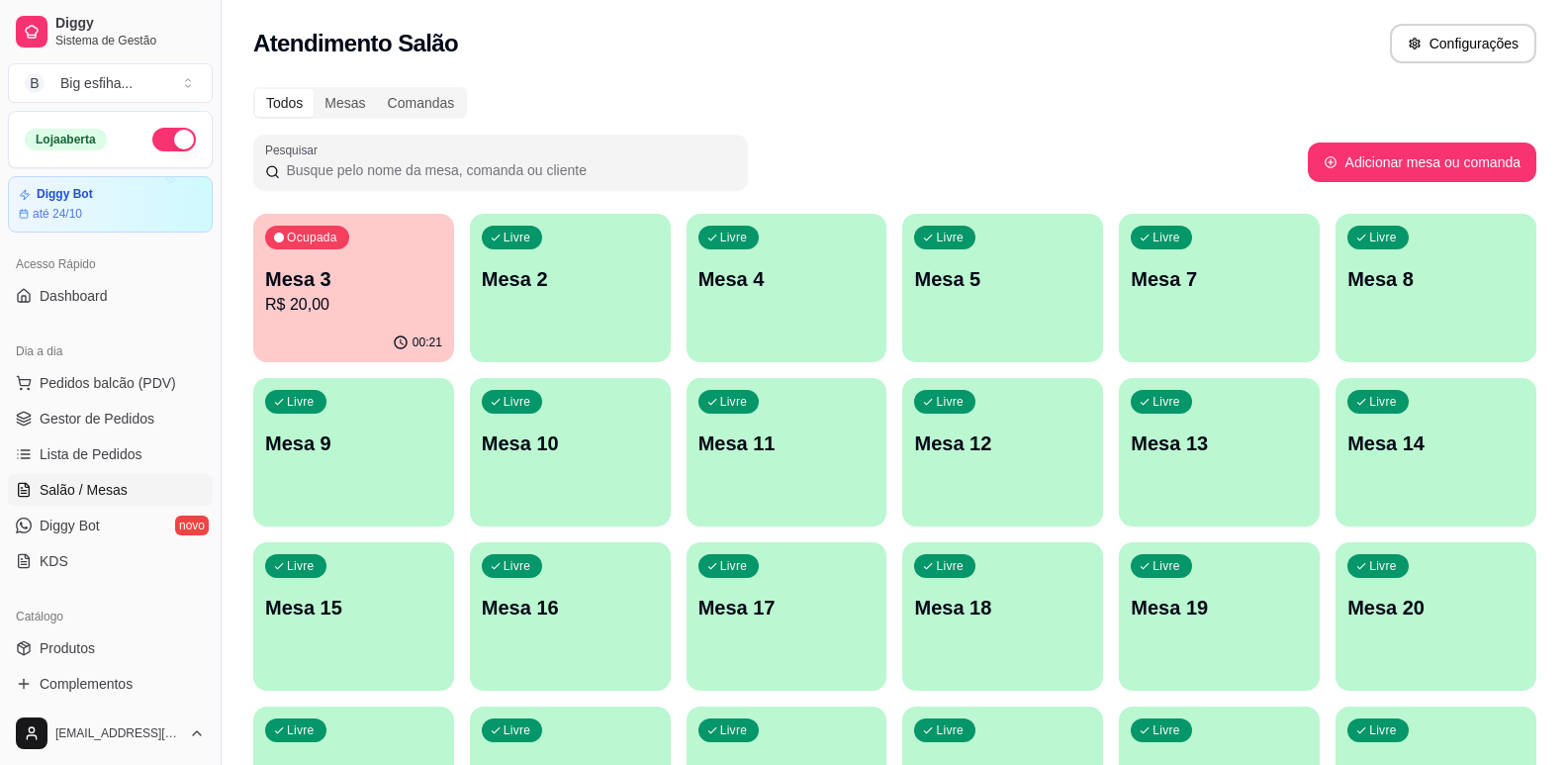
click at [340, 295] on p "R$ 20,00" at bounding box center [354, 305] width 177 height 24
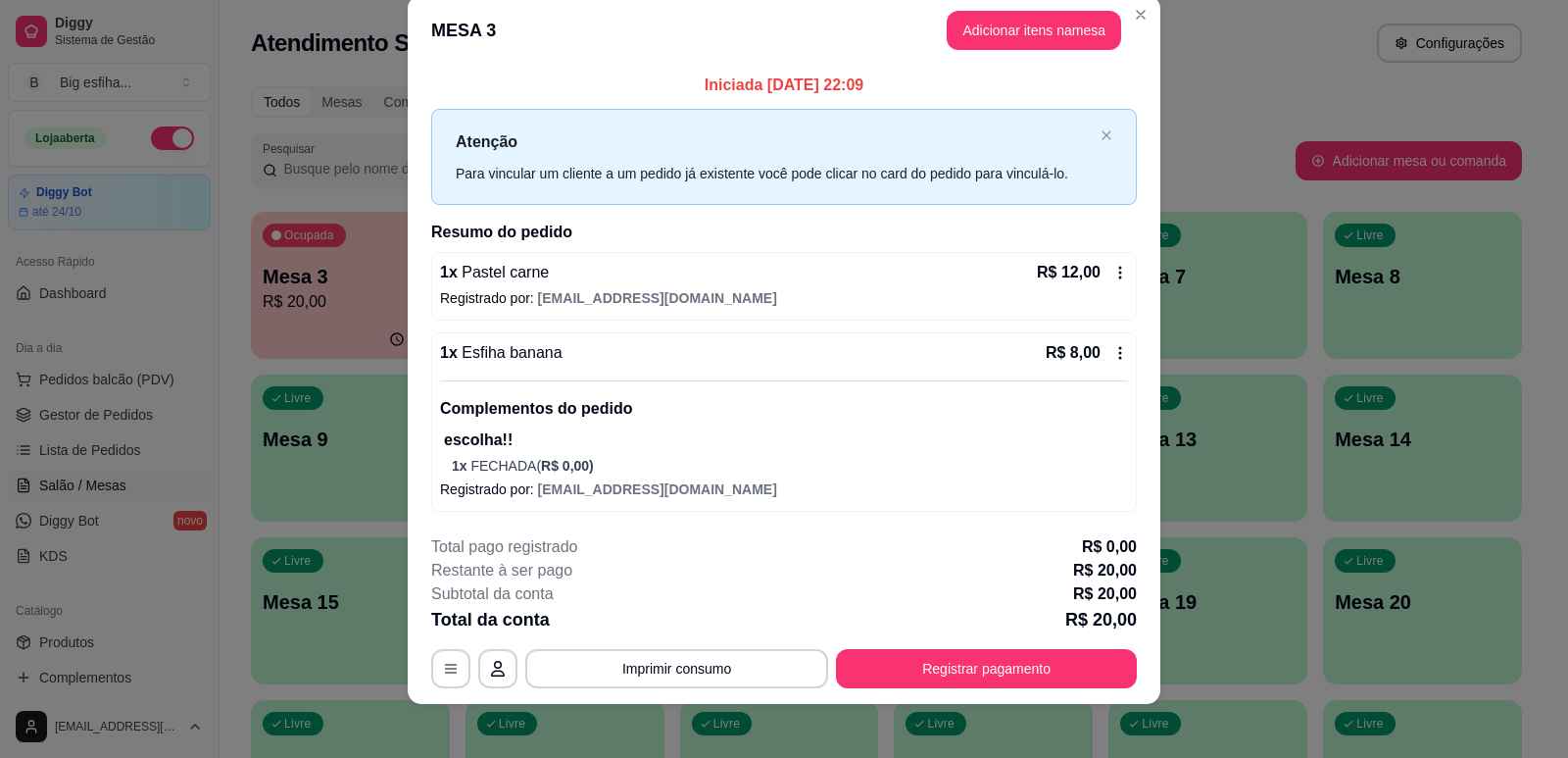
scroll to position [38, 0]
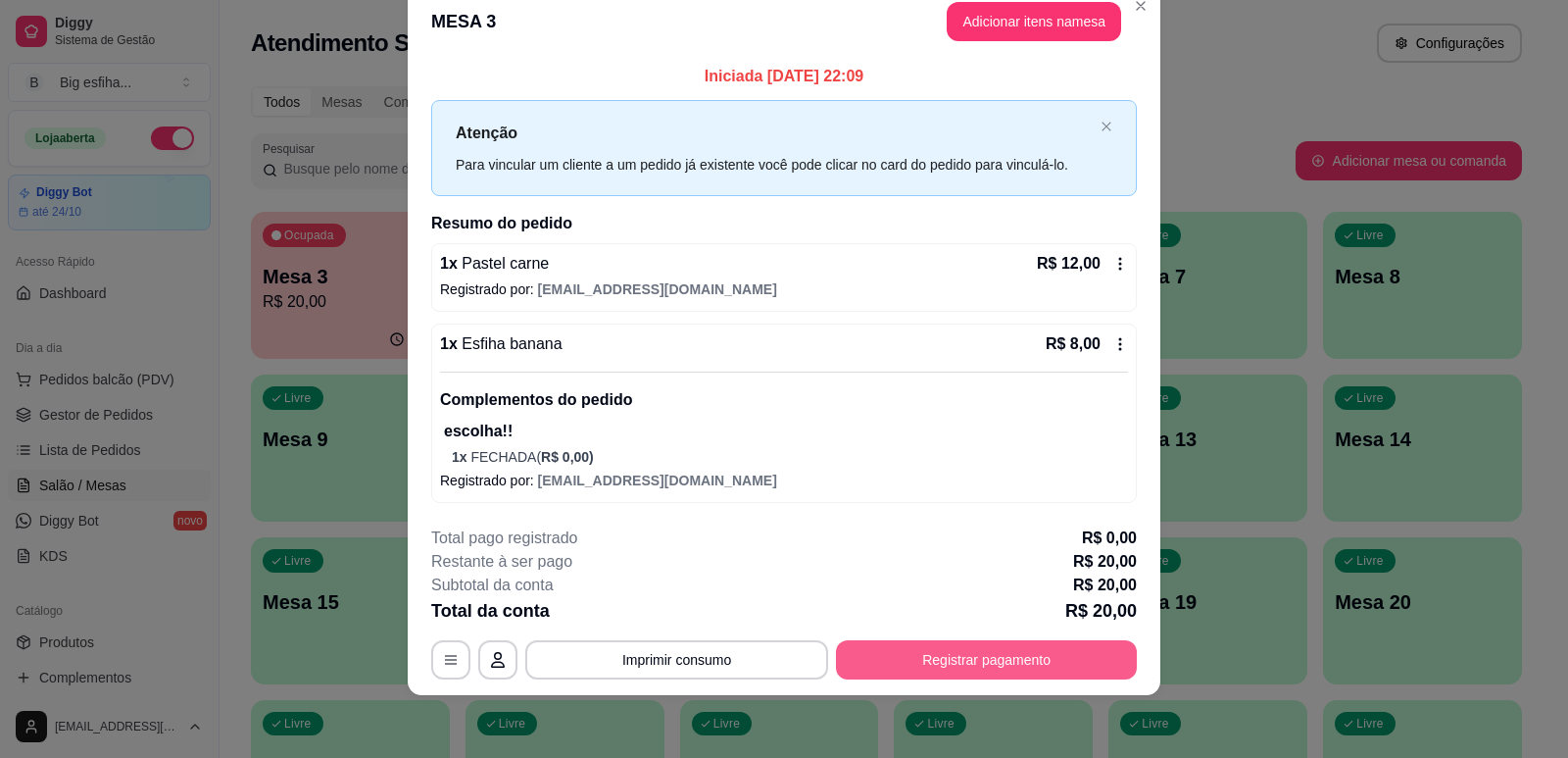
click at [975, 663] on button "Registrar pagamento" at bounding box center [986, 660] width 301 height 39
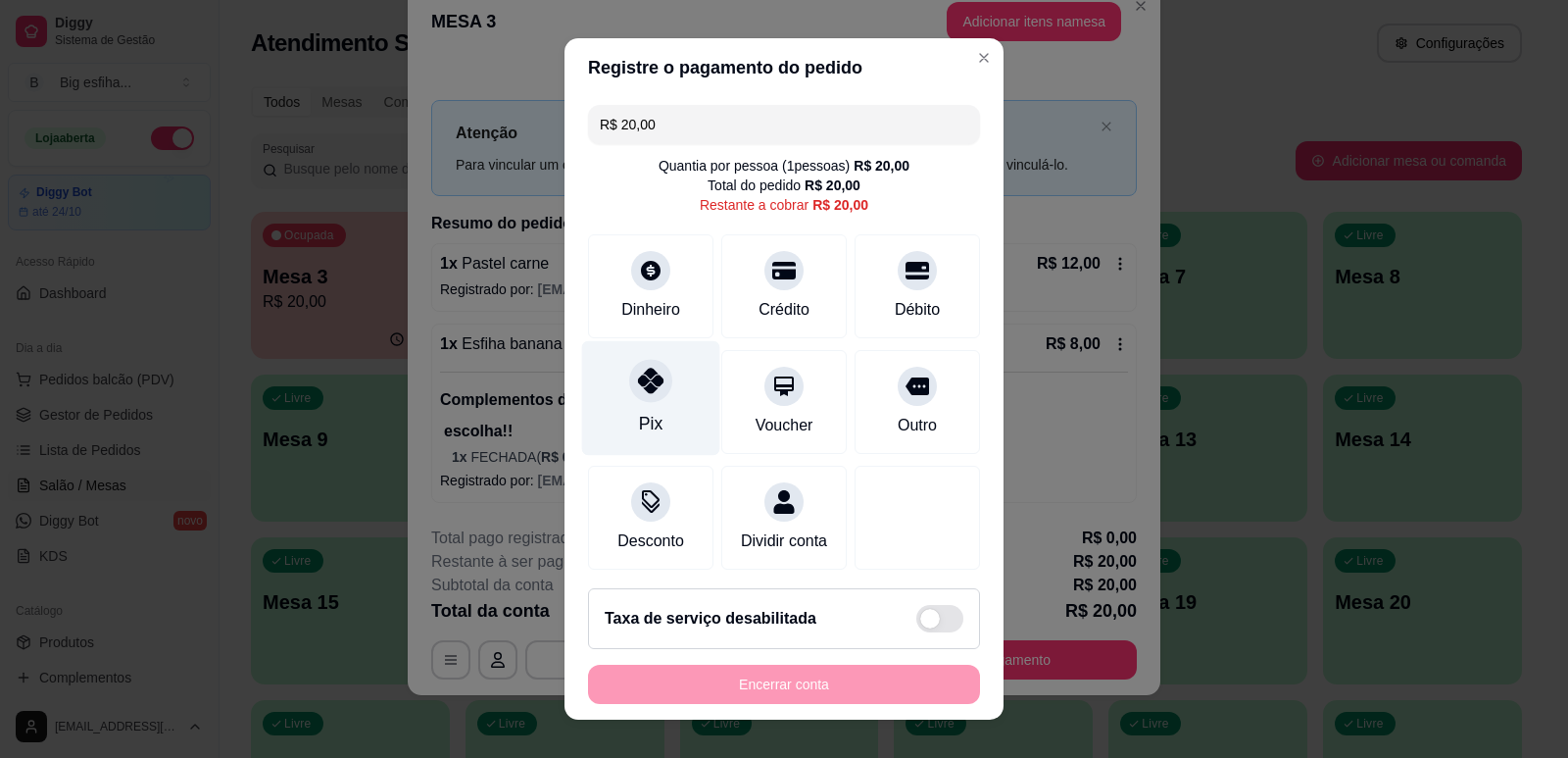
click at [630, 388] on div at bounding box center [651, 380] width 43 height 43
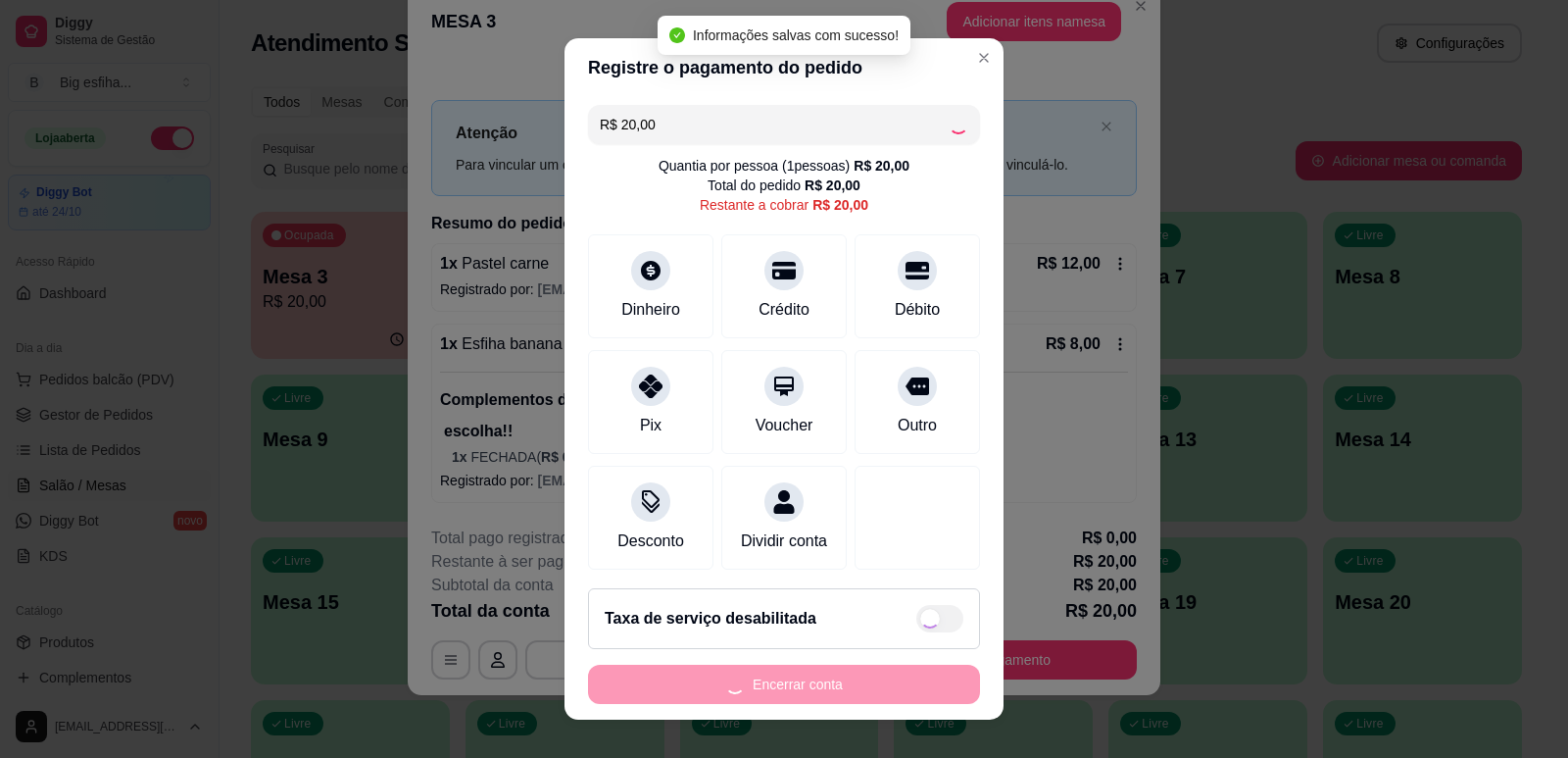
type input "R$ 0,00"
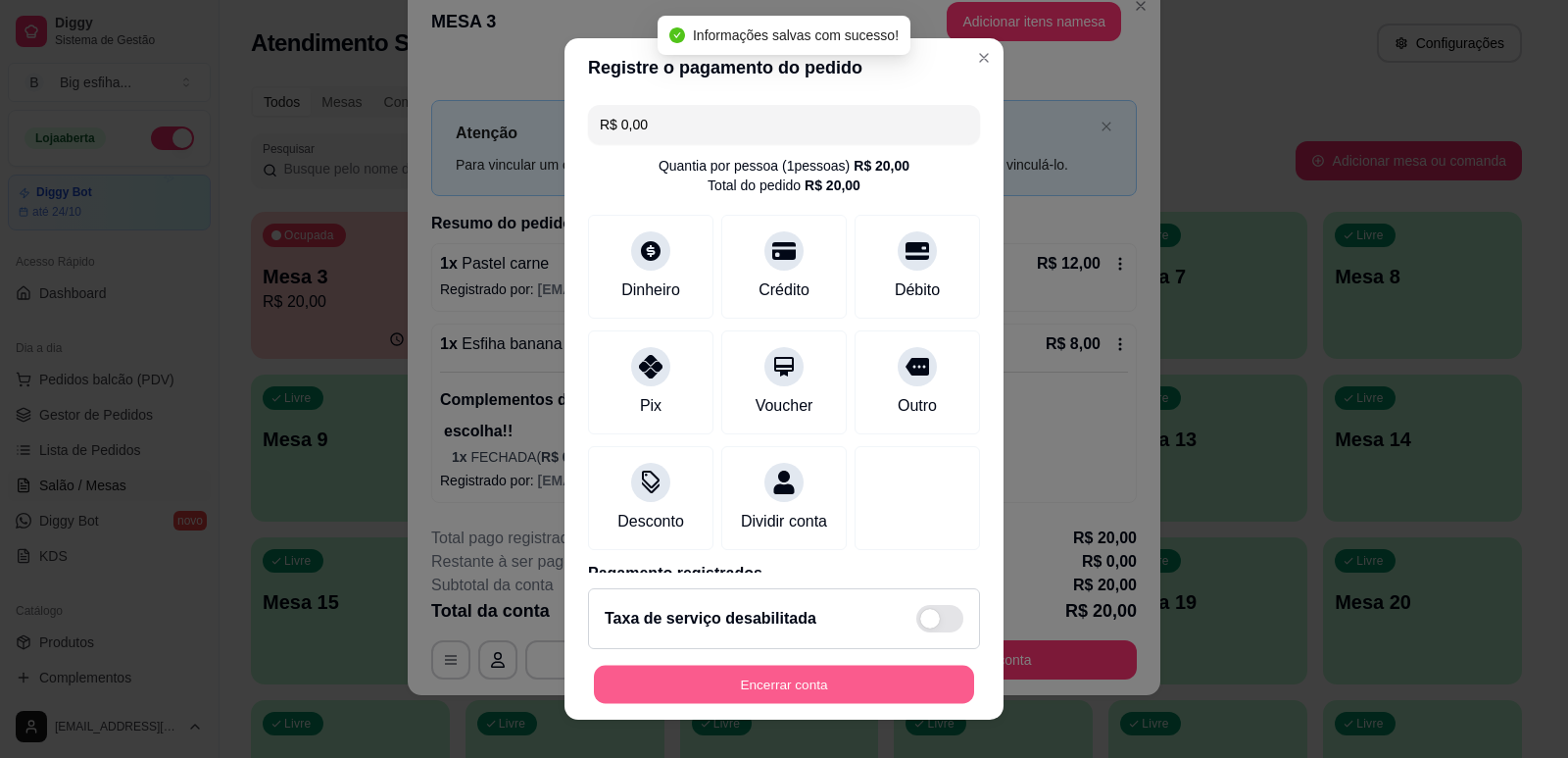
click at [786, 684] on button "Encerrar conta" at bounding box center [784, 684] width 380 height 38
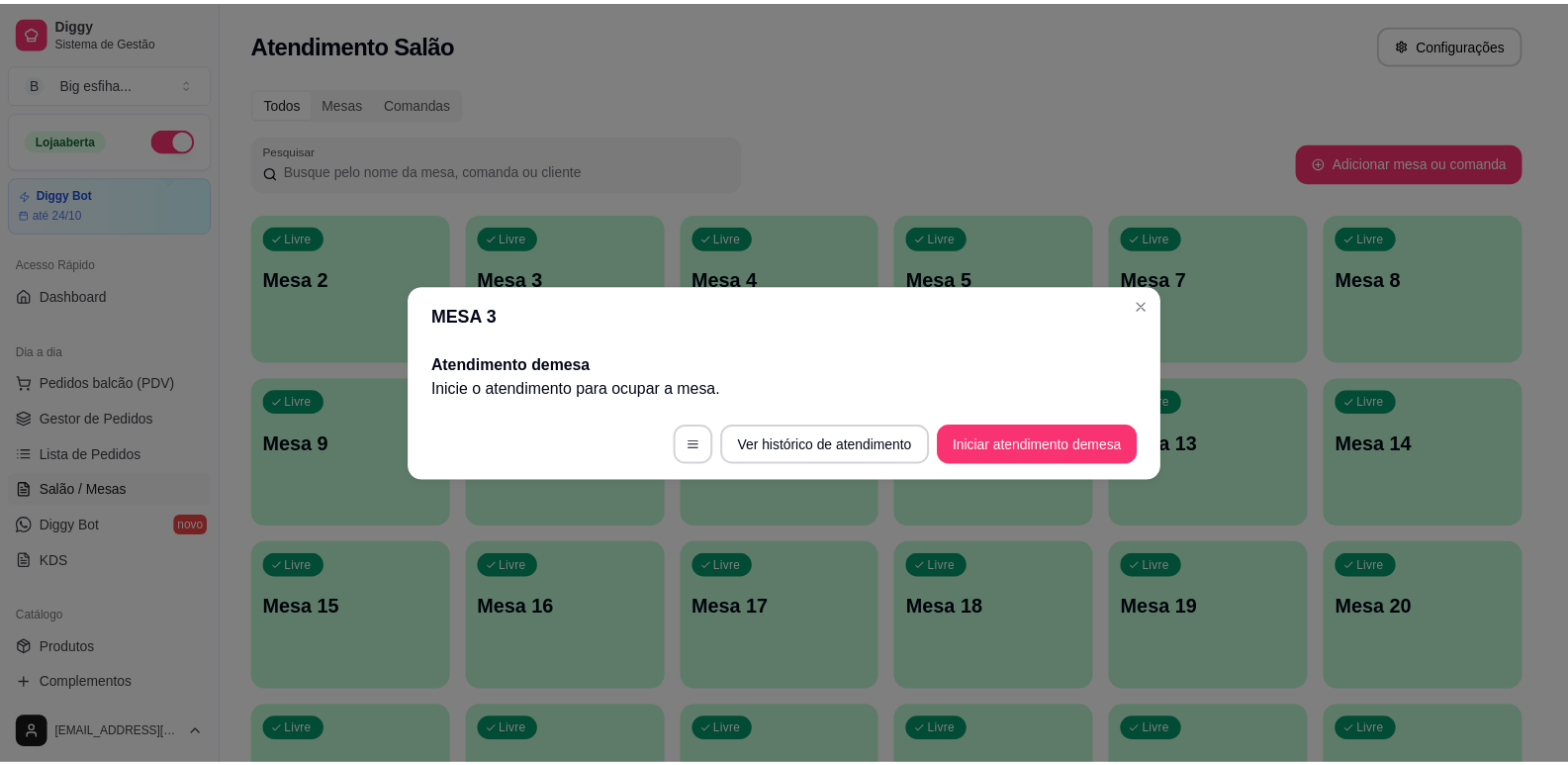
scroll to position [0, 0]
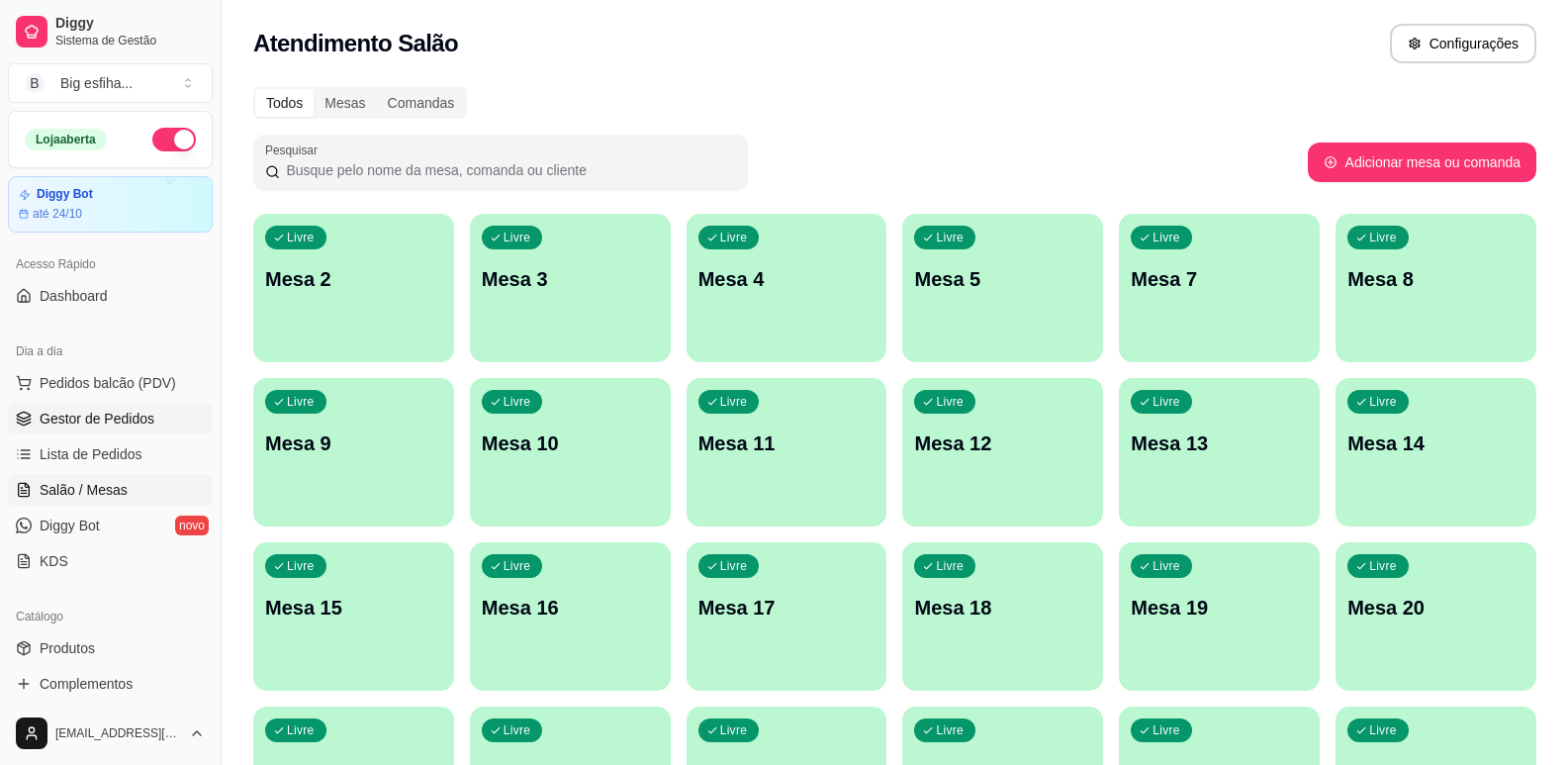
click at [143, 416] on span "Gestor de Pedidos" at bounding box center [97, 418] width 115 height 20
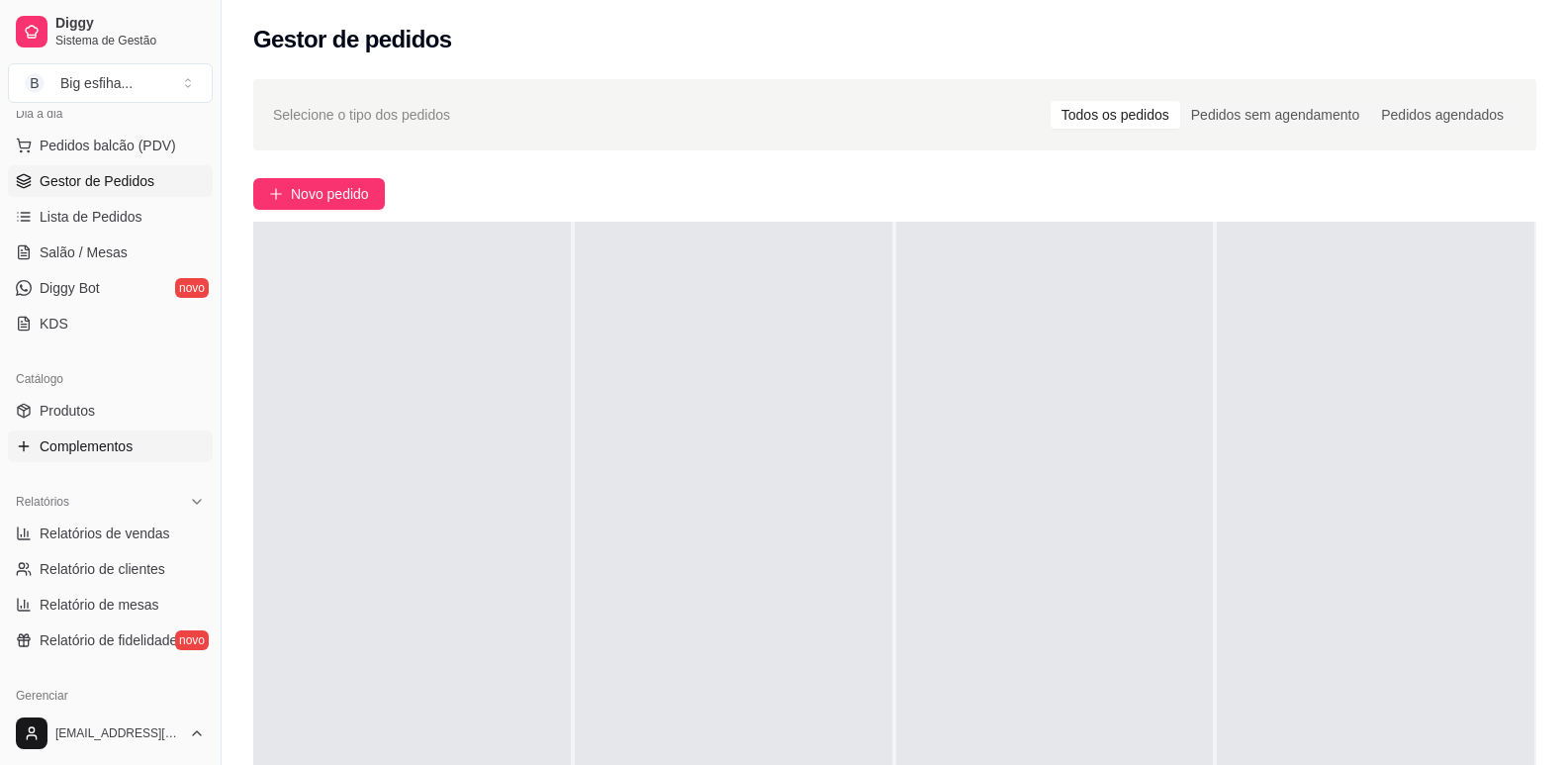
scroll to position [395, 0]
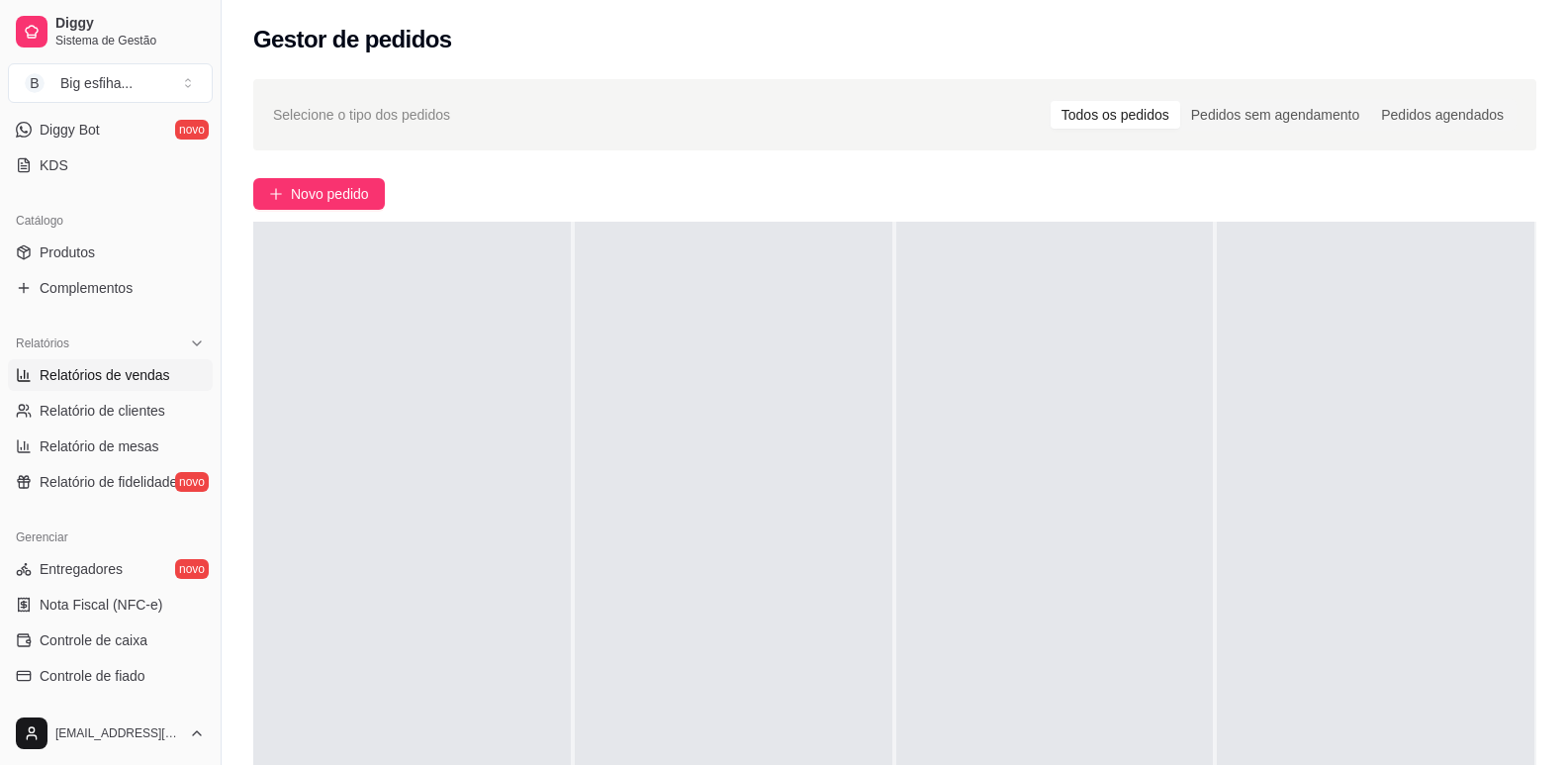
click at [120, 379] on span "Relatórios de vendas" at bounding box center [105, 375] width 131 height 20
select select "ALL"
select select "0"
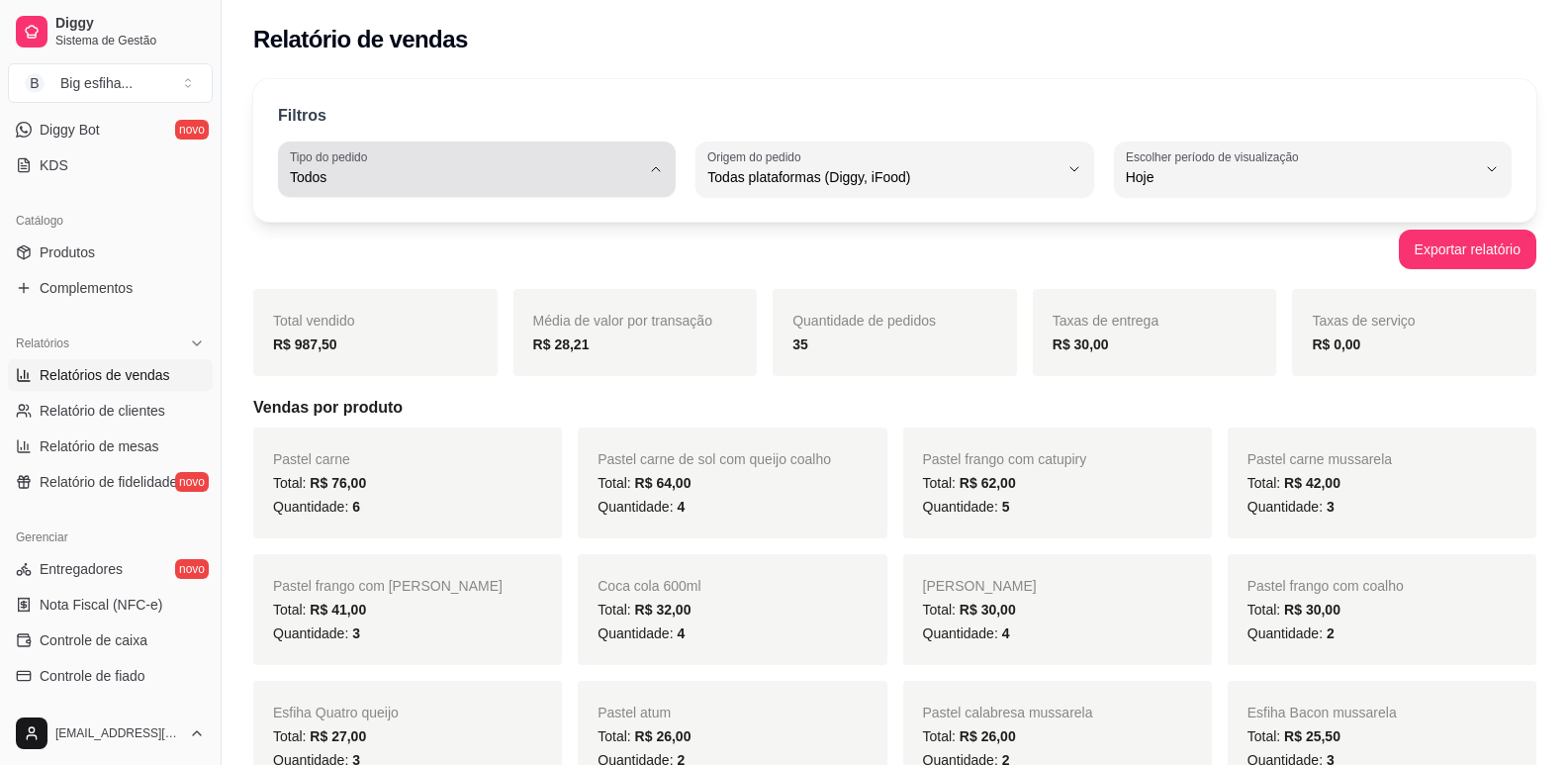
click at [645, 163] on button "Tipo do pedido Todos" at bounding box center [476, 169] width 397 height 56
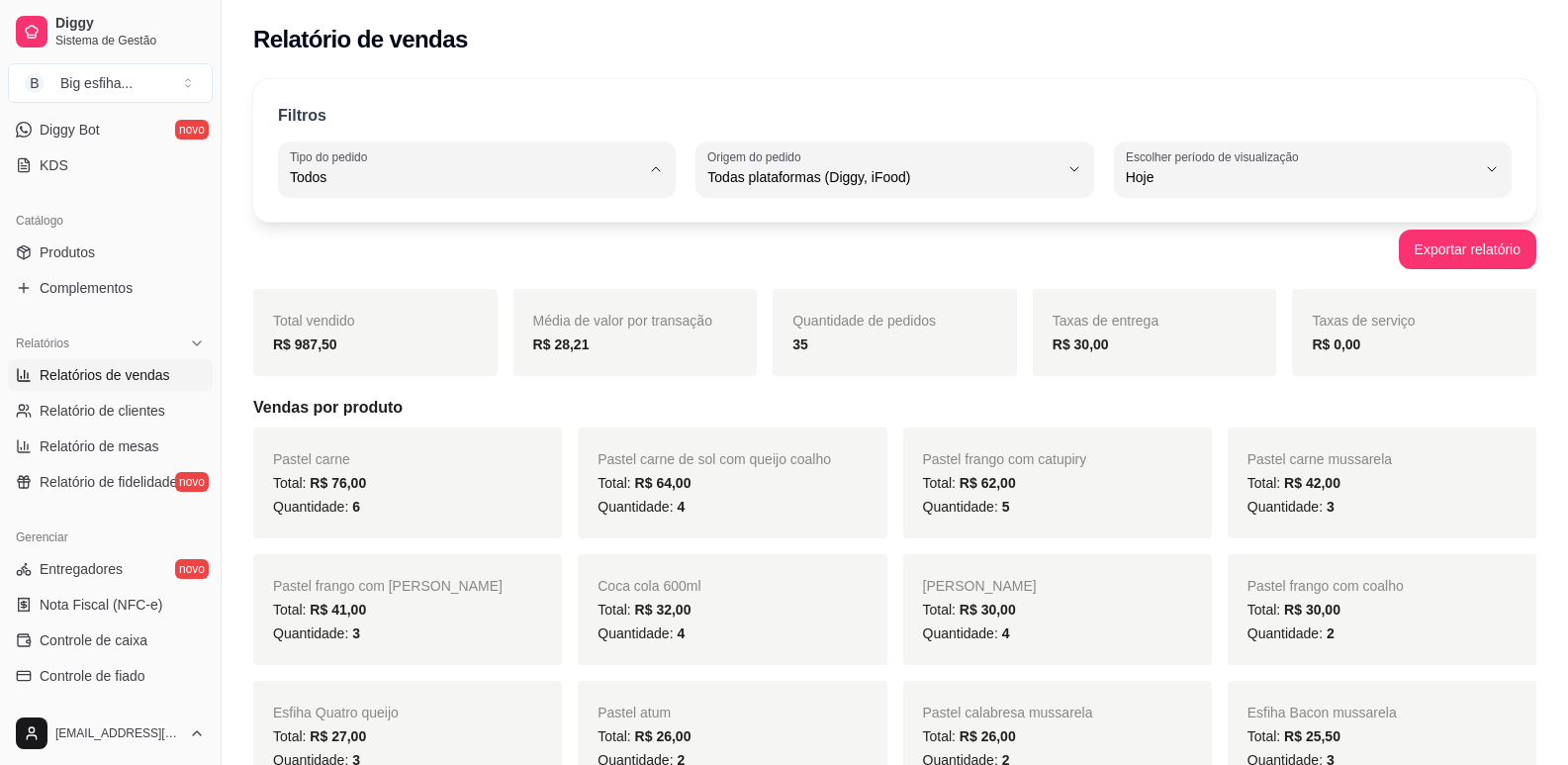
click at [603, 258] on span "Entrega" at bounding box center [467, 256] width 333 height 19
type input "DELIVERY"
select select "DELIVERY"
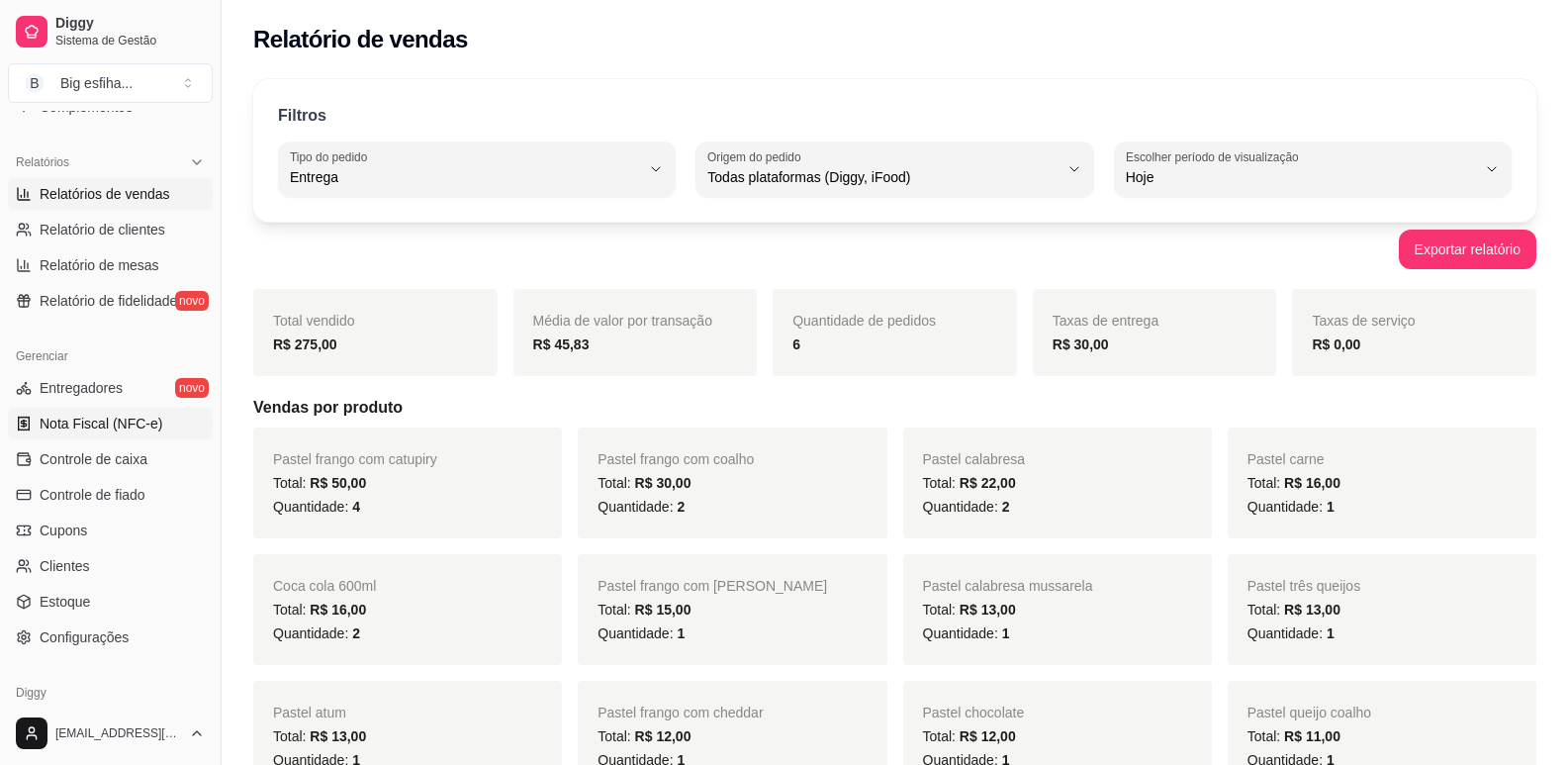
scroll to position [594, 0]
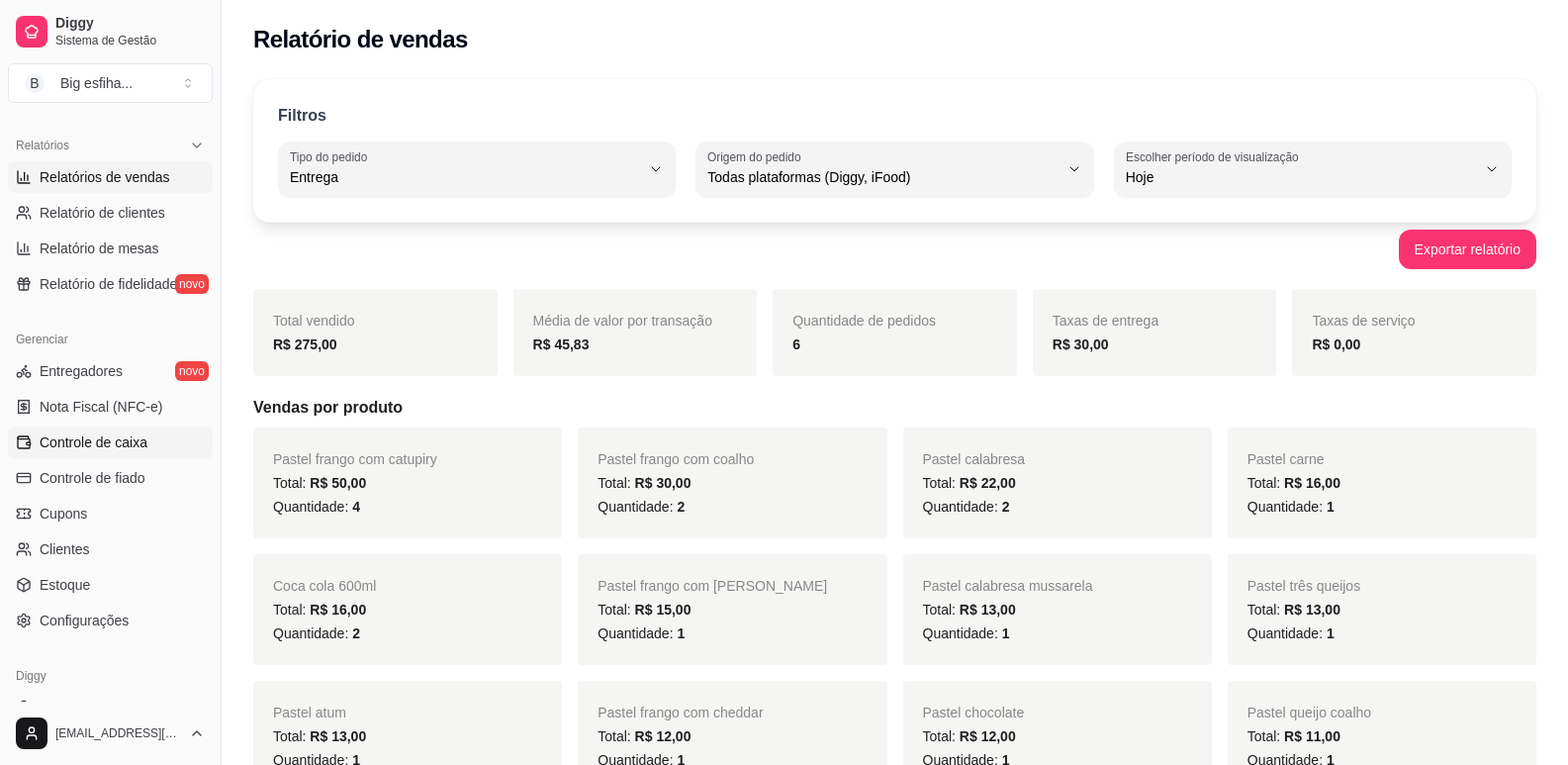
click at [128, 436] on span "Controle de caixa" at bounding box center [94, 442] width 108 height 20
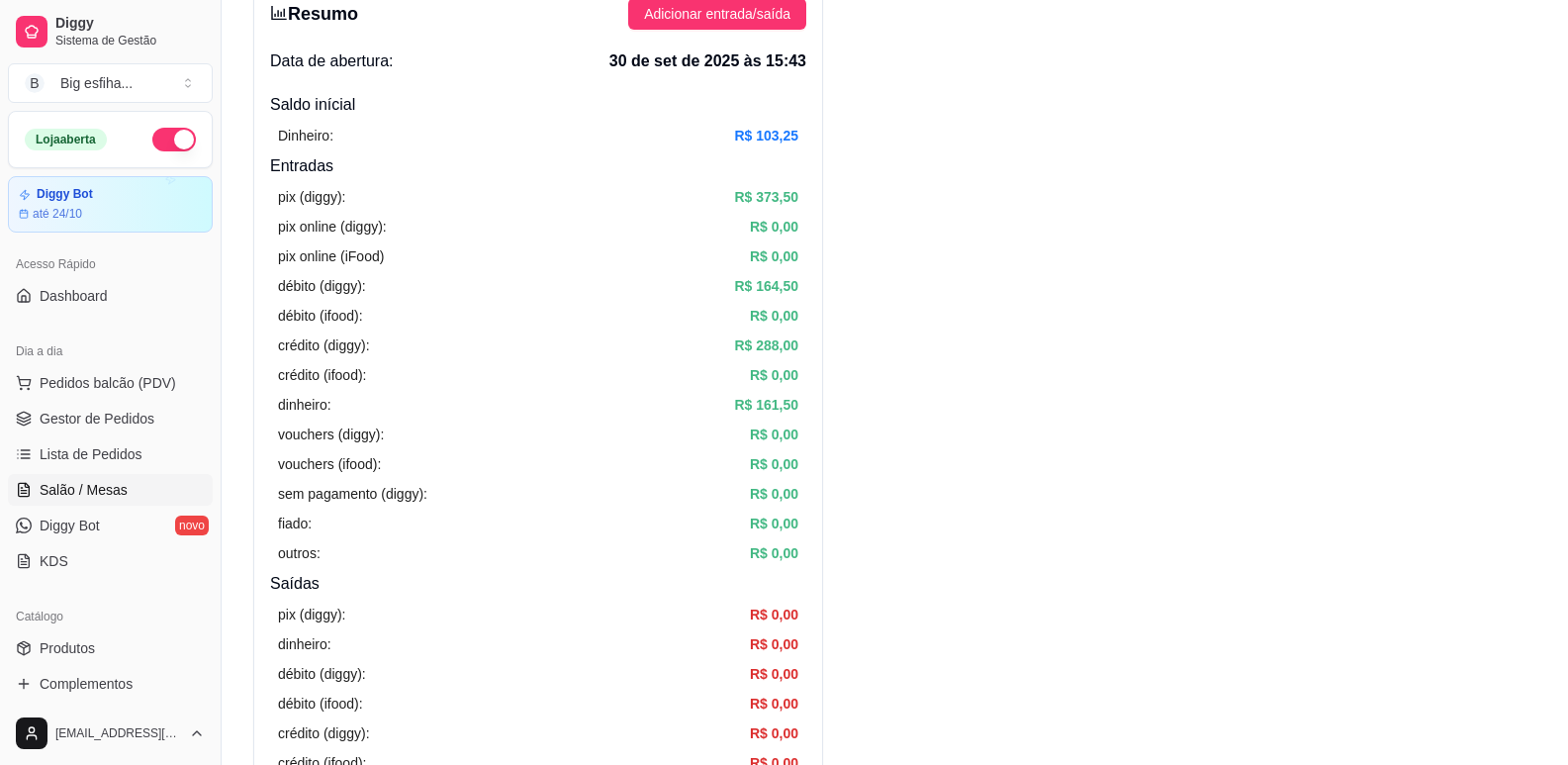
scroll to position [198, 0]
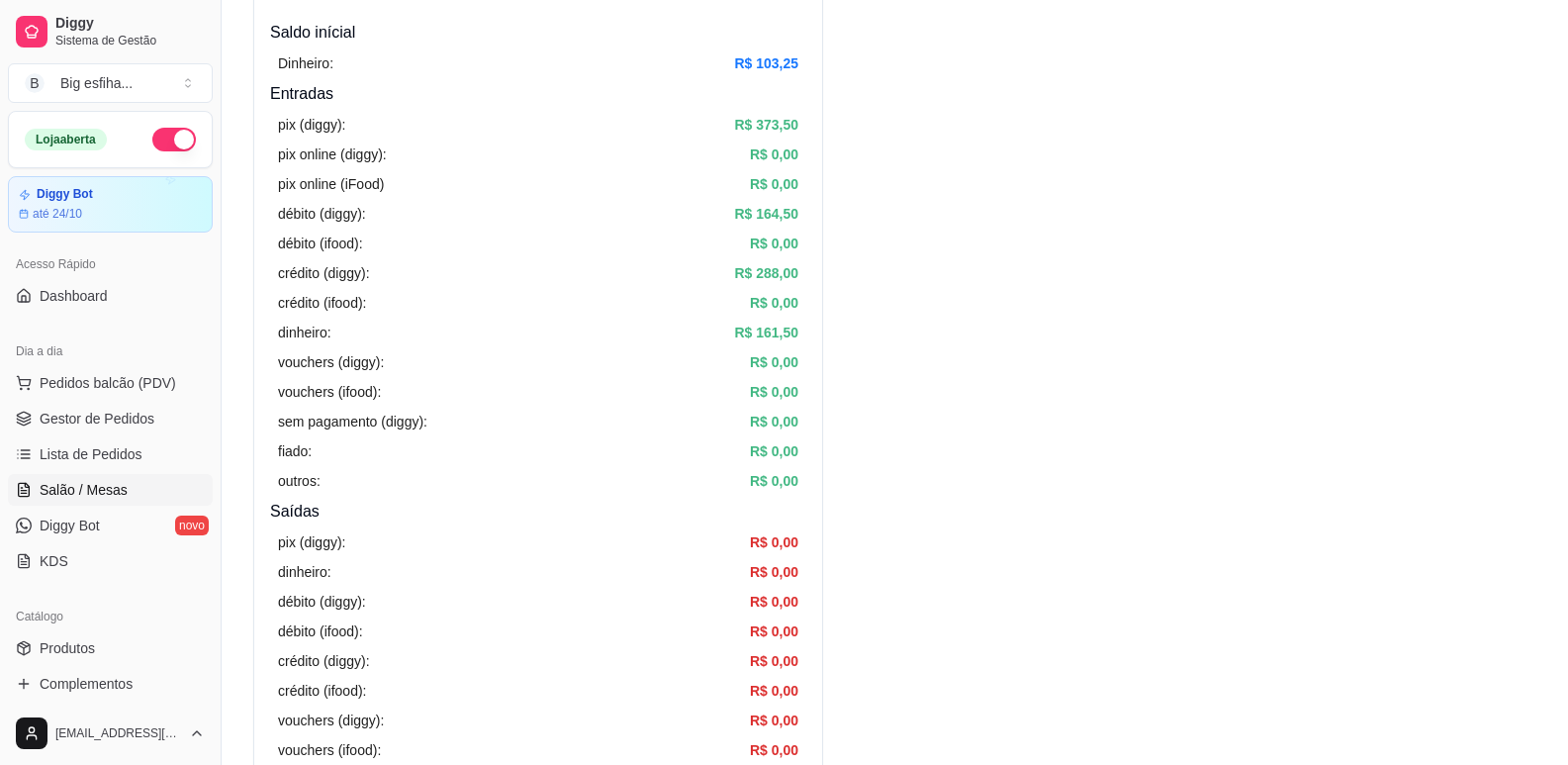
drag, startPoint x: 103, startPoint y: 462, endPoint x: 102, endPoint y: 476, distance: 14.0
click at [103, 463] on span "Lista de Pedidos" at bounding box center [91, 454] width 103 height 20
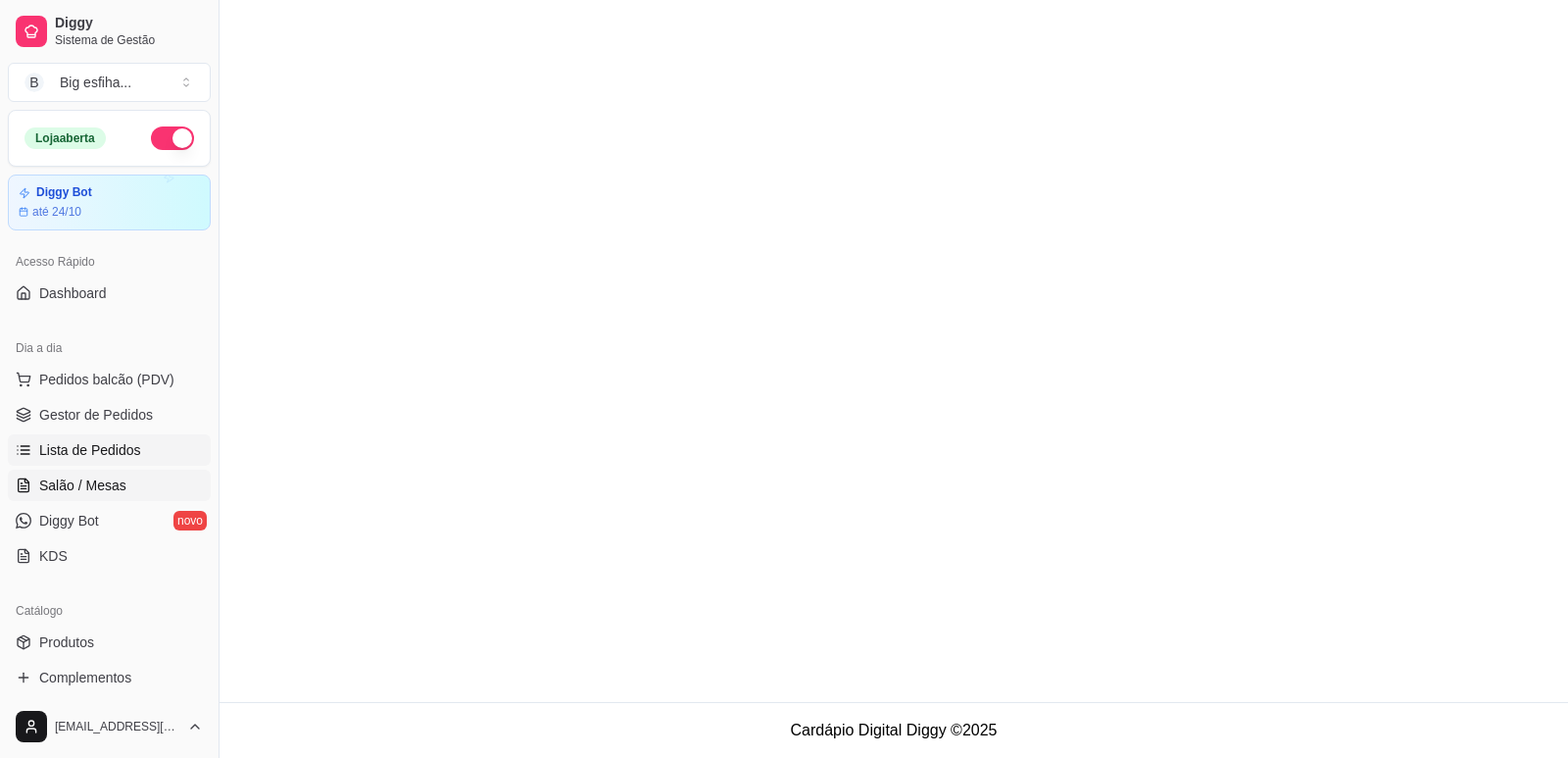
click at [109, 478] on span "Salão / Mesas" at bounding box center [83, 486] width 87 height 20
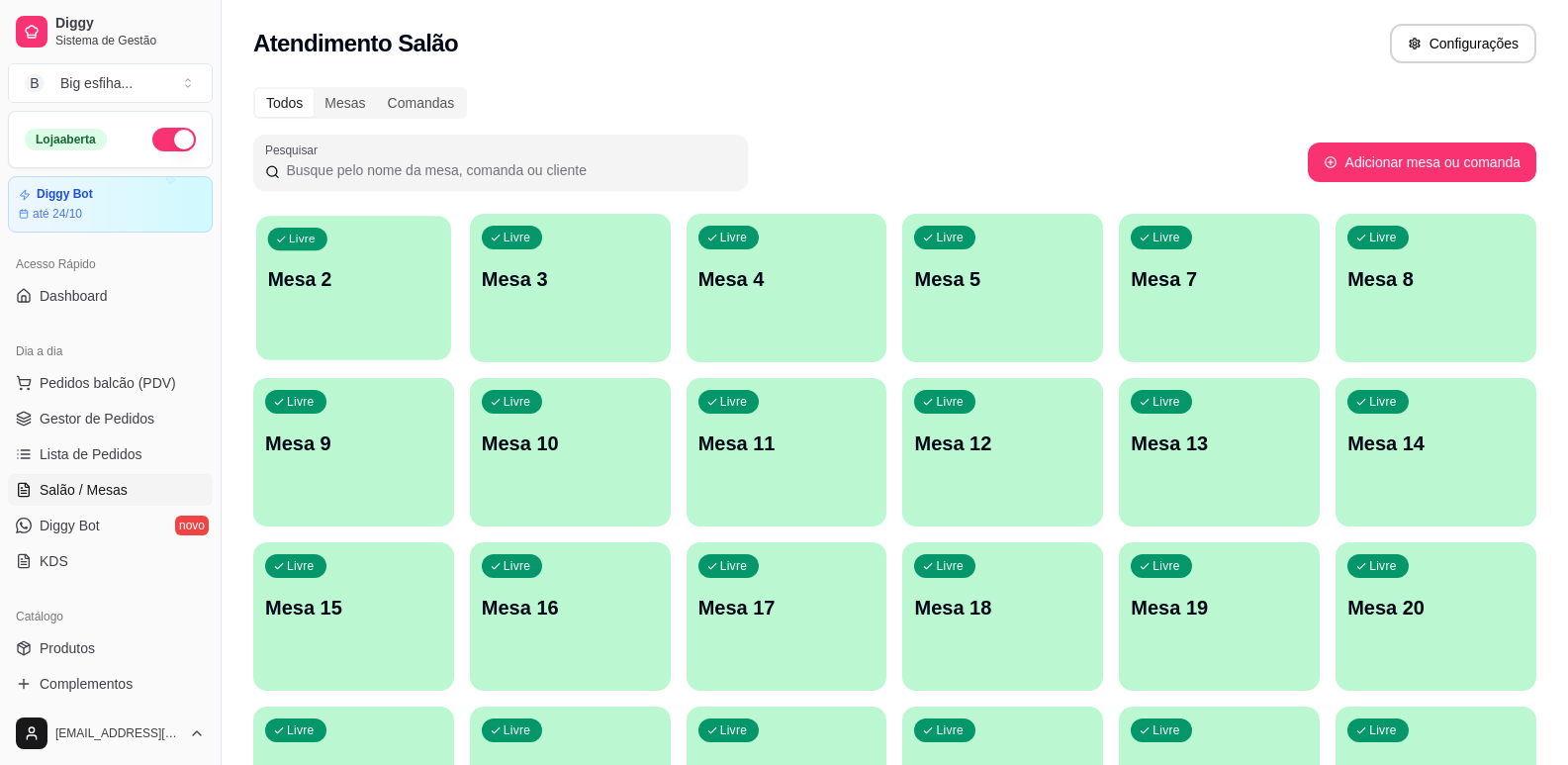
click at [378, 296] on div "Livre Mesa 2" at bounding box center [354, 276] width 195 height 121
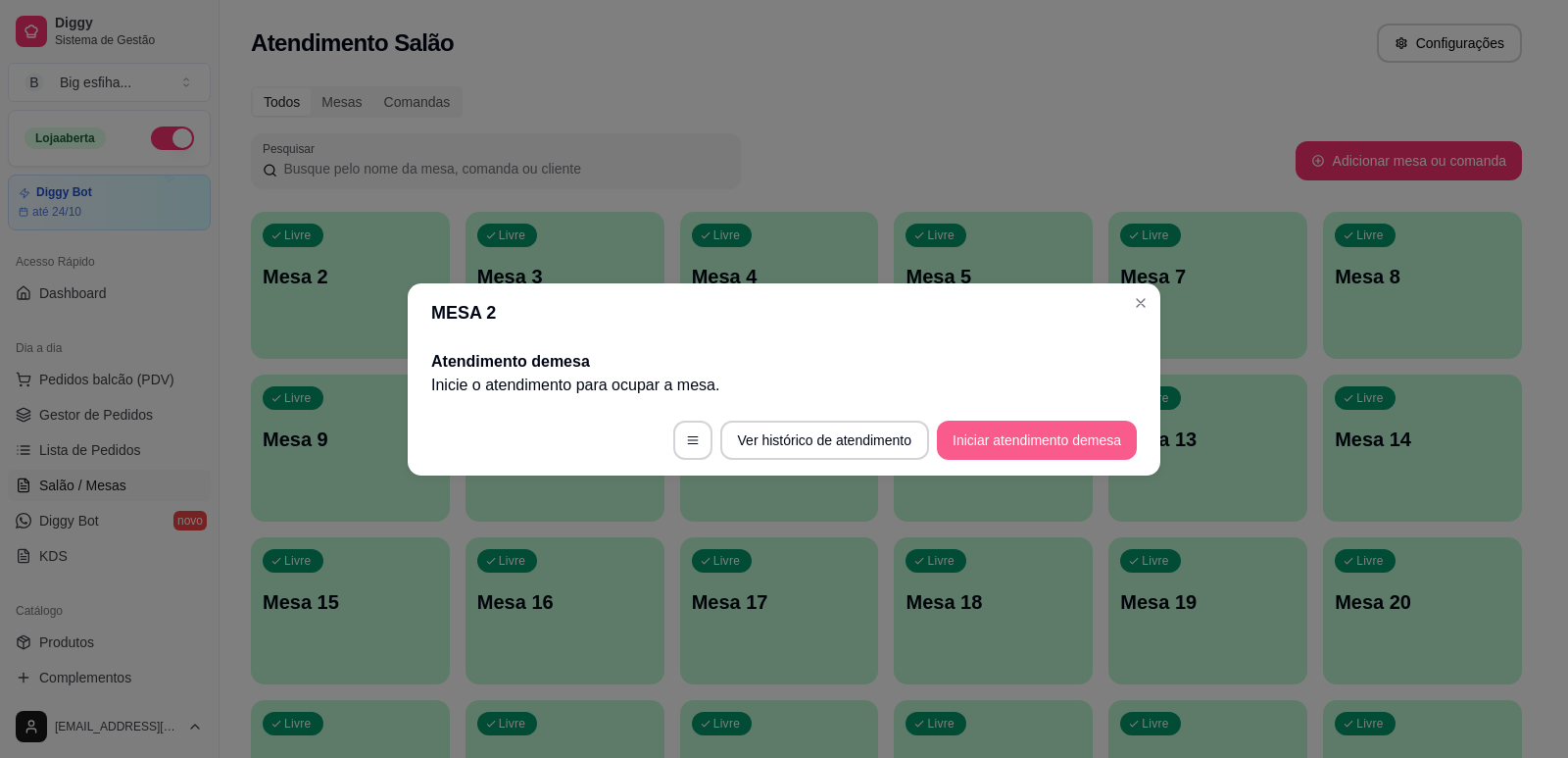
click at [1051, 425] on button "Iniciar atendimento de mesa" at bounding box center [1036, 440] width 200 height 39
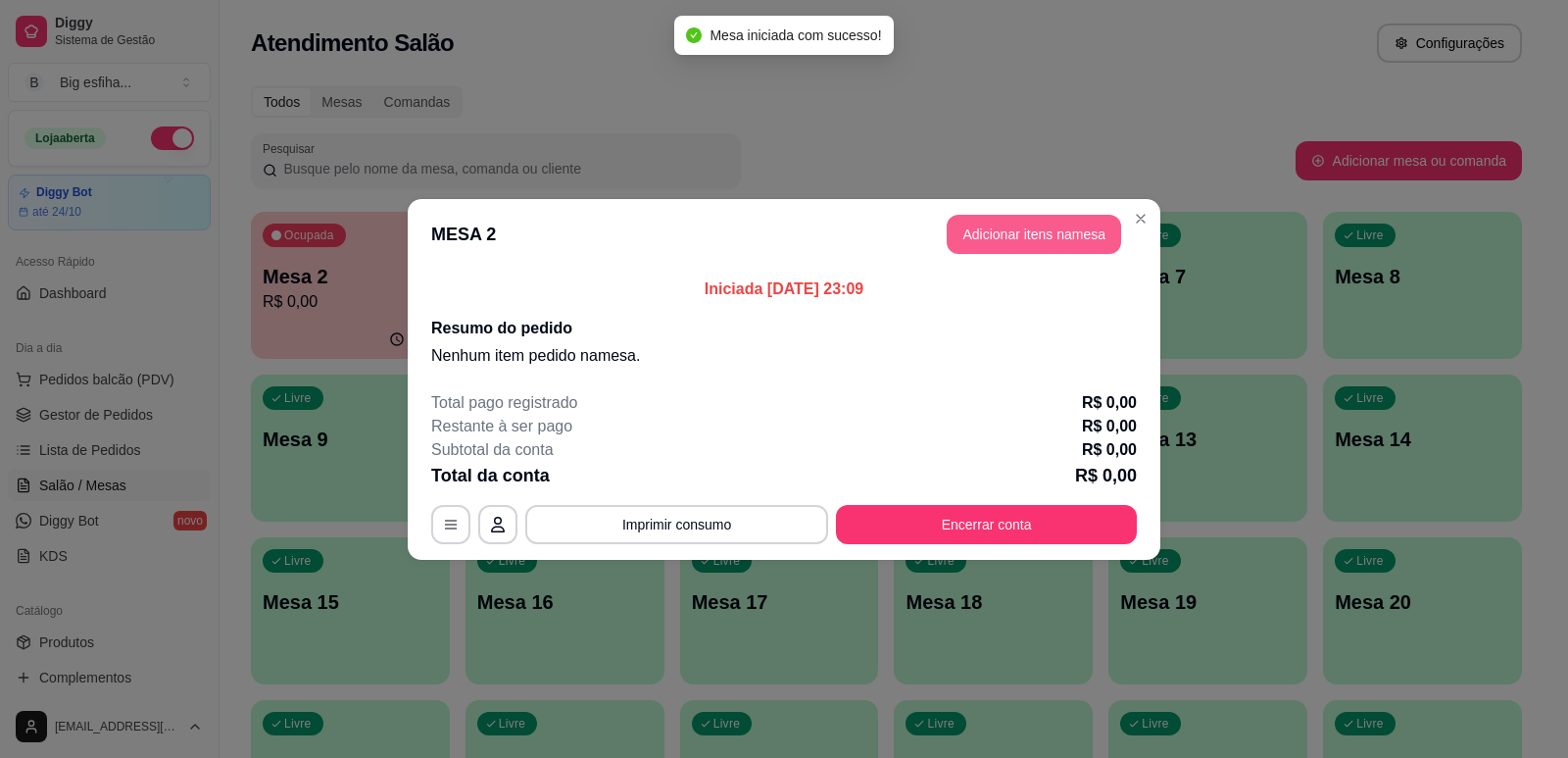
click at [1034, 247] on button "Adicionar itens na mesa" at bounding box center [1033, 235] width 175 height 39
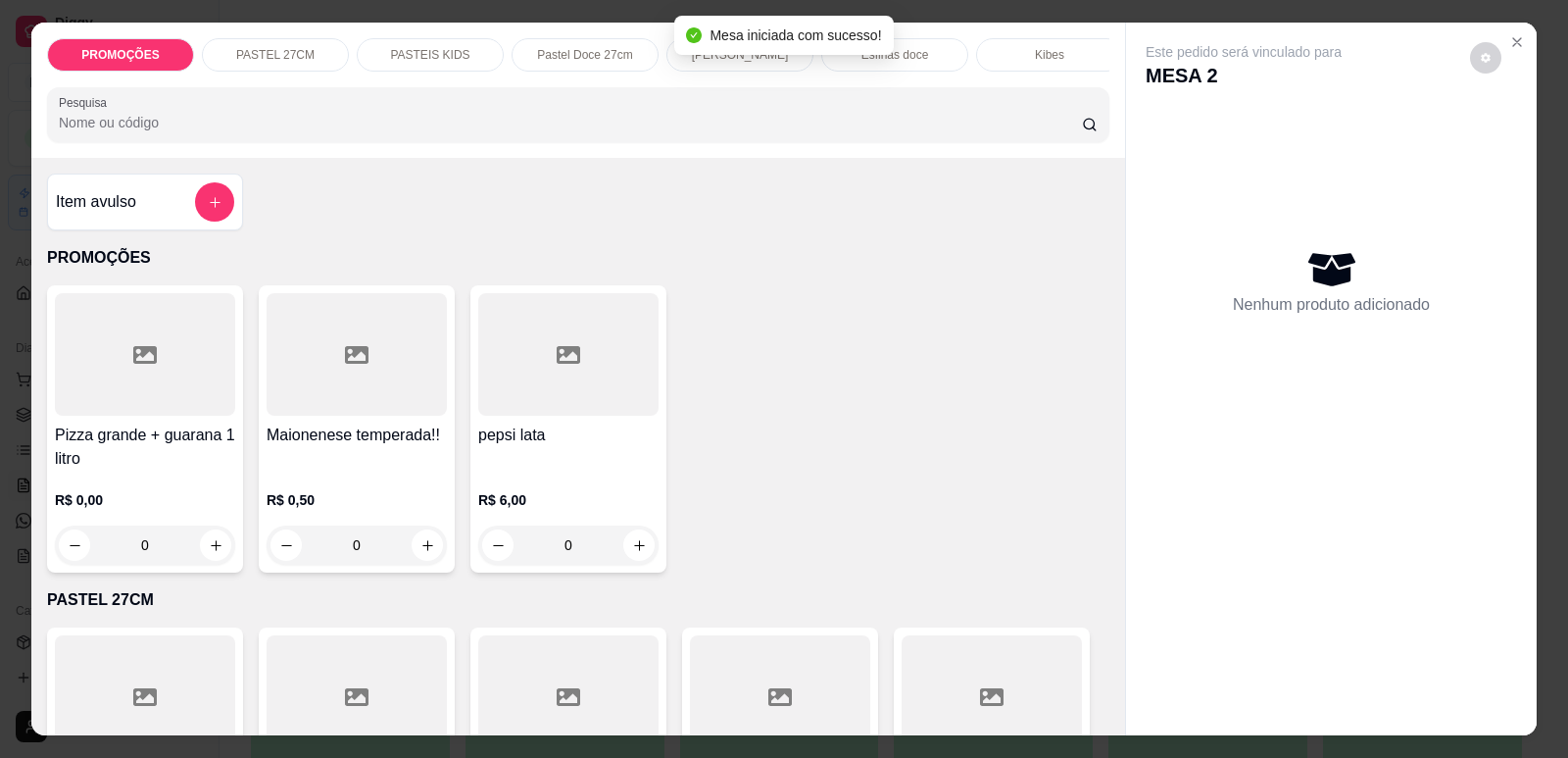
scroll to position [0, 787]
click at [854, 62] on p "Refrigerante" at bounding box center [881, 55] width 65 height 16
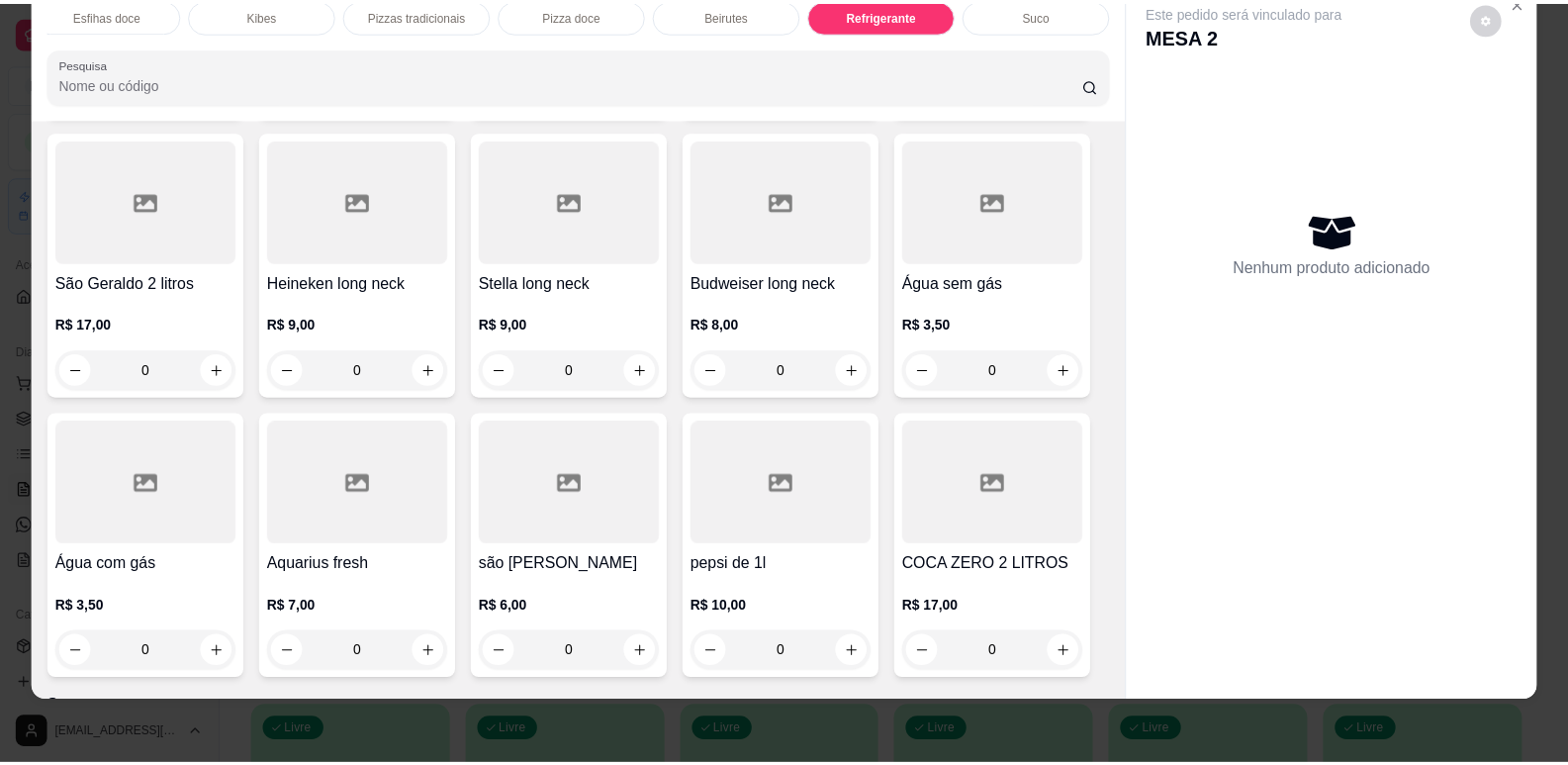
scroll to position [12108, 0]
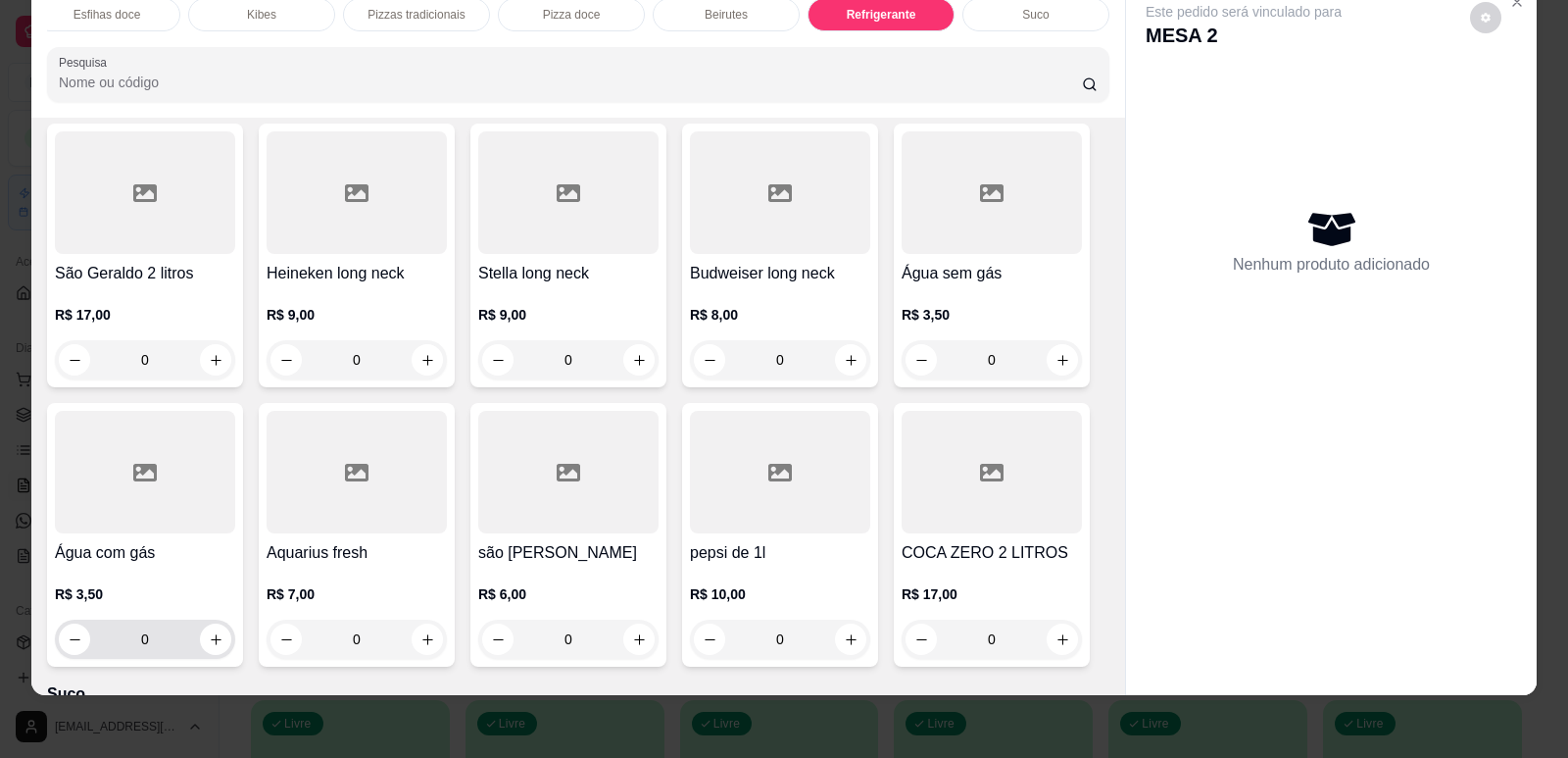
click at [202, 624] on button "increase-product-quantity" at bounding box center [216, 640] width 32 height 32
type input "1"
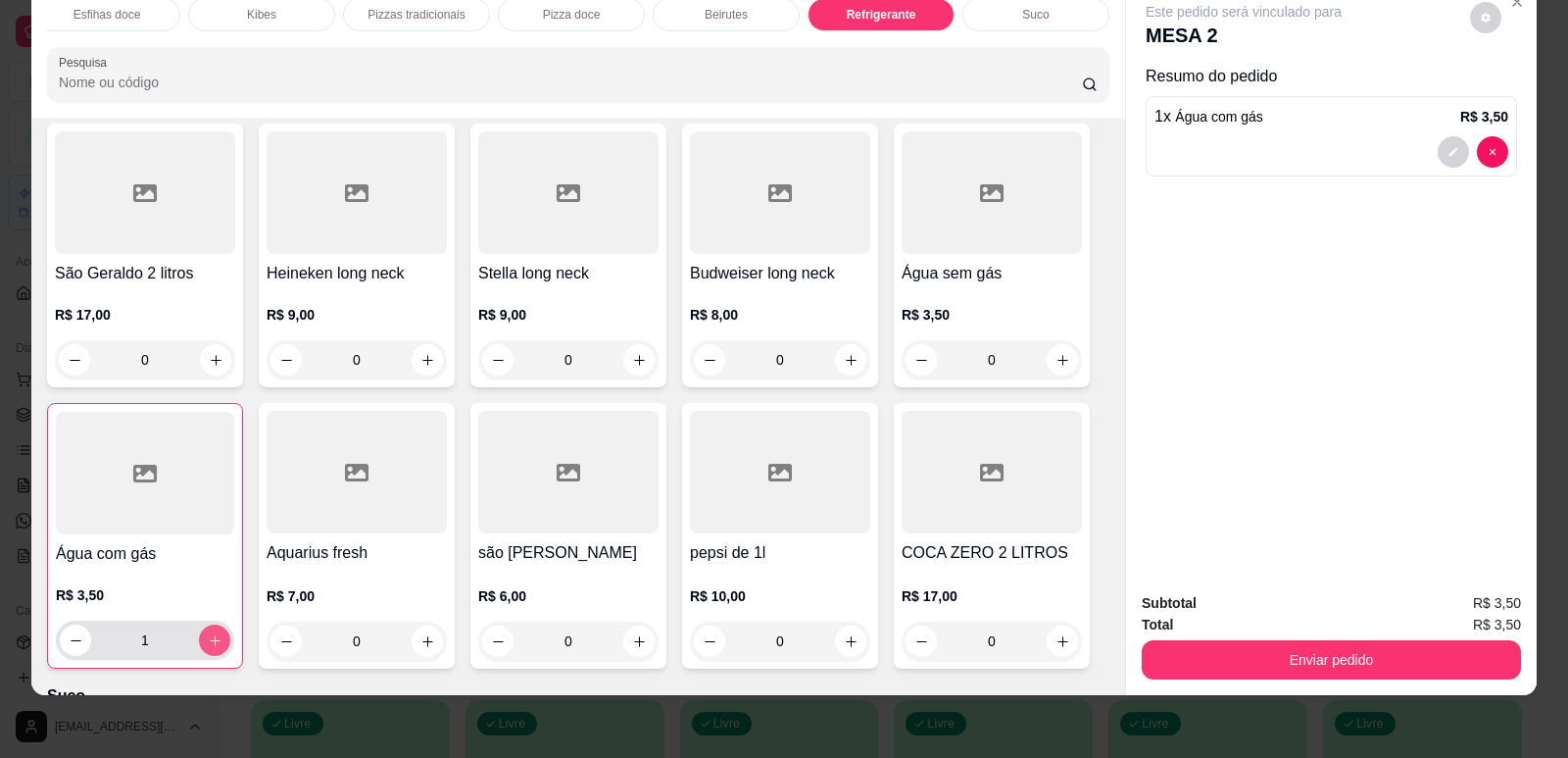
click at [1300, 644] on button "Enviar pedido" at bounding box center [1331, 660] width 379 height 39
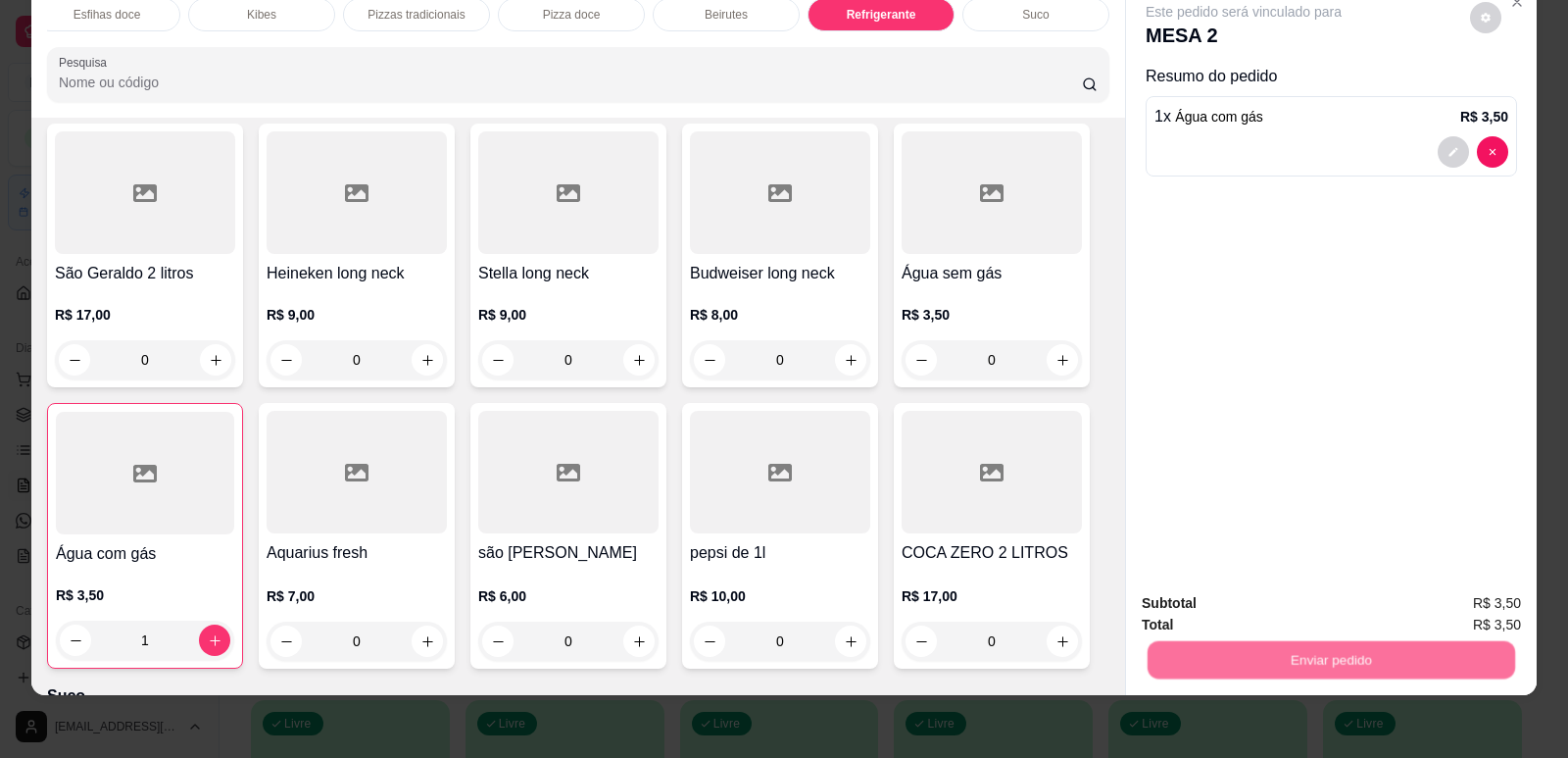
click at [1462, 600] on button "Enviar pedido" at bounding box center [1470, 612] width 111 height 38
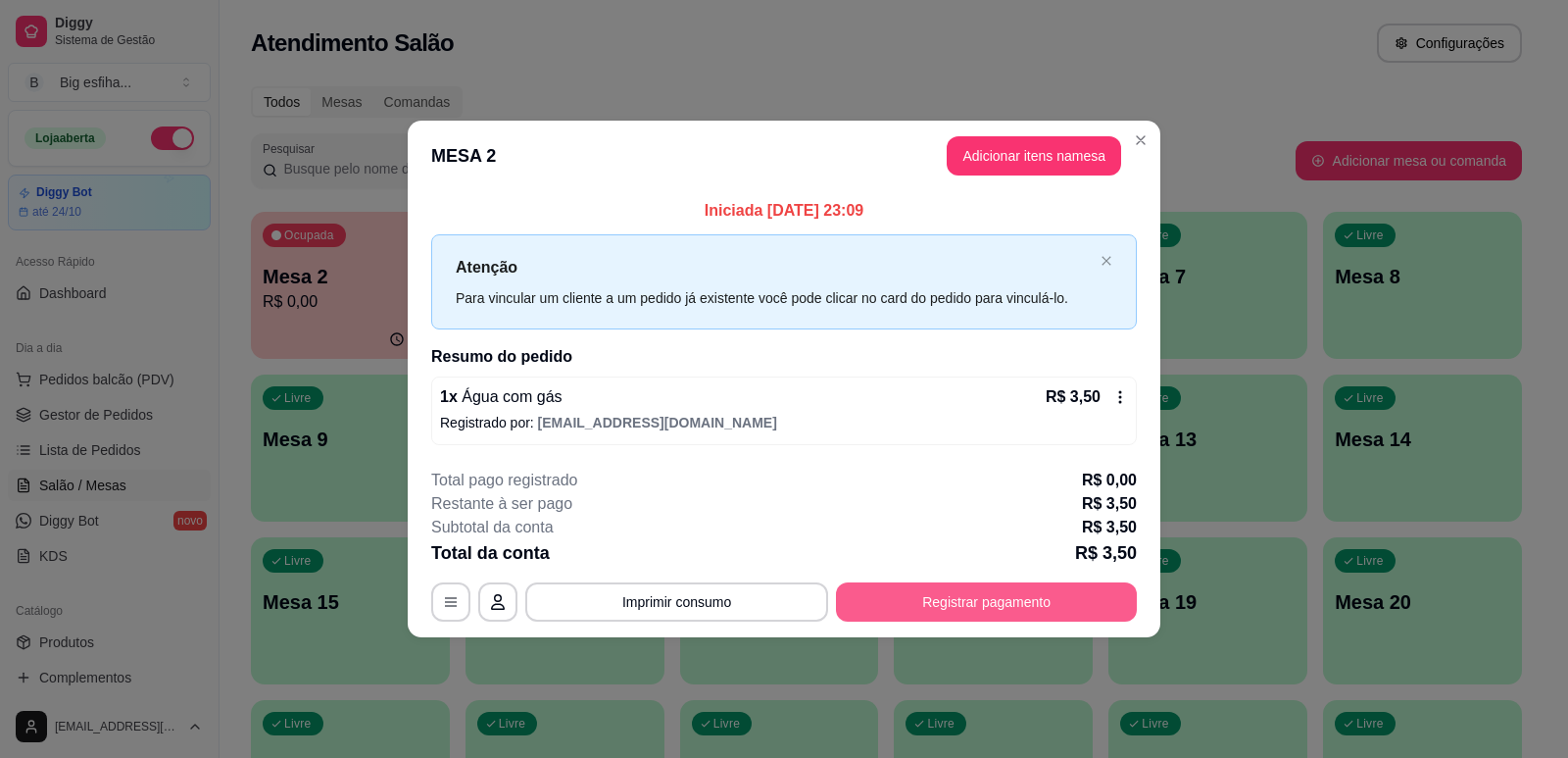
click at [981, 597] on button "Registrar pagamento" at bounding box center [986, 602] width 301 height 39
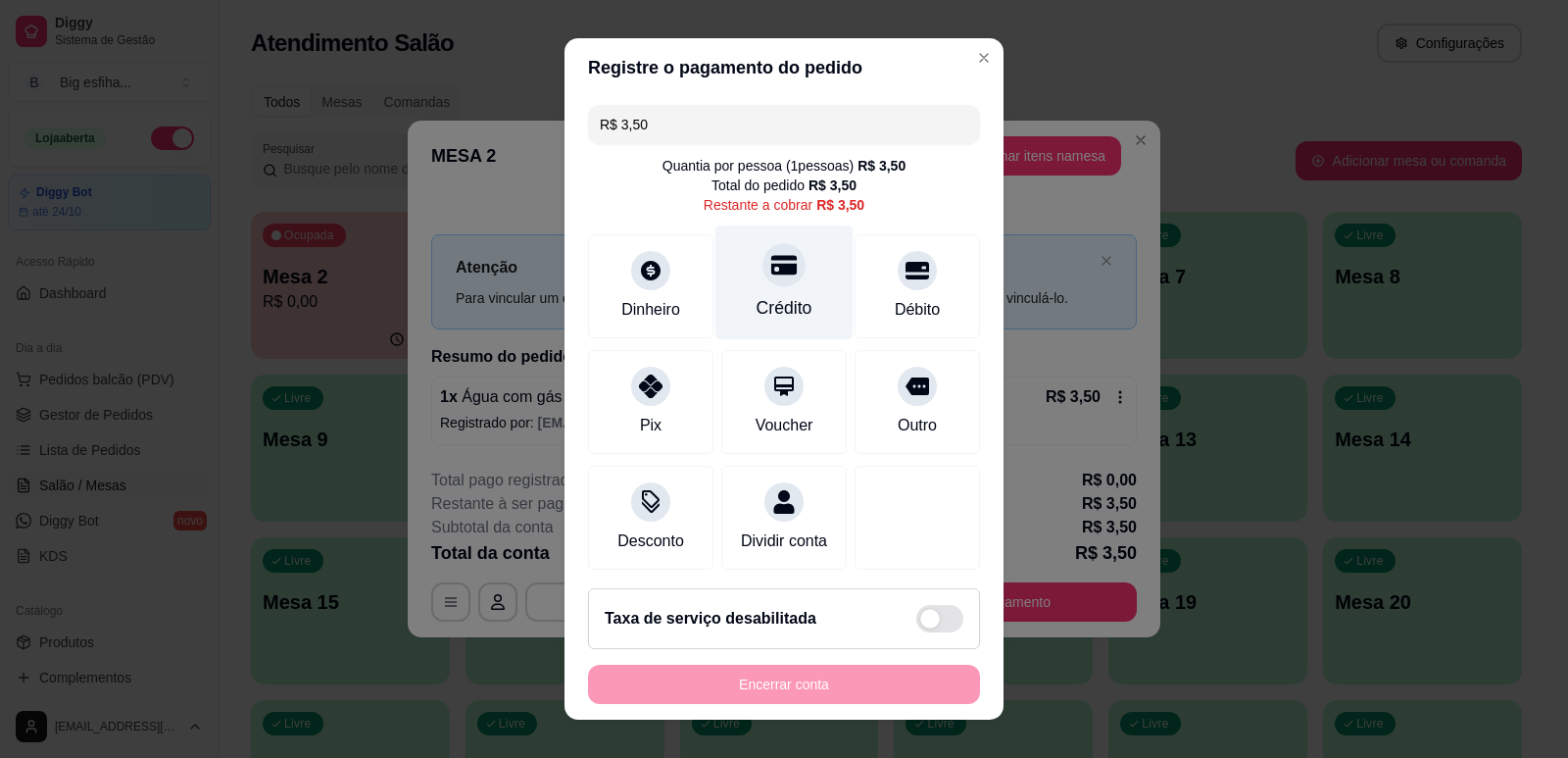
click at [772, 269] on icon at bounding box center [784, 265] width 26 height 20
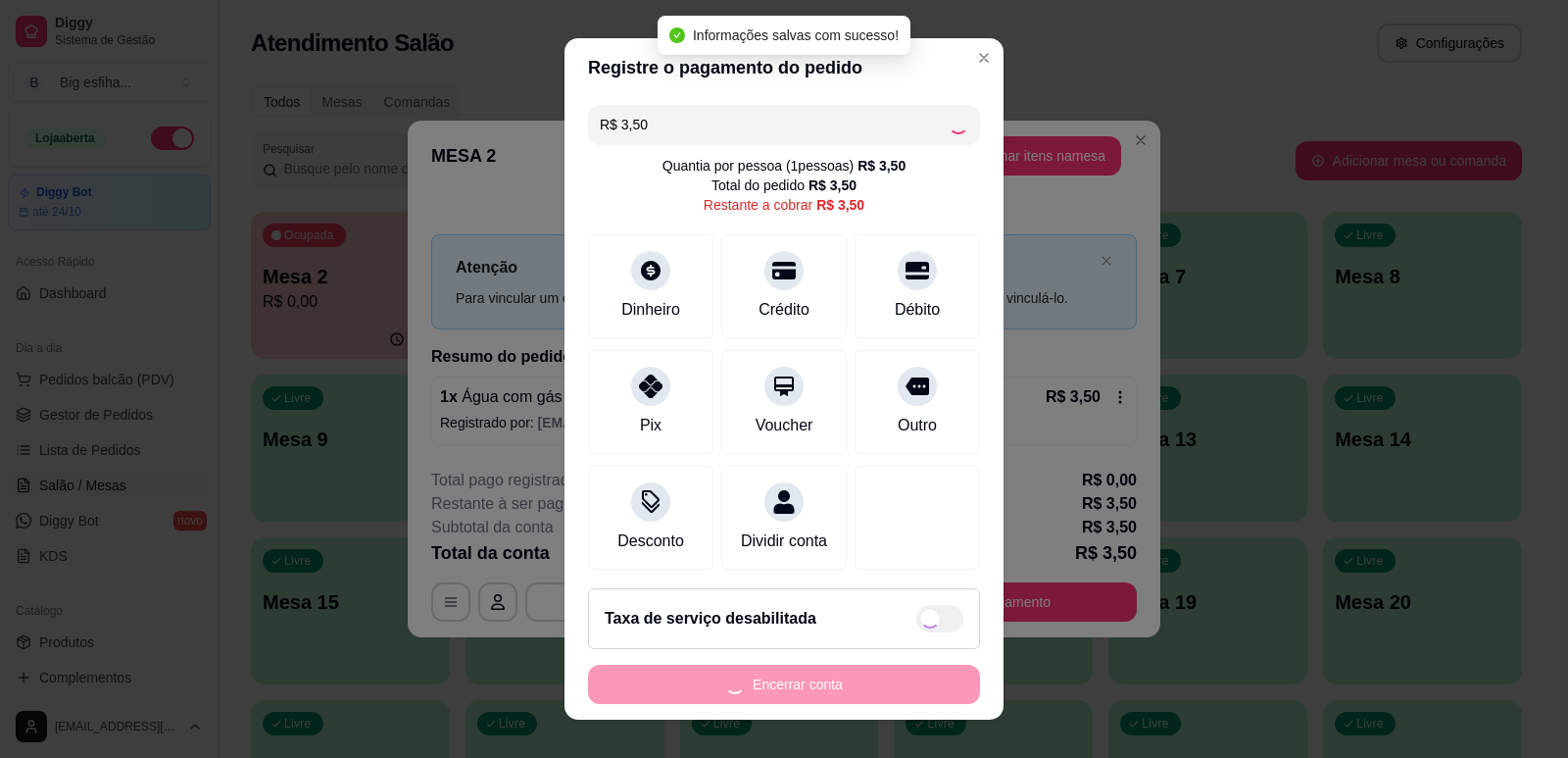
type input "R$ 0,00"
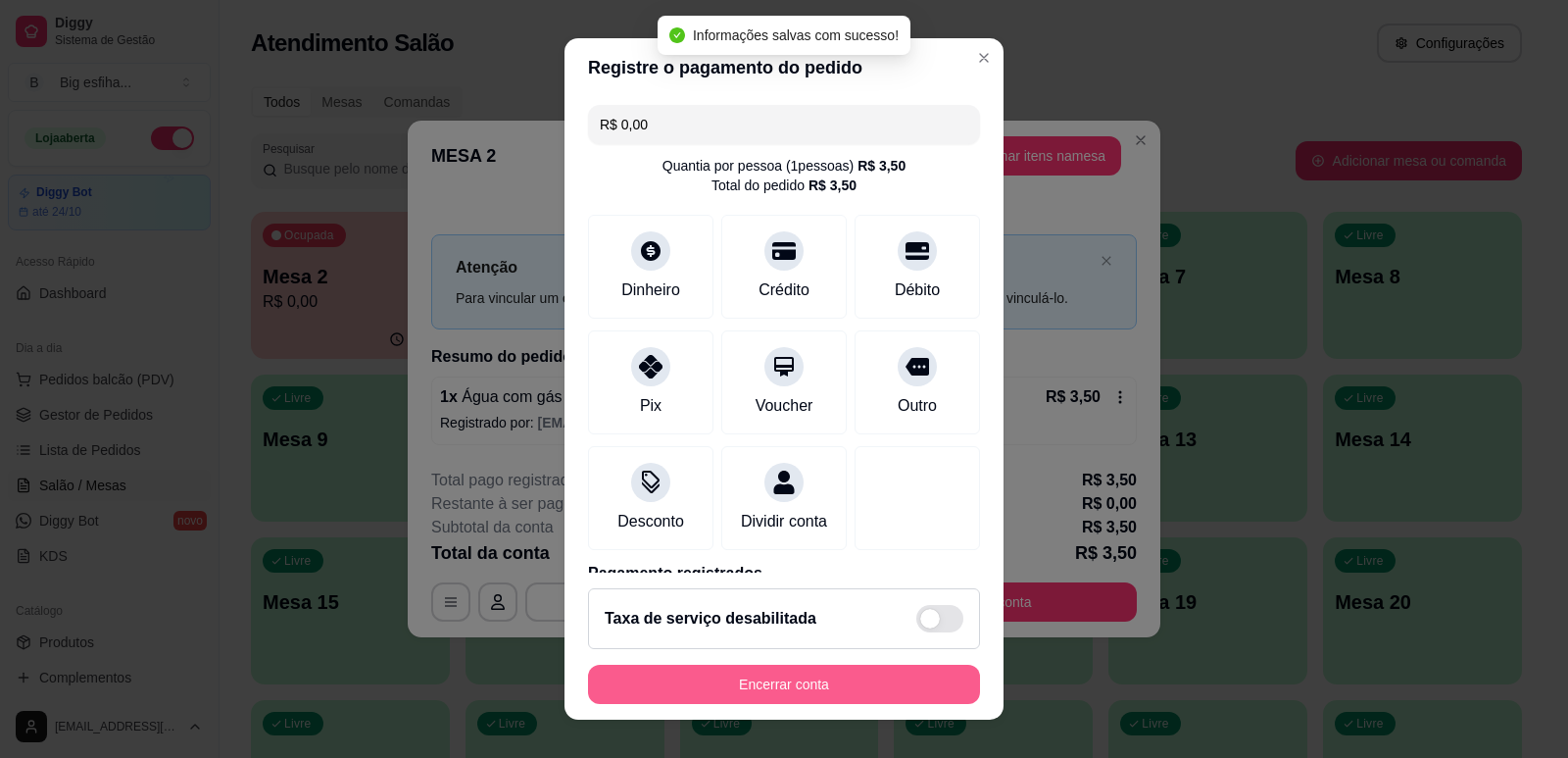
click at [809, 683] on button "Encerrar conta" at bounding box center [784, 684] width 392 height 39
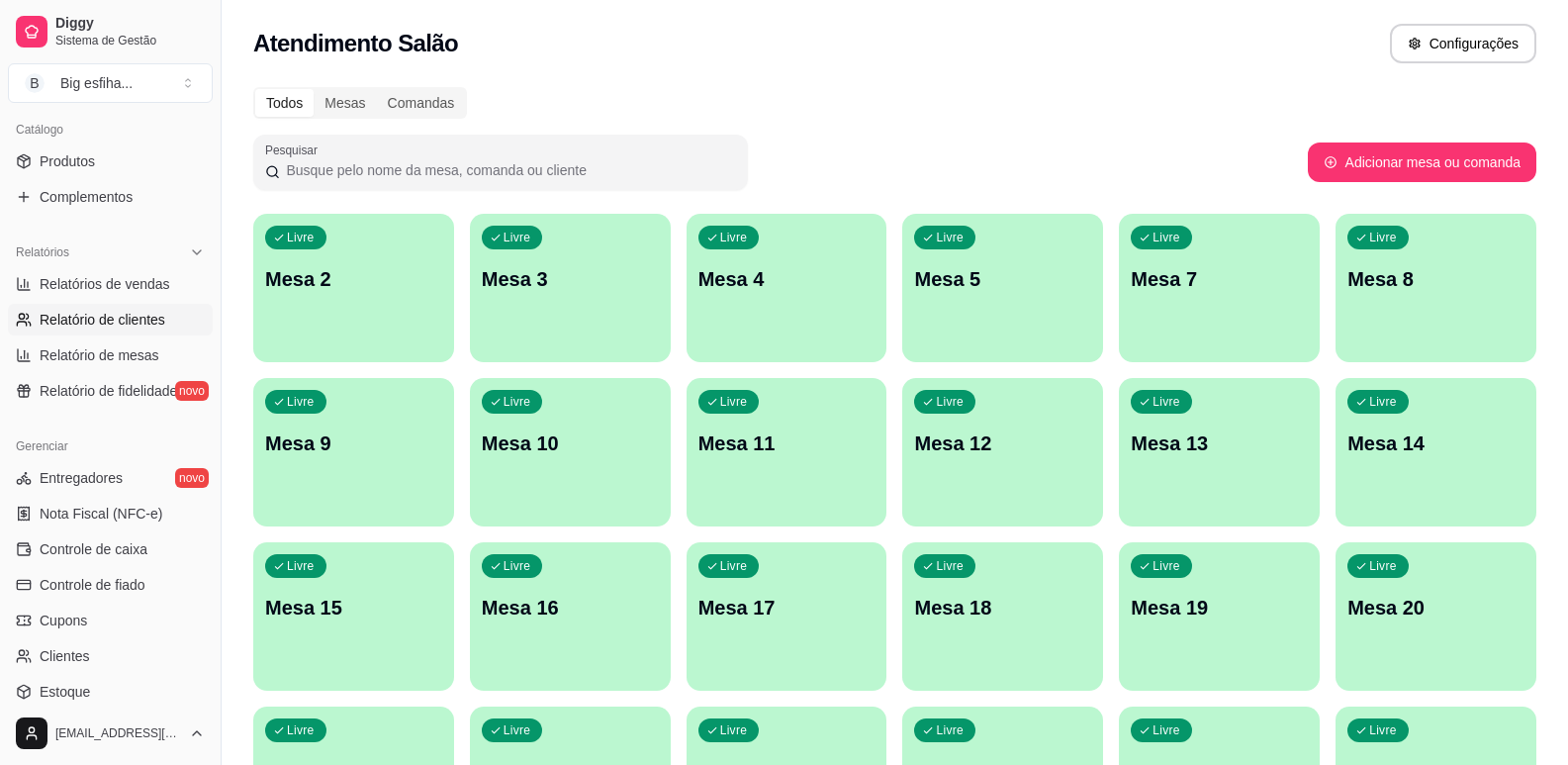
scroll to position [594, 0]
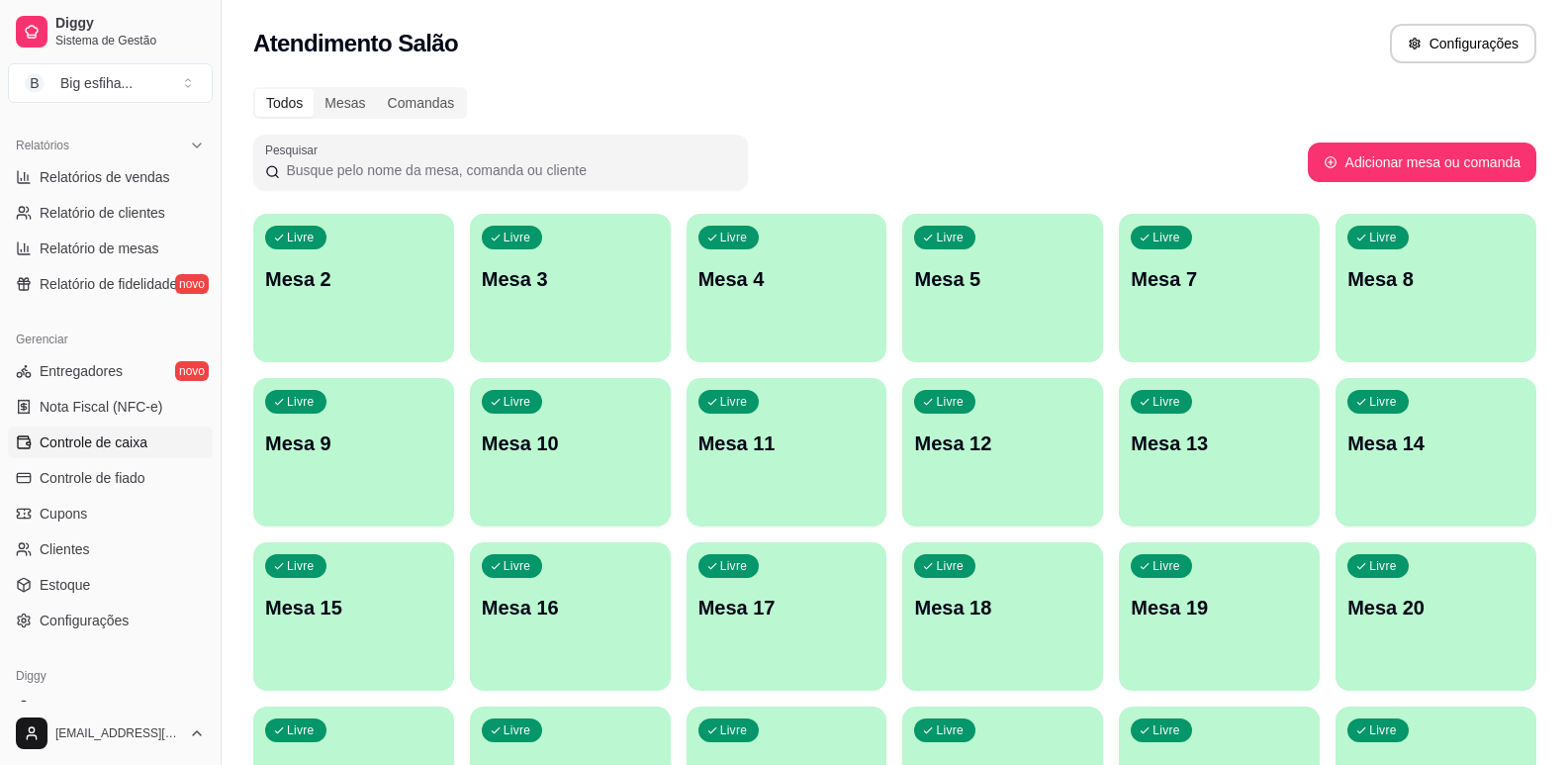
click at [118, 441] on span "Controle de caixa" at bounding box center [94, 442] width 108 height 20
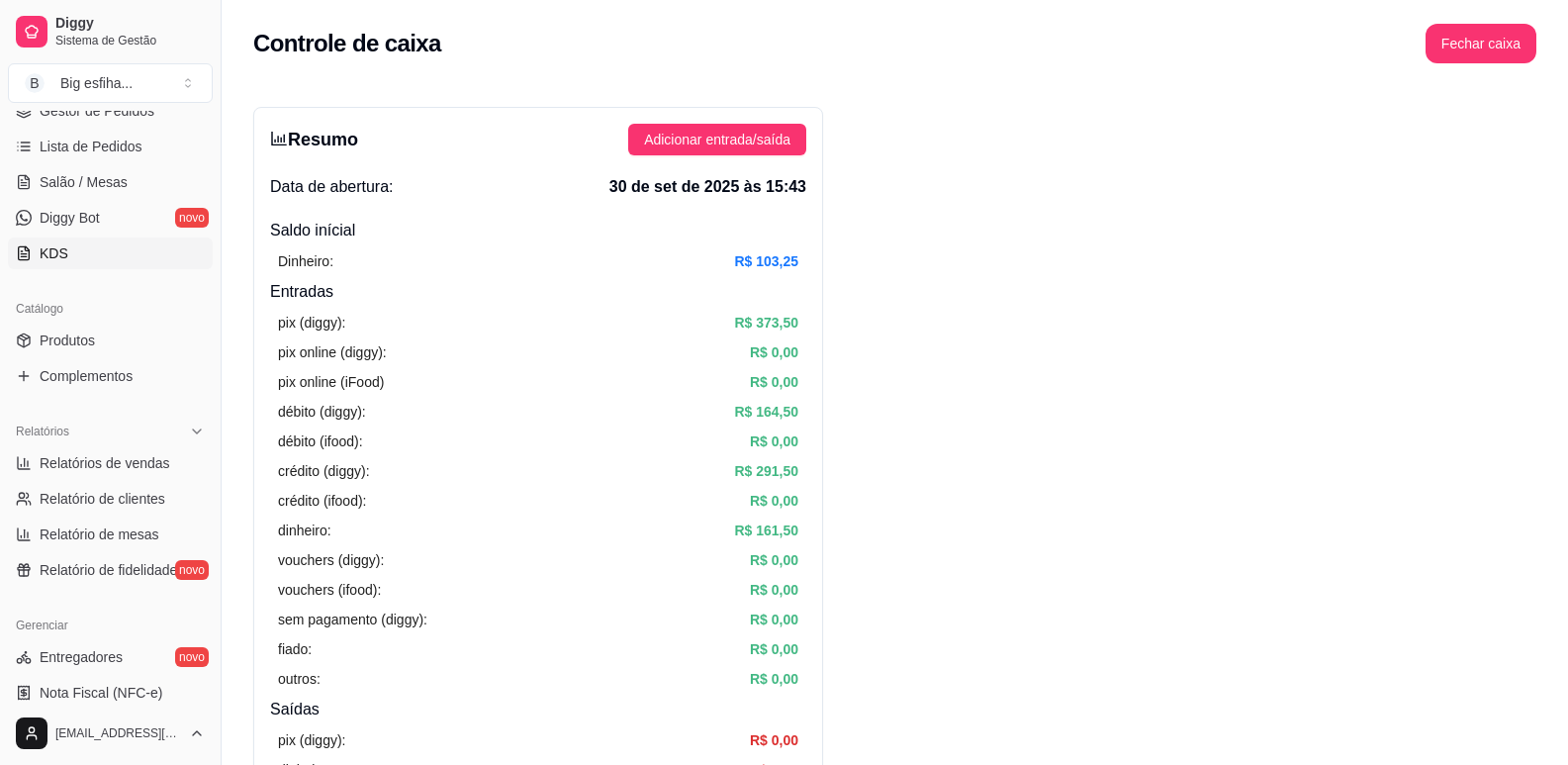
scroll to position [198, 0]
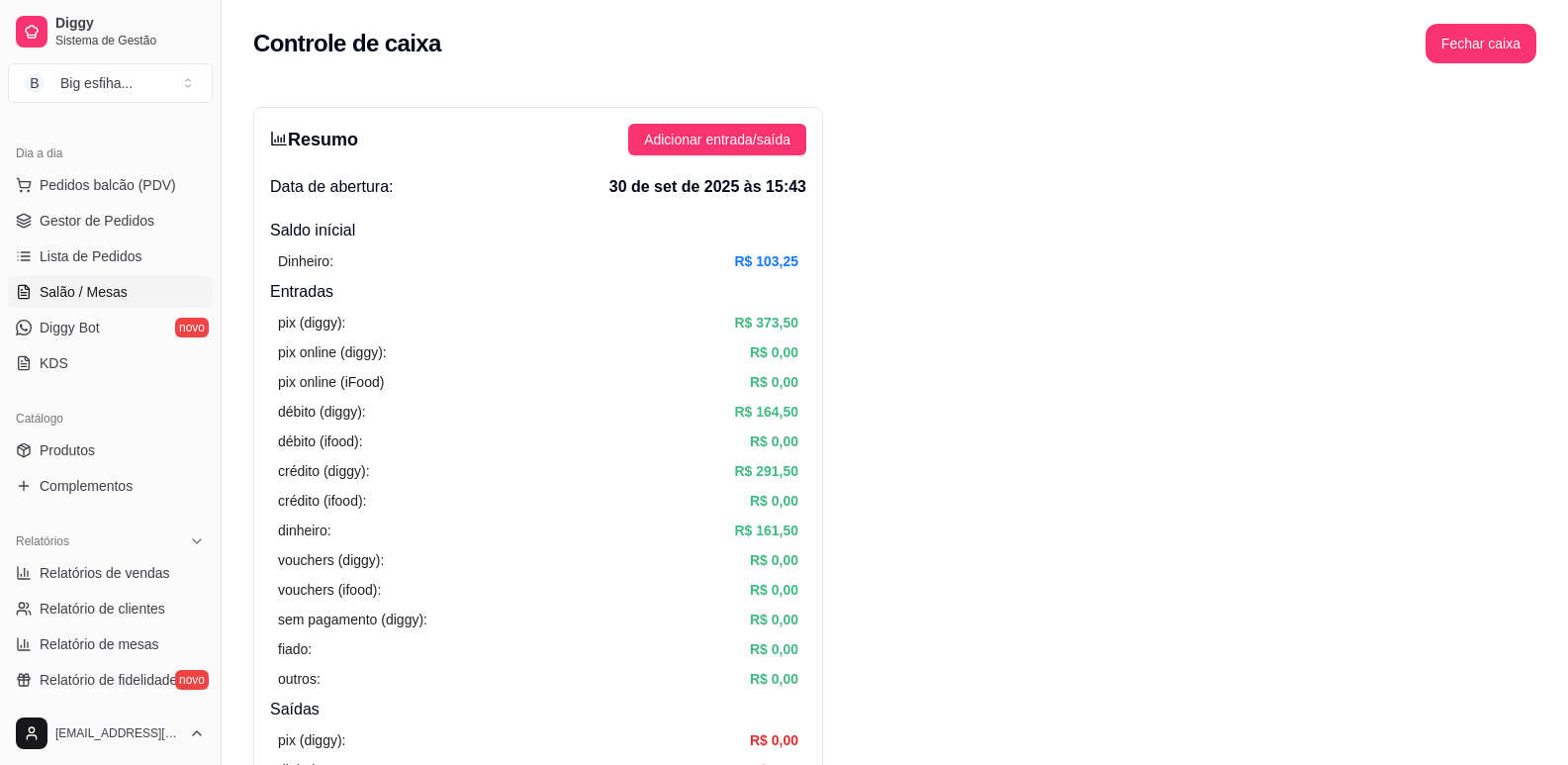
click at [96, 298] on span "Salão / Mesas" at bounding box center [84, 292] width 88 height 20
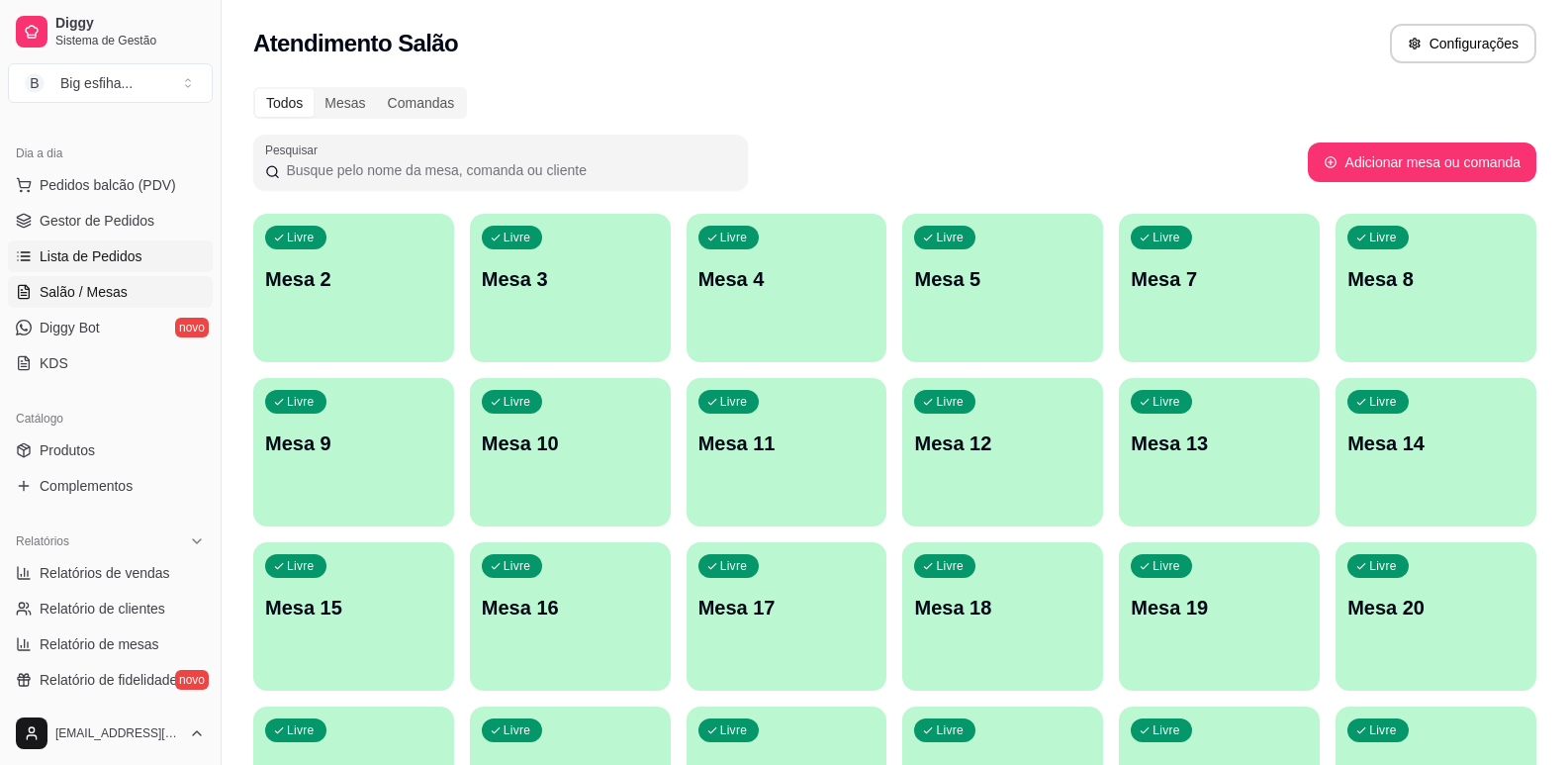
click at [75, 265] on span "Lista de Pedidos" at bounding box center [91, 256] width 103 height 20
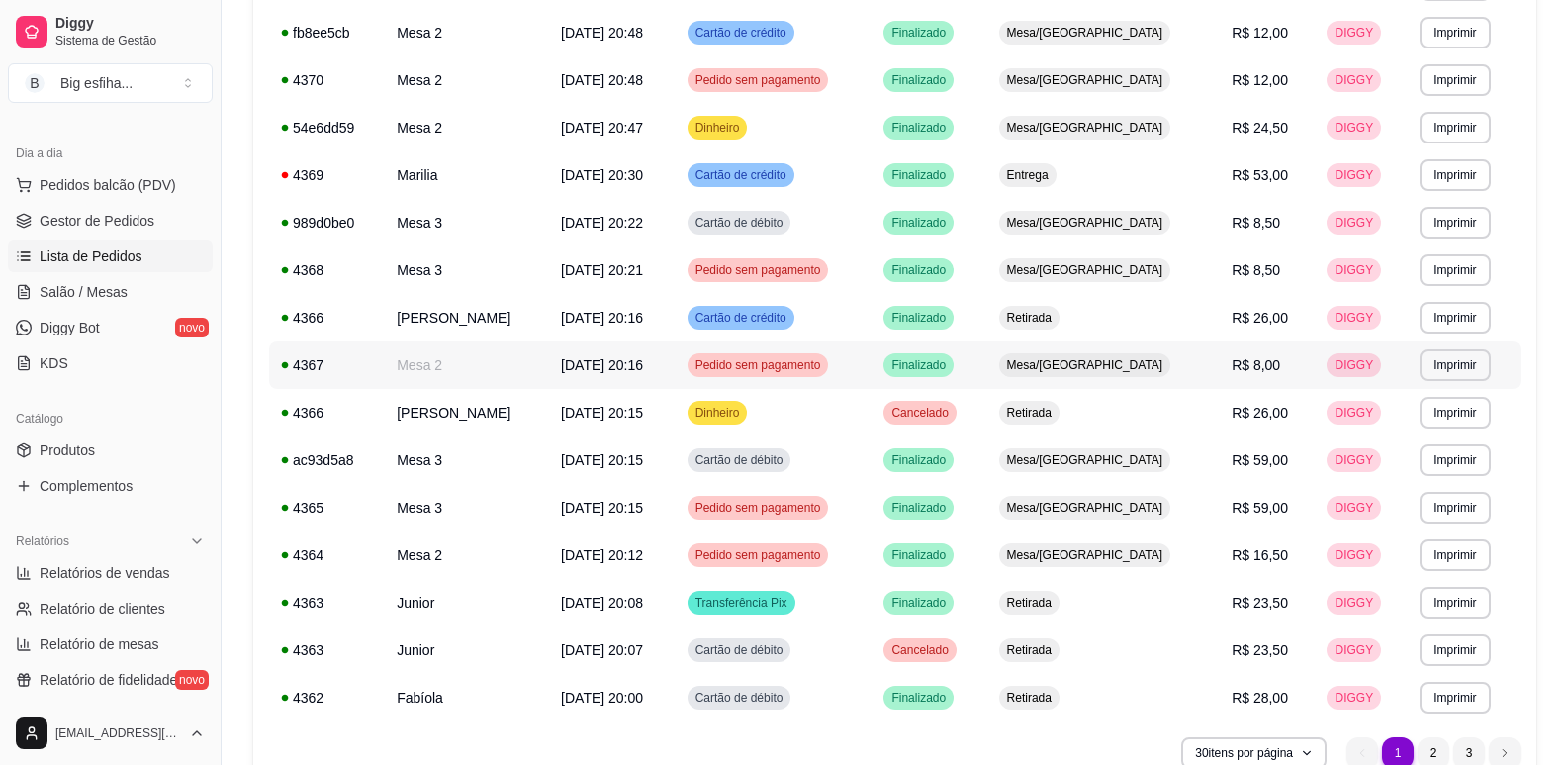
scroll to position [1089, 0]
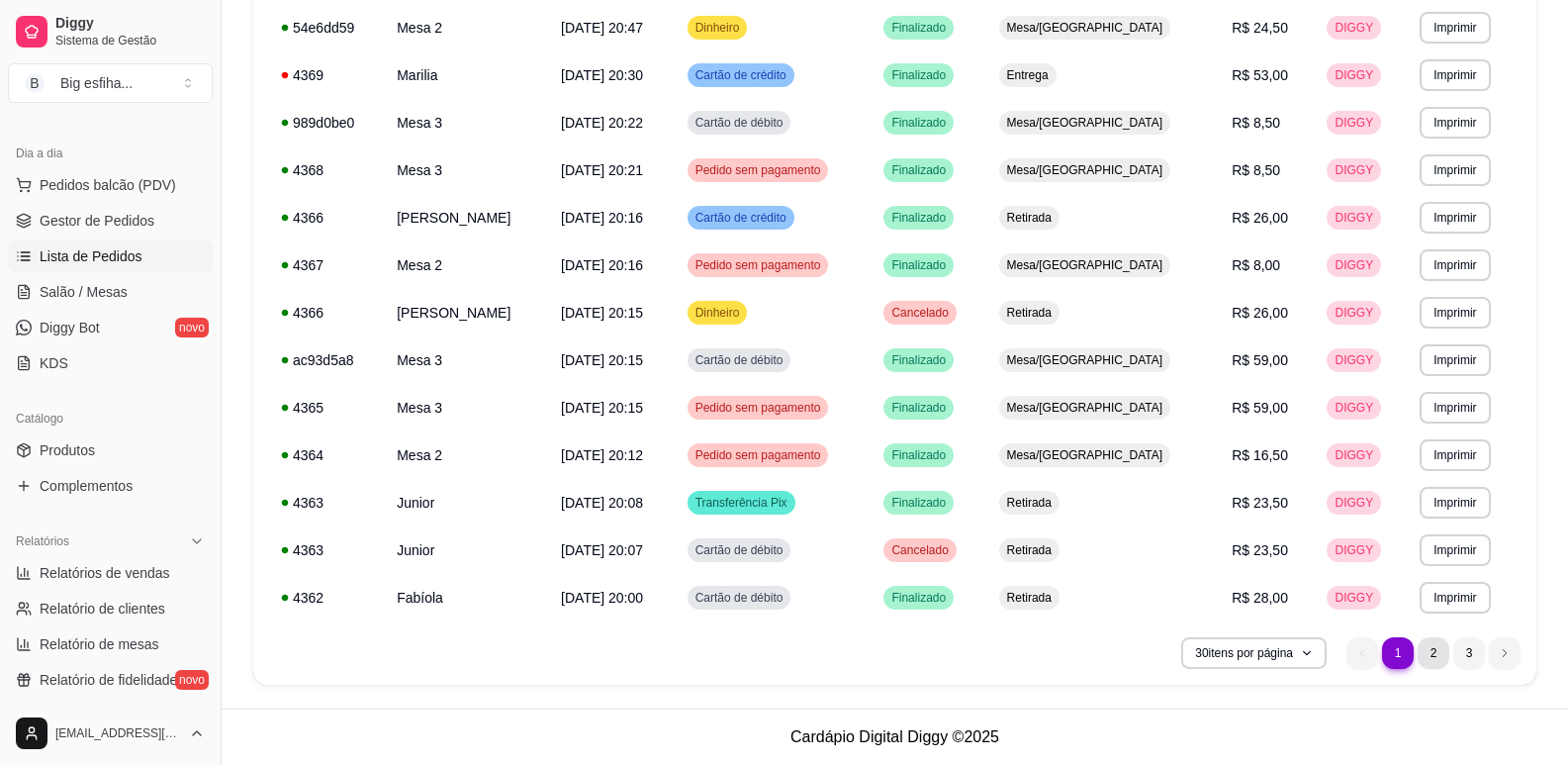
click at [1436, 657] on li "2" at bounding box center [1434, 653] width 32 height 32
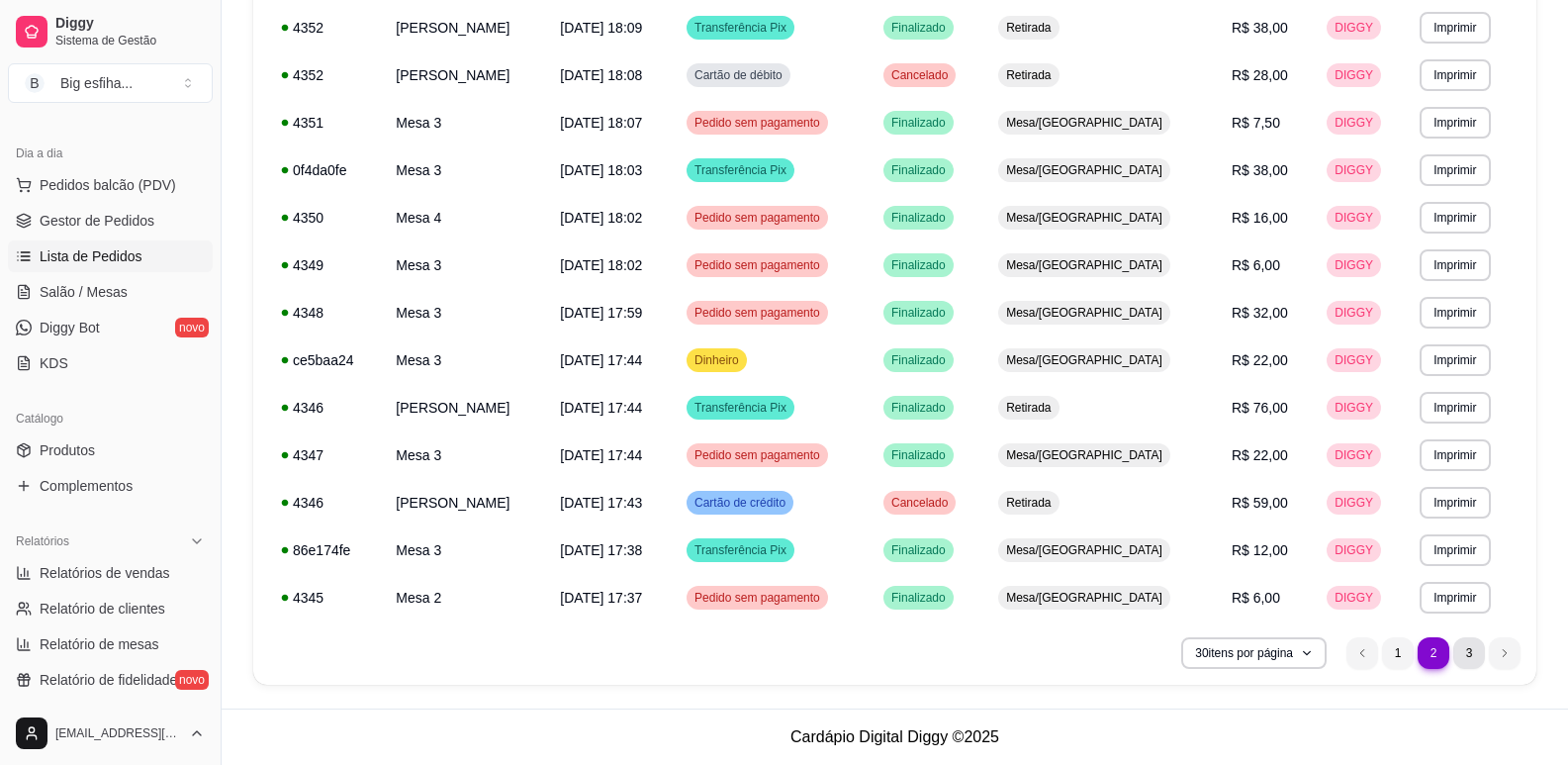
click at [1470, 650] on li "3" at bounding box center [1469, 653] width 32 height 32
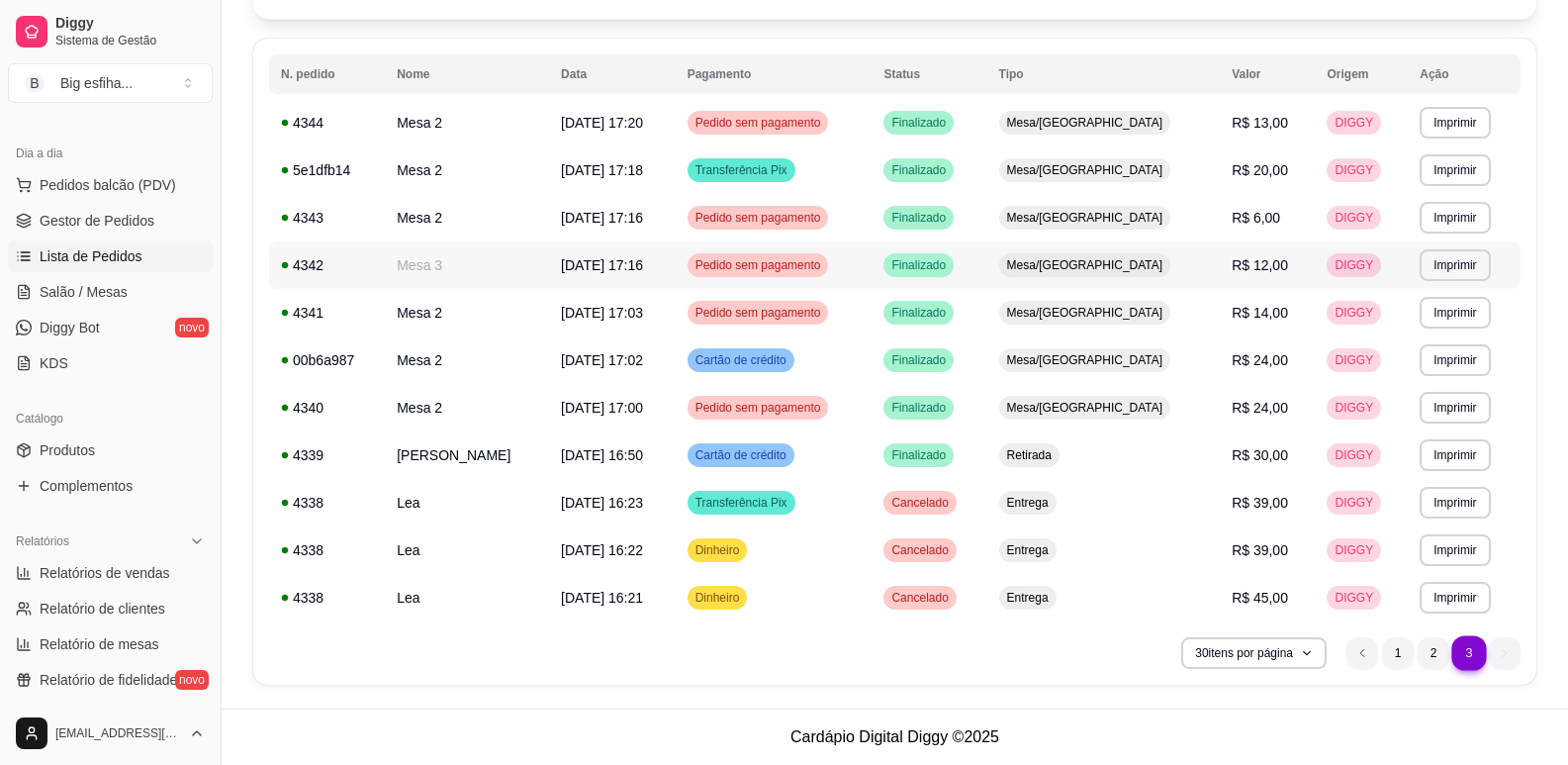
scroll to position [187, 0]
click at [117, 323] on link "Diggy Bot novo" at bounding box center [111, 328] width 205 height 32
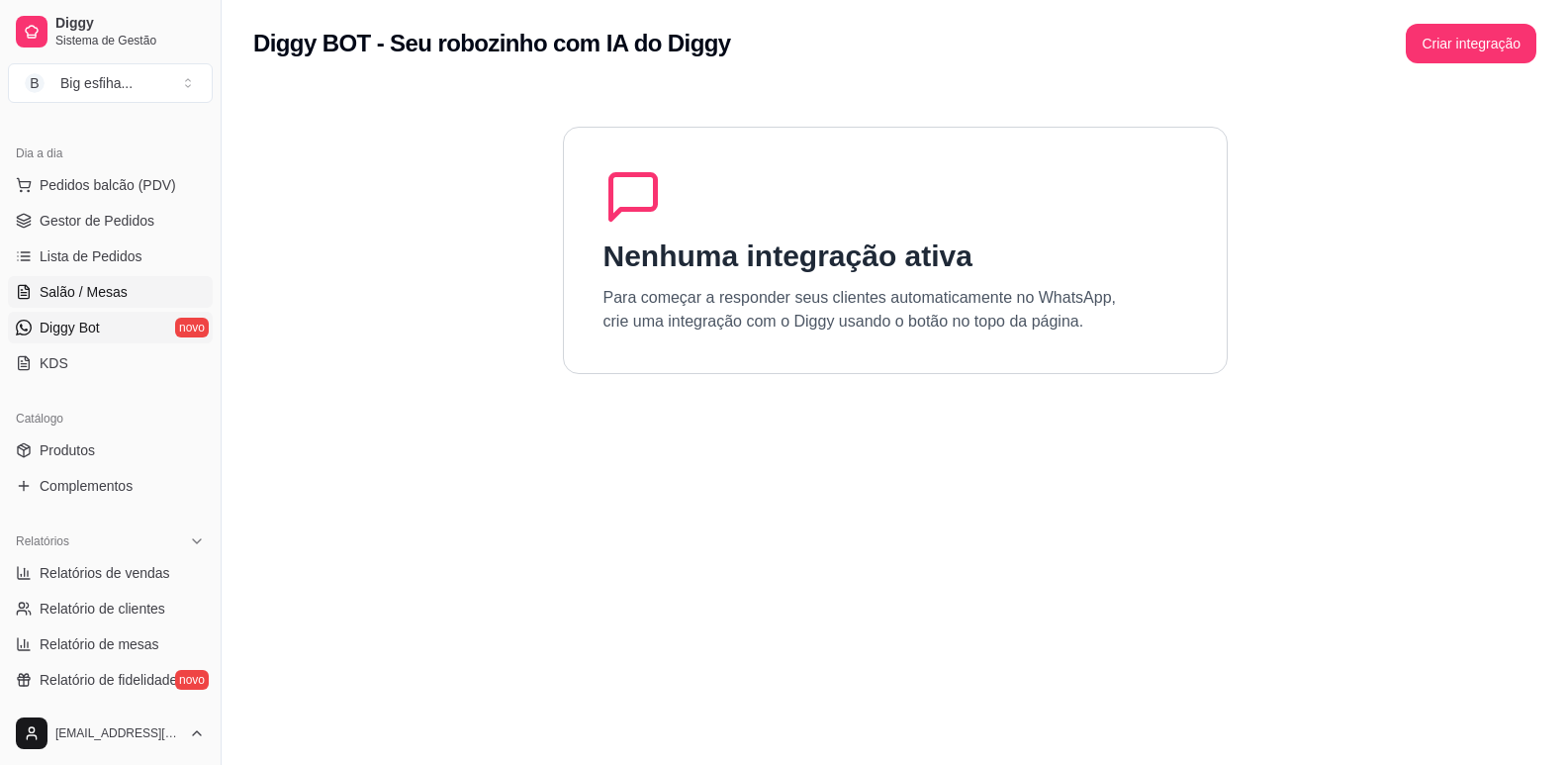
click at [117, 281] on link "Salão / Mesas" at bounding box center [111, 292] width 205 height 32
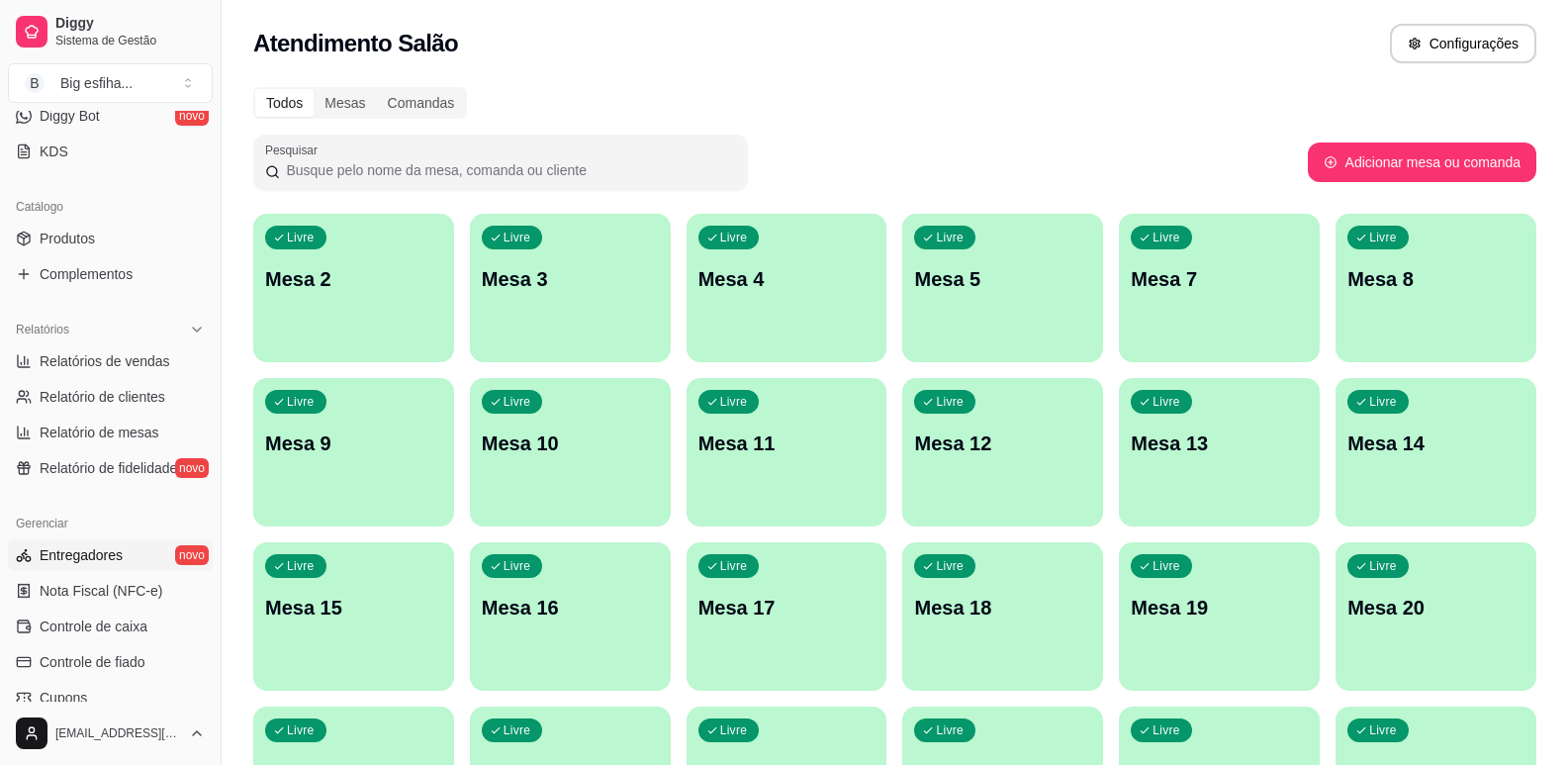
scroll to position [658, 0]
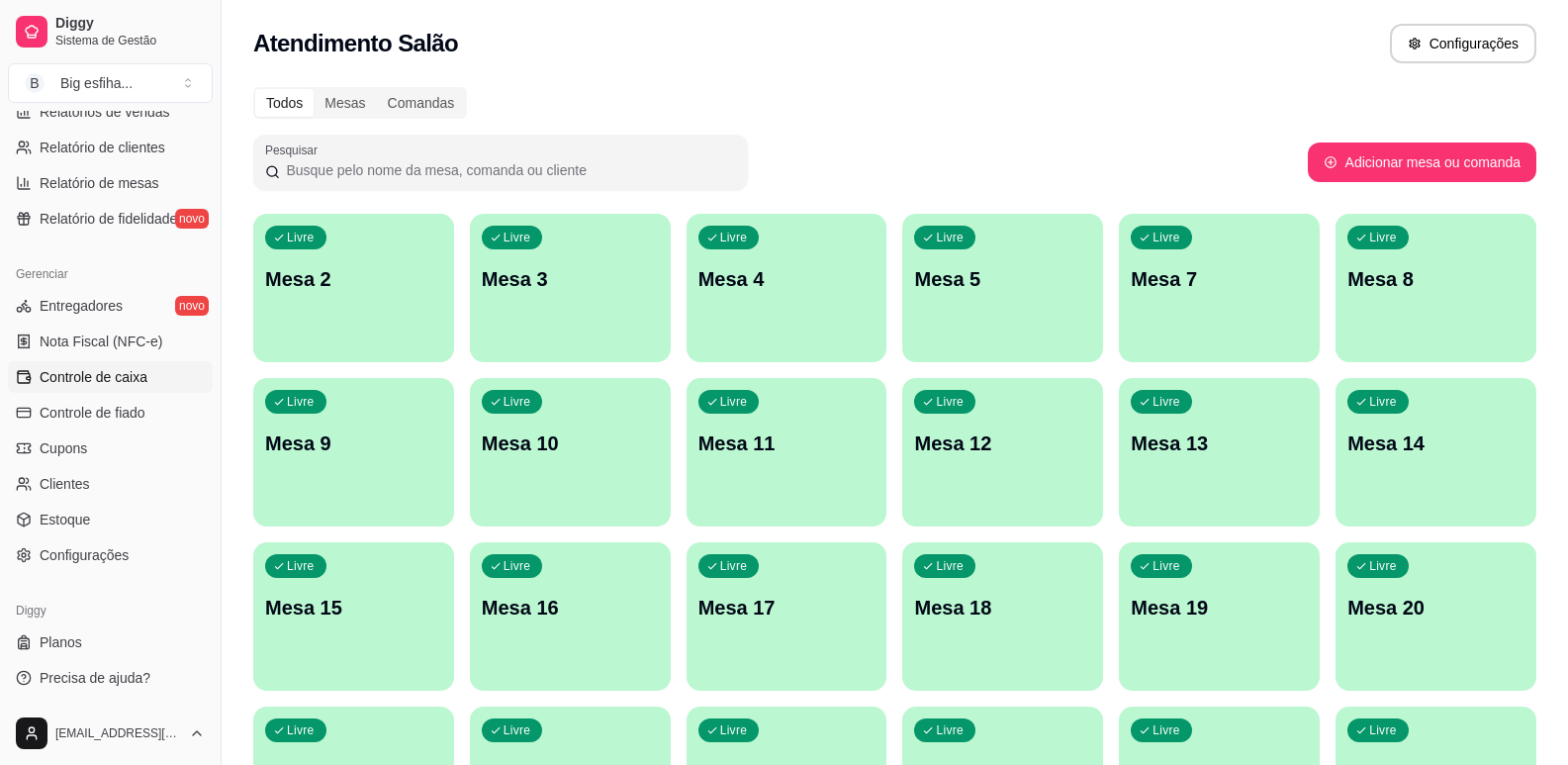
click at [149, 369] on link "Controle de caixa" at bounding box center [111, 378] width 205 height 32
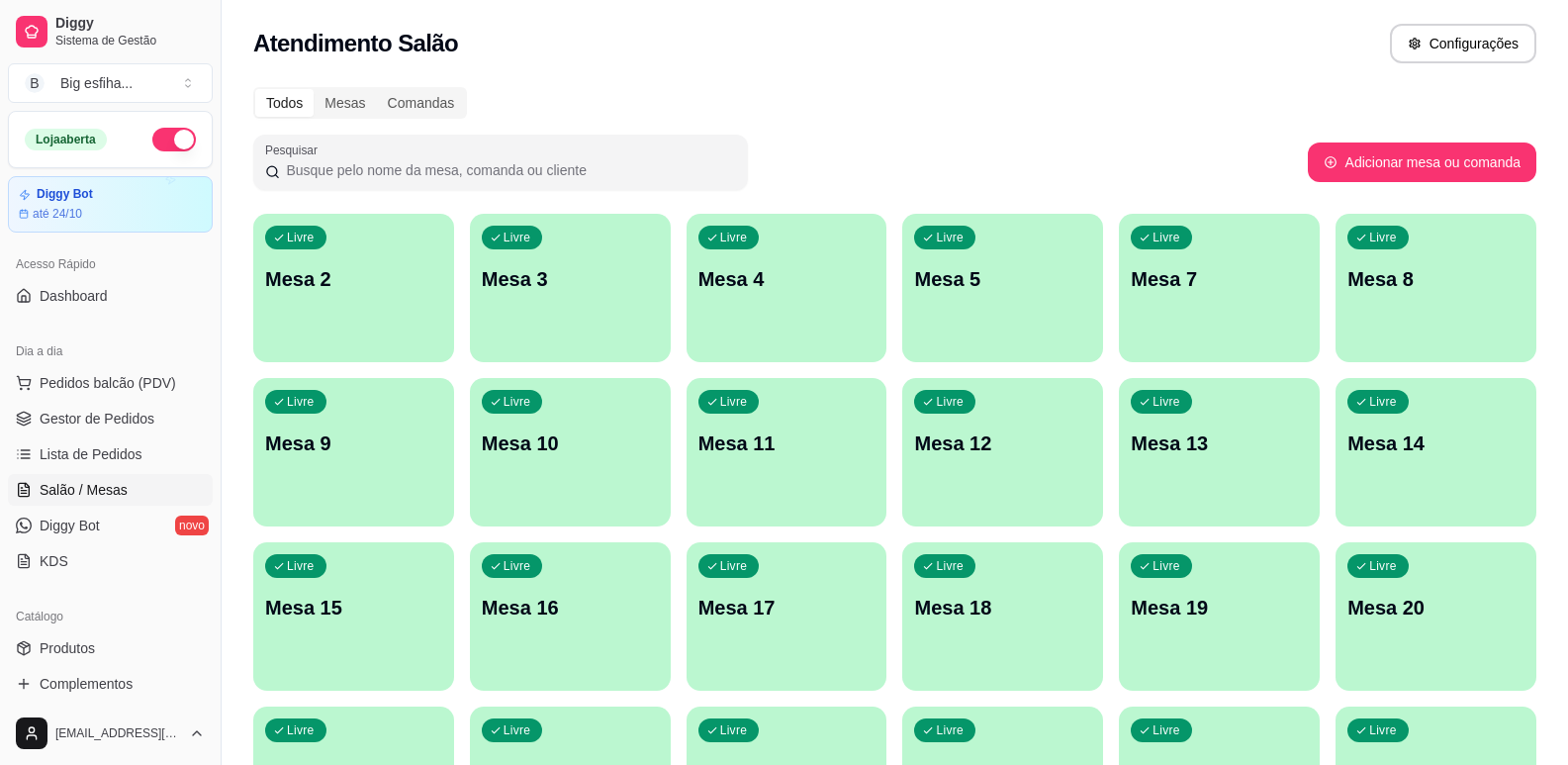
scroll to position [297, 0]
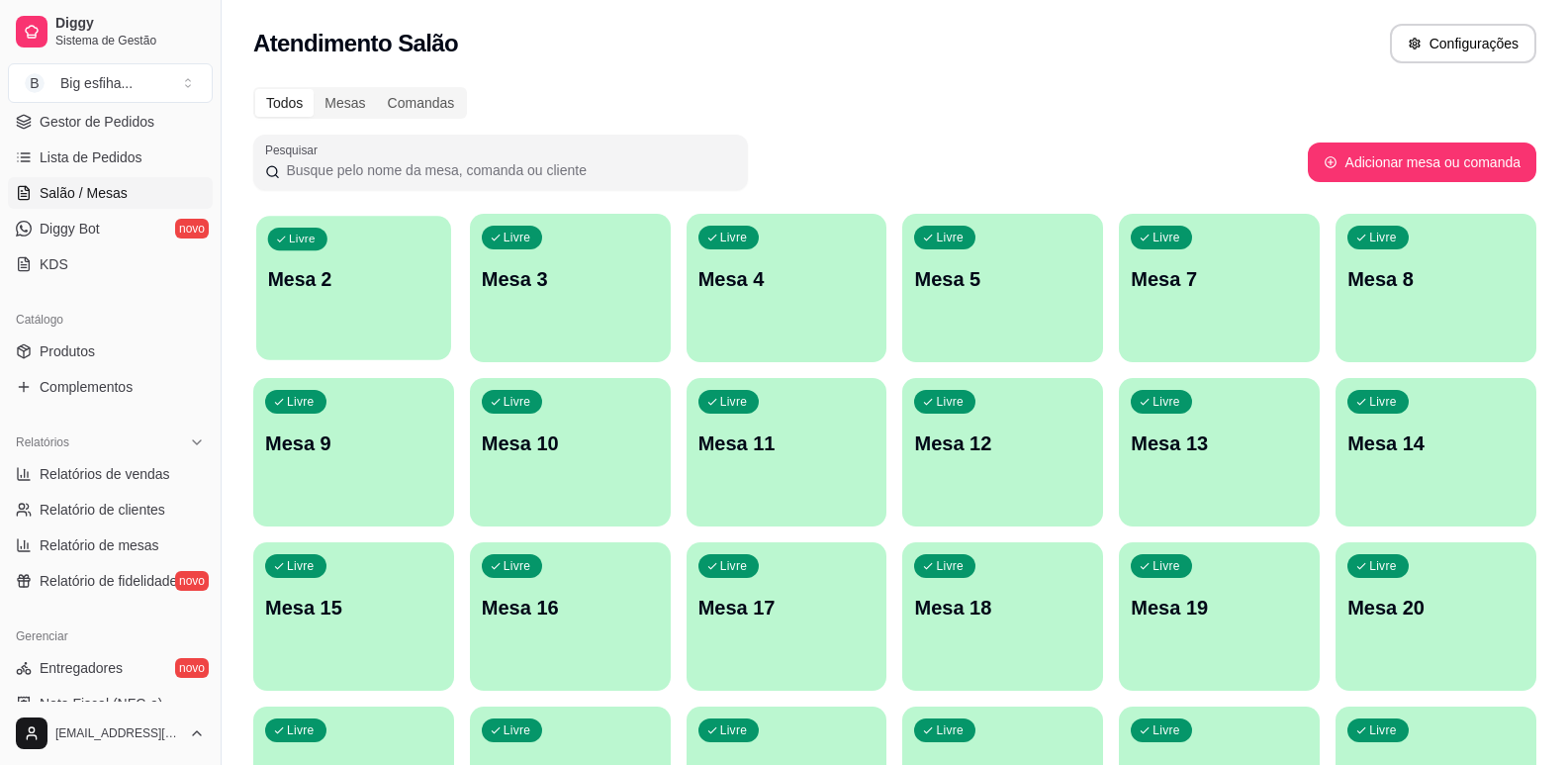
click at [337, 293] on div "Livre Mesa 2" at bounding box center [354, 276] width 195 height 121
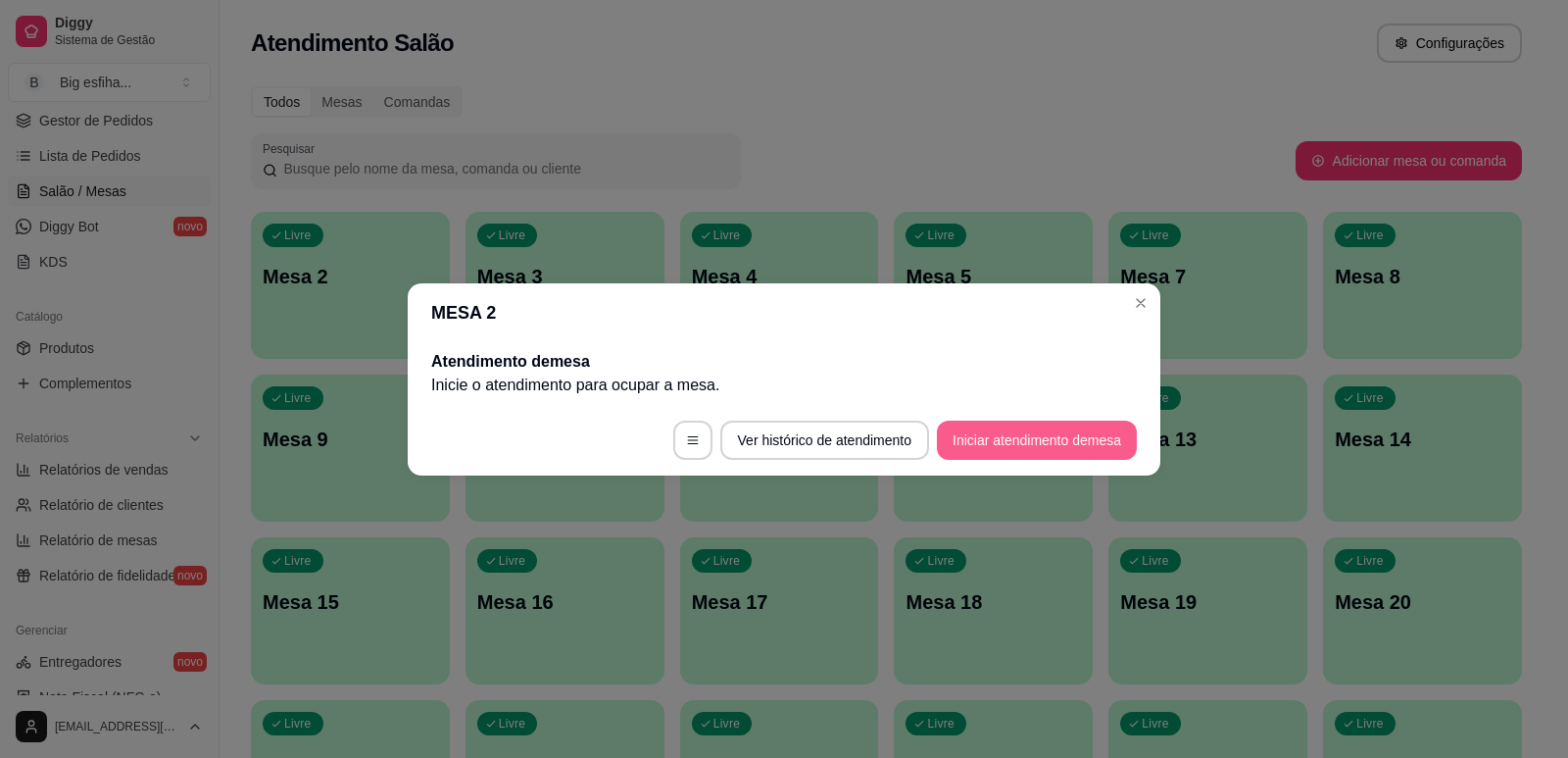
click at [1085, 434] on button "Iniciar atendimento de mesa" at bounding box center [1036, 440] width 200 height 39
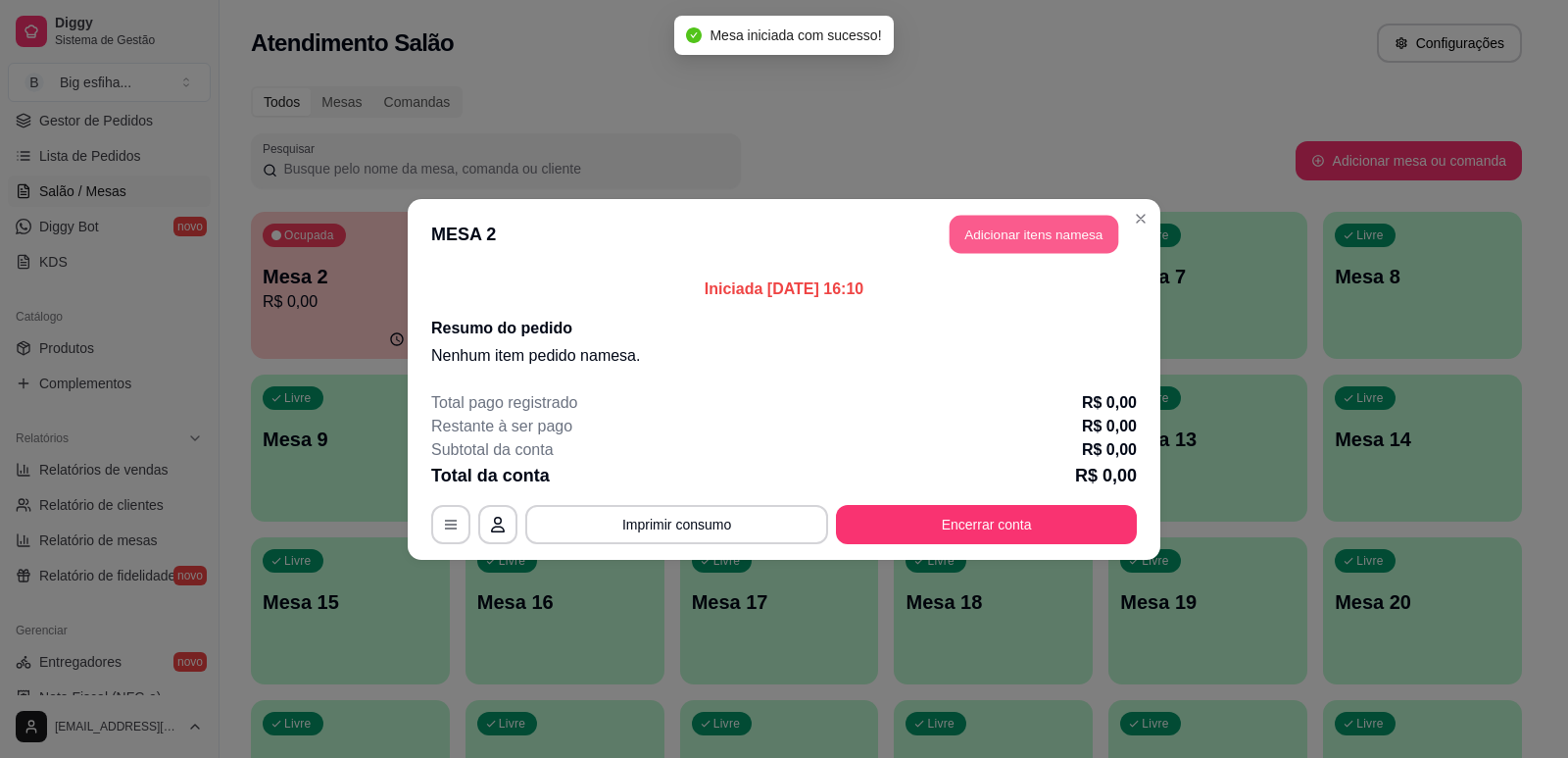
click at [1047, 231] on button "Adicionar itens na mesa" at bounding box center [1033, 234] width 169 height 38
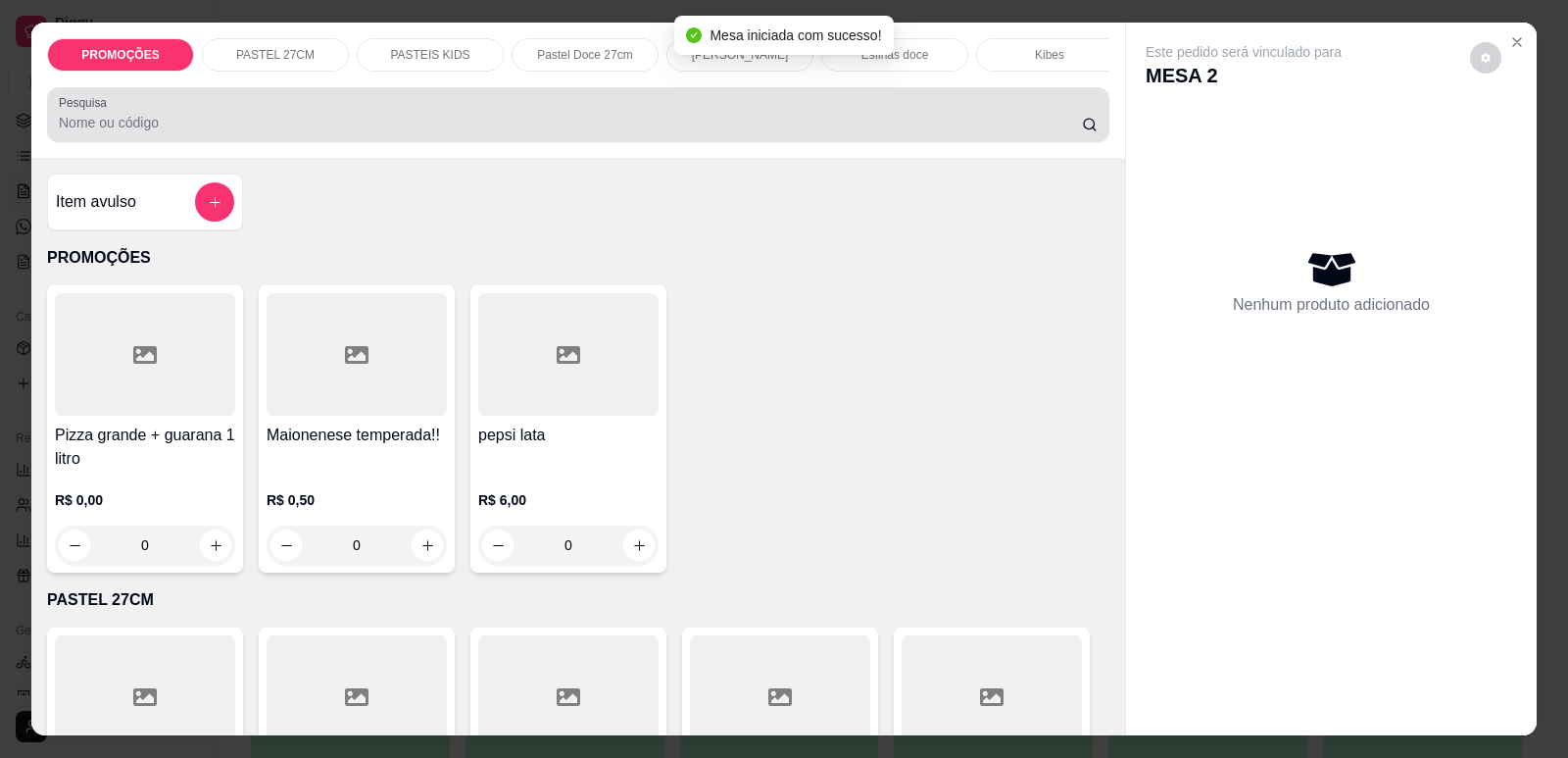
click at [802, 114] on div at bounding box center [578, 114] width 1039 height 39
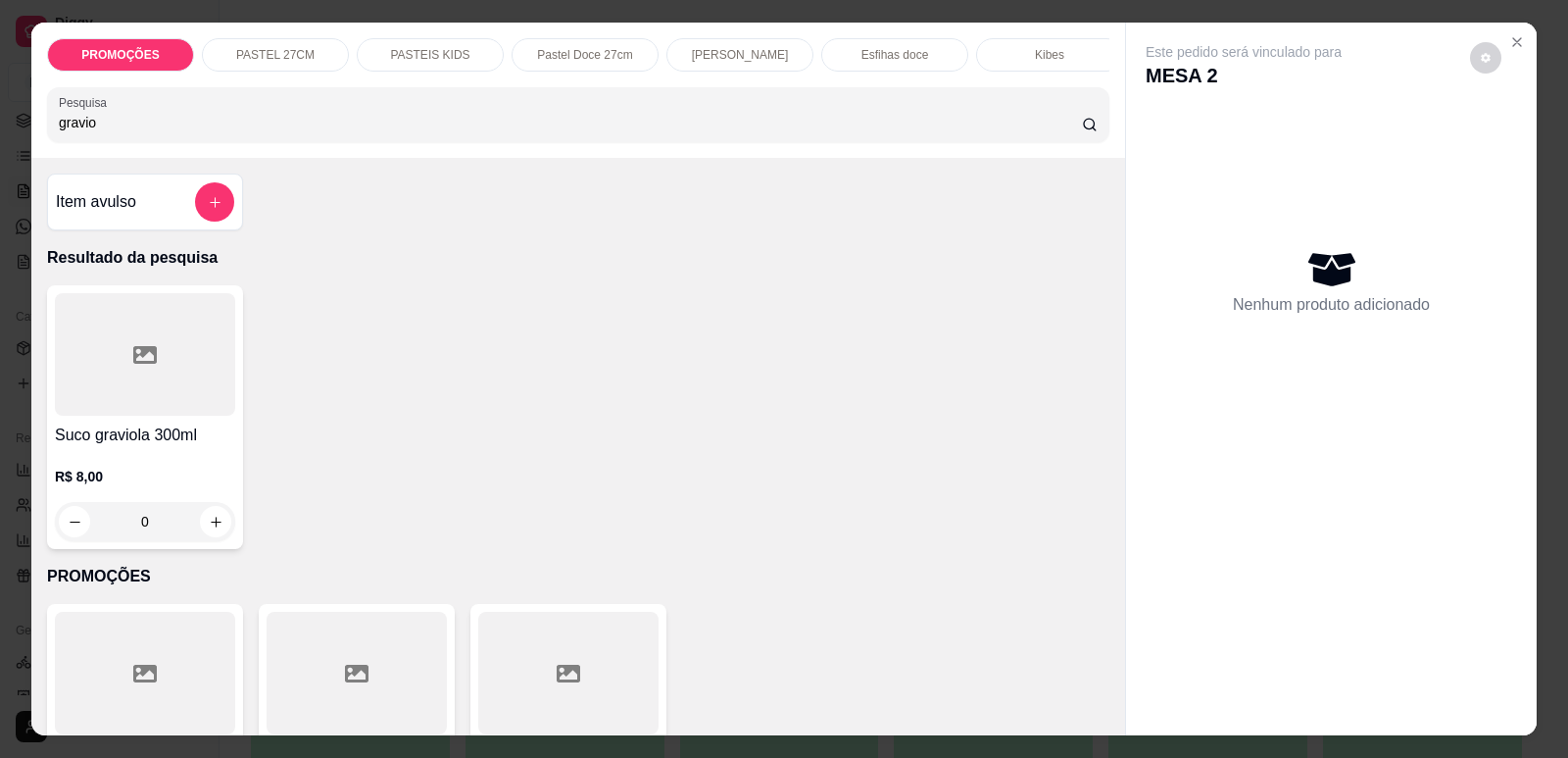
type input "gravio"
click at [160, 433] on div "Suco graviola 300ml R$ 8,00 0" at bounding box center [145, 417] width 196 height 264
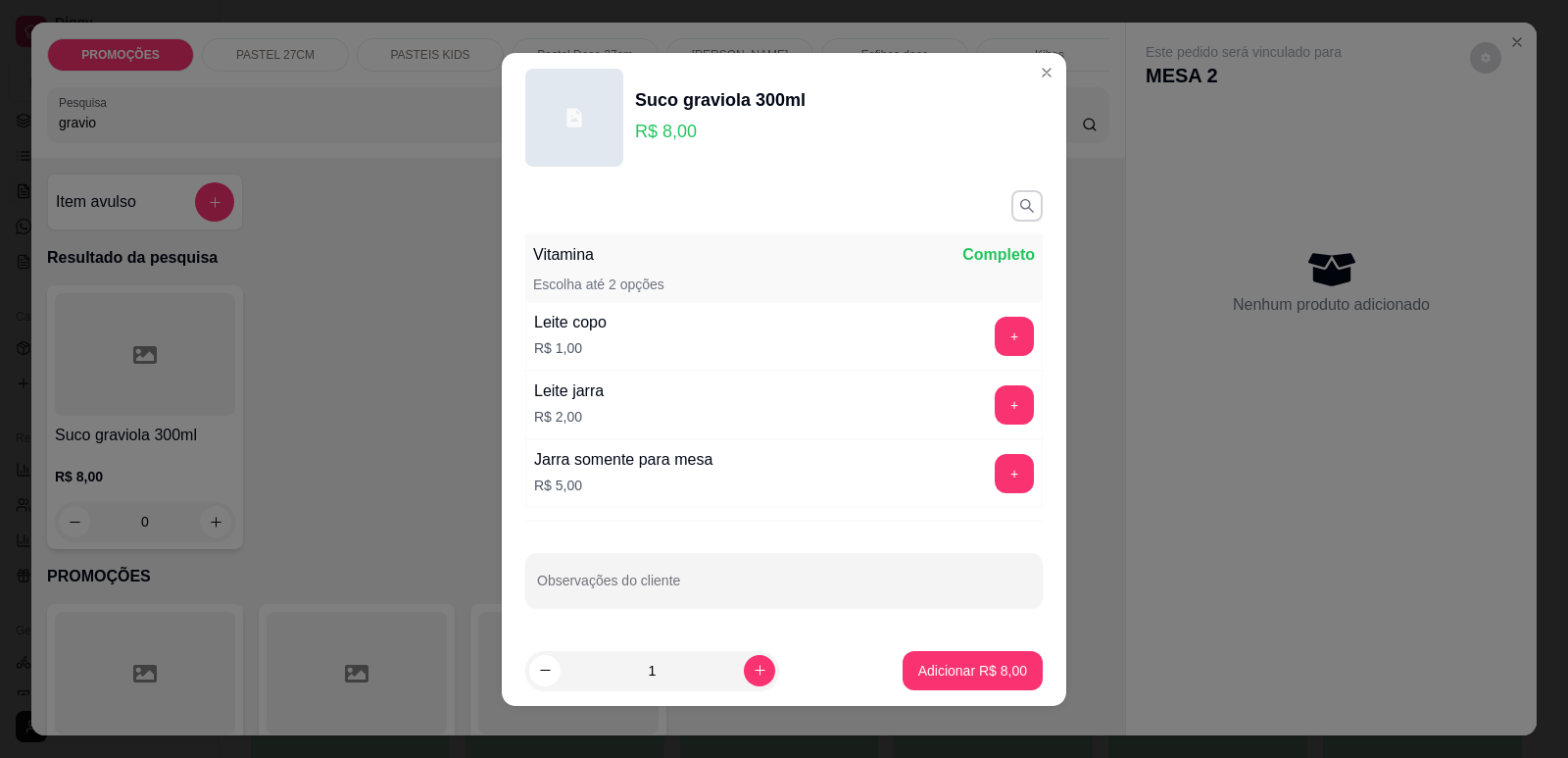
click at [995, 328] on button "+" at bounding box center [1014, 337] width 39 height 39
click at [996, 492] on button "+" at bounding box center [1014, 473] width 38 height 38
click at [909, 479] on button "-" at bounding box center [928, 473] width 38 height 38
click at [935, 691] on footer "1 Adicionar R$ 9,00" at bounding box center [784, 671] width 564 height 71
click at [942, 678] on p "Adicionar R$ 9,00" at bounding box center [973, 670] width 109 height 20
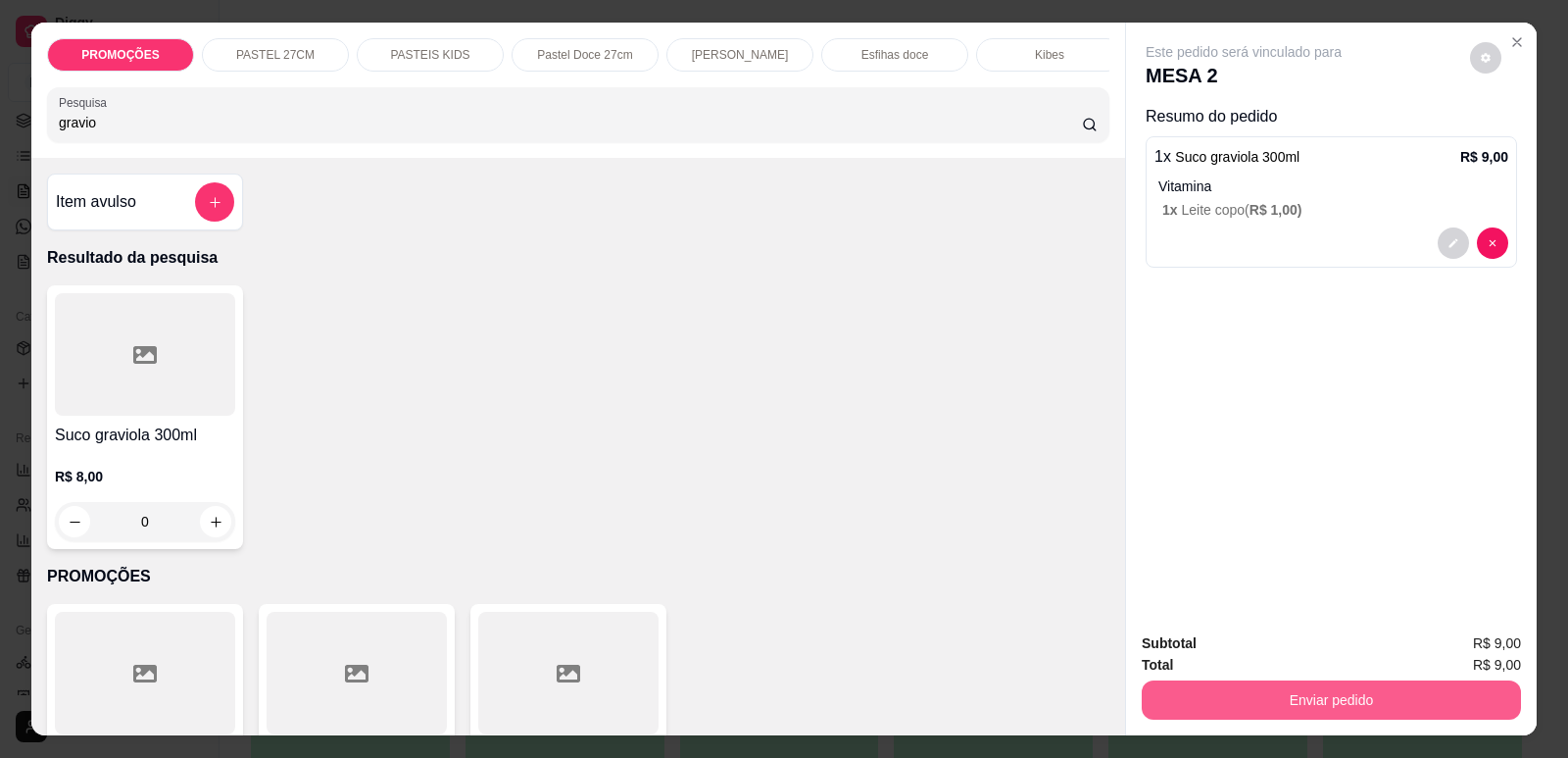
click at [1227, 693] on button "Enviar pedido" at bounding box center [1331, 700] width 379 height 39
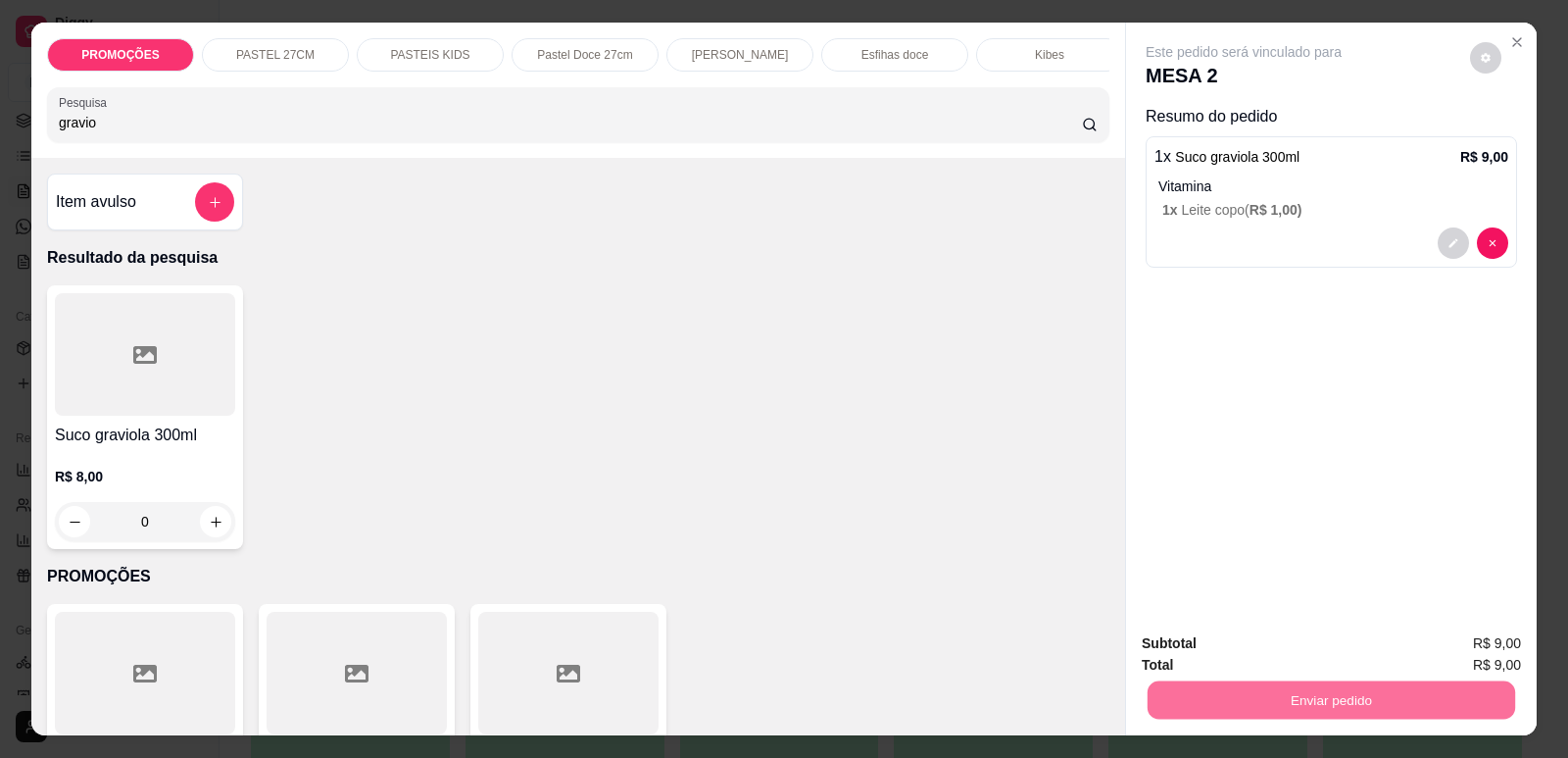
click at [1463, 657] on button "Enviar pedido" at bounding box center [1470, 652] width 111 height 38
